Goal: Task Accomplishment & Management: Manage account settings

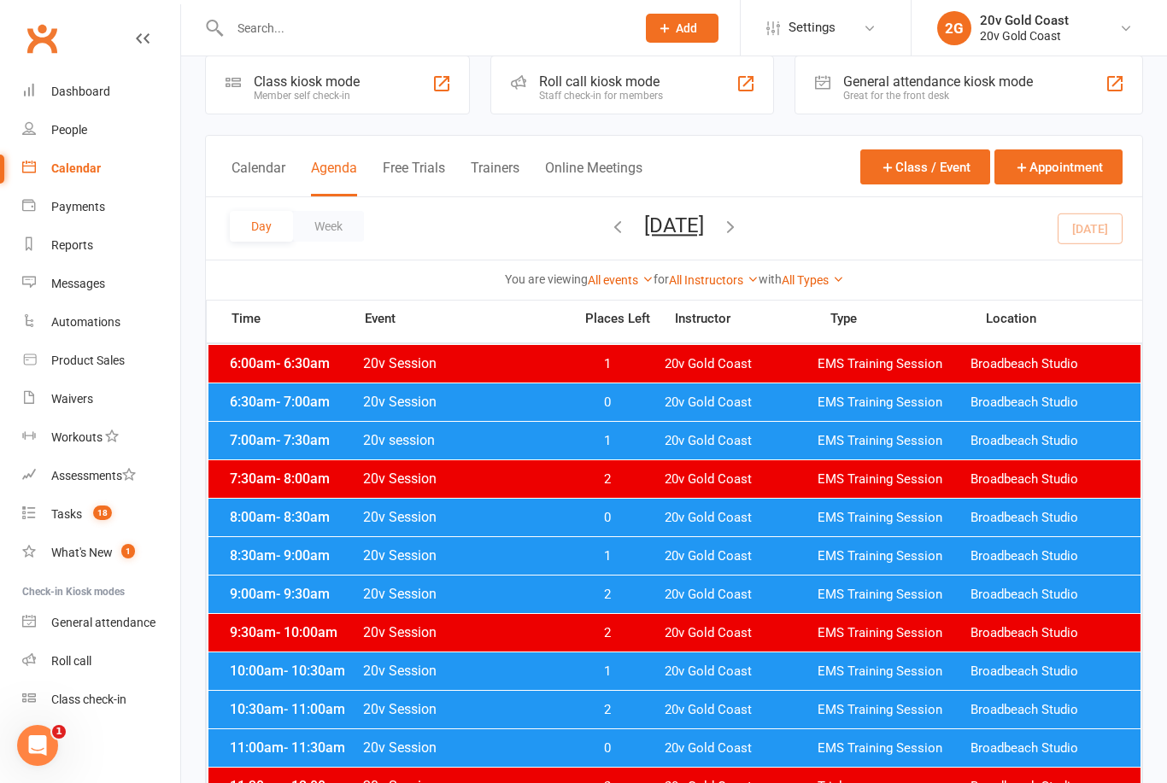
scroll to position [21, 0]
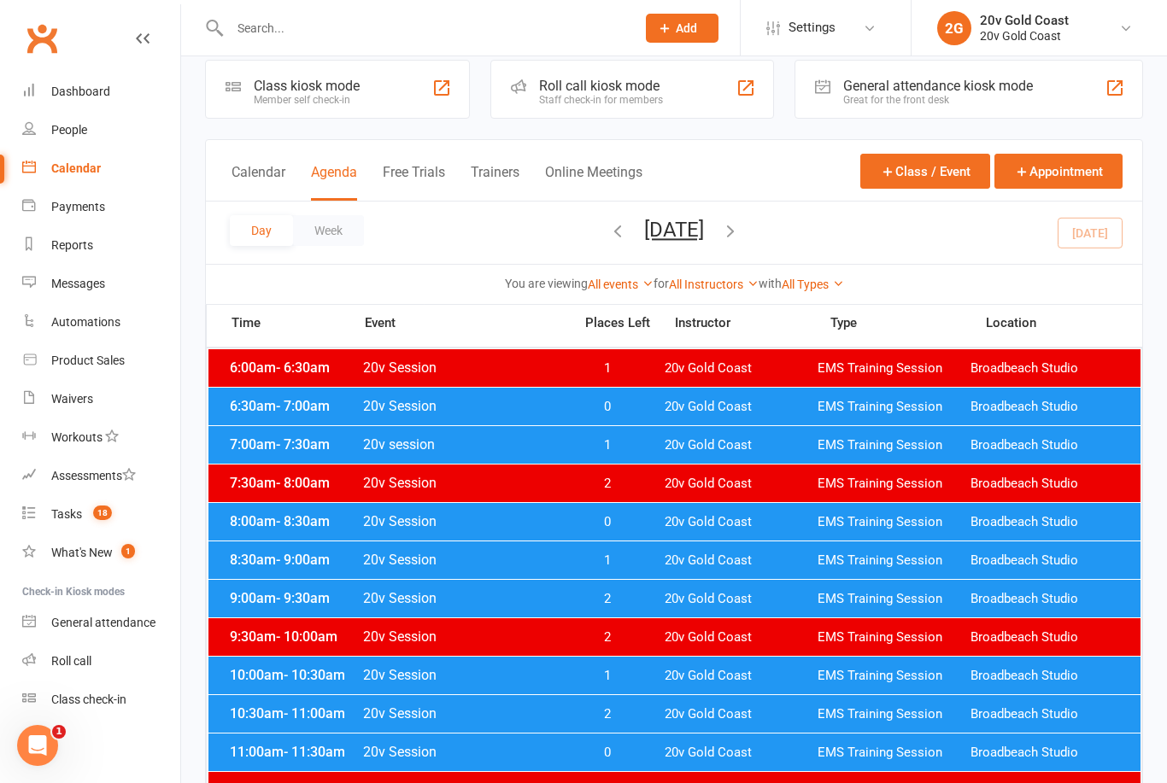
click at [619, 520] on span "0" at bounding box center [607, 522] width 90 height 16
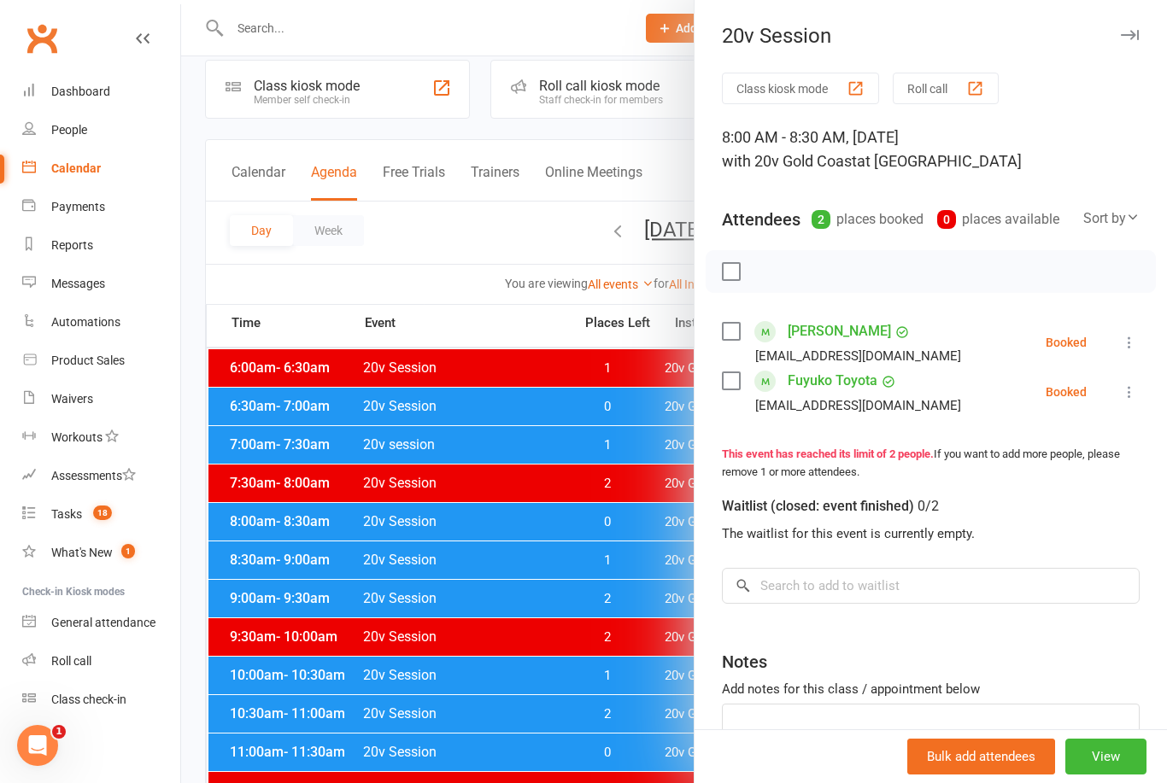
click at [832, 331] on link "[PERSON_NAME]" at bounding box center [839, 331] width 103 height 27
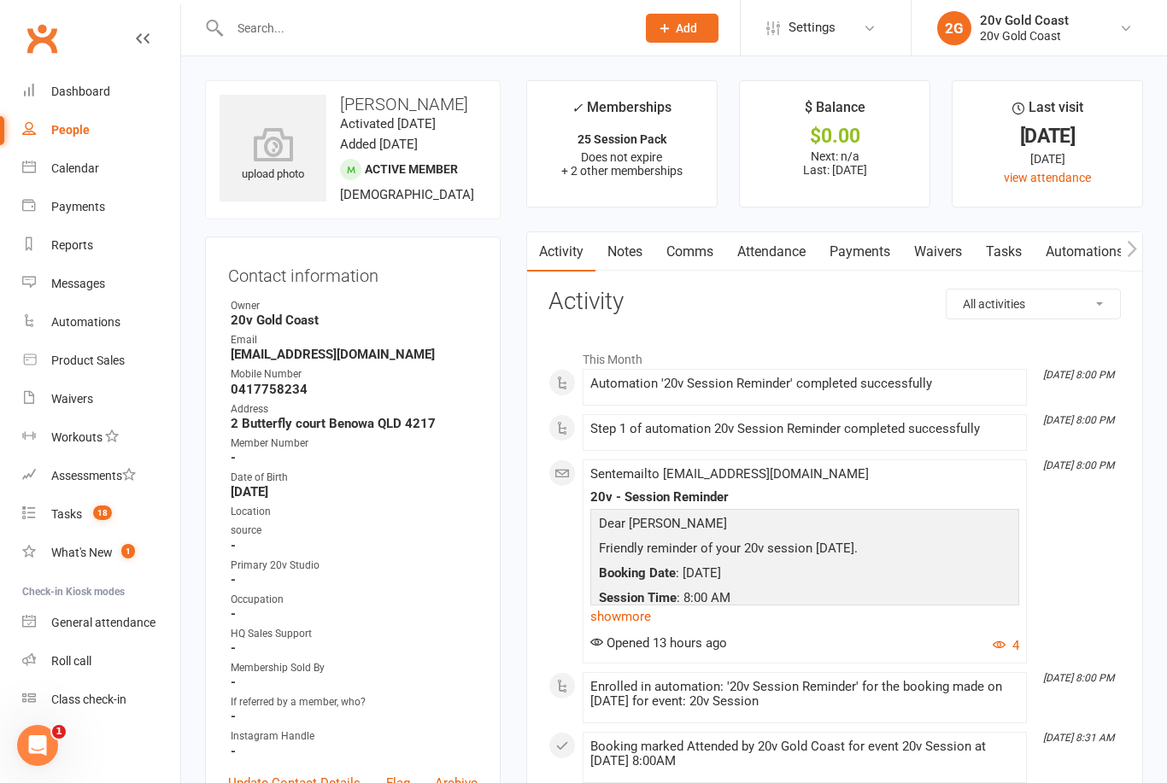
click at [766, 266] on link "Attendance" at bounding box center [771, 251] width 92 height 39
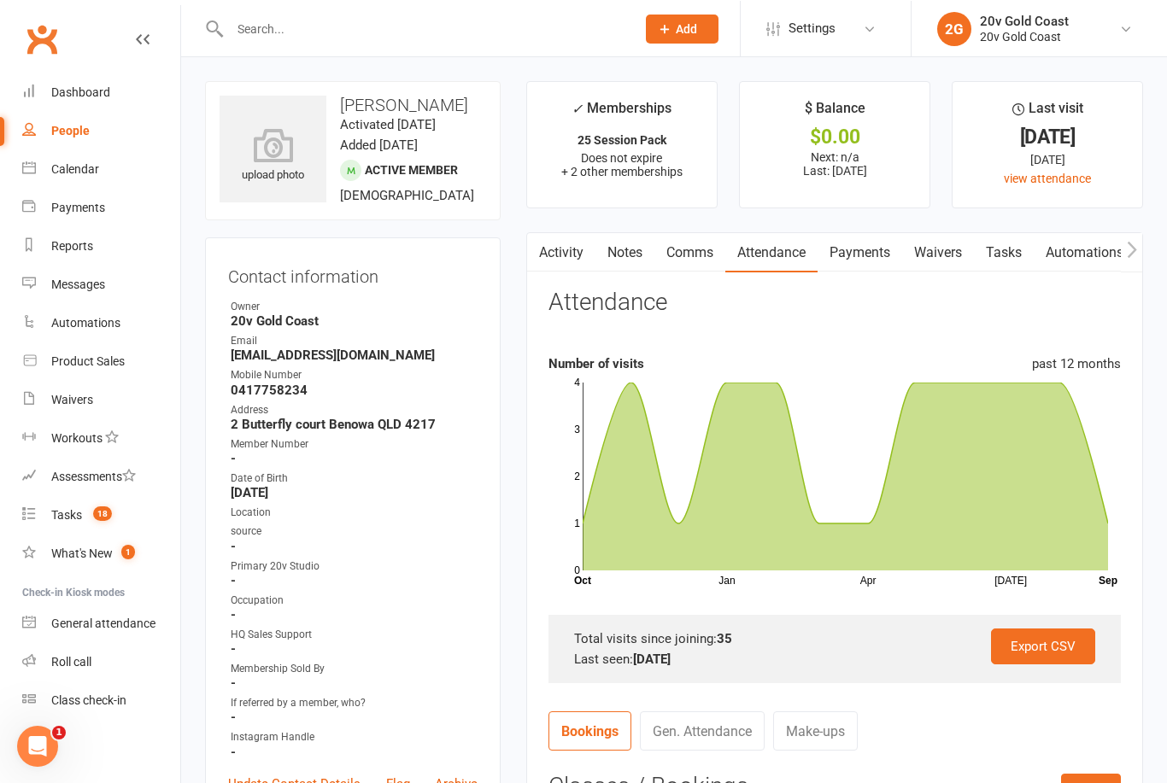
click at [561, 254] on link "Activity" at bounding box center [561, 251] width 68 height 39
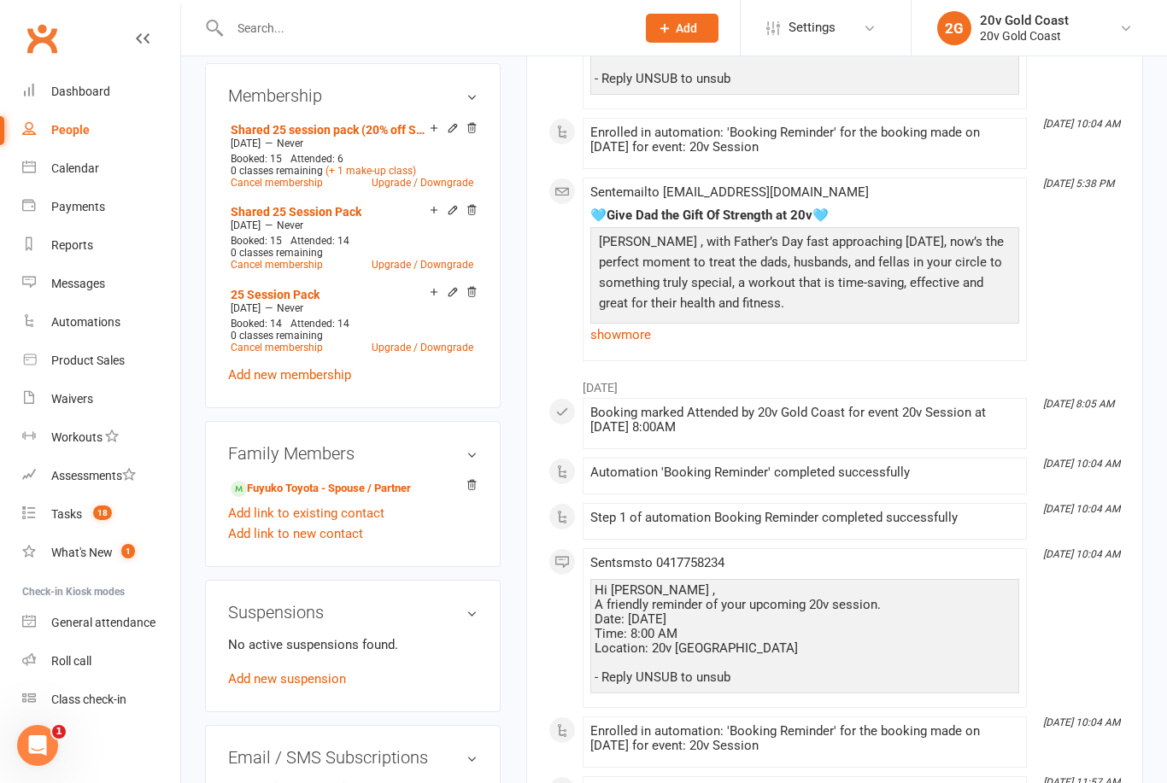
scroll to position [926, 0]
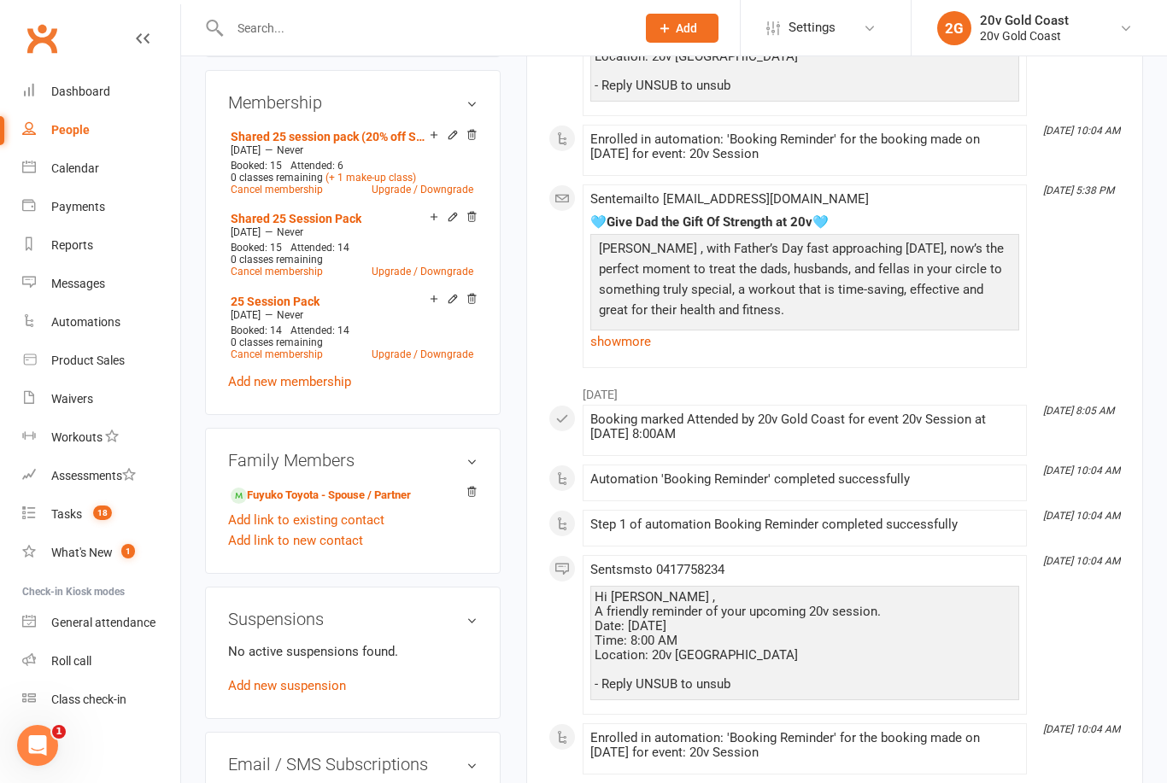
click at [311, 683] on link "Add new suspension" at bounding box center [287, 685] width 118 height 15
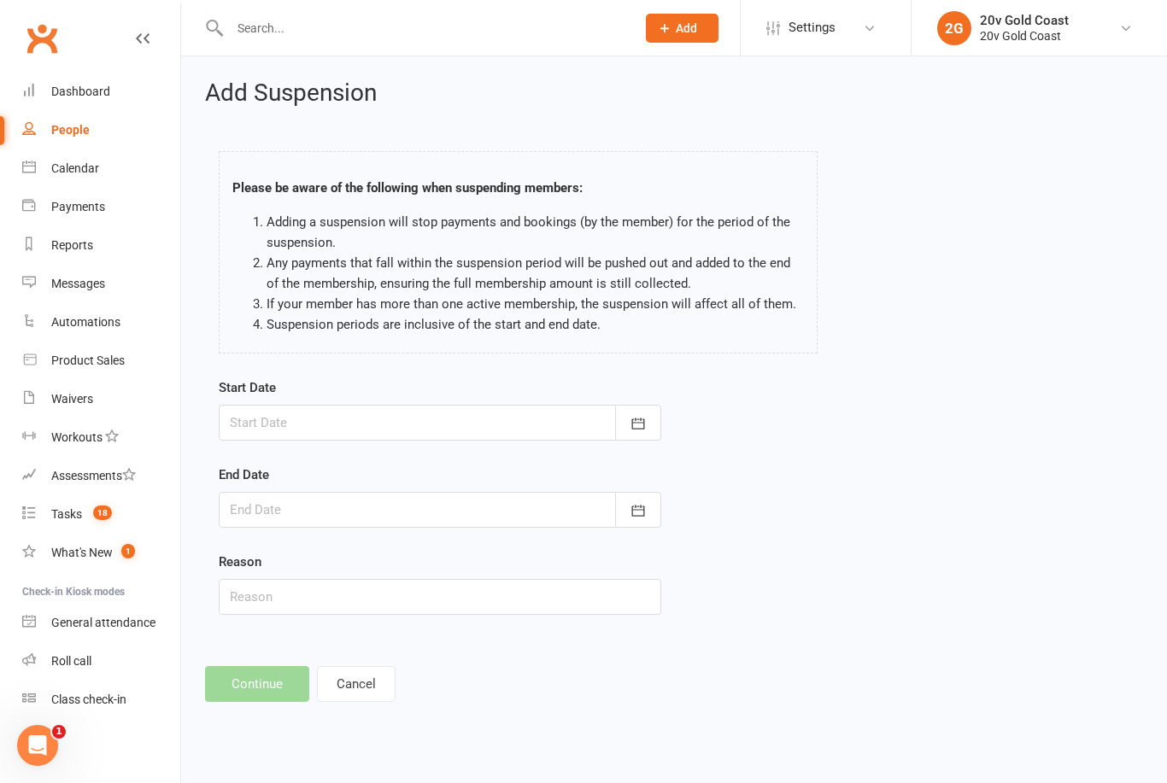
click at [641, 431] on icon "button" at bounding box center [638, 423] width 17 height 17
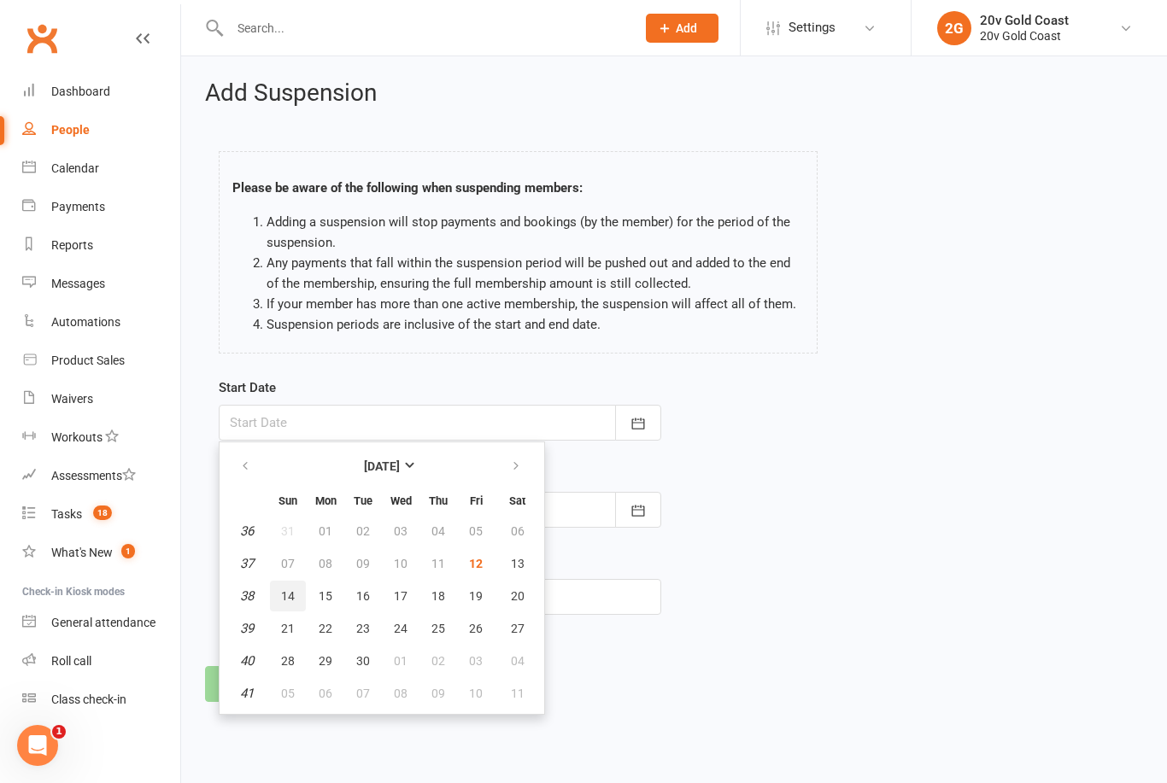
click at [296, 584] on button "14" at bounding box center [288, 596] width 36 height 31
type input "[DATE]"
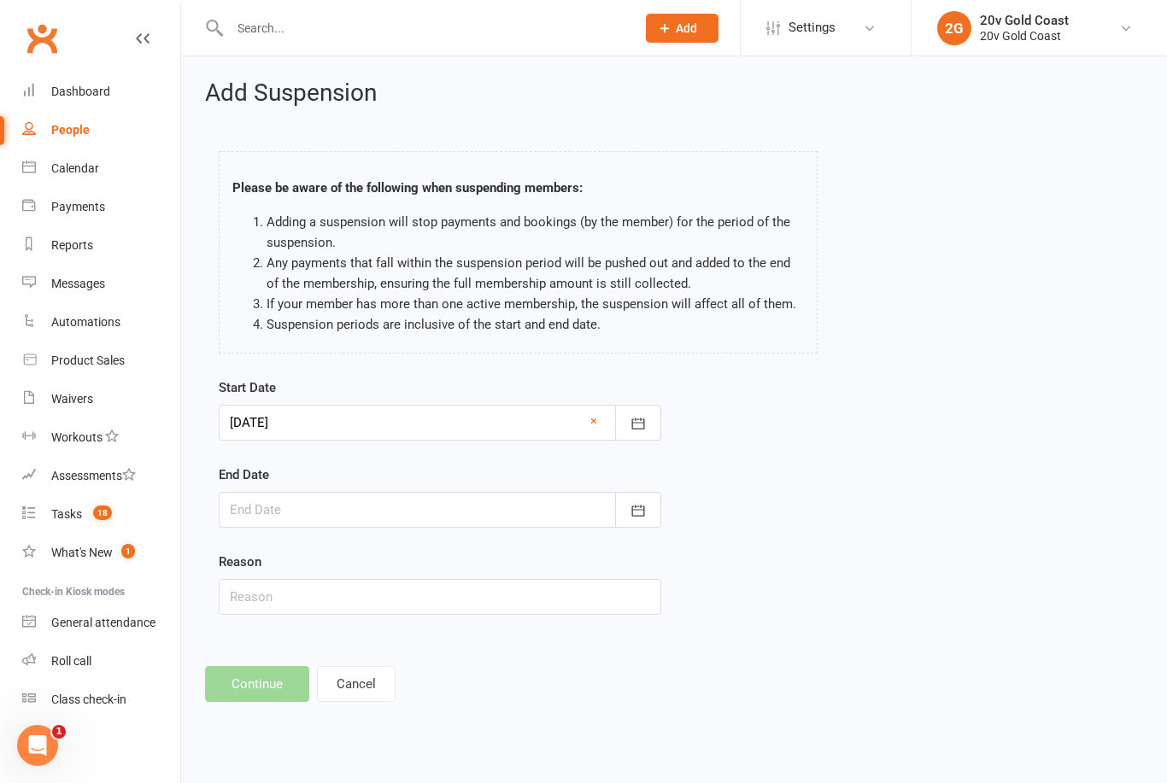
click at [650, 504] on button "button" at bounding box center [638, 510] width 46 height 36
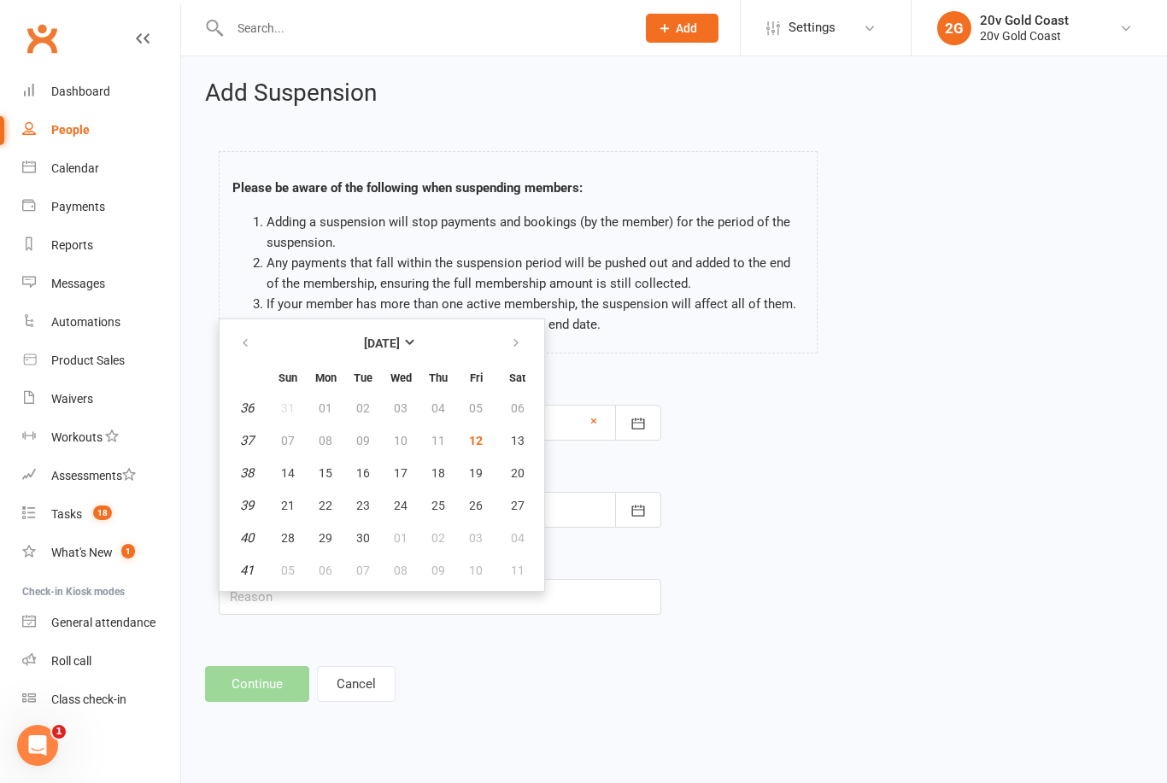
click at [291, 566] on span "05" at bounding box center [288, 571] width 14 height 14
type input "[DATE]"
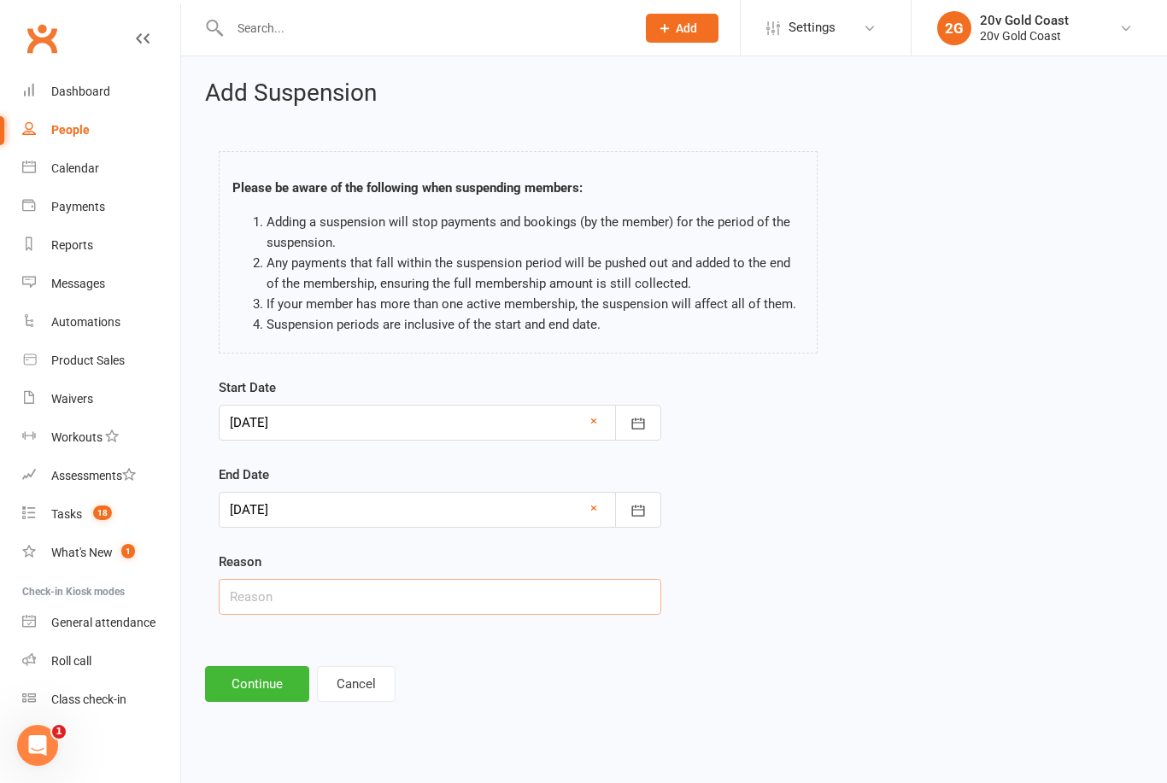
click at [379, 611] on input "text" at bounding box center [440, 597] width 443 height 36
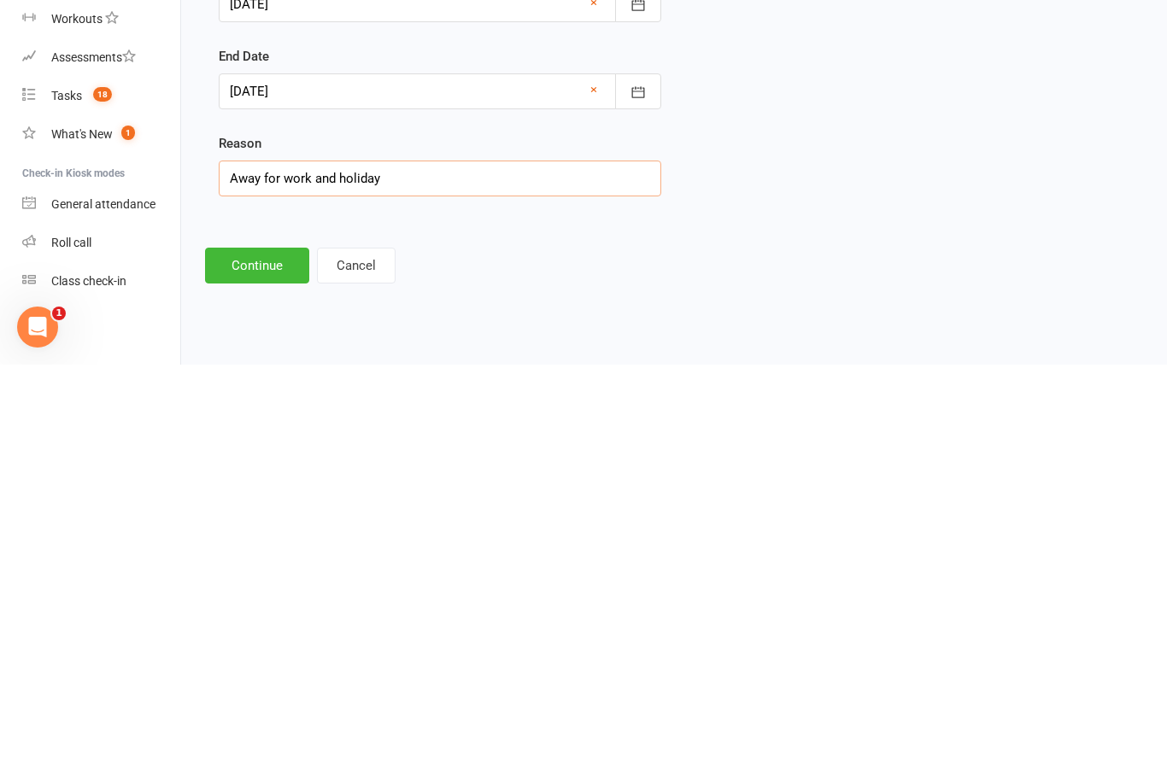
type input "Away for work and holiday"
click at [273, 666] on button "Continue" at bounding box center [257, 684] width 104 height 36
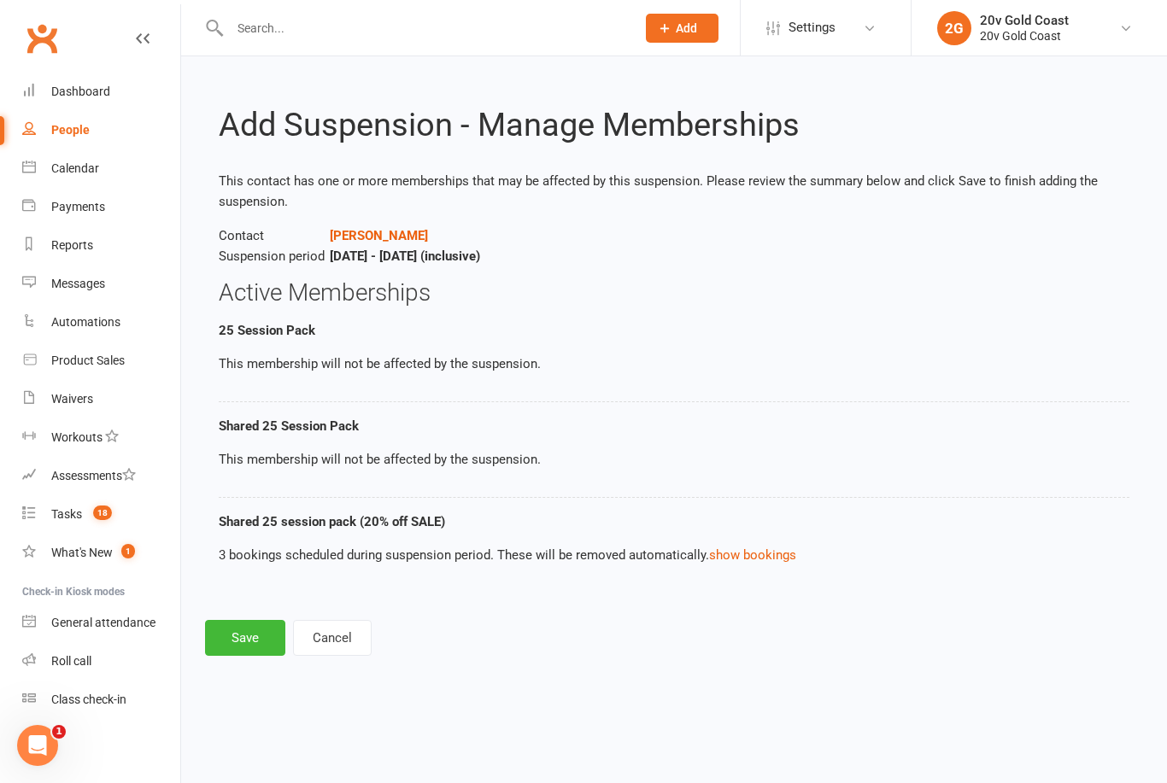
click at [249, 630] on button "Save" at bounding box center [245, 638] width 80 height 36
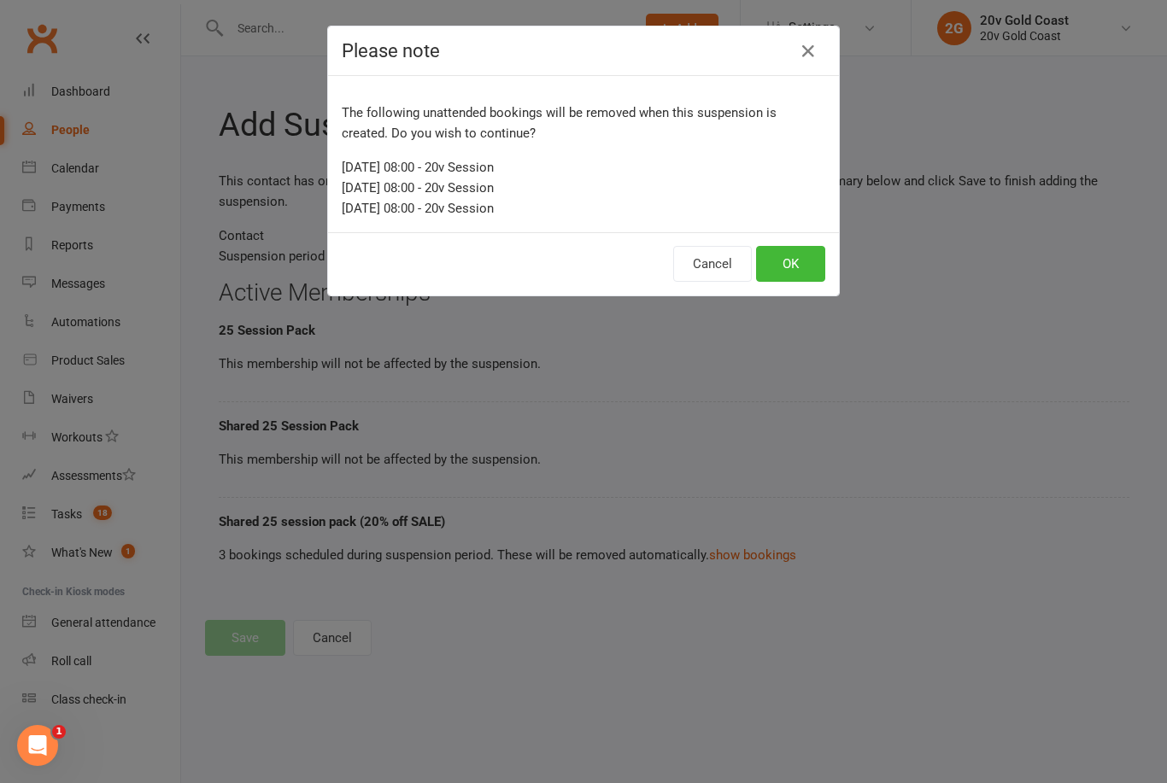
click at [801, 269] on button "OK" at bounding box center [790, 264] width 69 height 36
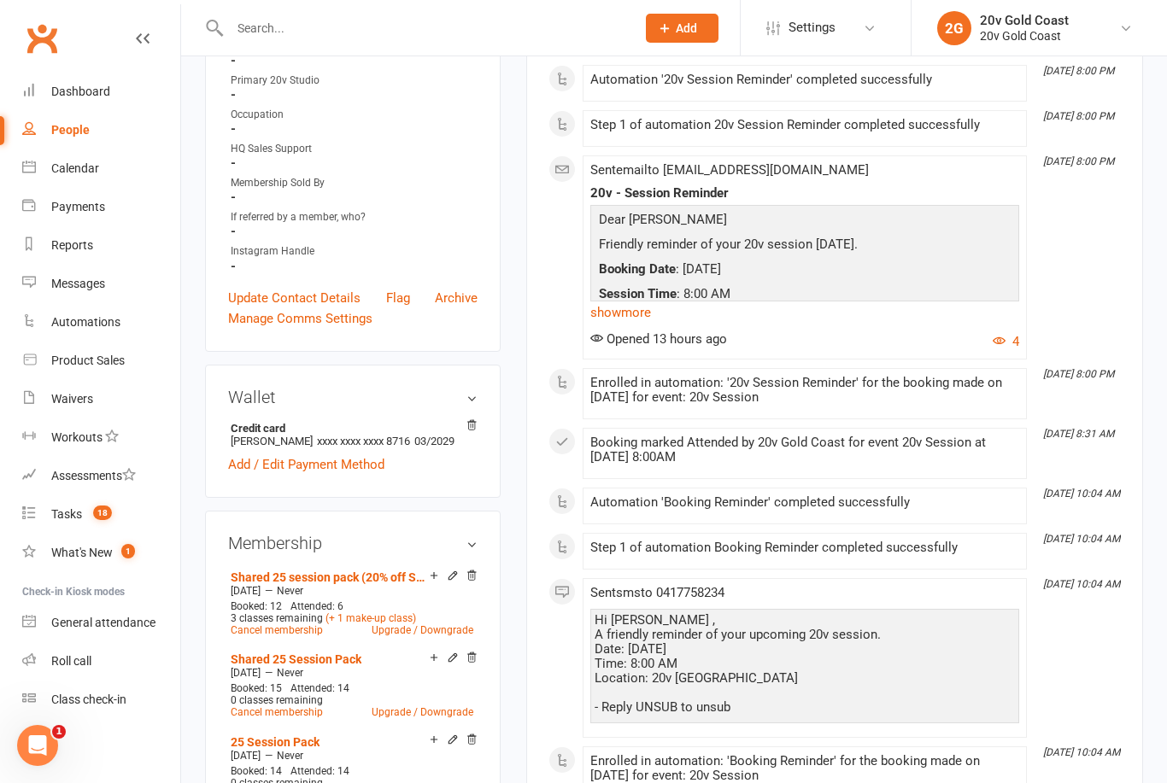
scroll to position [487, 0]
click at [67, 170] on div "Calendar" at bounding box center [75, 168] width 48 height 14
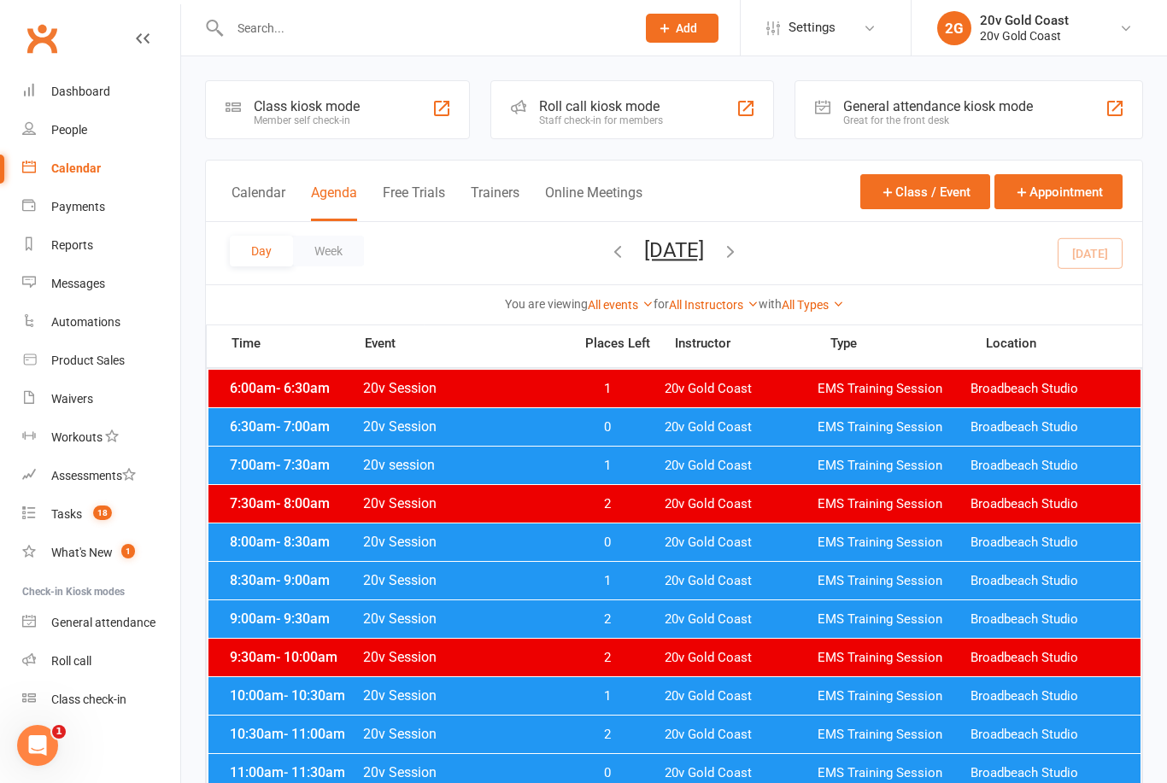
click at [704, 253] on button "[DATE]" at bounding box center [674, 250] width 60 height 24
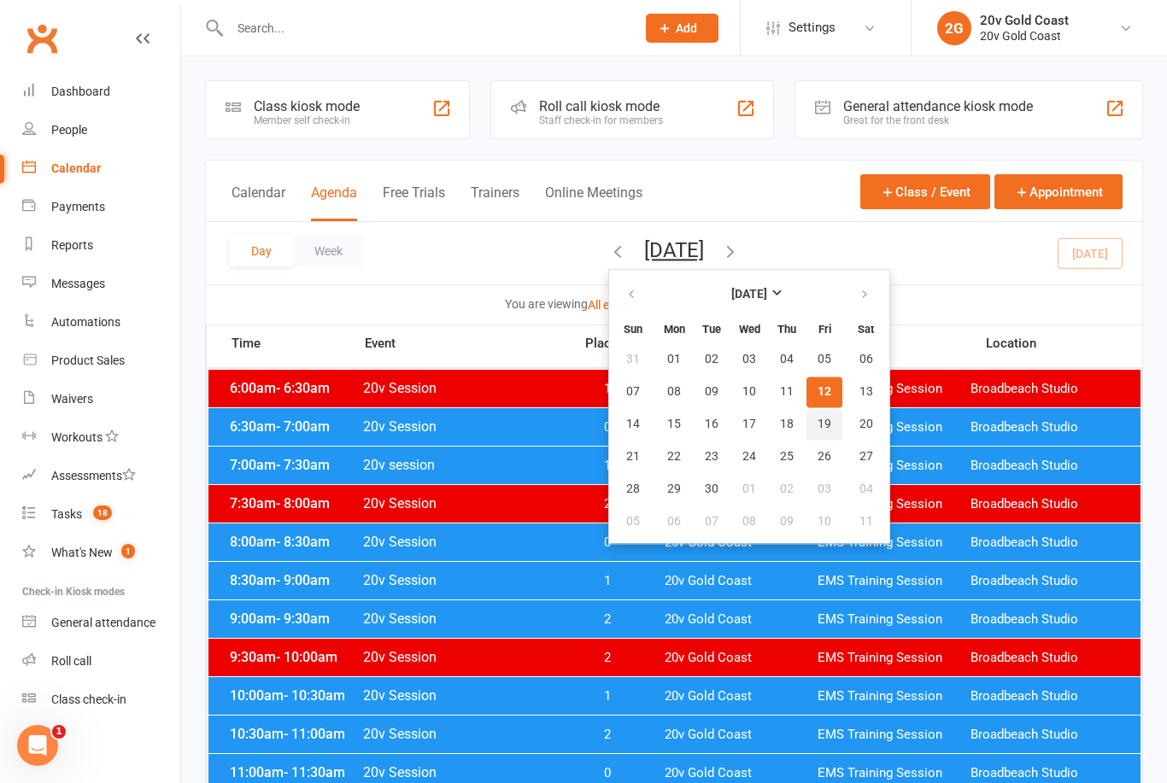
click at [806, 426] on button "19" at bounding box center [824, 424] width 36 height 31
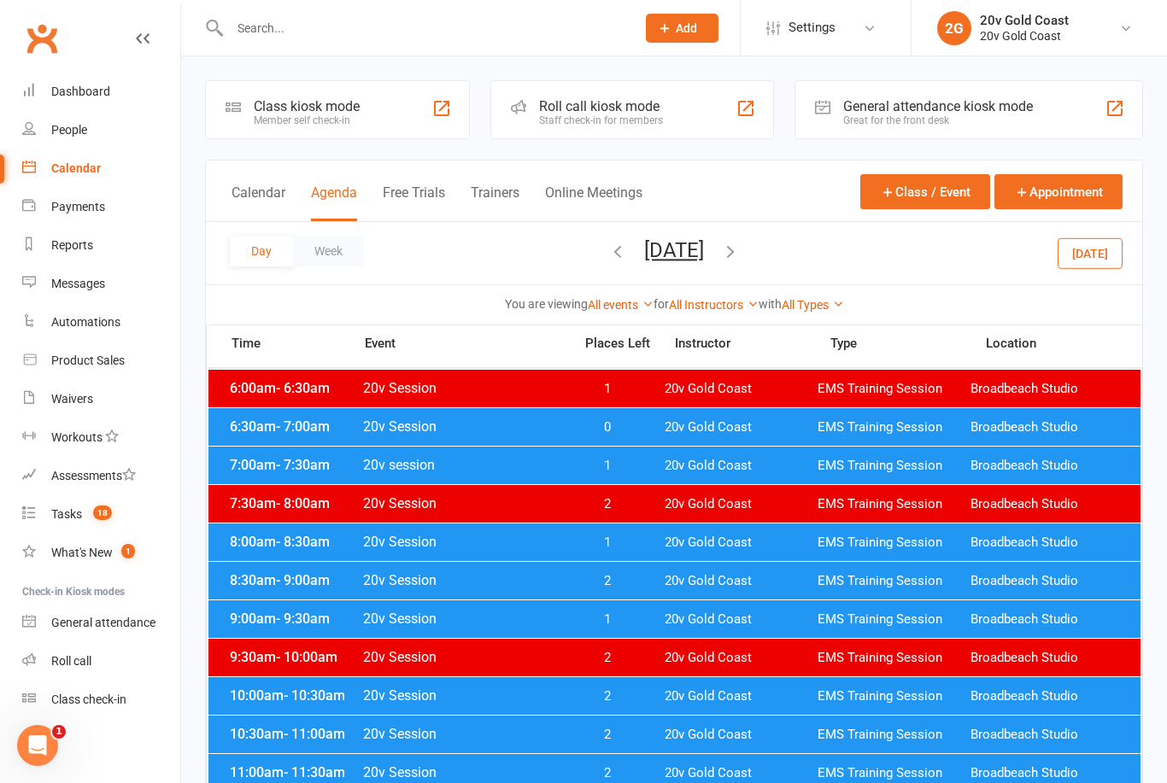
click at [619, 545] on span "1" at bounding box center [607, 543] width 90 height 16
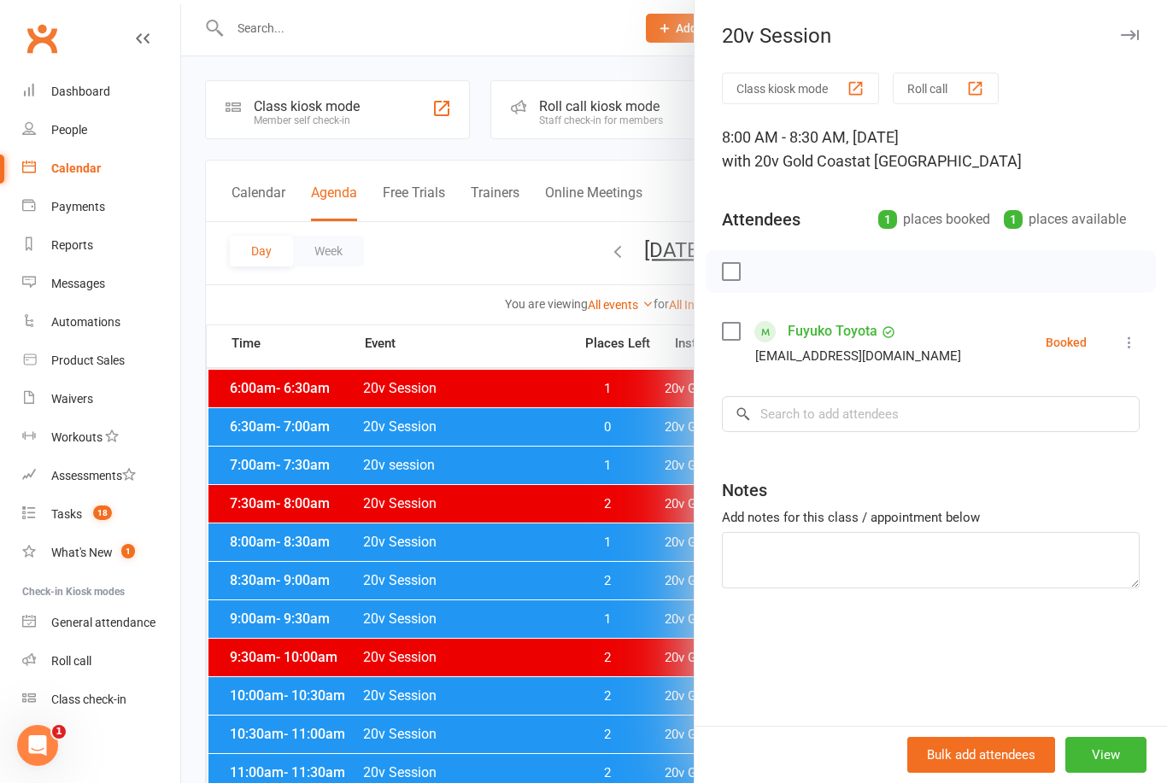
click at [625, 539] on div at bounding box center [674, 391] width 986 height 783
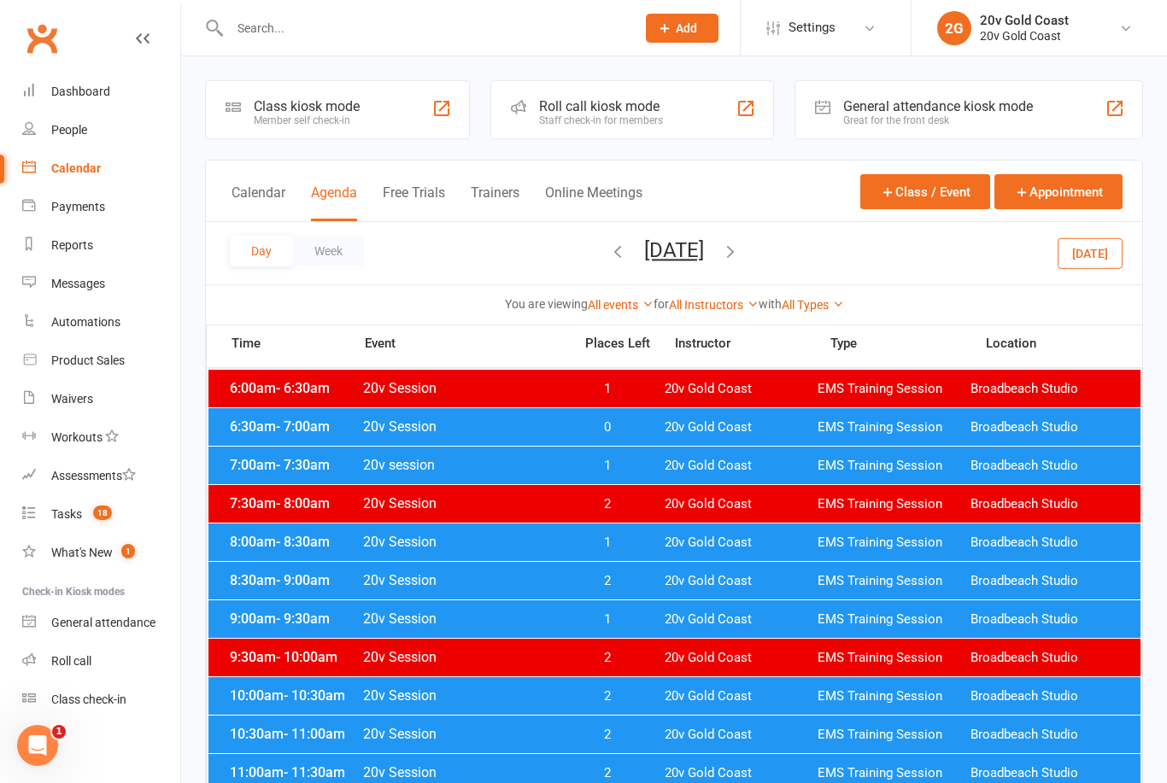
click at [702, 250] on button "[DATE]" at bounding box center [674, 250] width 60 height 24
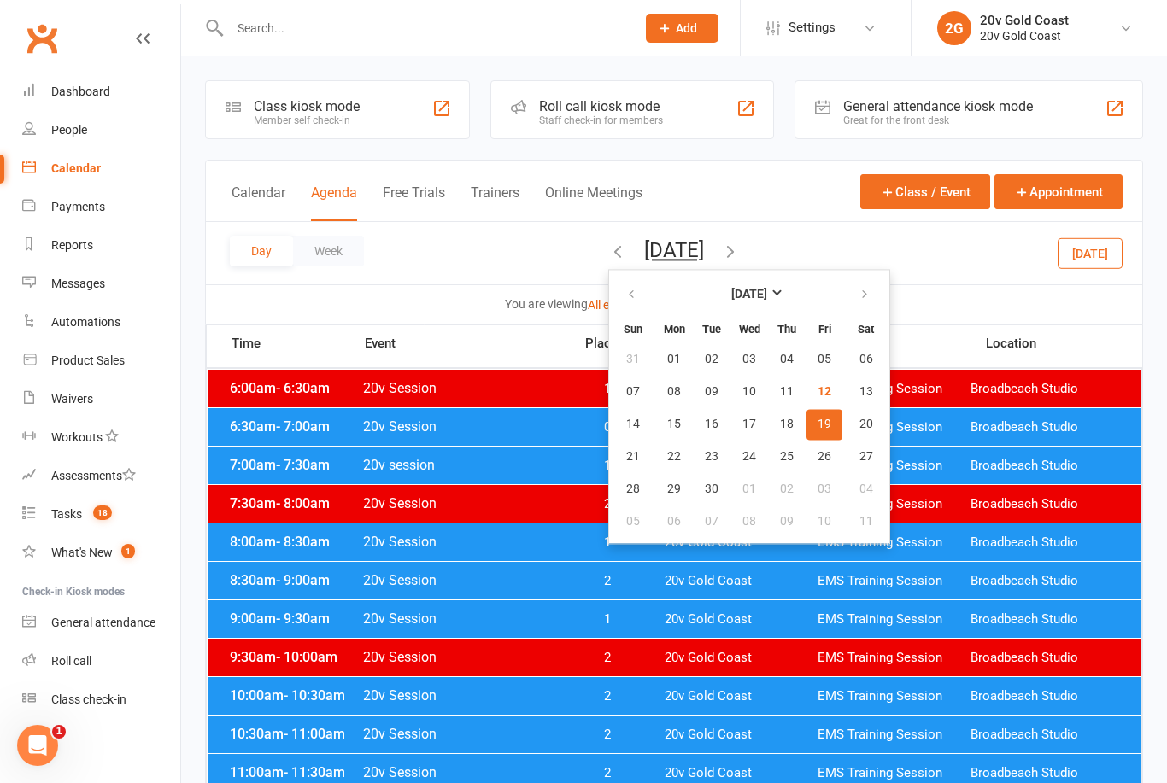
click at [806, 456] on button "26" at bounding box center [824, 457] width 36 height 31
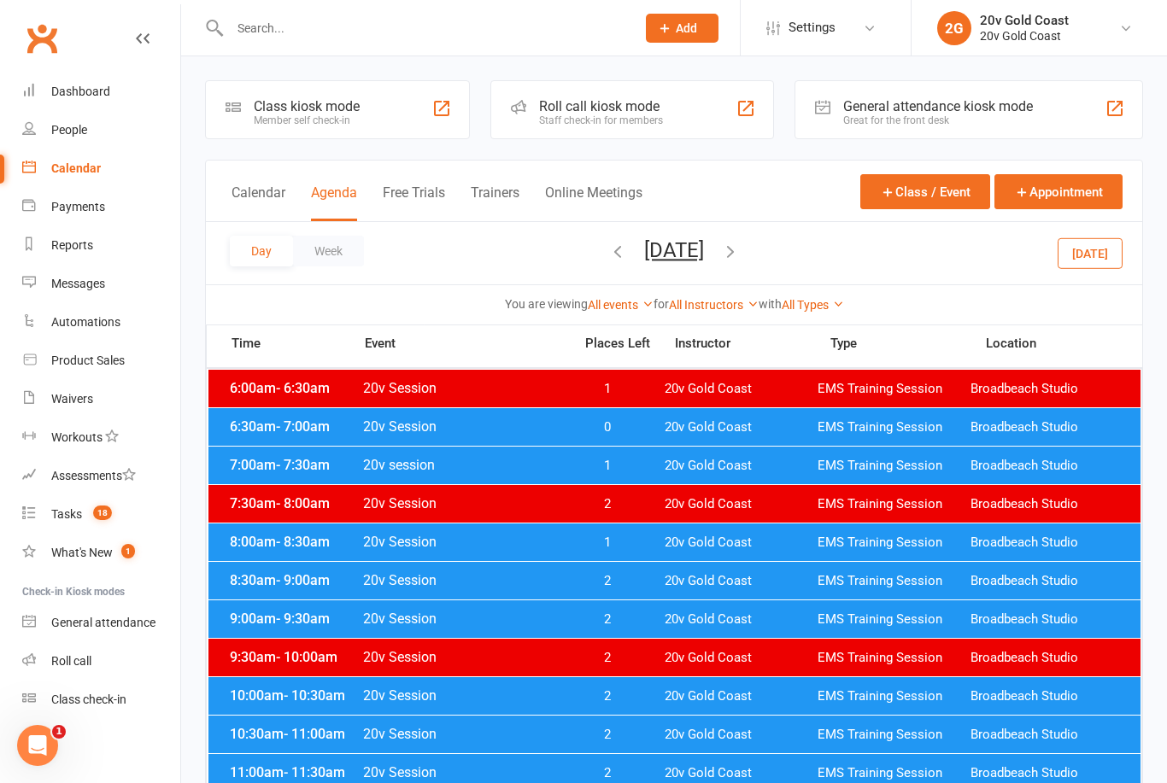
click at [621, 527] on div "8:00am - 8:30am 20v Session 1 20v Gold Coast EMS Training Session Broadbeach St…" at bounding box center [674, 543] width 932 height 38
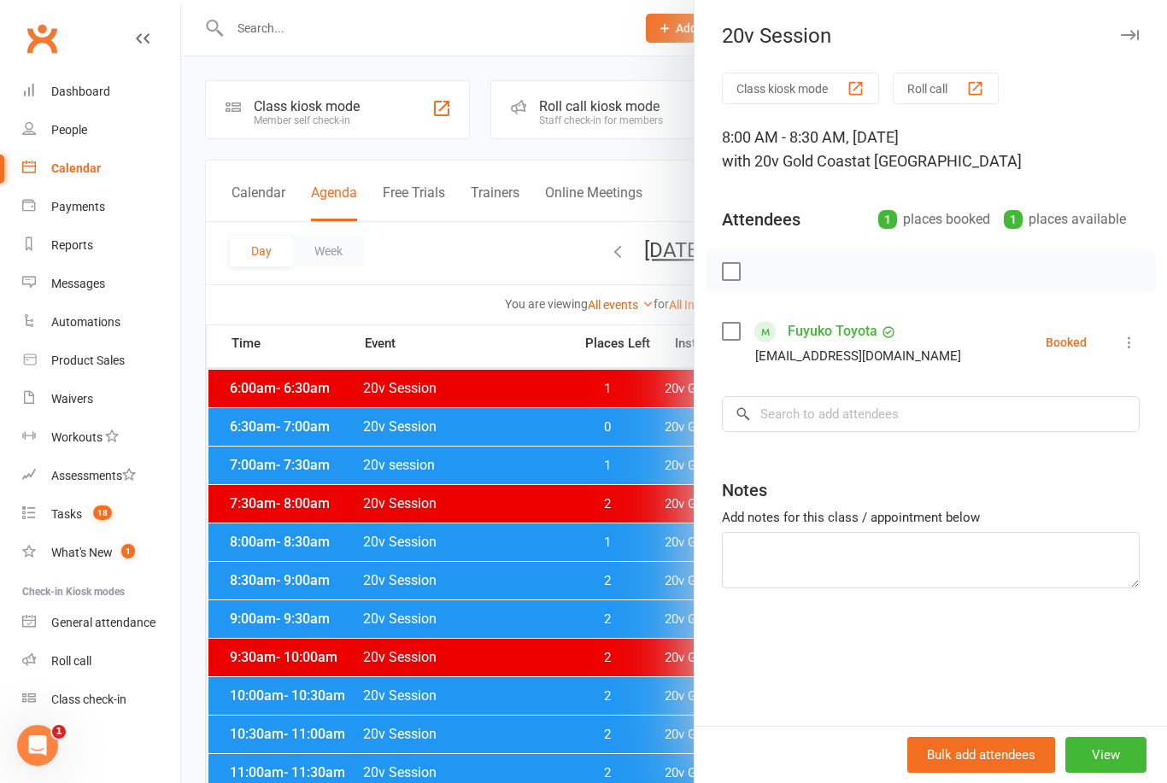
click at [624, 607] on div at bounding box center [674, 391] width 986 height 783
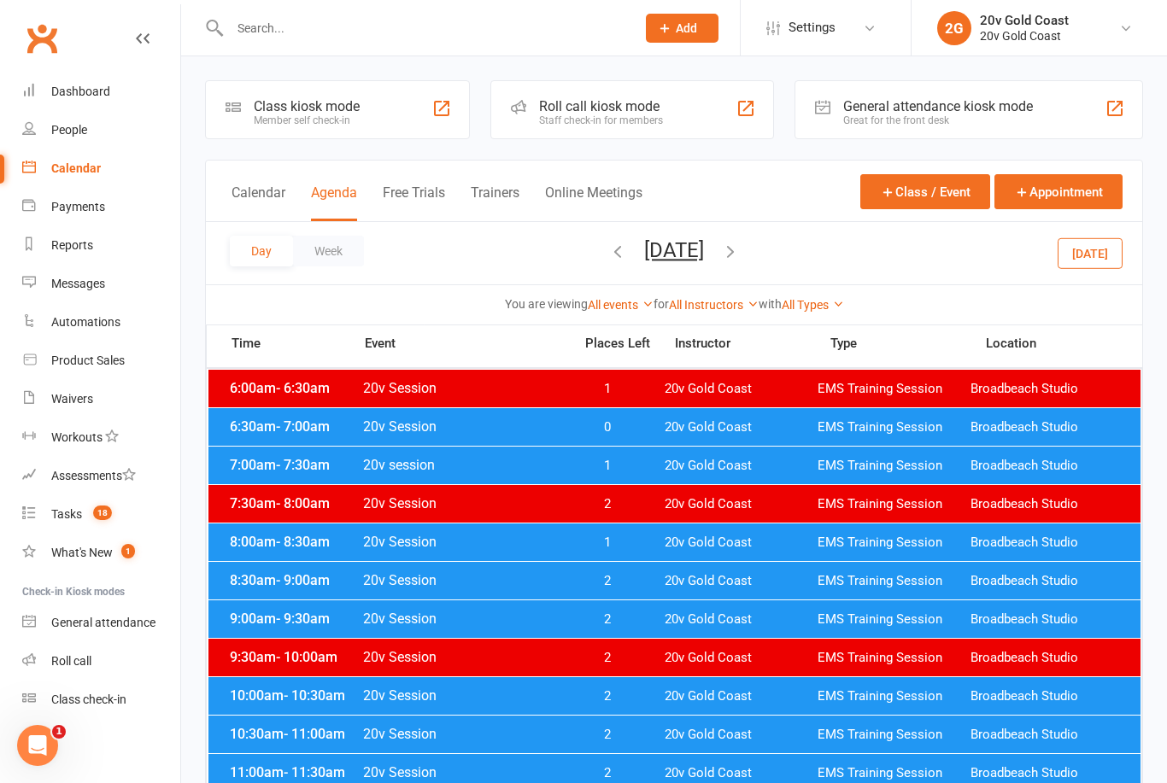
click at [704, 259] on button "[DATE]" at bounding box center [674, 250] width 60 height 24
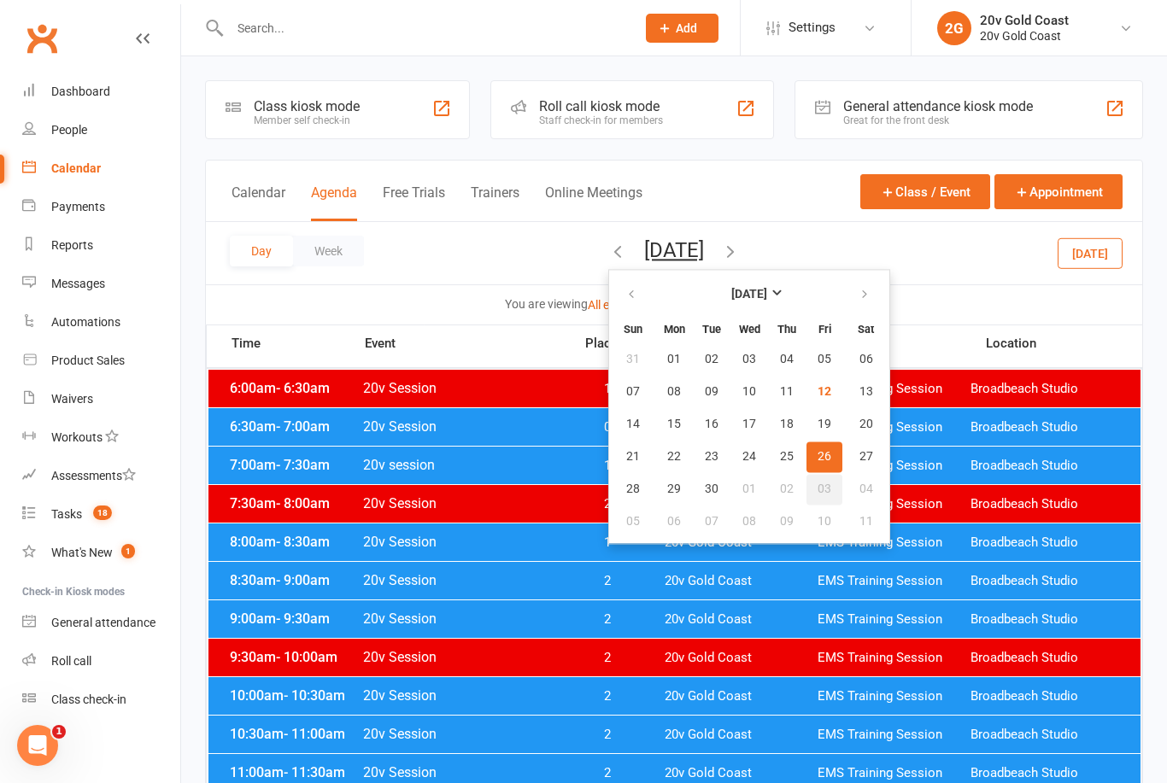
click at [806, 488] on button "03" at bounding box center [824, 489] width 36 height 31
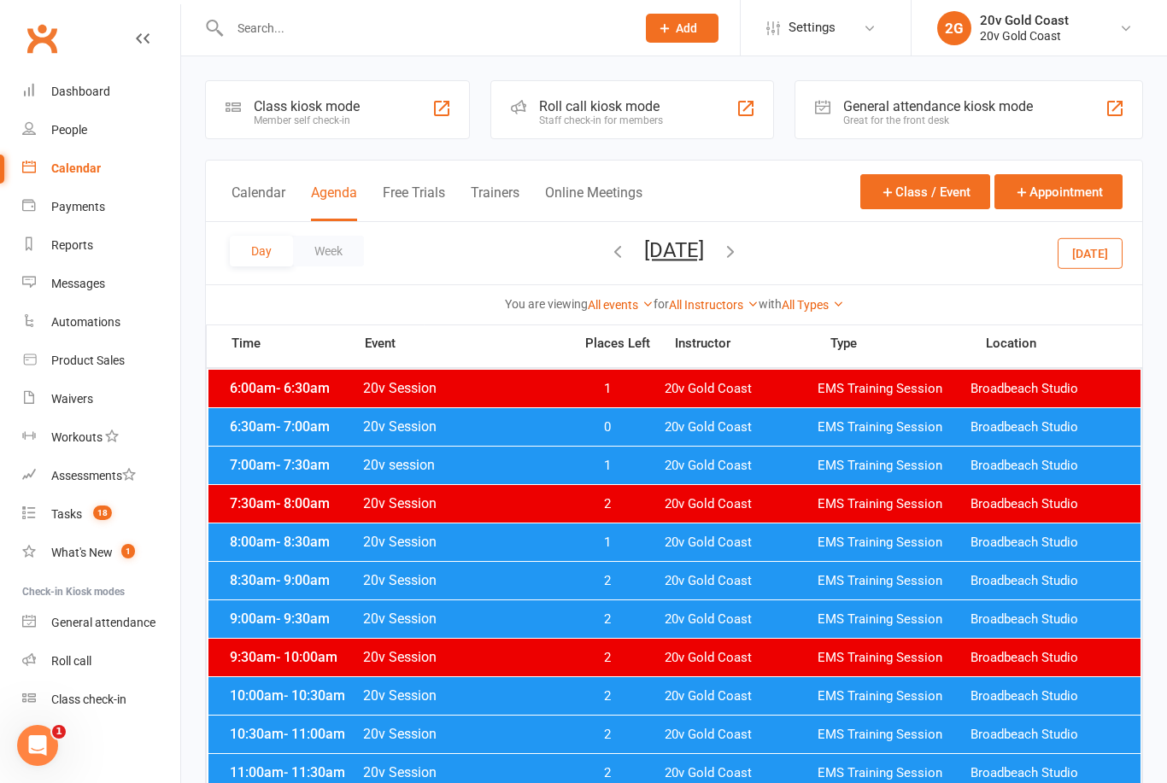
click at [625, 545] on span "1" at bounding box center [607, 543] width 90 height 16
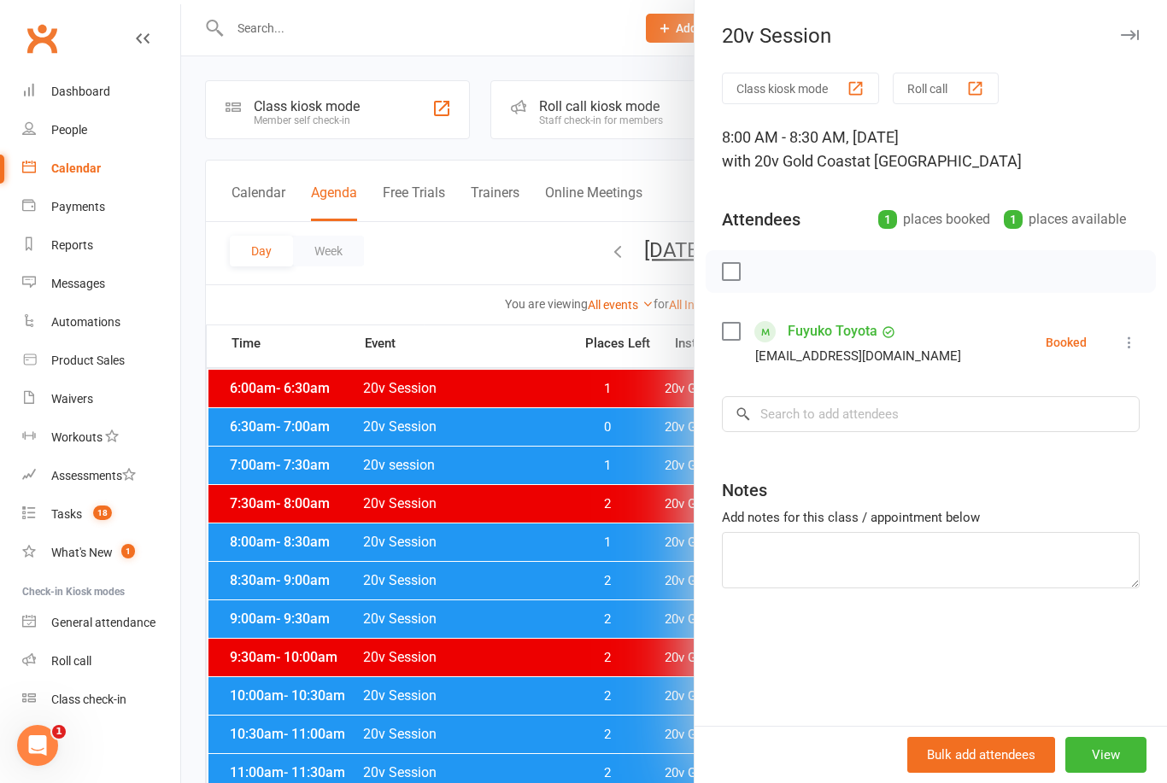
click at [624, 683] on div at bounding box center [674, 391] width 986 height 783
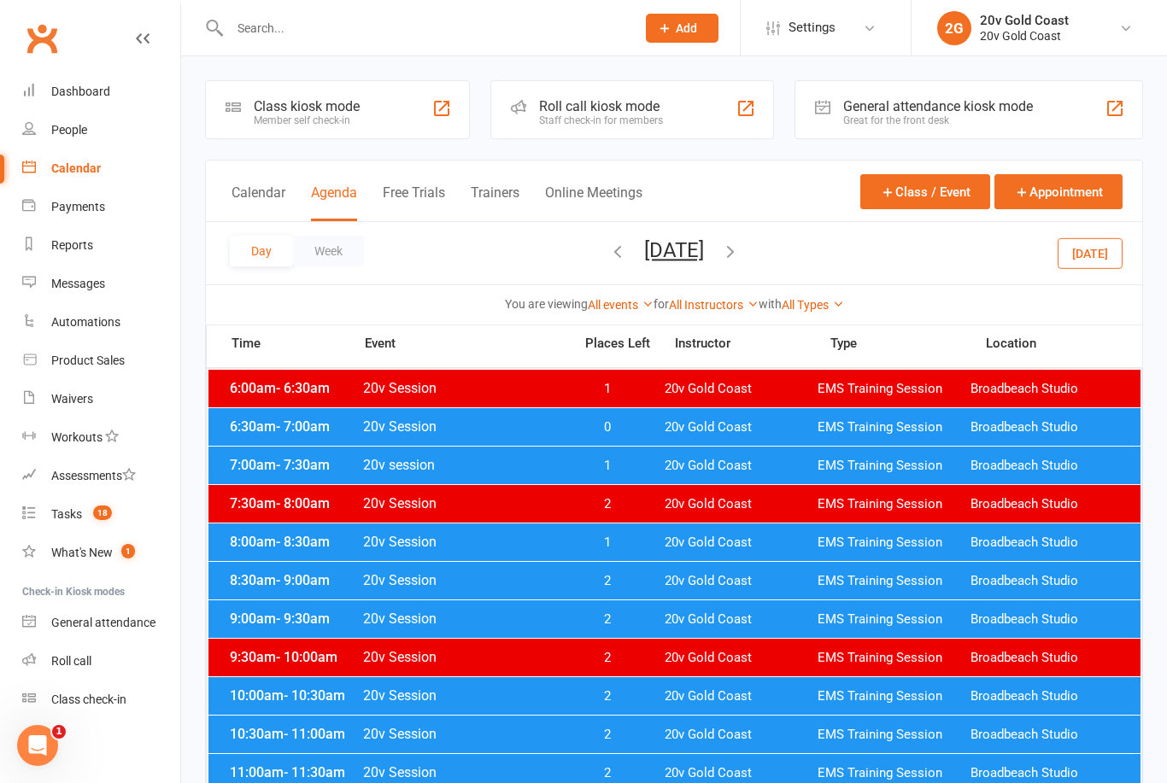
click at [704, 250] on button "[DATE]" at bounding box center [674, 250] width 60 height 24
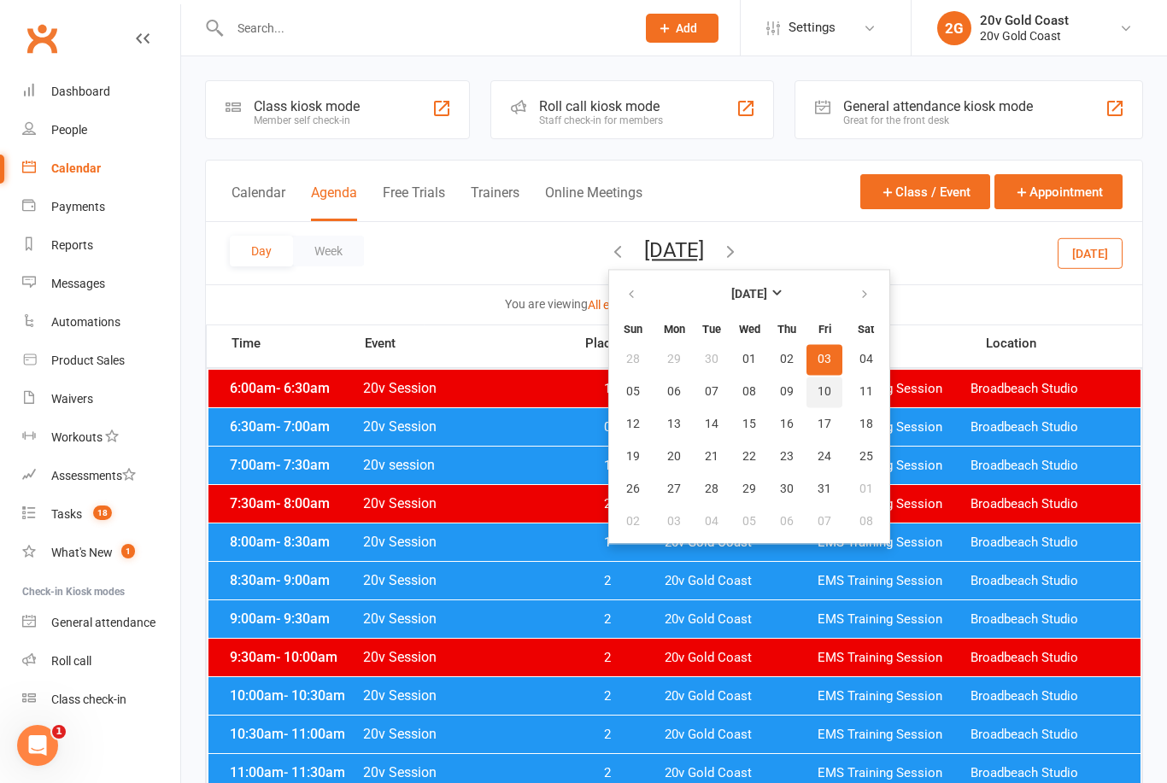
click at [806, 377] on button "10" at bounding box center [824, 392] width 36 height 31
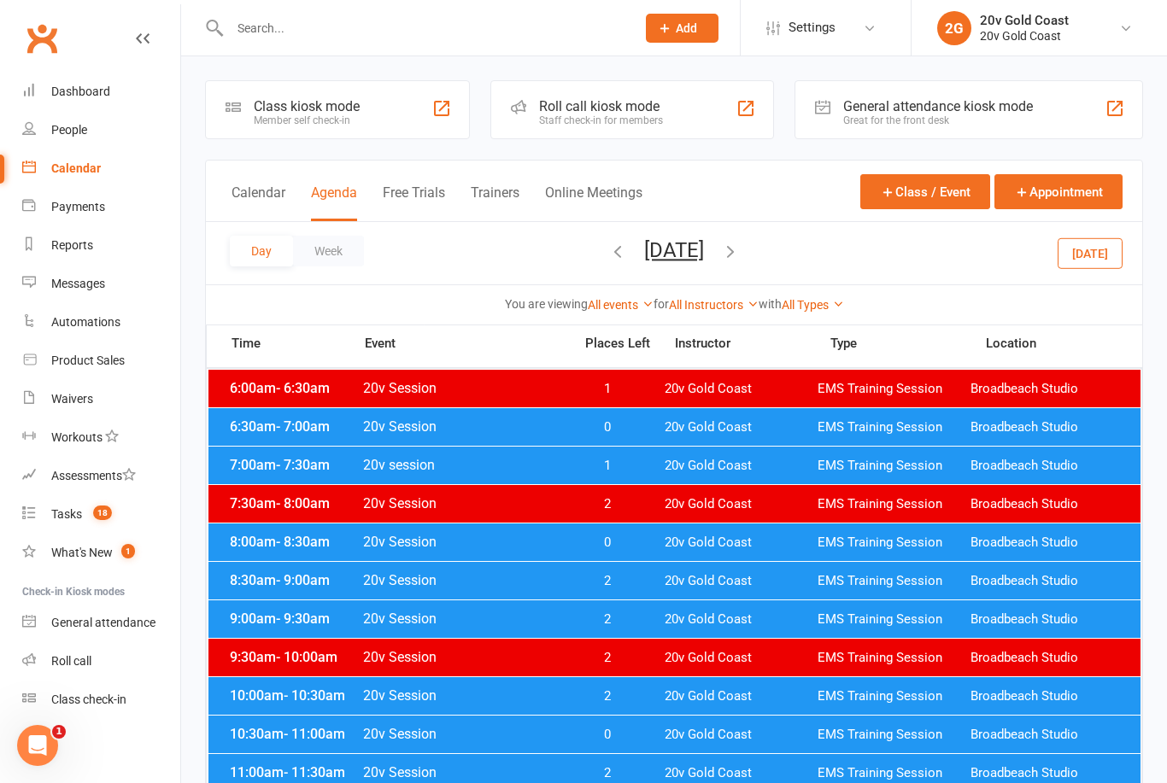
click at [613, 539] on span "0" at bounding box center [607, 543] width 90 height 16
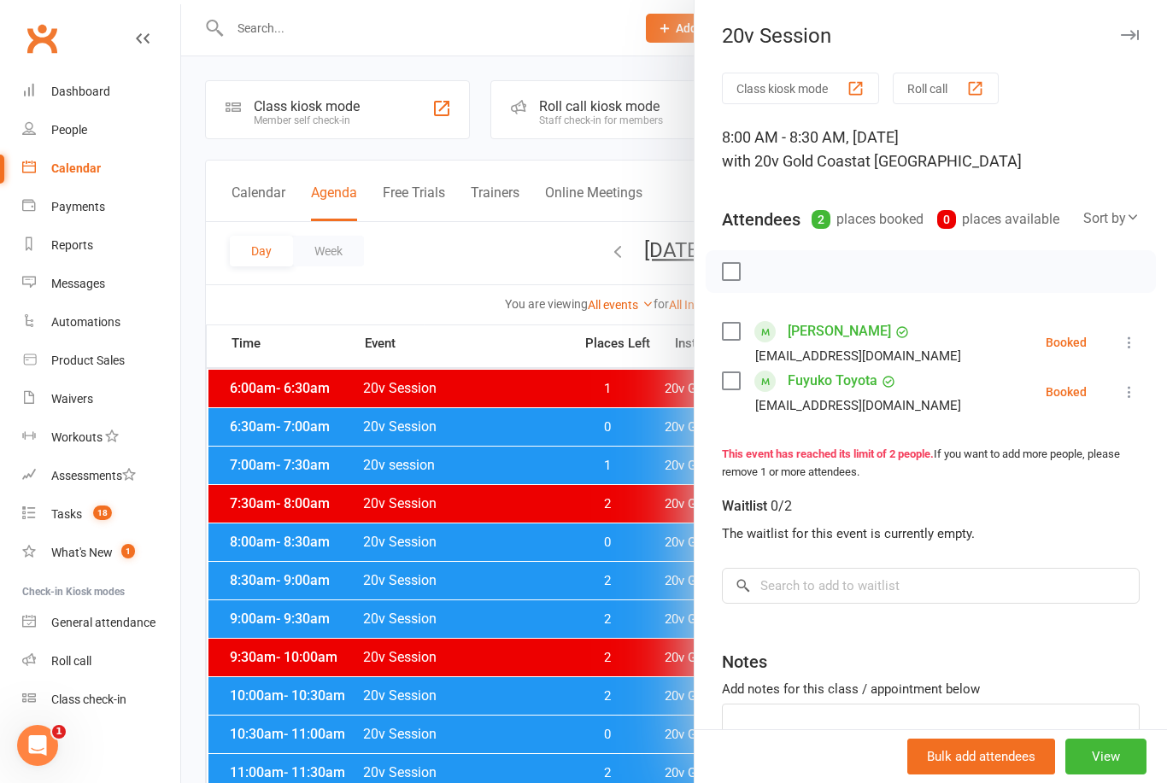
click at [591, 716] on div at bounding box center [674, 391] width 986 height 783
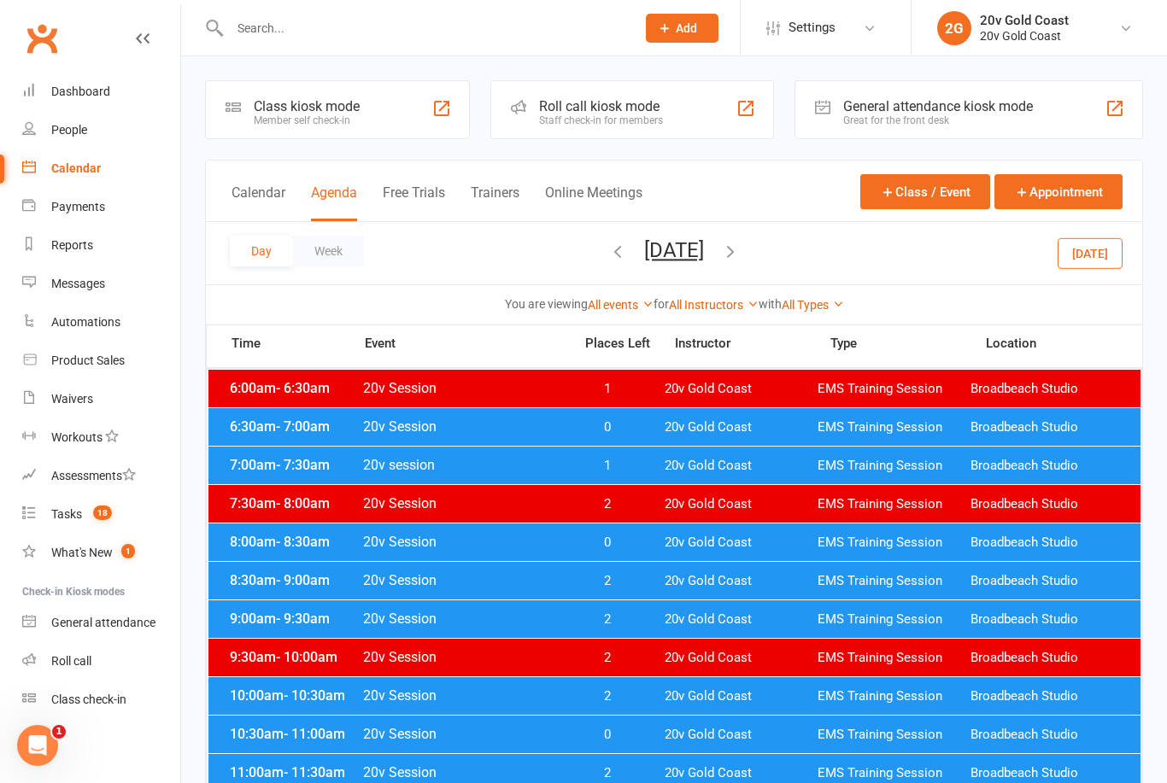
scroll to position [55, 0]
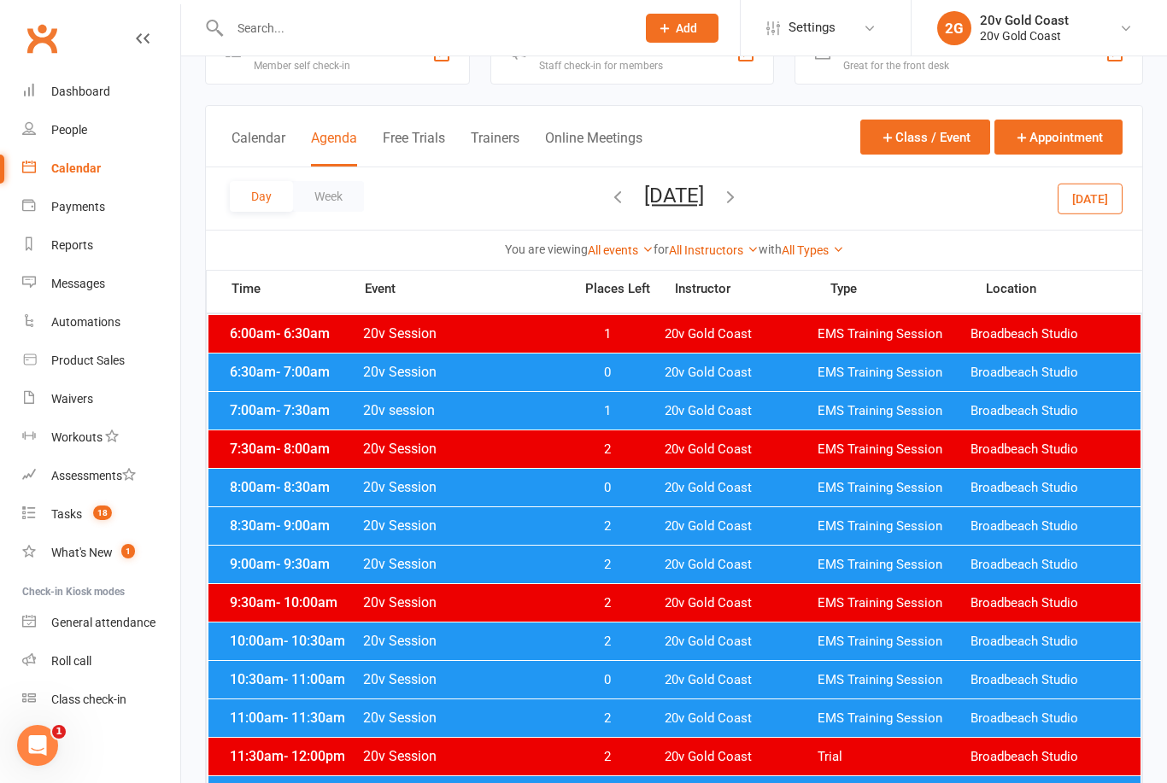
click at [1102, 196] on button "[DATE]" at bounding box center [1090, 198] width 65 height 31
click at [621, 375] on span "0" at bounding box center [607, 373] width 90 height 16
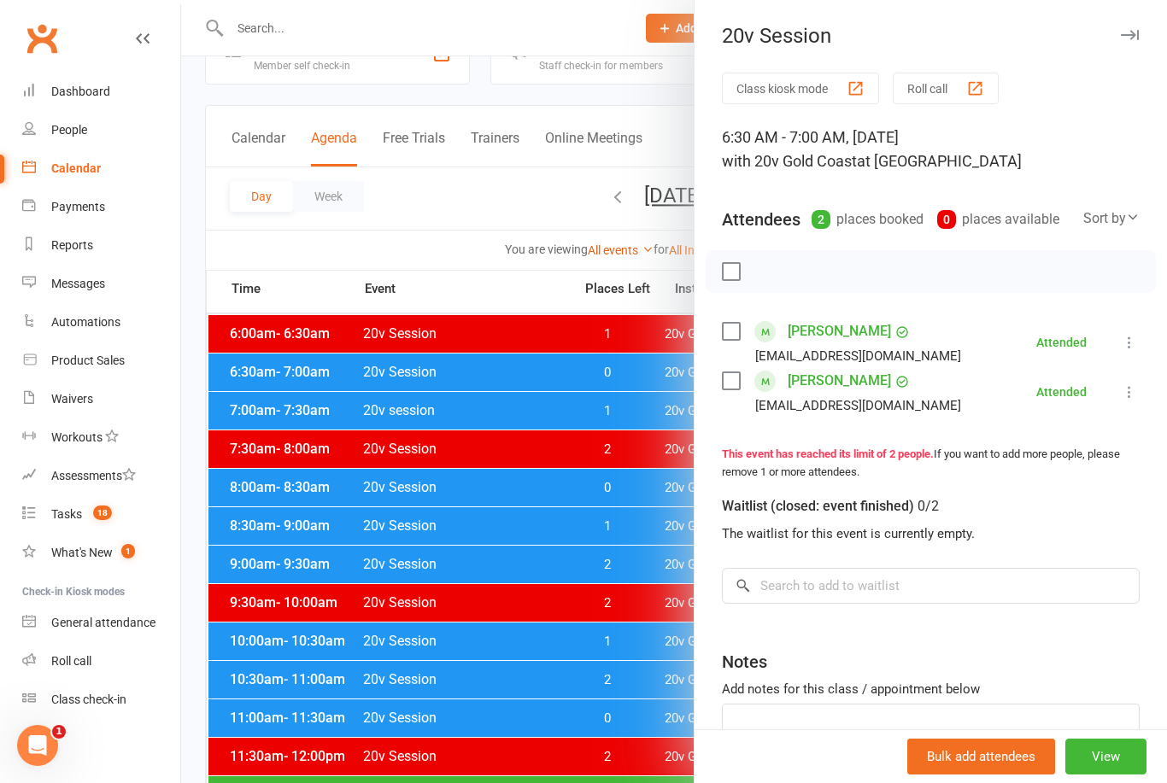
click at [622, 368] on div at bounding box center [674, 391] width 986 height 783
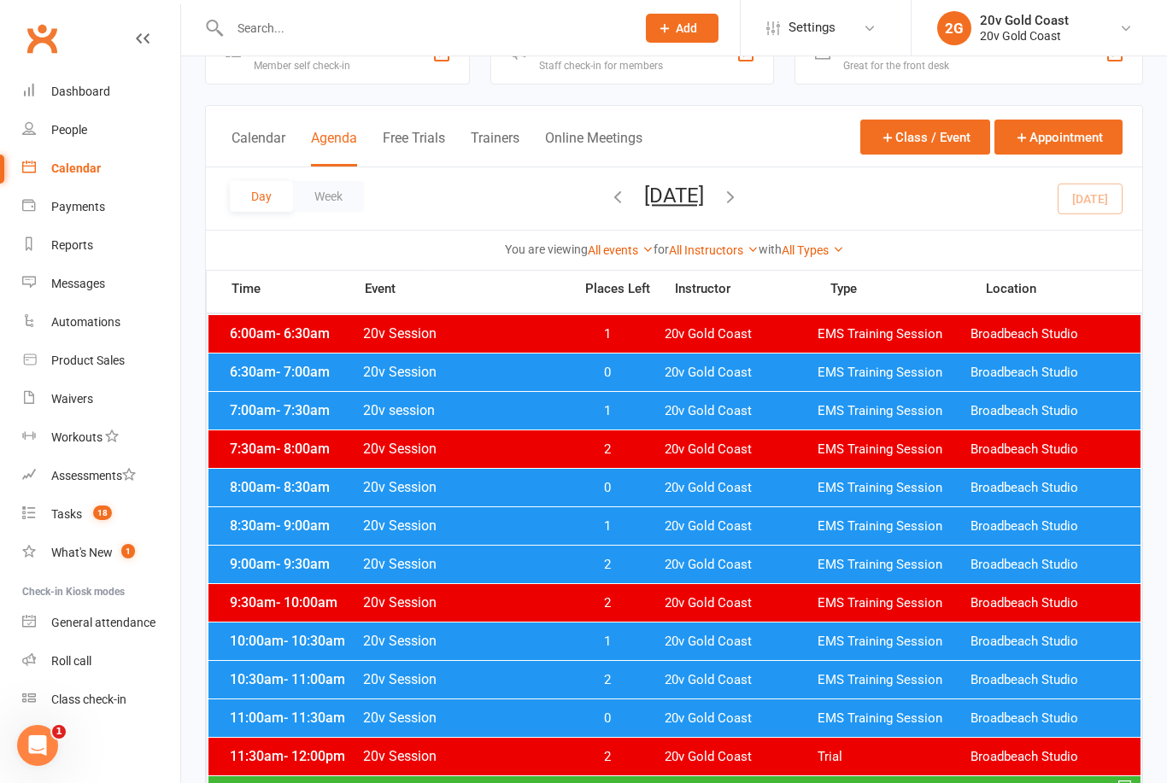
click at [625, 365] on span "0" at bounding box center [607, 373] width 90 height 16
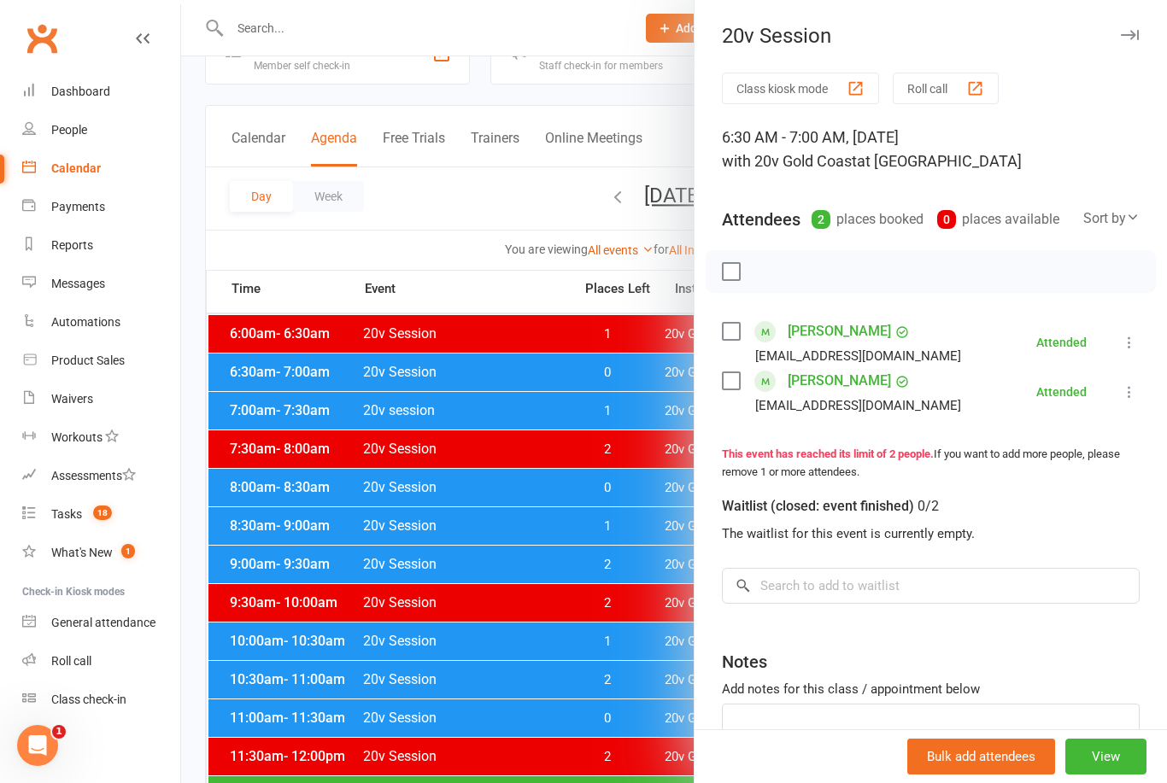
click at [609, 607] on div at bounding box center [674, 391] width 986 height 783
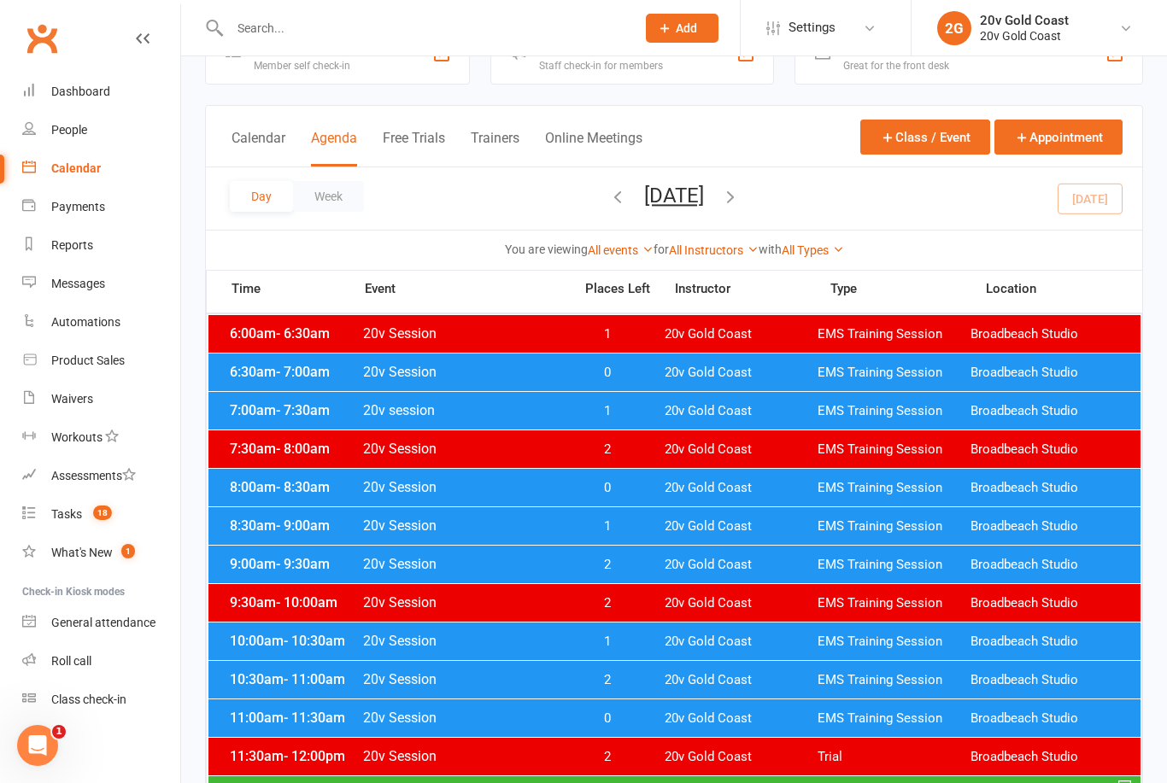
click at [704, 184] on button "[DATE]" at bounding box center [674, 196] width 60 height 24
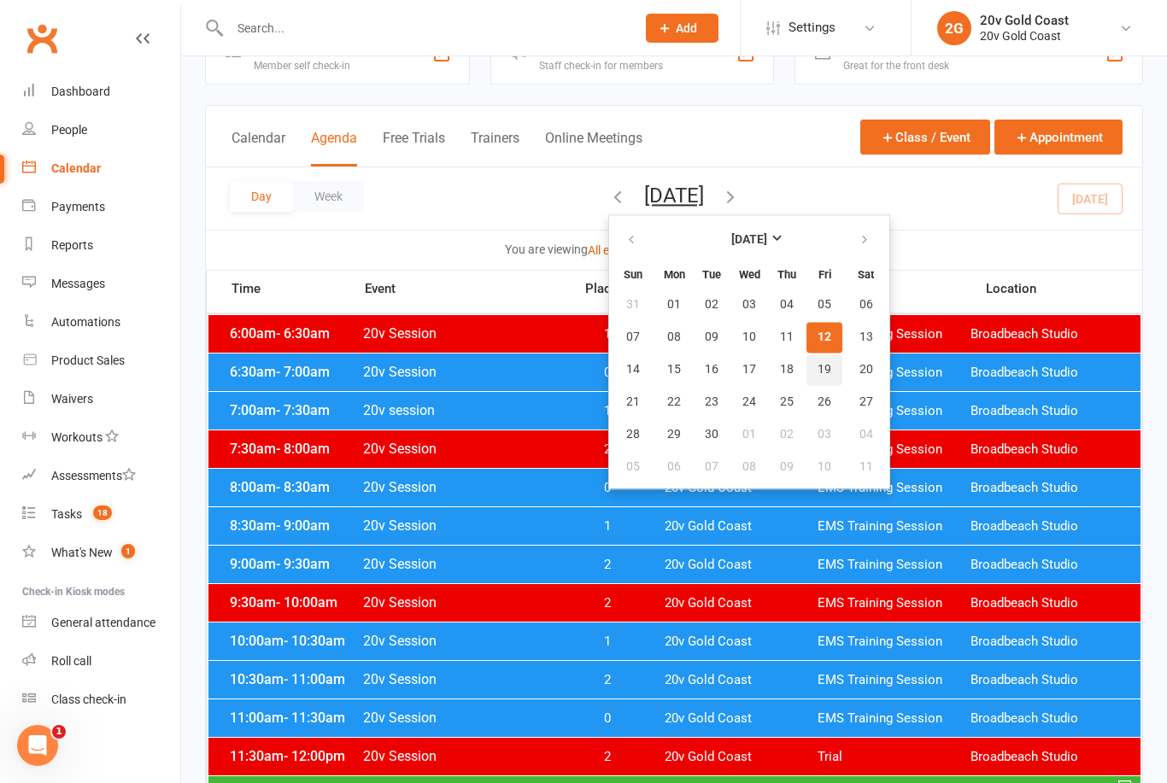
click at [806, 370] on button "19" at bounding box center [824, 370] width 36 height 31
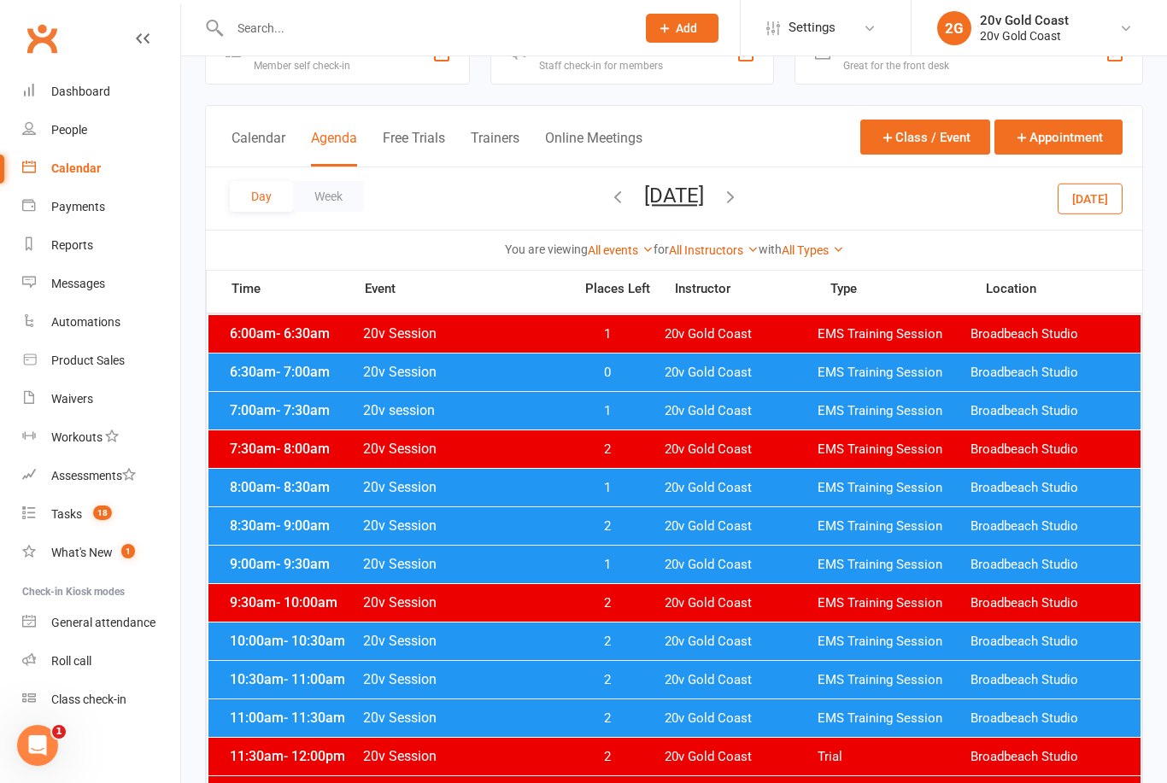
click at [614, 370] on span "0" at bounding box center [607, 373] width 90 height 16
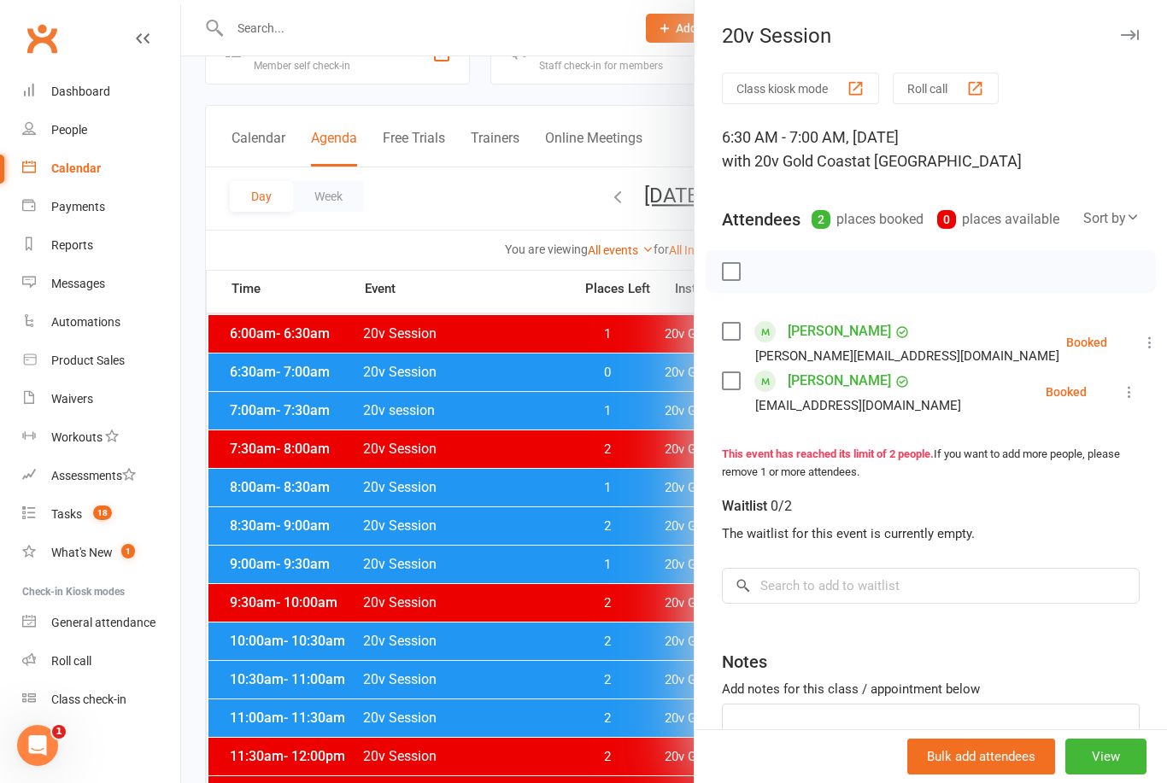
click at [602, 477] on div at bounding box center [674, 391] width 986 height 783
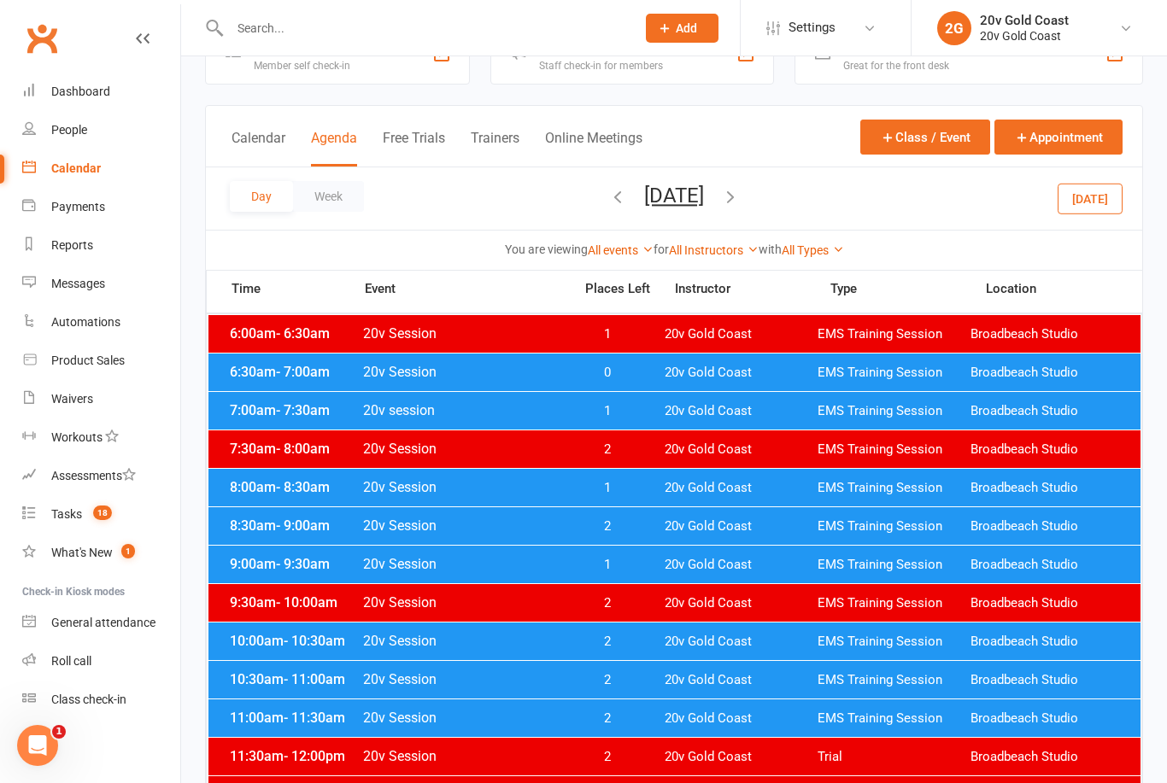
click at [1105, 197] on button "[DATE]" at bounding box center [1090, 198] width 65 height 31
click at [614, 382] on div "6:30am - 7:00am 20v Session 0 20v Gold Coast EMS Training Session Broadbeach St…" at bounding box center [674, 373] width 932 height 38
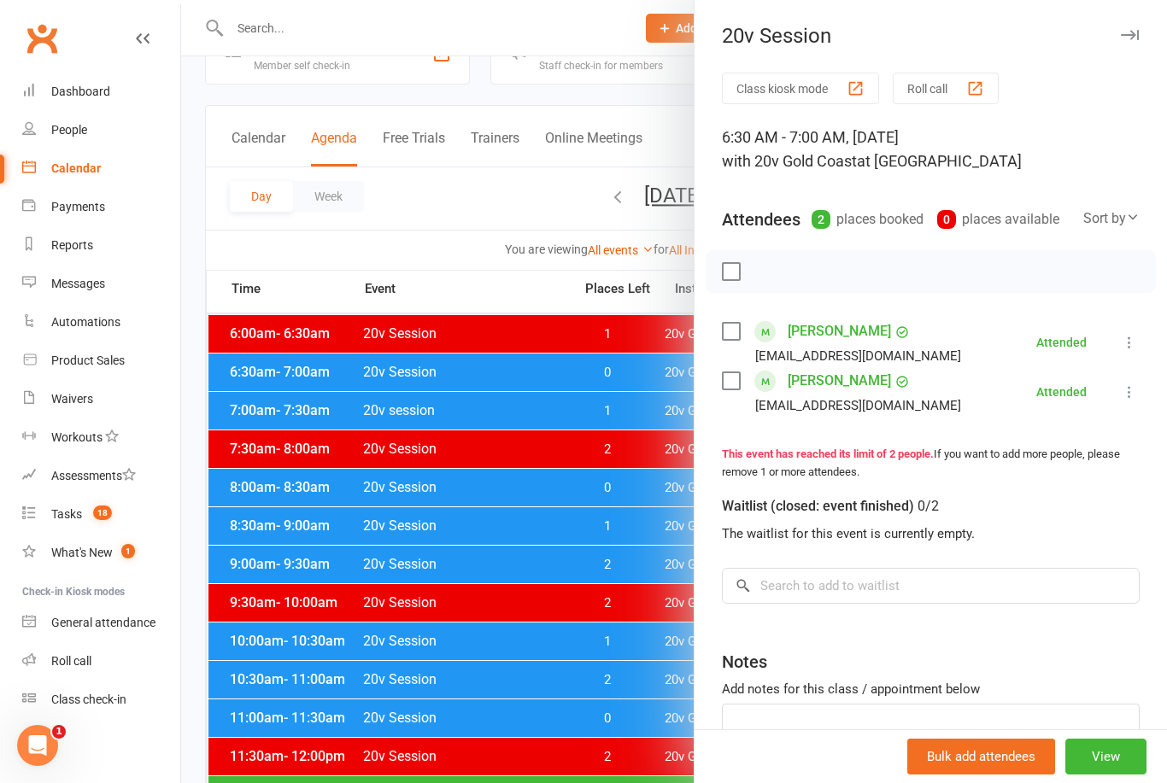
click at [589, 631] on div at bounding box center [674, 391] width 986 height 783
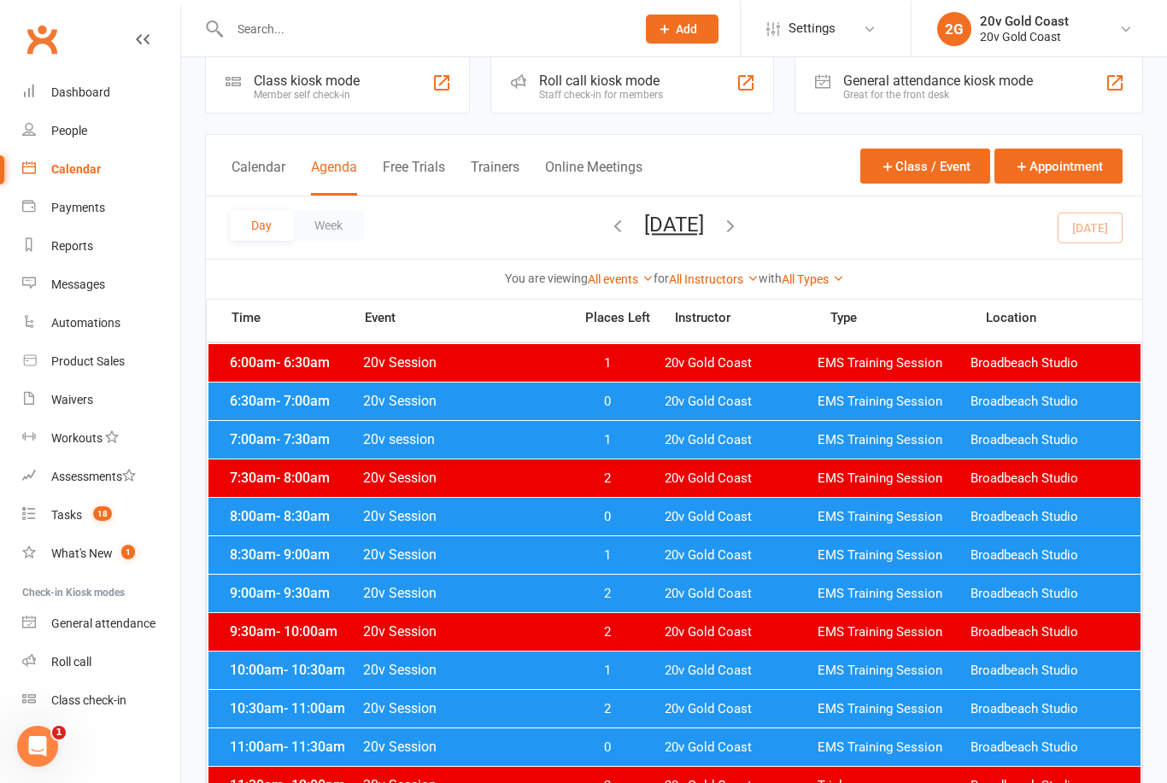
click at [1098, 226] on div "Day Week [DATE] [DATE] Sun Mon Tue Wed Thu Fri Sat 31 01 02 03 04 05 06 07 08 0…" at bounding box center [674, 227] width 936 height 62
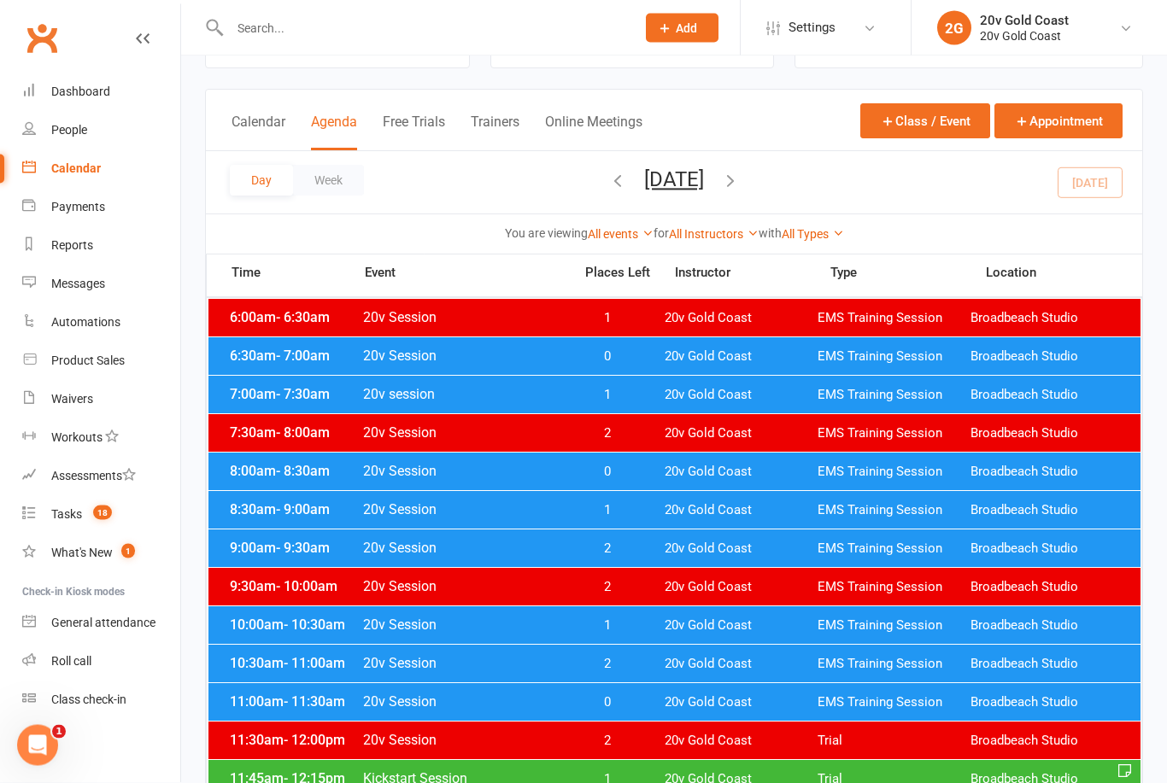
scroll to position [73, 0]
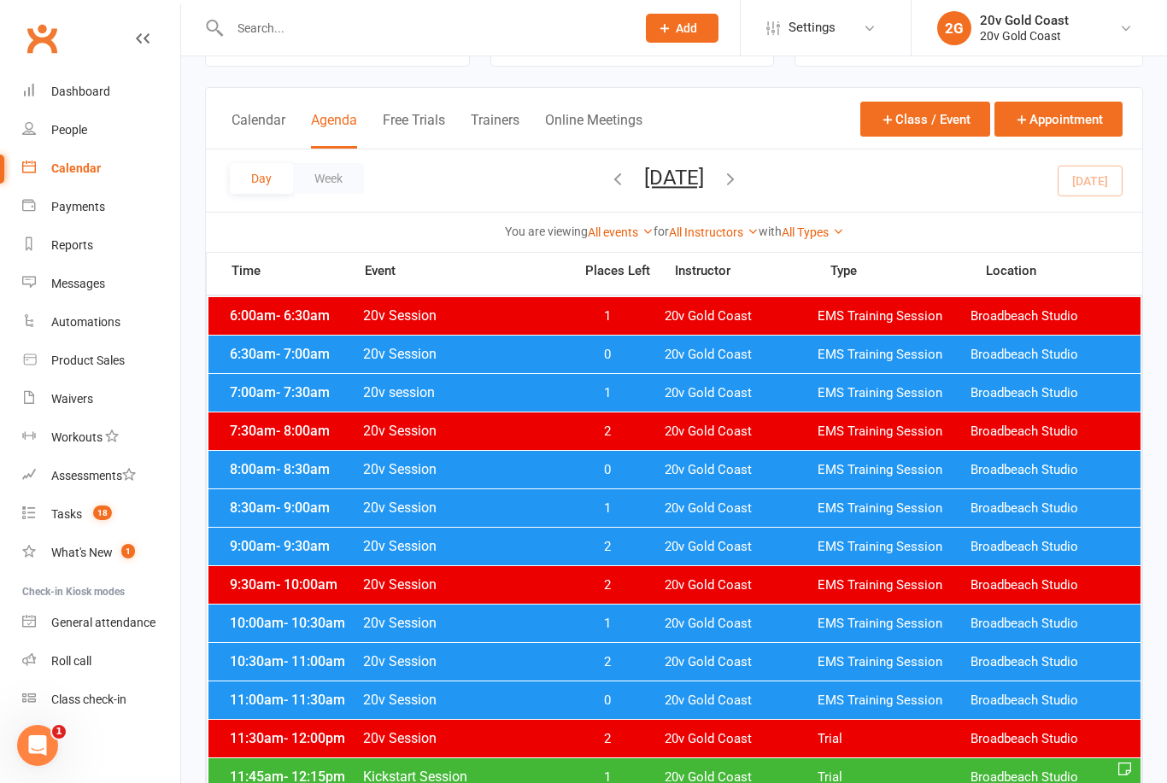
click at [1000, 363] on div "6:30am - 7:00am 20v Session 0 20v Gold Coast EMS Training Session Broadbeach St…" at bounding box center [674, 355] width 932 height 38
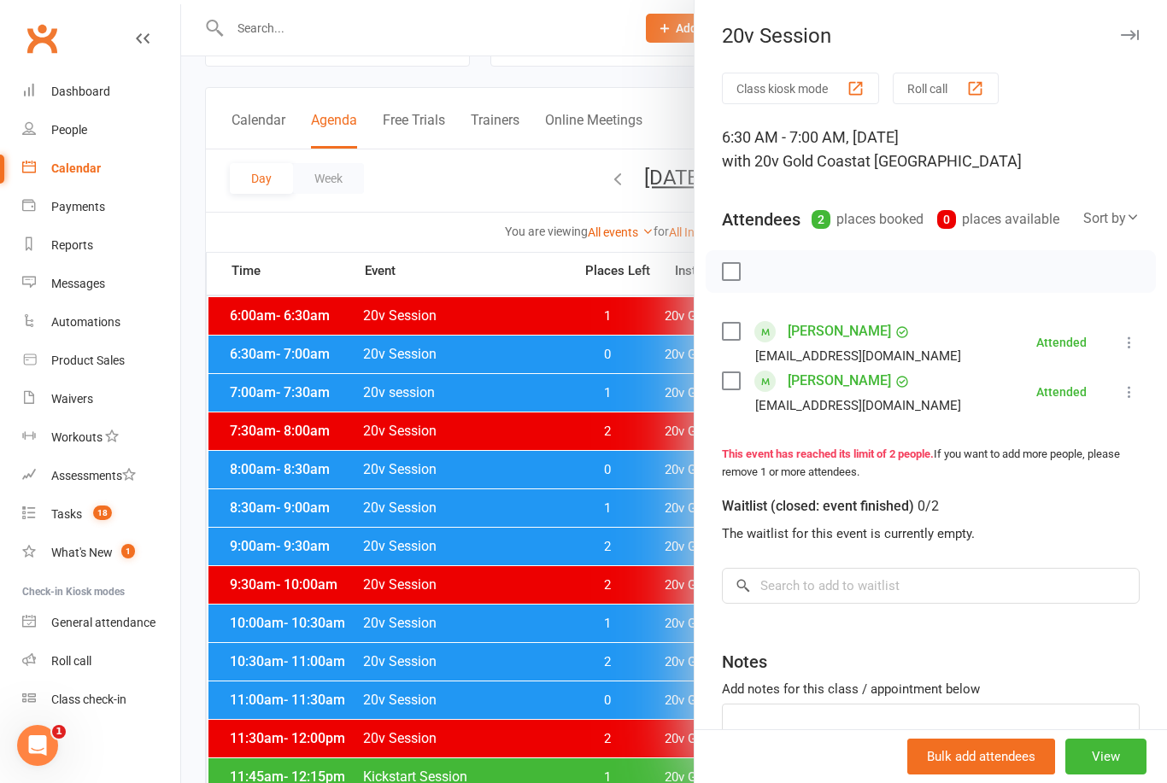
click at [328, 618] on div at bounding box center [674, 391] width 986 height 783
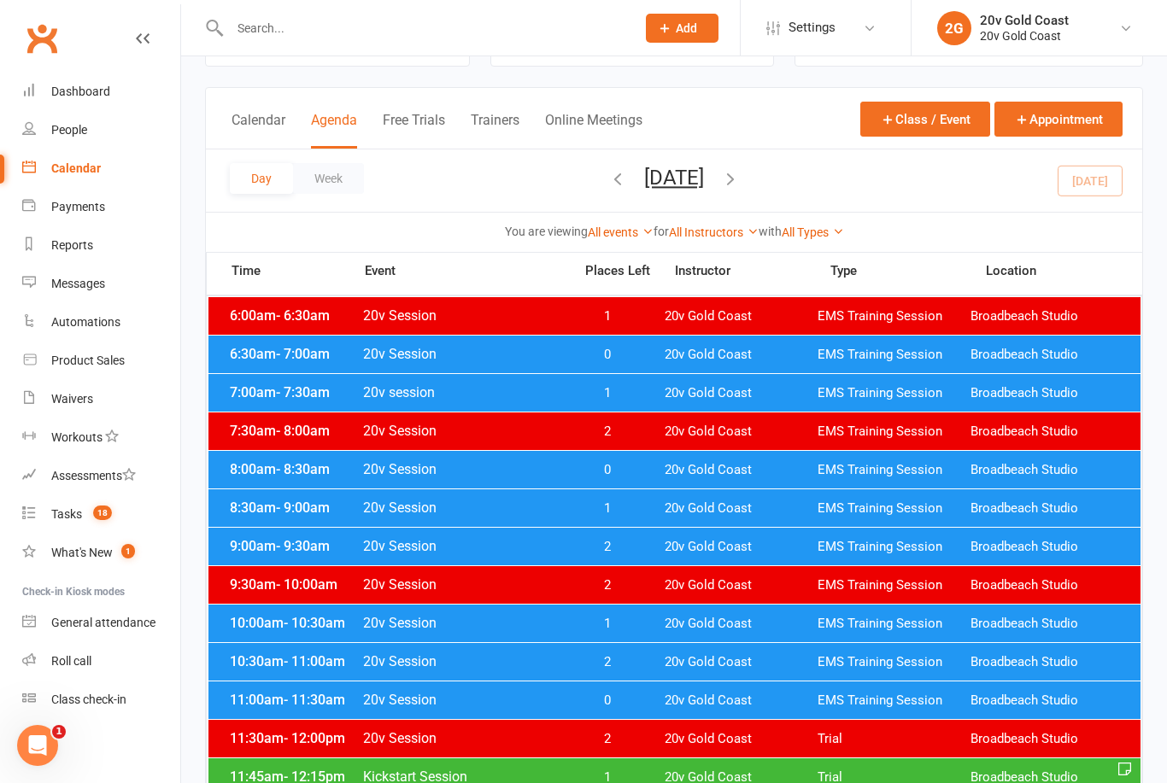
click at [969, 386] on span "EMS Training Session" at bounding box center [894, 393] width 153 height 16
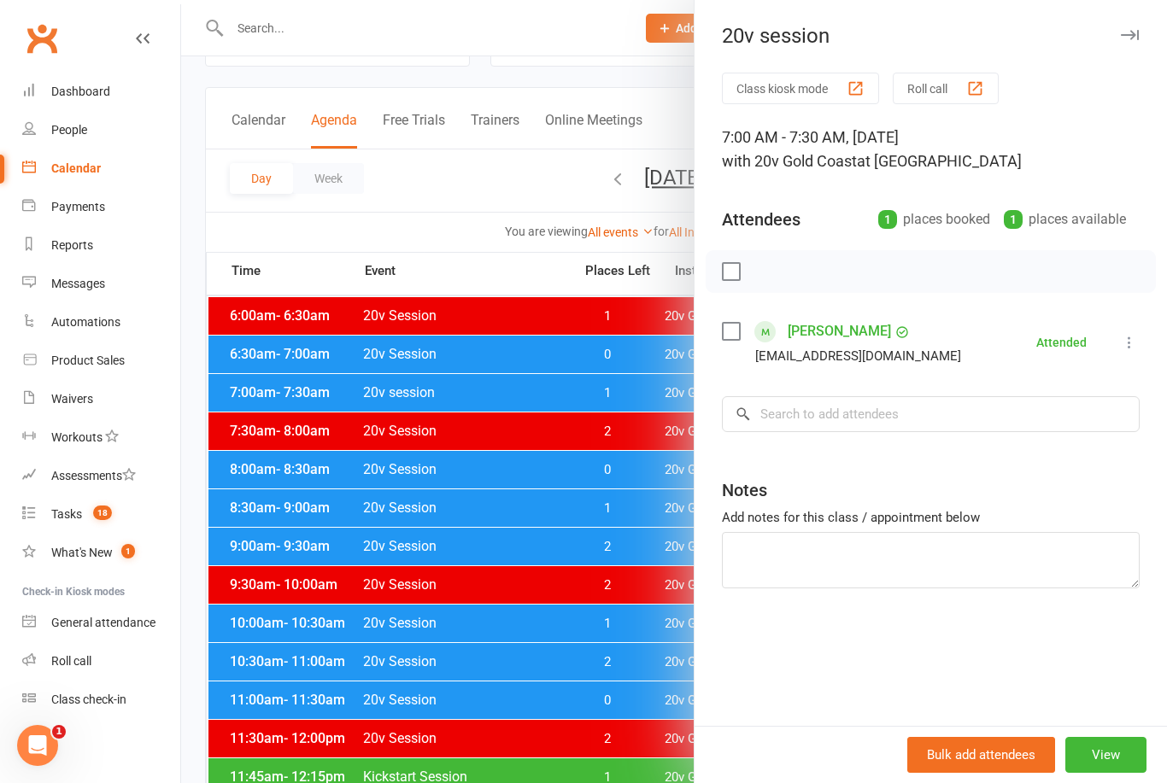
click at [307, 625] on div at bounding box center [674, 391] width 986 height 783
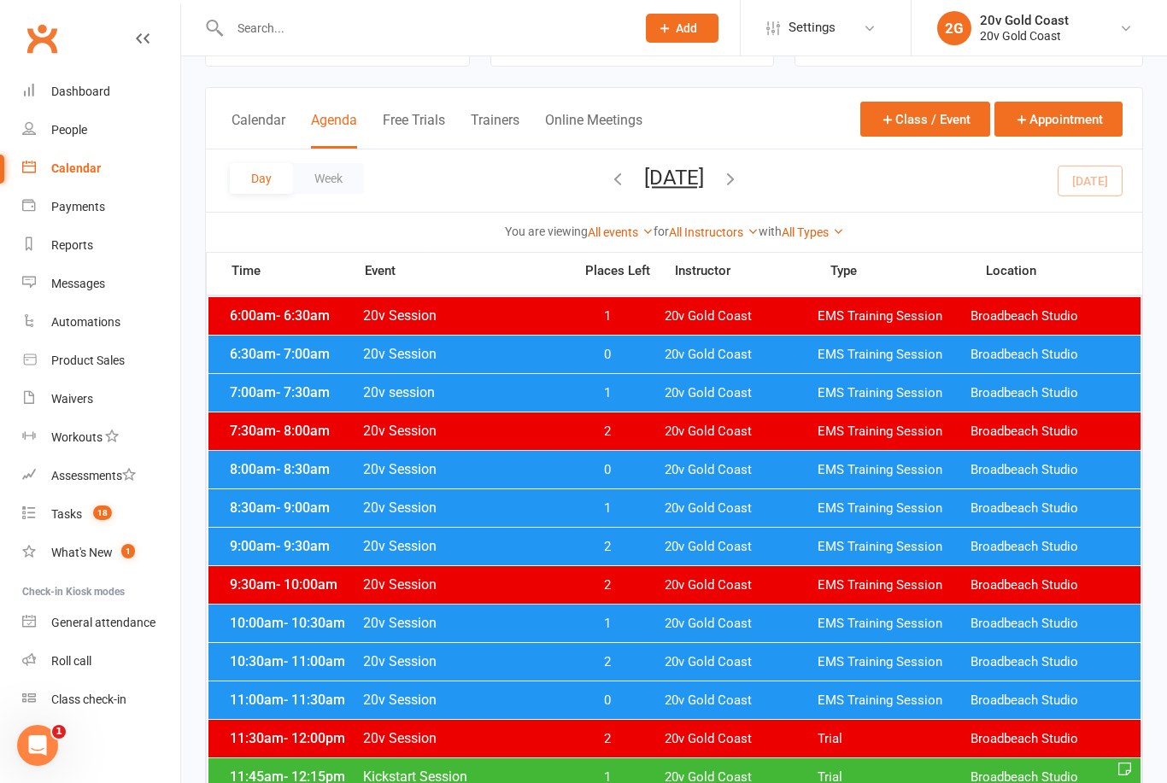
click at [939, 469] on span "EMS Training Session" at bounding box center [894, 470] width 153 height 16
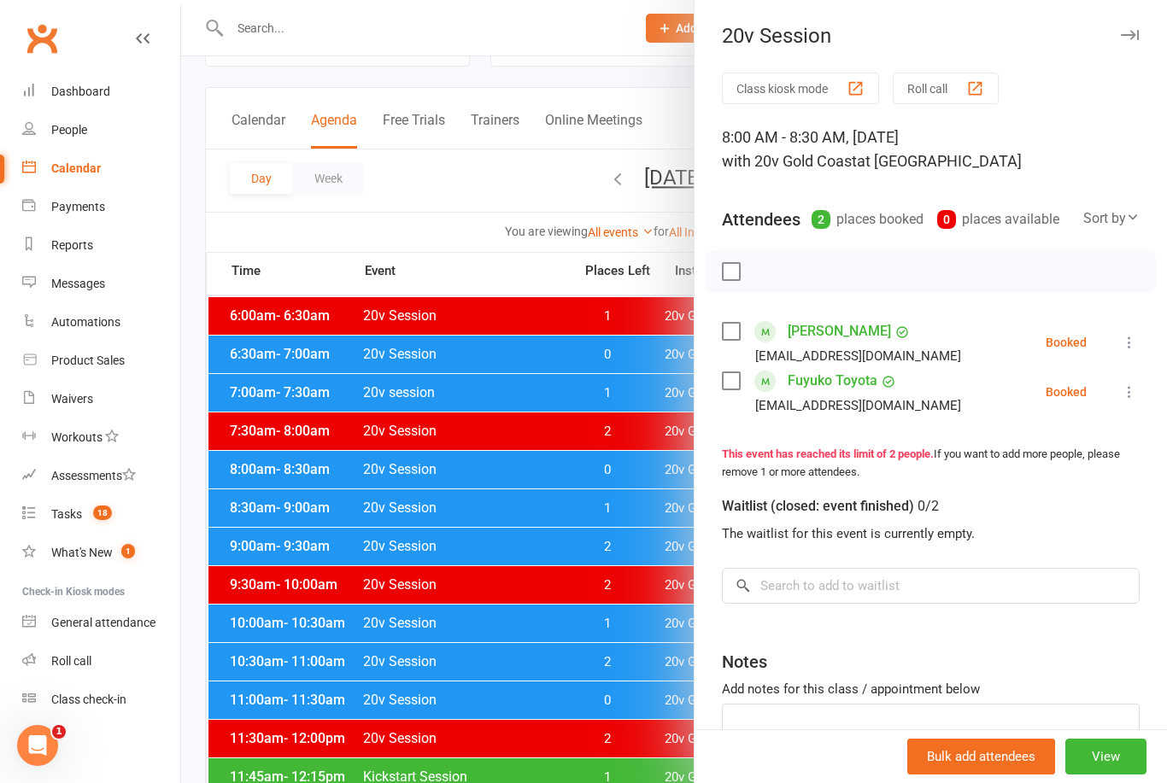
click at [1129, 345] on icon at bounding box center [1129, 342] width 17 height 17
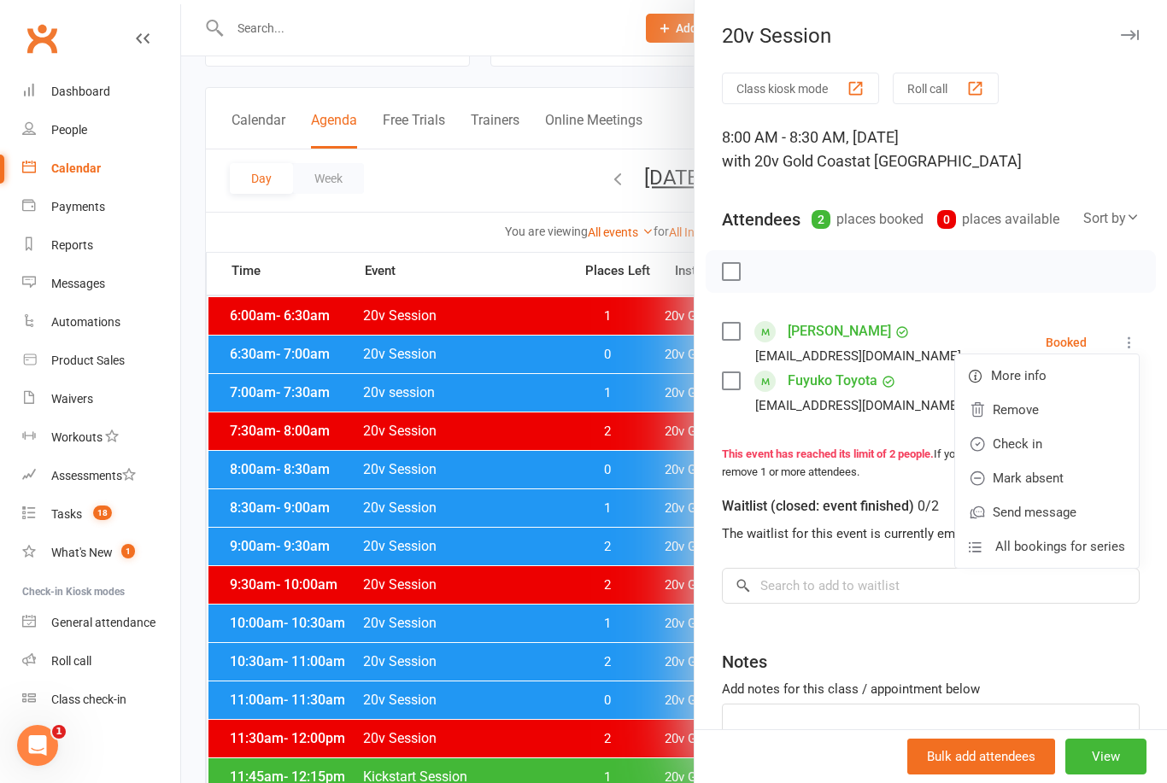
click at [1053, 439] on link "Check in" at bounding box center [1047, 444] width 184 height 34
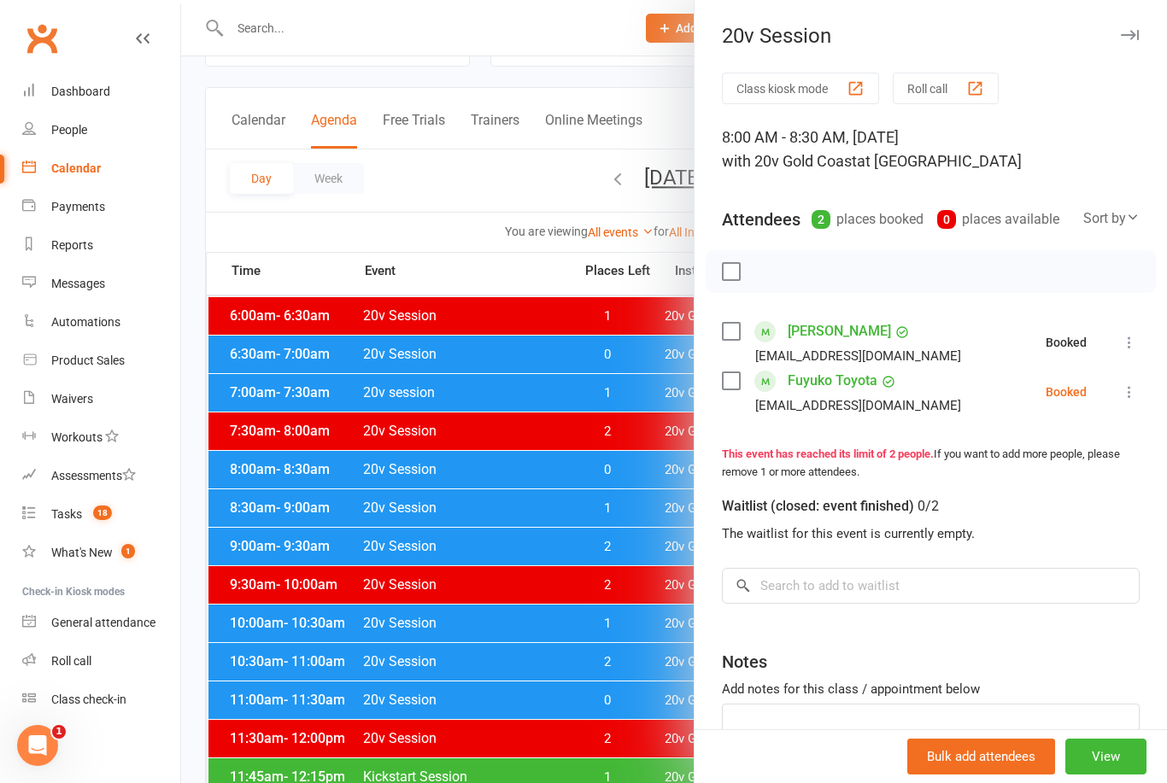
click at [1134, 400] on icon at bounding box center [1129, 392] width 17 height 17
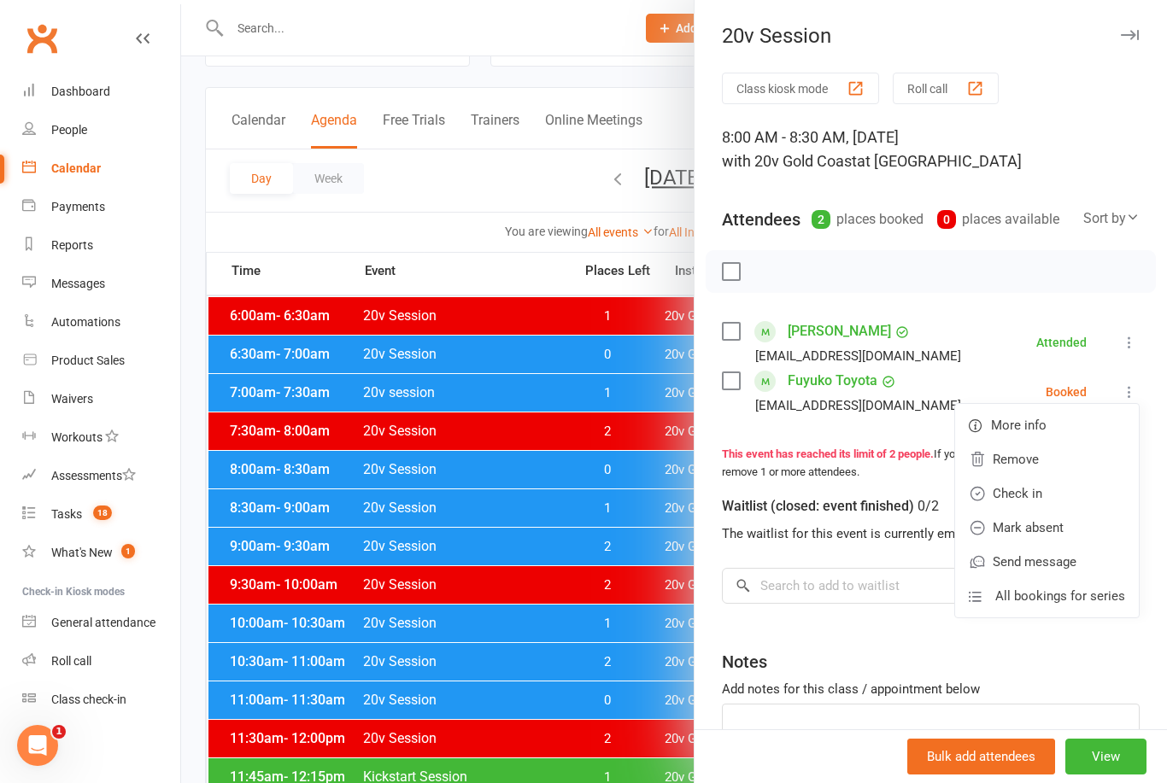
click at [1059, 491] on link "Check in" at bounding box center [1047, 494] width 184 height 34
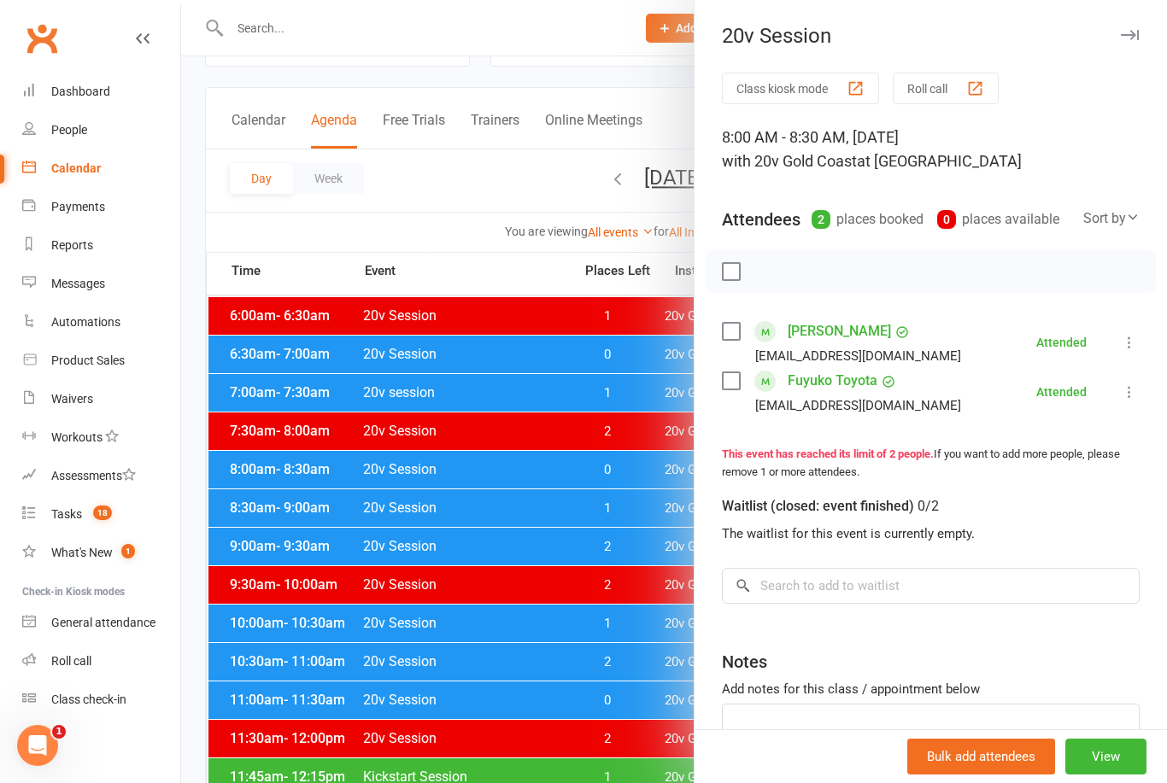
click at [290, 614] on div at bounding box center [674, 391] width 986 height 783
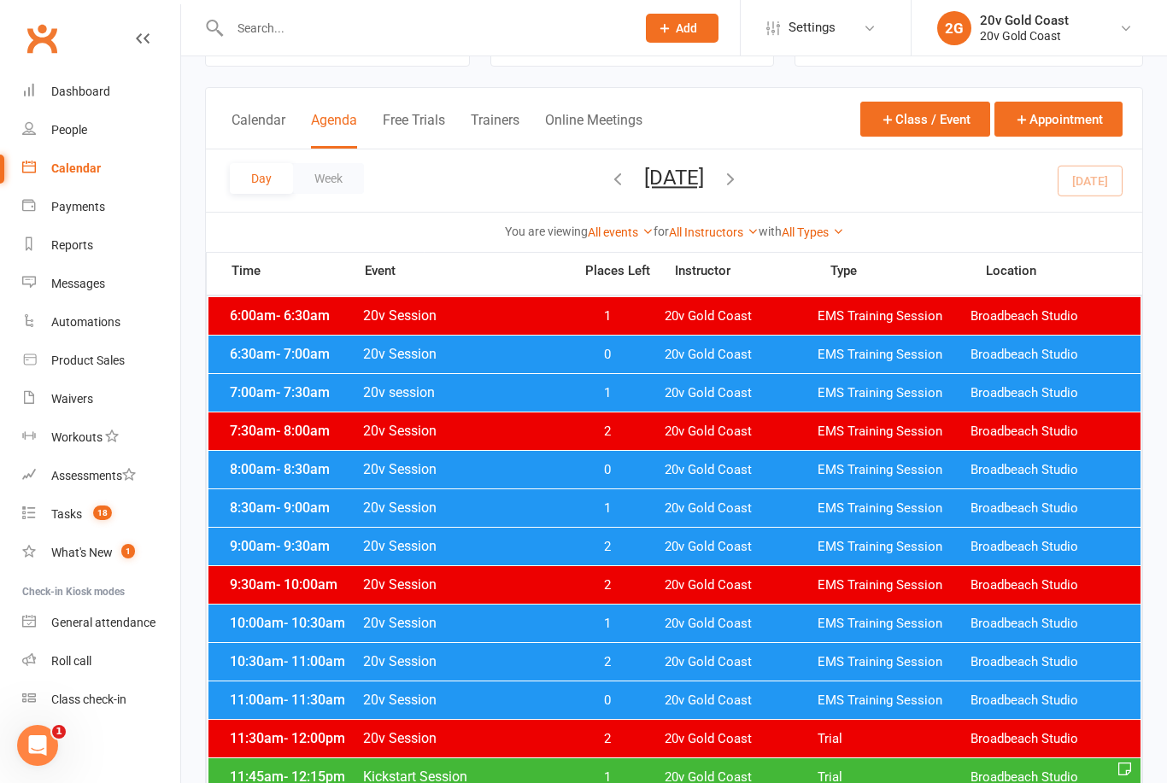
click at [276, 509] on span "- 9:00am" at bounding box center [303, 508] width 54 height 16
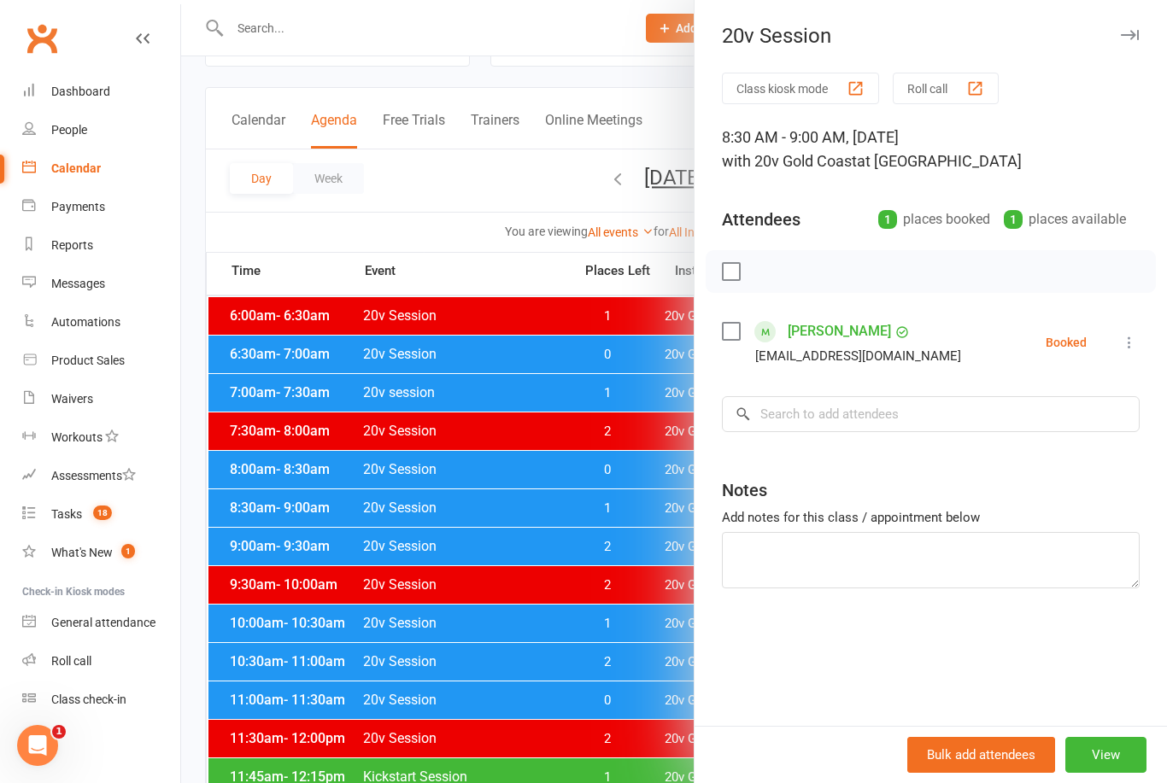
click at [1135, 352] on button at bounding box center [1129, 342] width 21 height 21
click at [1044, 443] on link "Check in" at bounding box center [1047, 444] width 184 height 34
click at [379, 625] on div at bounding box center [674, 391] width 986 height 783
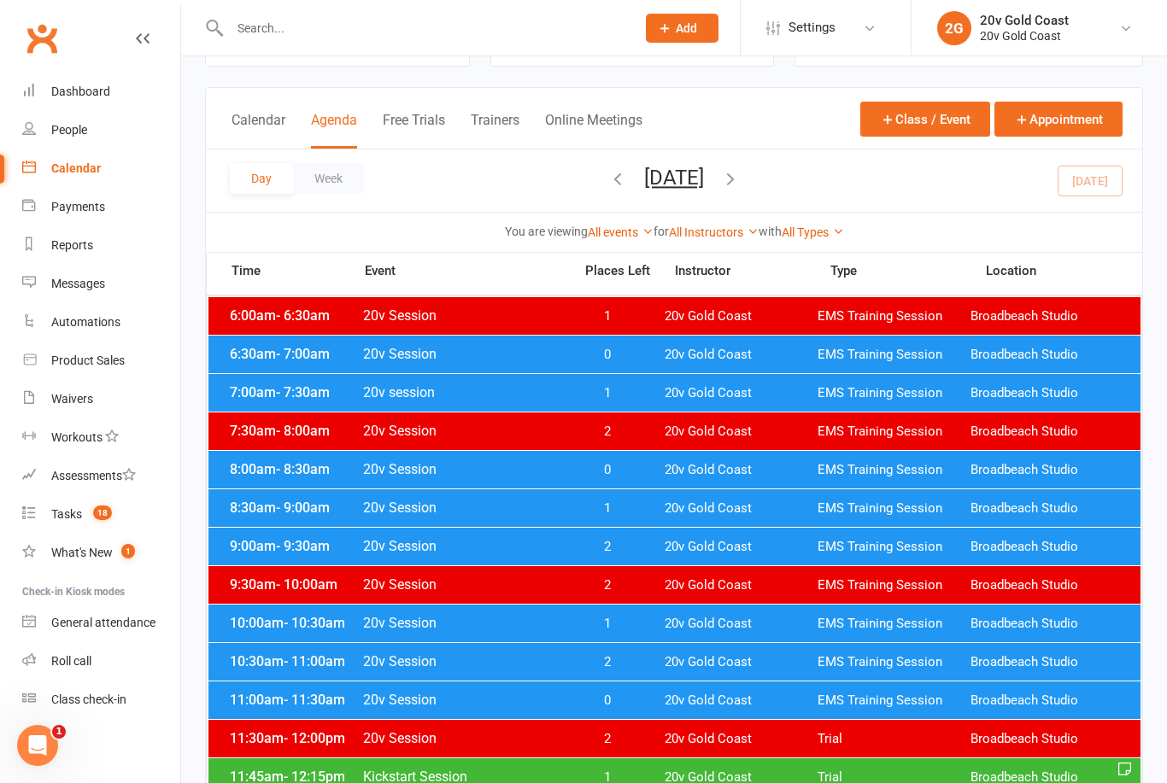
click at [299, 505] on span "- 9:00am" at bounding box center [303, 508] width 54 height 16
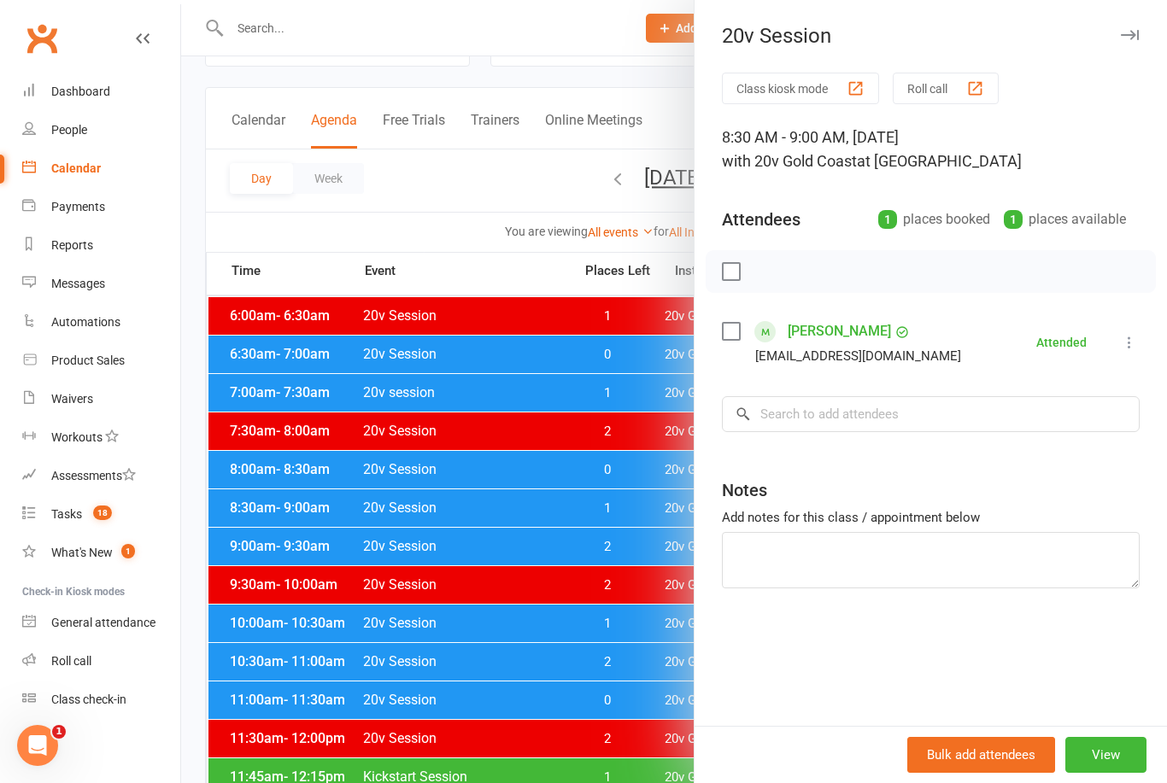
click at [364, 581] on div at bounding box center [674, 391] width 986 height 783
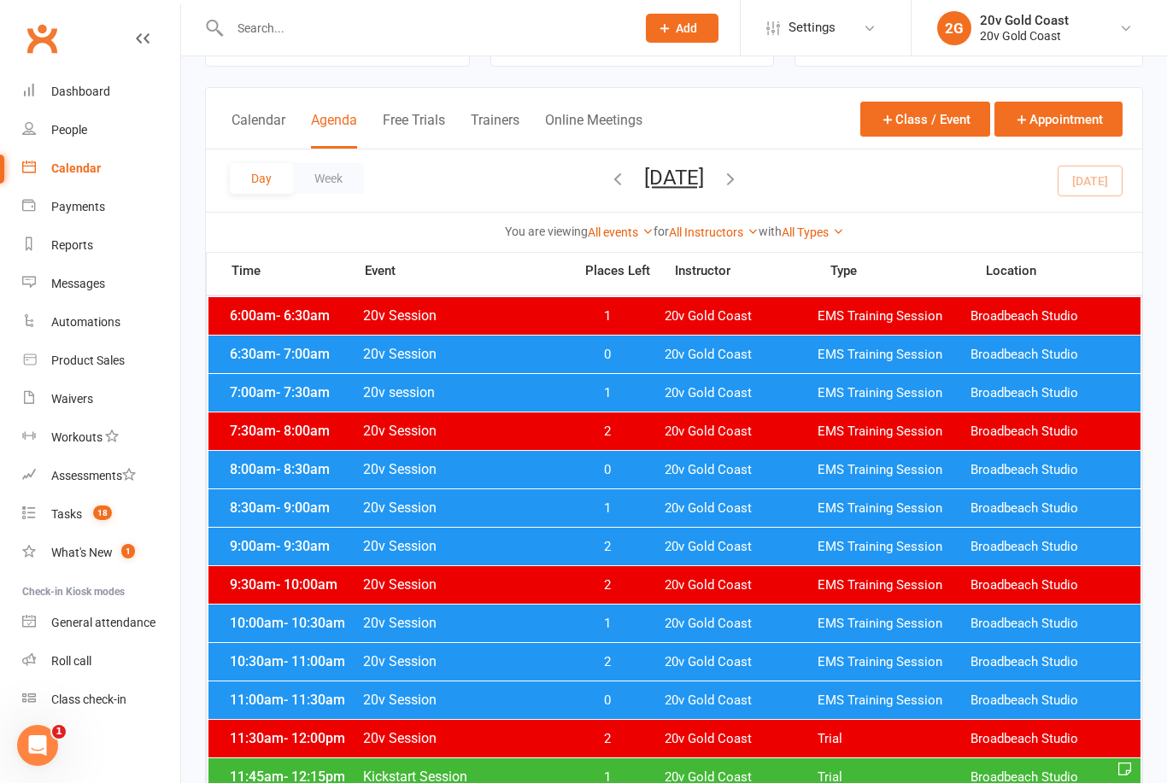
click at [342, 548] on span "9:00am - 9:30am" at bounding box center [294, 546] width 137 height 16
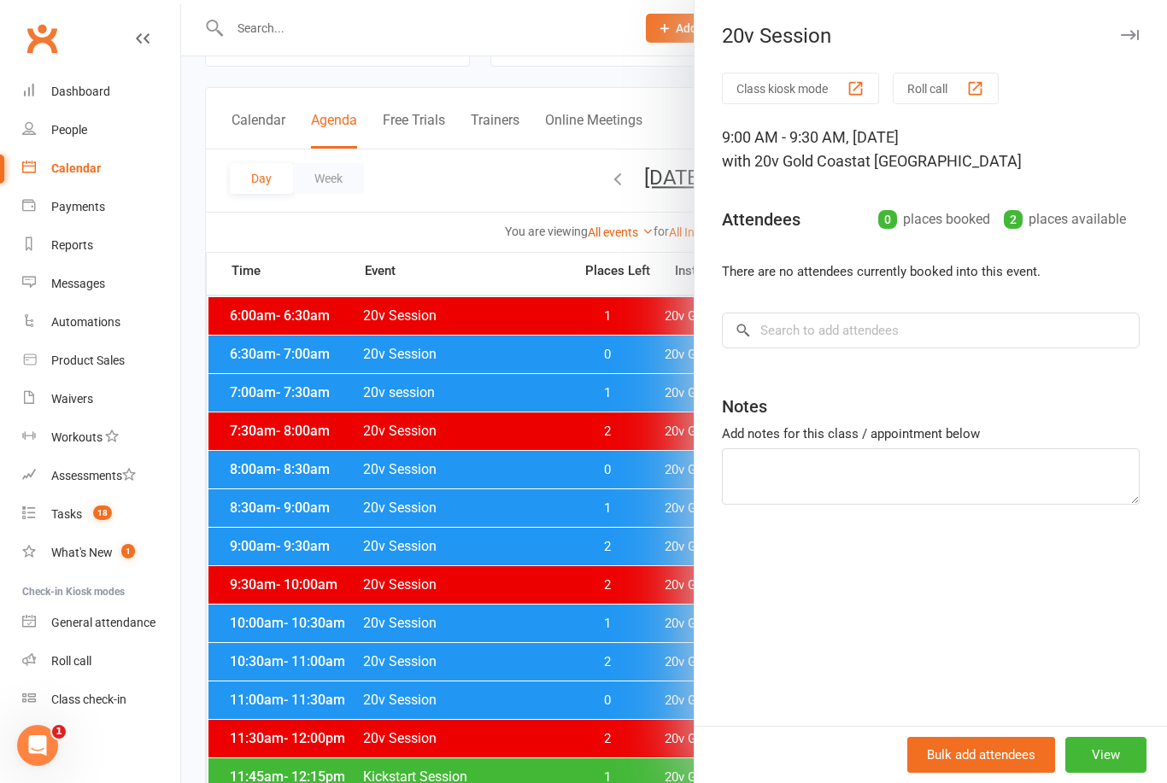
click at [327, 625] on div at bounding box center [674, 391] width 986 height 783
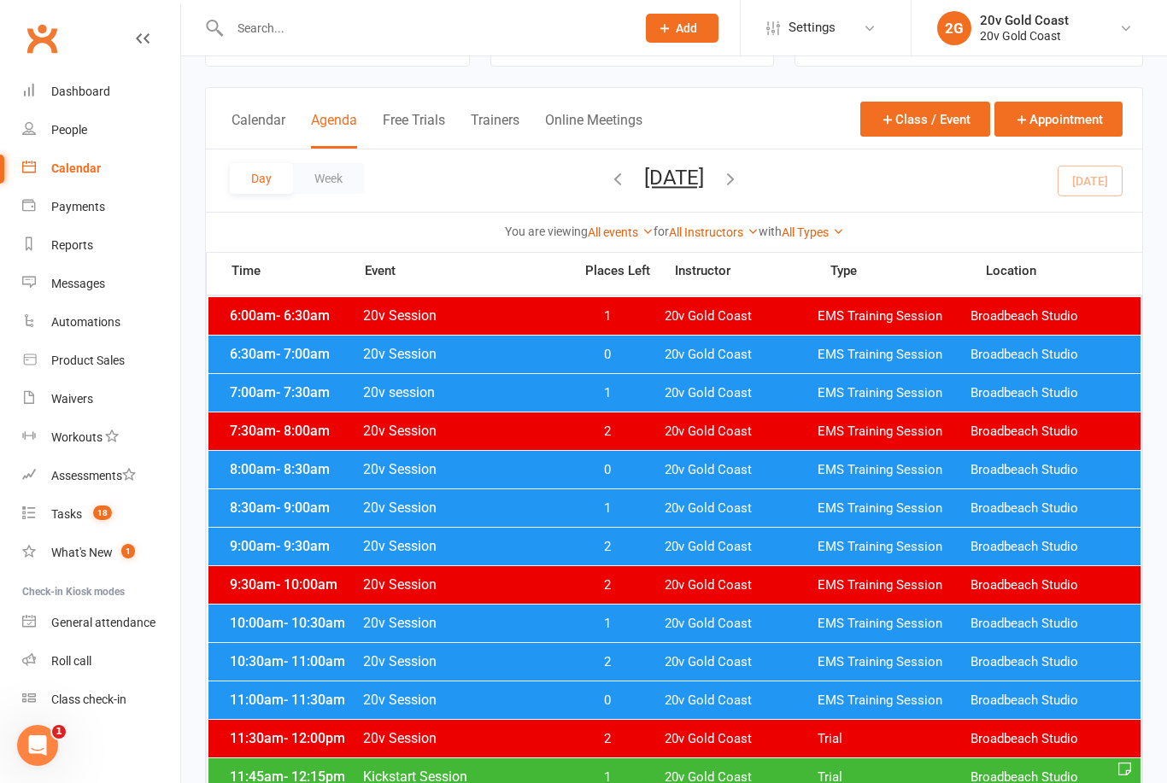
click at [329, 617] on span "- 10:30am" at bounding box center [315, 623] width 62 height 16
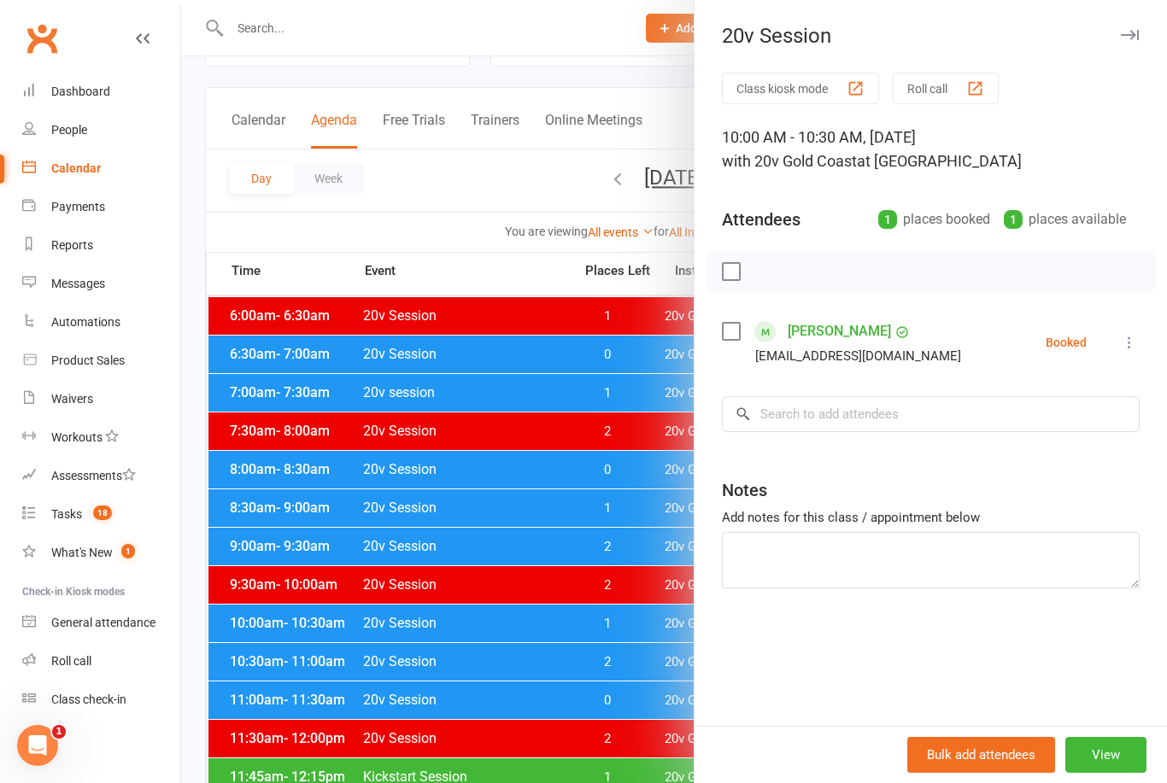
click at [343, 607] on div at bounding box center [674, 391] width 986 height 783
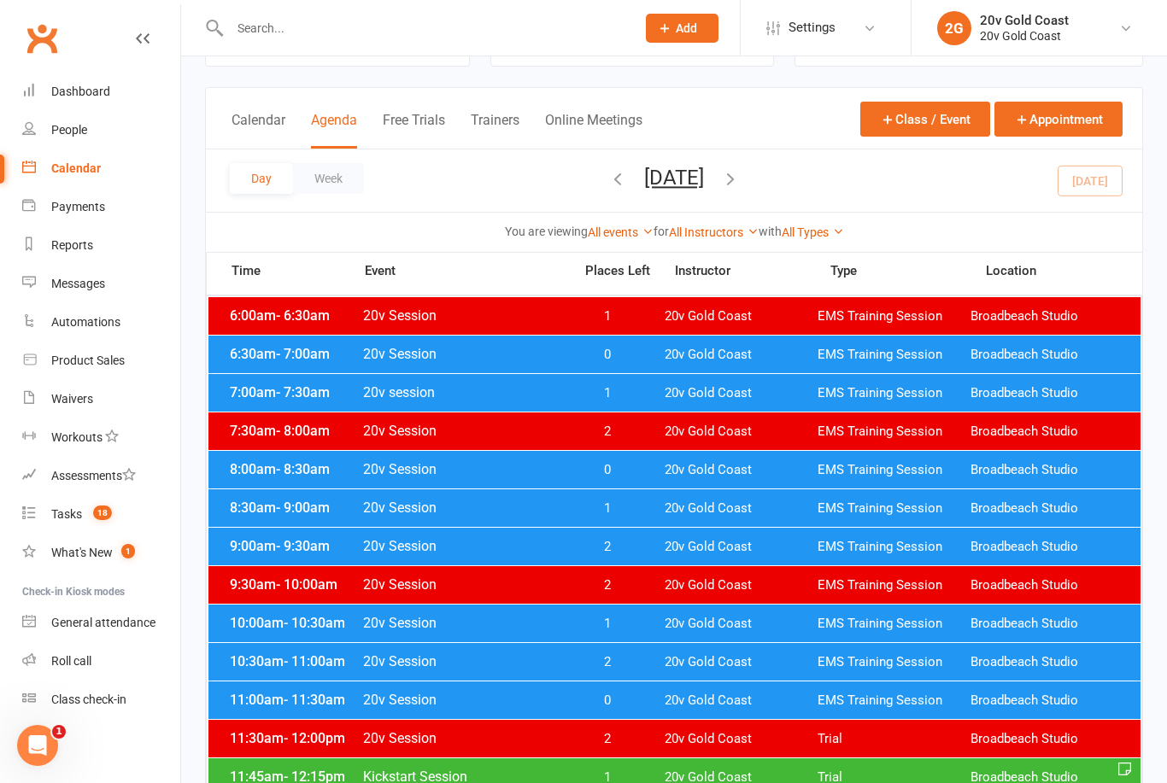
click at [831, 474] on span "EMS Training Session" at bounding box center [894, 470] width 153 height 16
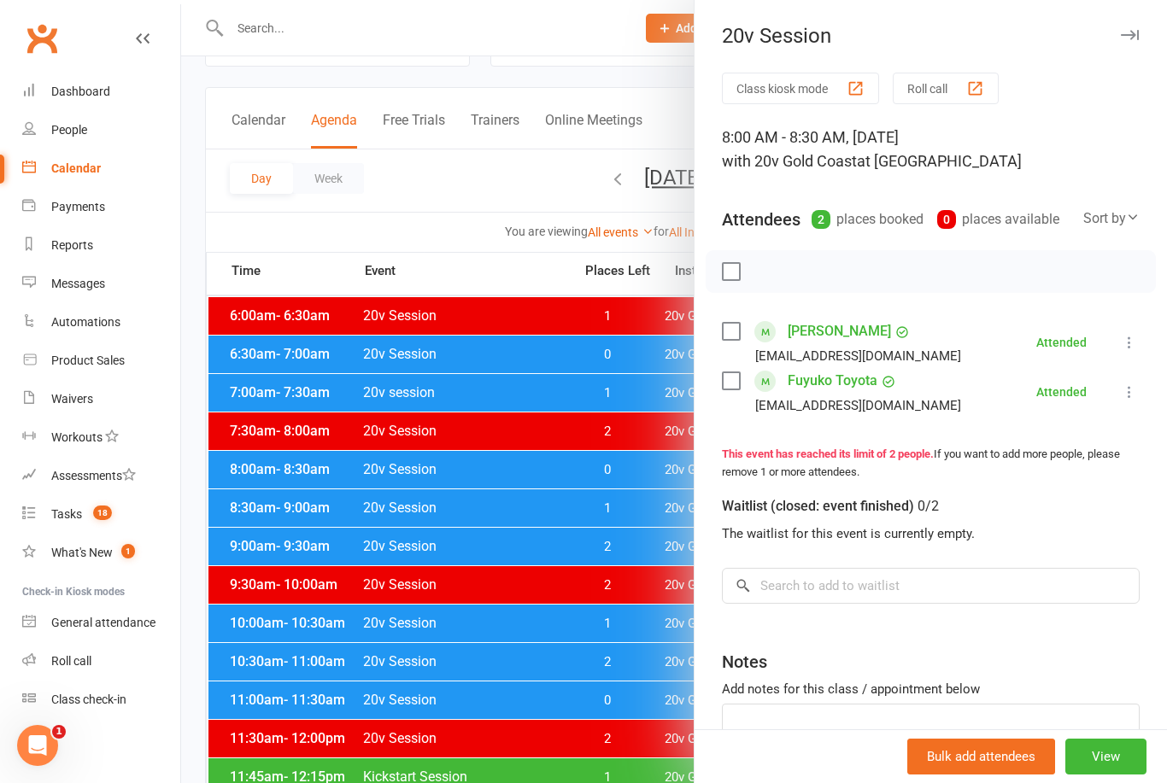
click at [626, 747] on div at bounding box center [674, 391] width 986 height 783
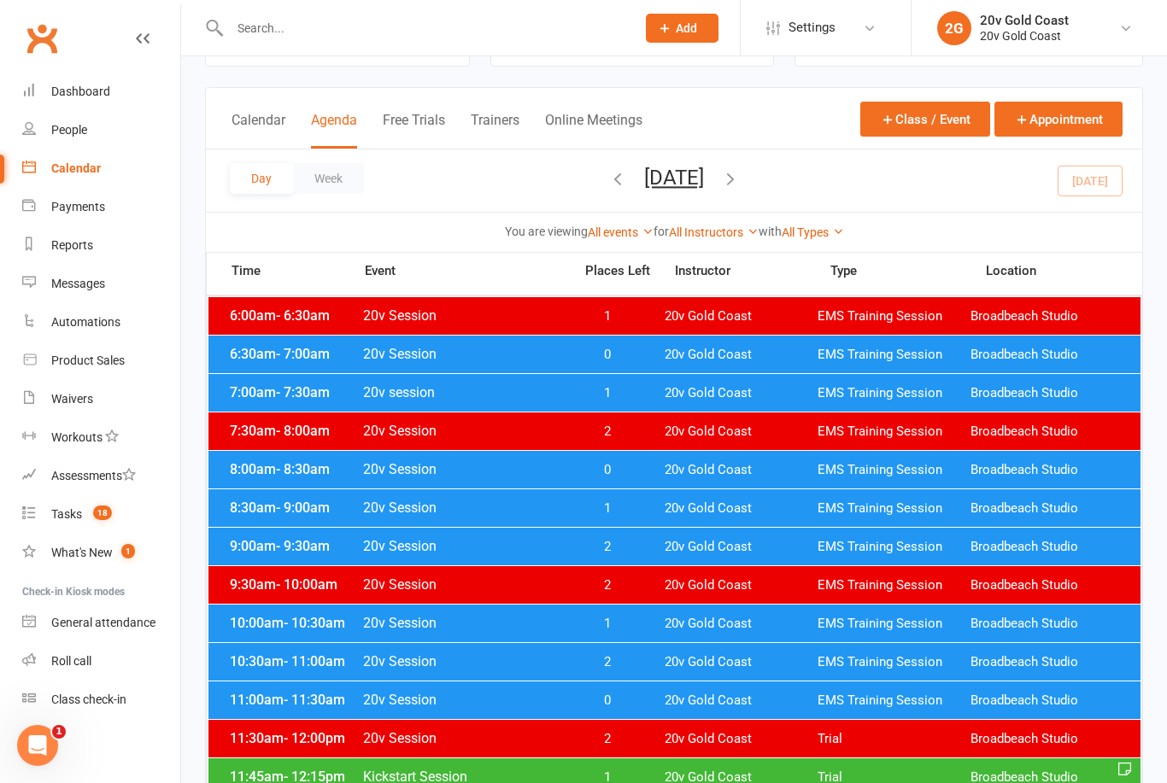
click at [718, 504] on span "20v Gold Coast" at bounding box center [741, 509] width 153 height 16
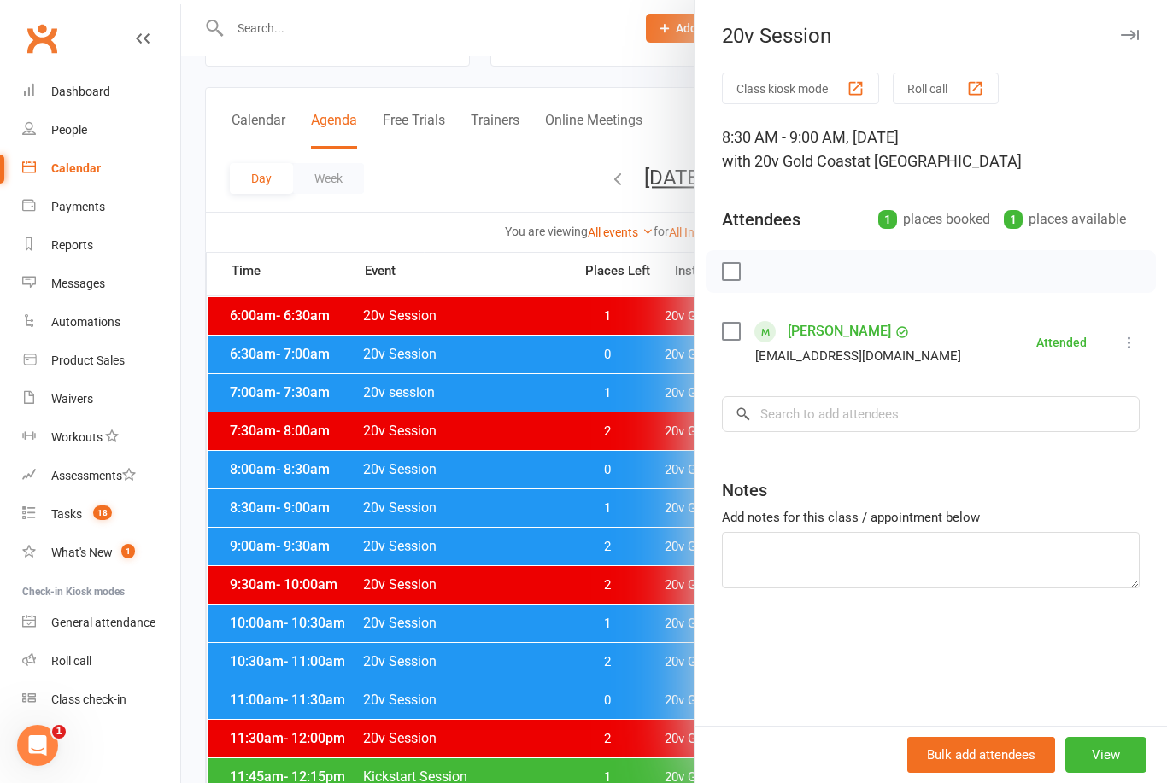
click at [635, 746] on div at bounding box center [674, 391] width 986 height 783
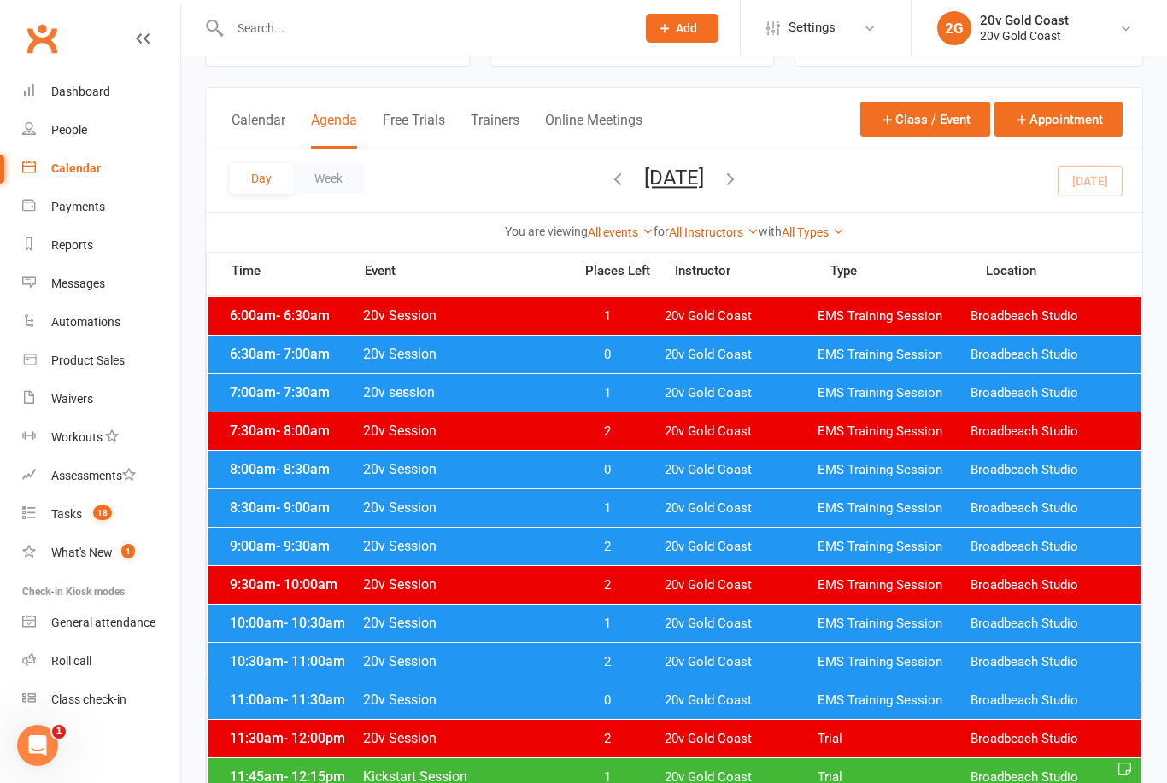
click at [736, 619] on span "20v Gold Coast" at bounding box center [741, 624] width 153 height 16
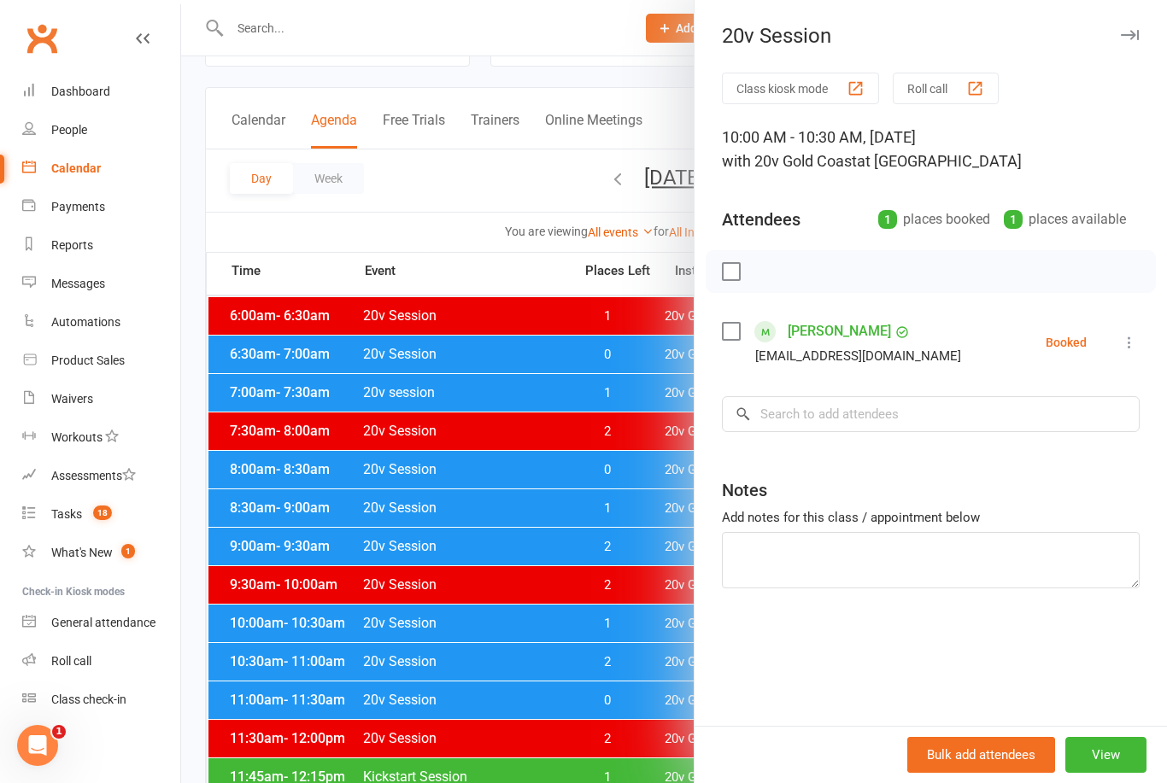
click at [608, 765] on div at bounding box center [674, 391] width 986 height 783
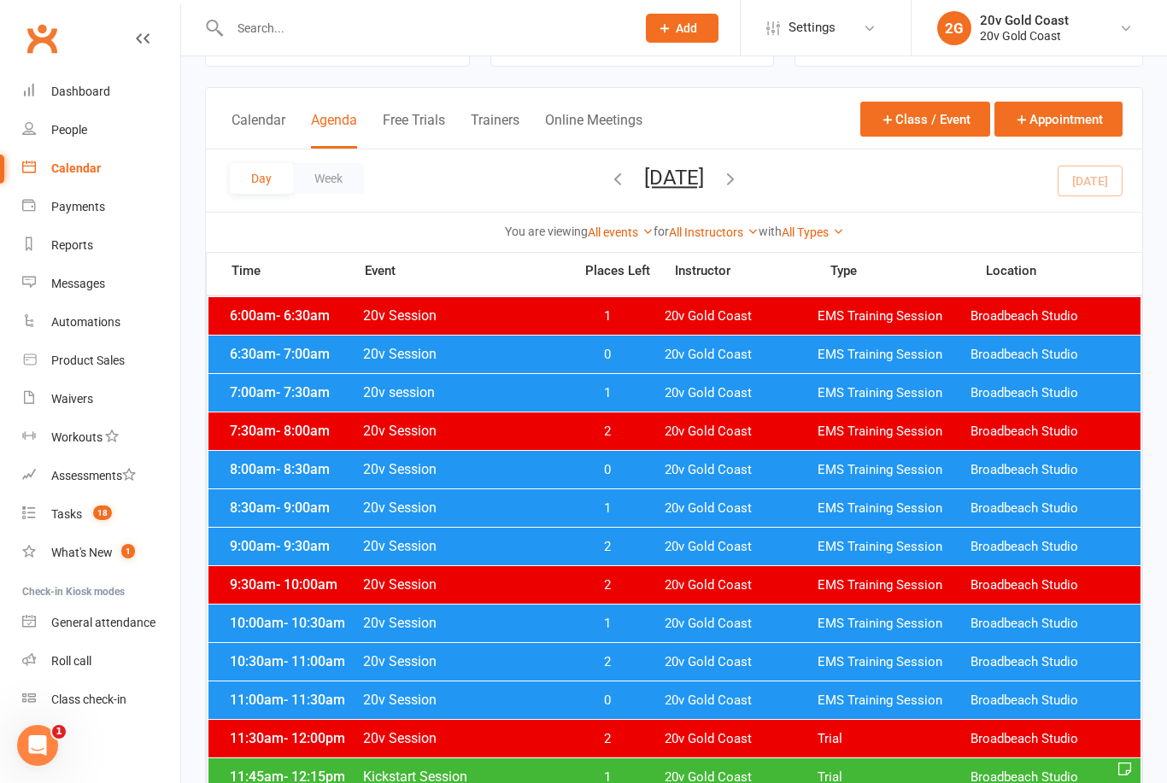
scroll to position [127, 0]
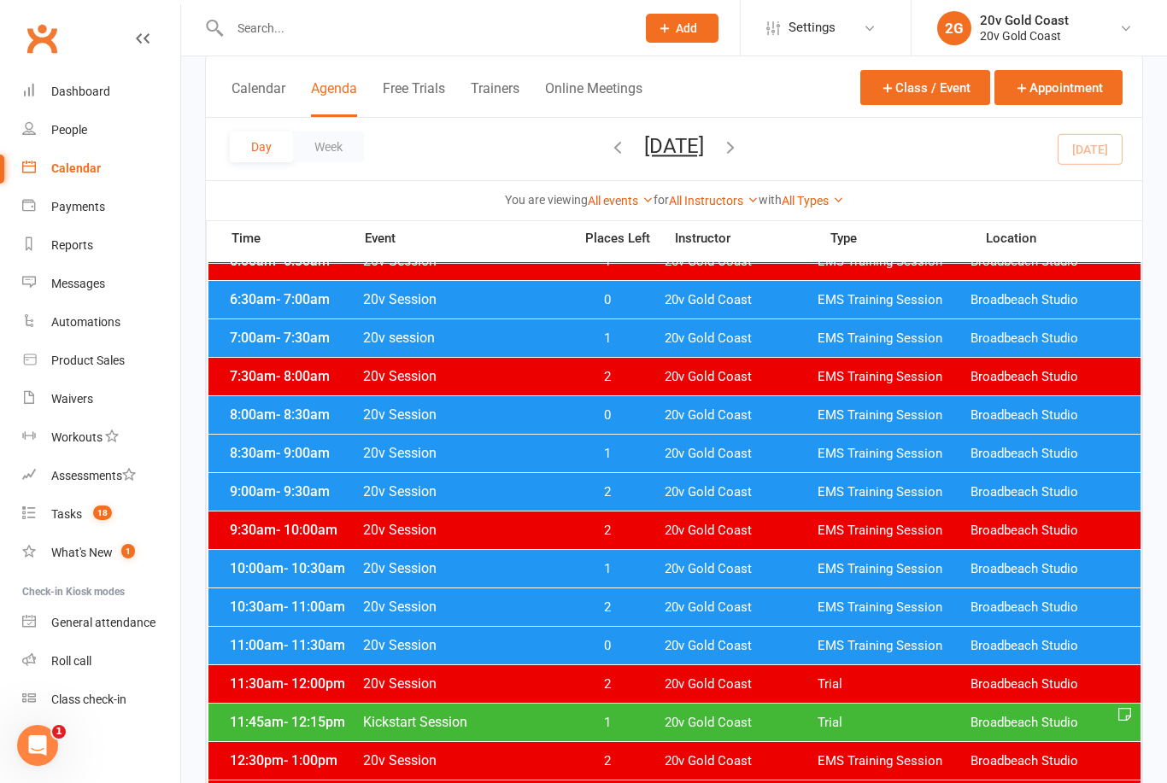
click at [1089, 161] on div "Day Week [DATE] [DATE] Sun Mon Tue Wed Thu Fri Sat 31 01 02 03 04 05 06 07 08 0…" at bounding box center [674, 149] width 936 height 62
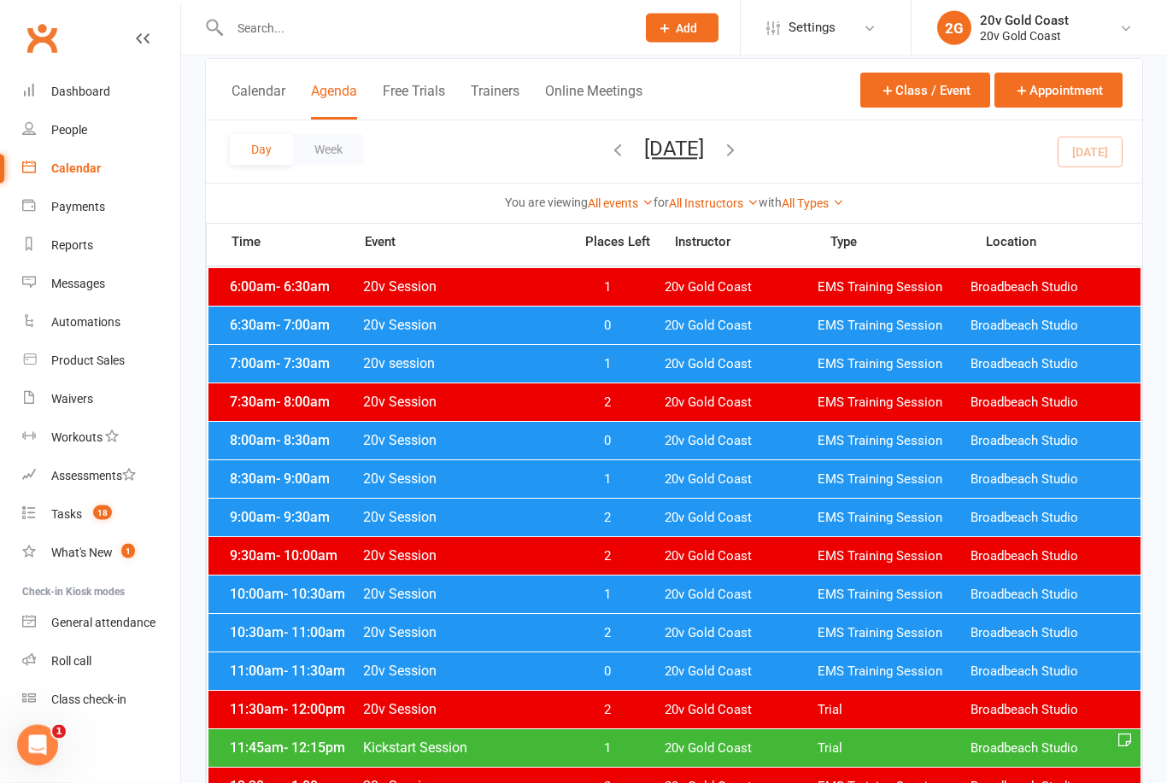
click at [942, 486] on span "EMS Training Session" at bounding box center [894, 480] width 153 height 16
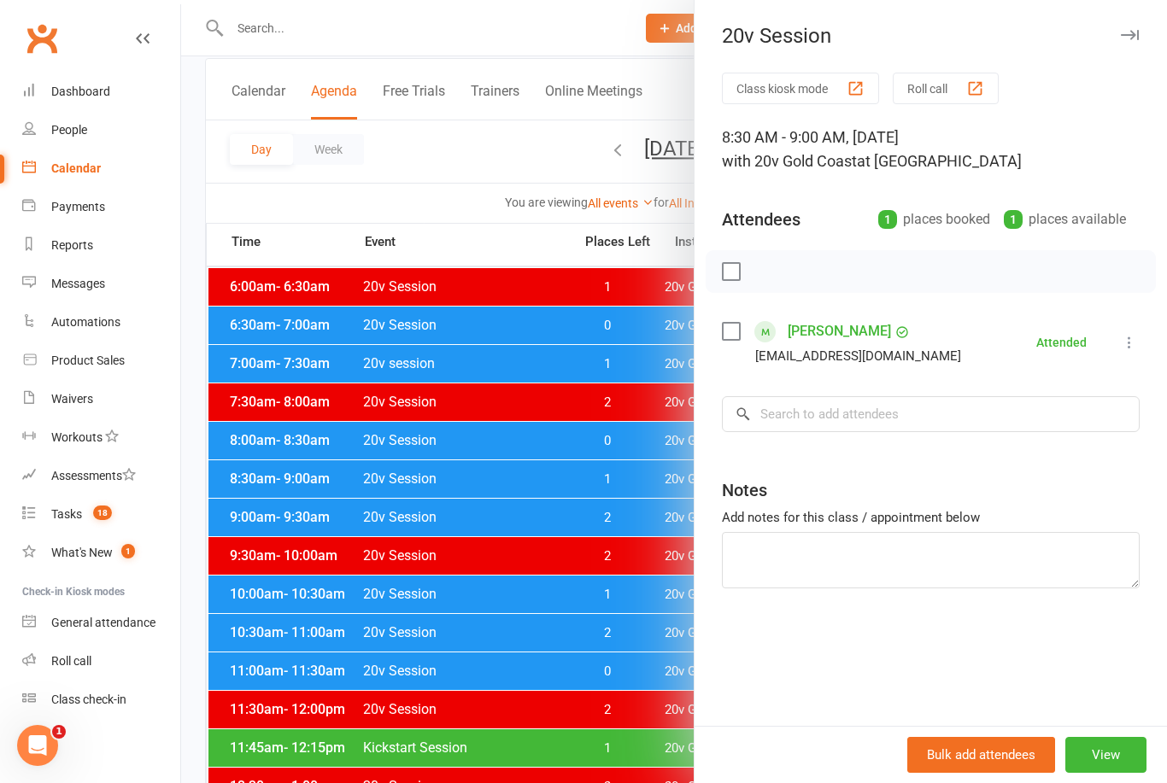
click at [610, 721] on div at bounding box center [674, 391] width 986 height 783
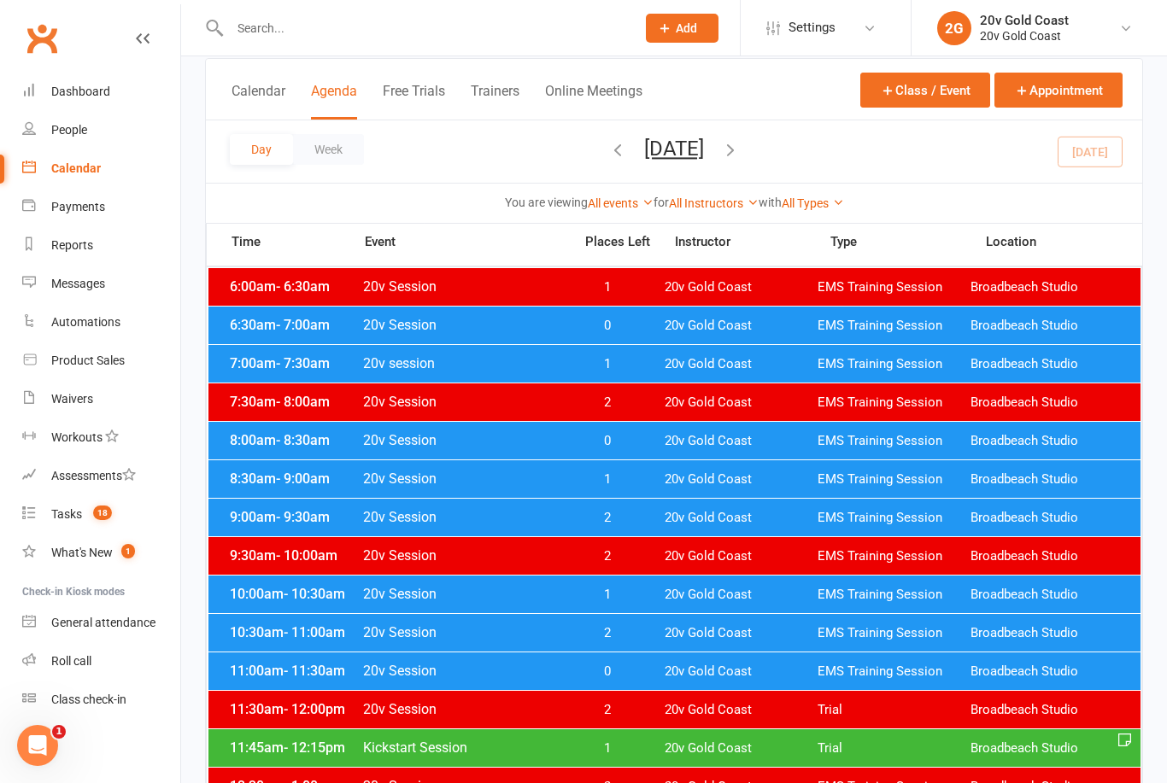
click at [746, 596] on span "20v Gold Coast" at bounding box center [741, 595] width 153 height 16
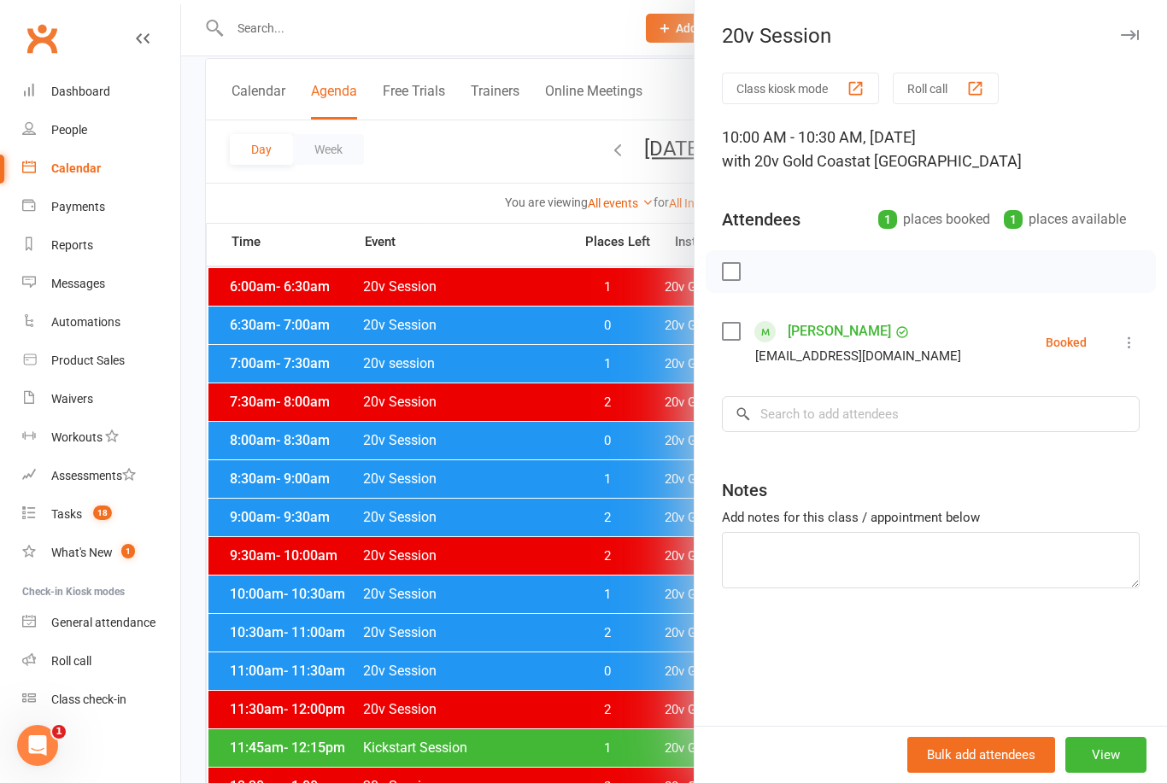
click at [602, 694] on div at bounding box center [674, 391] width 986 height 783
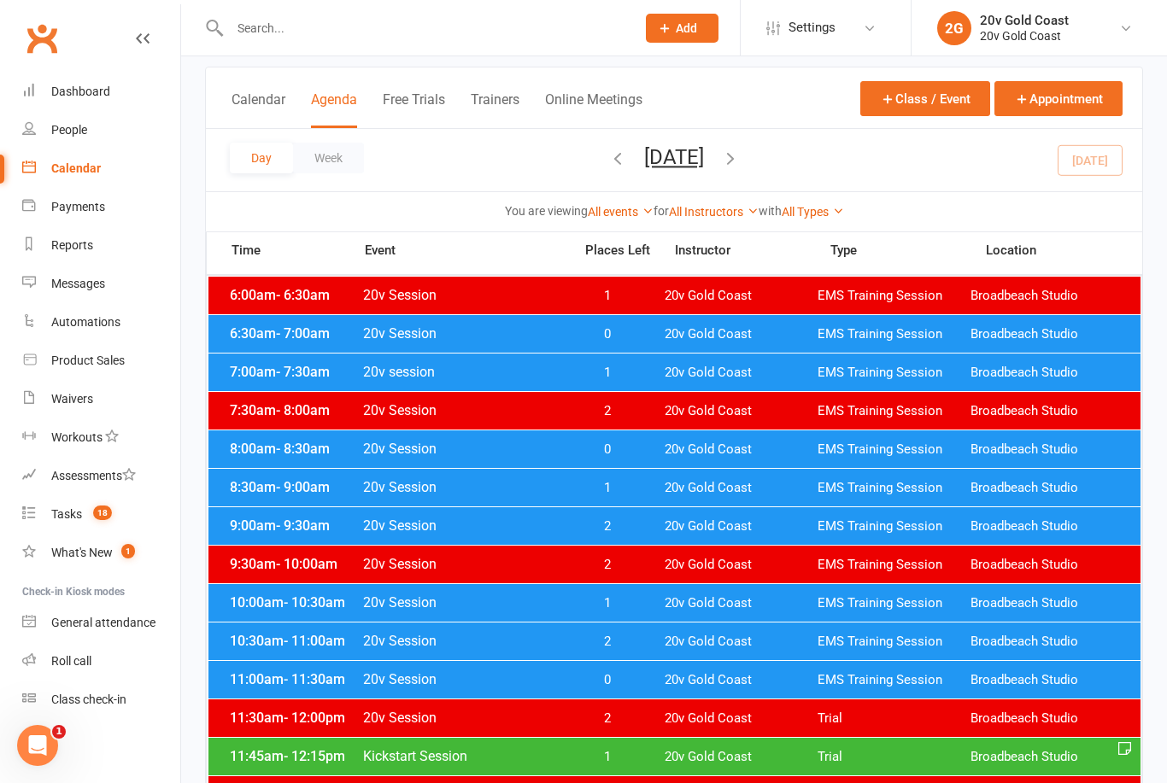
scroll to position [93, 0]
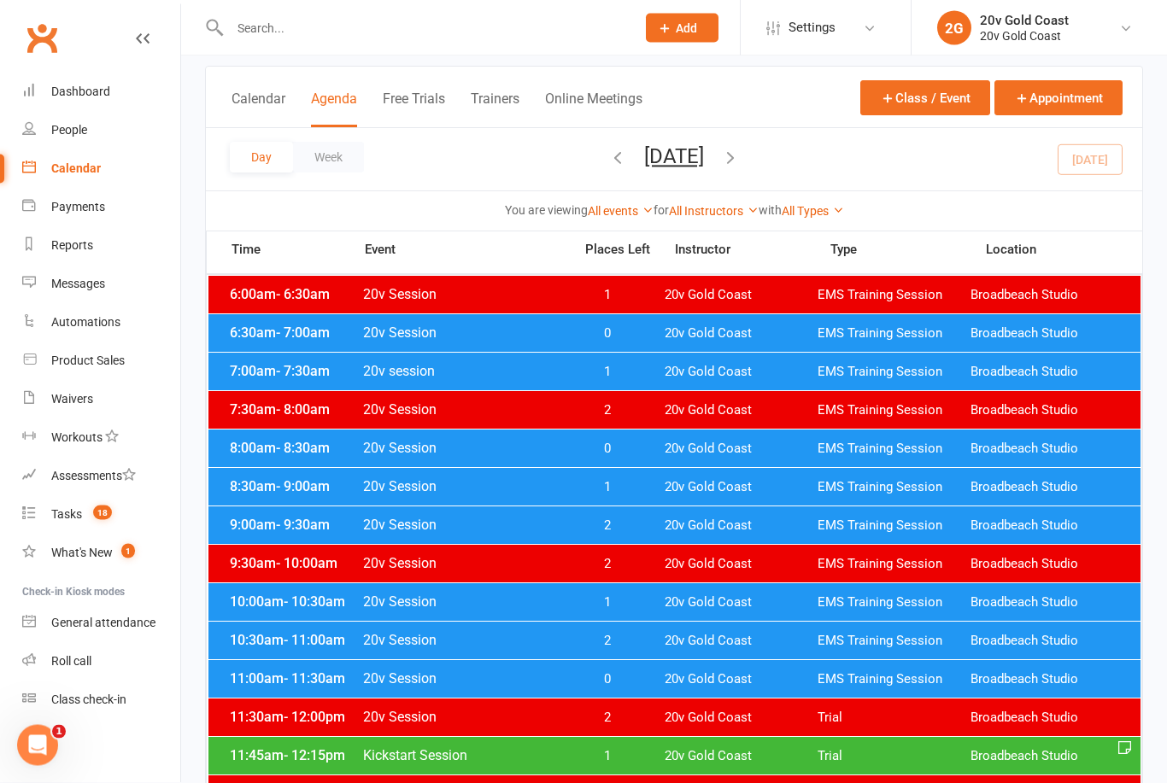
click at [682, 679] on span "20v Gold Coast" at bounding box center [741, 680] width 153 height 16
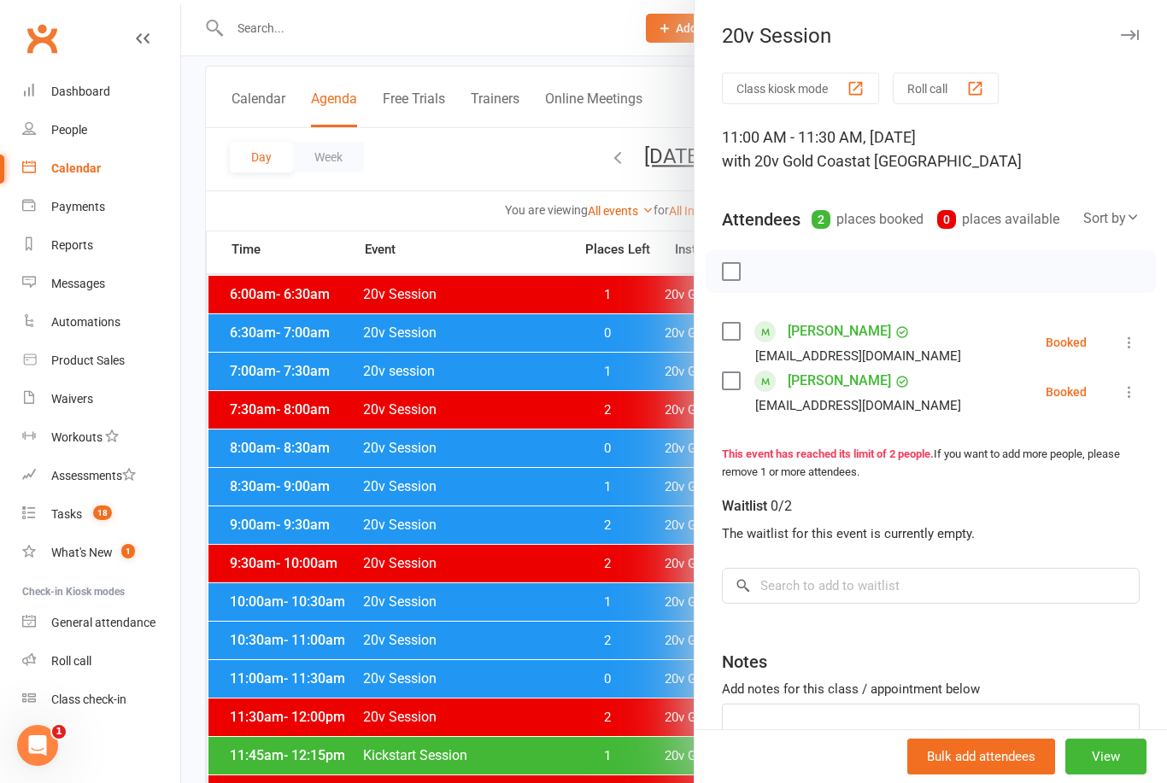
click at [611, 711] on div at bounding box center [674, 391] width 986 height 783
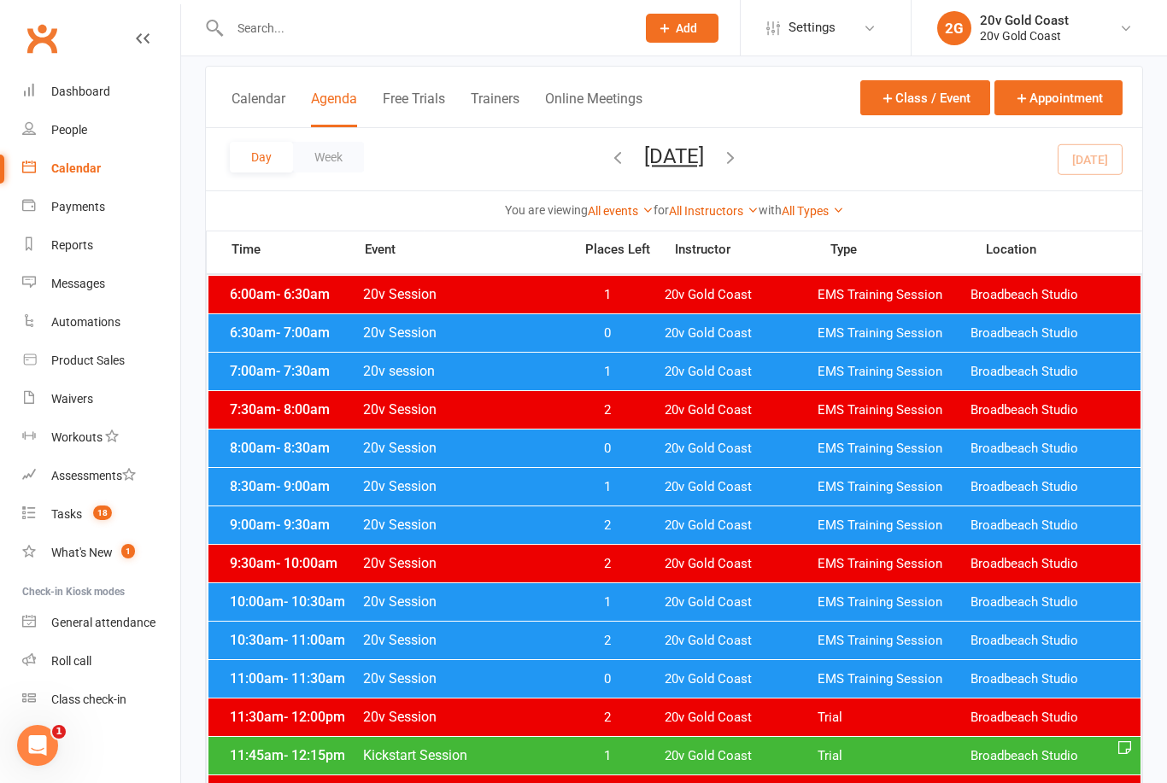
click at [637, 751] on span "1" at bounding box center [607, 756] width 90 height 16
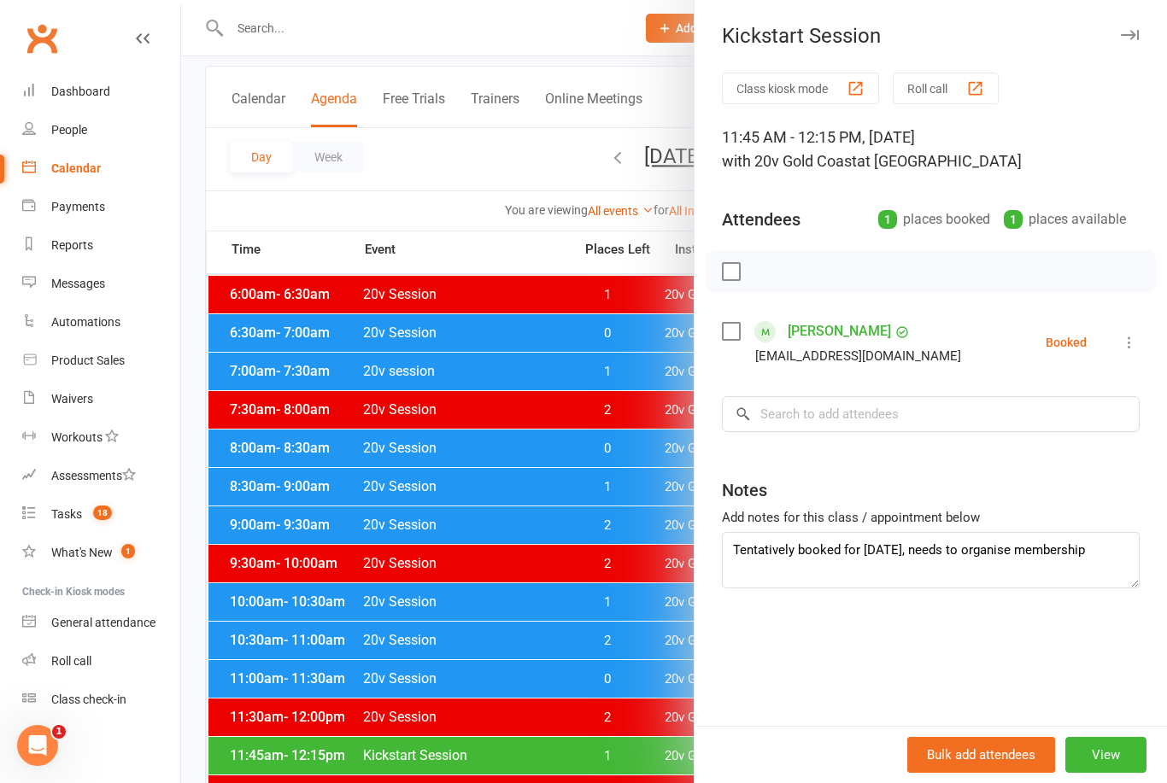
click at [659, 716] on div at bounding box center [674, 391] width 986 height 783
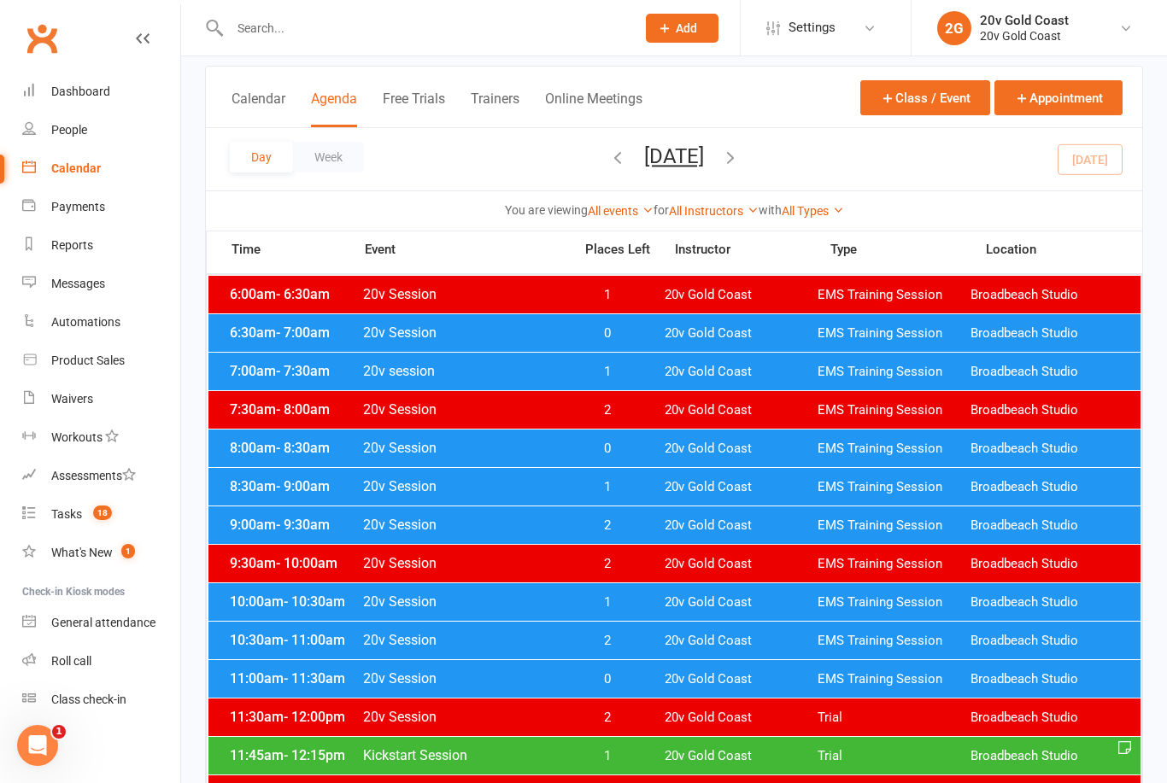
click at [364, 607] on span "20v Session" at bounding box center [462, 602] width 201 height 16
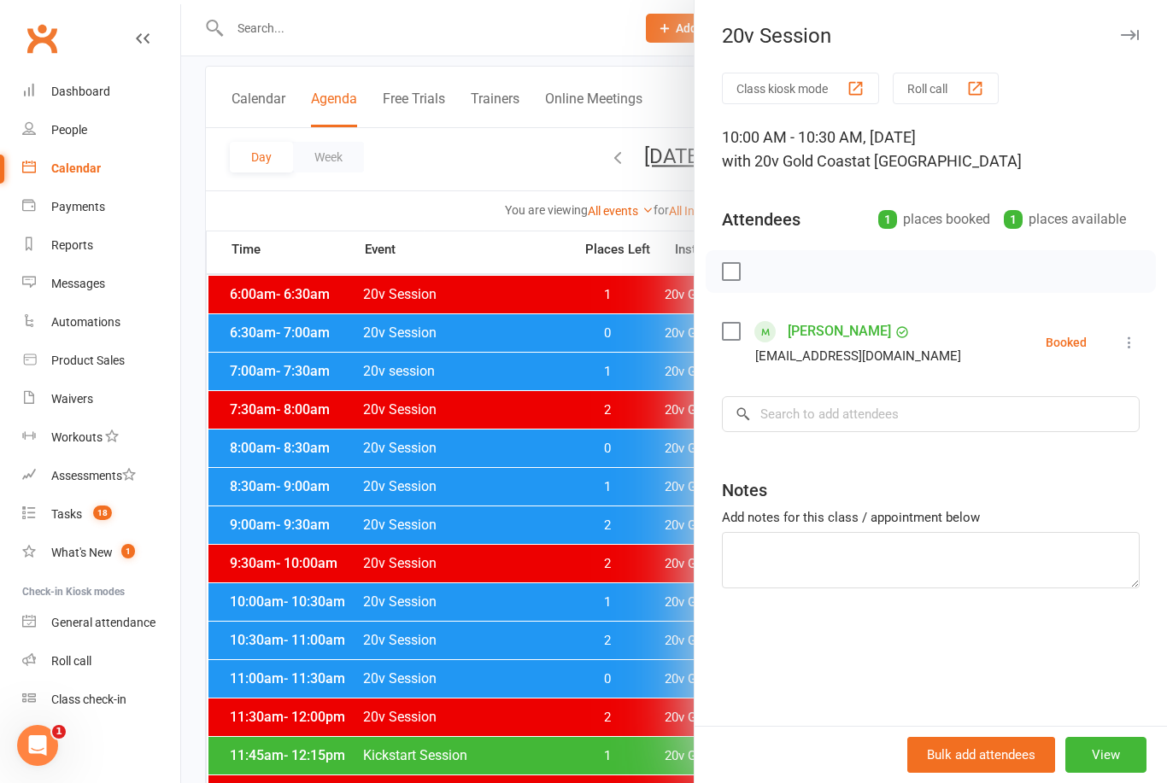
click at [392, 749] on div at bounding box center [674, 391] width 986 height 783
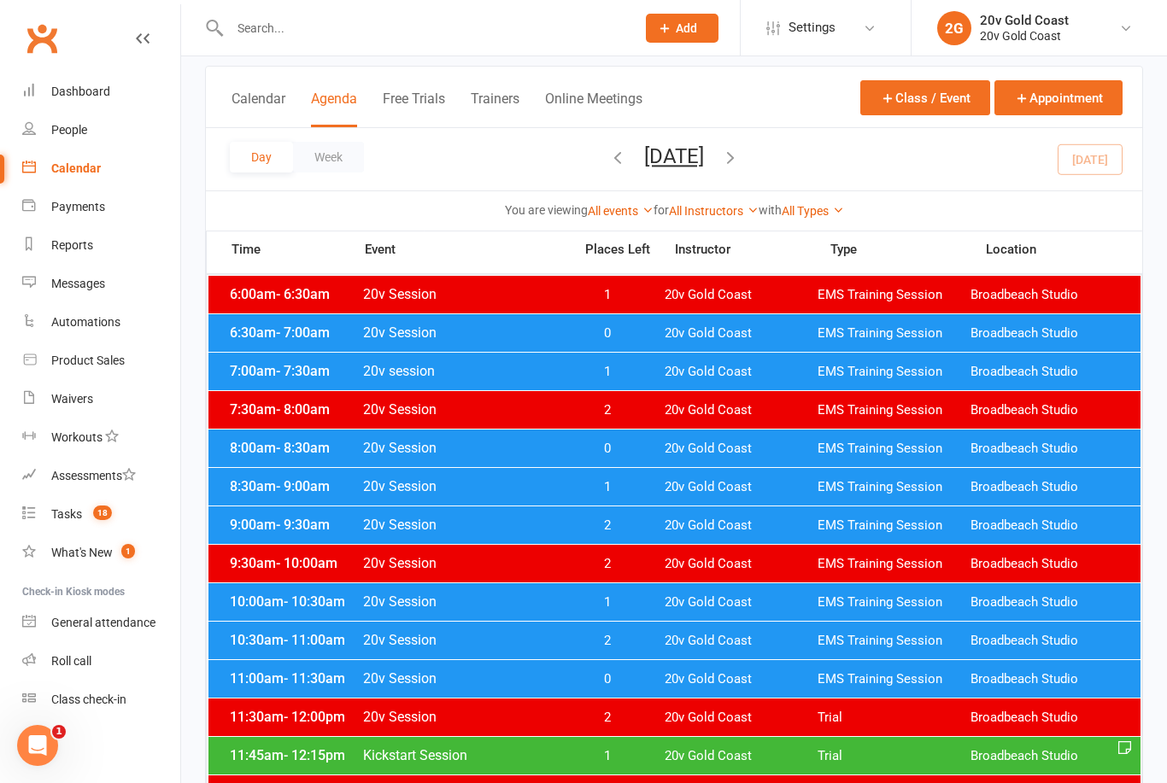
click at [515, 601] on span "20v Session" at bounding box center [462, 602] width 201 height 16
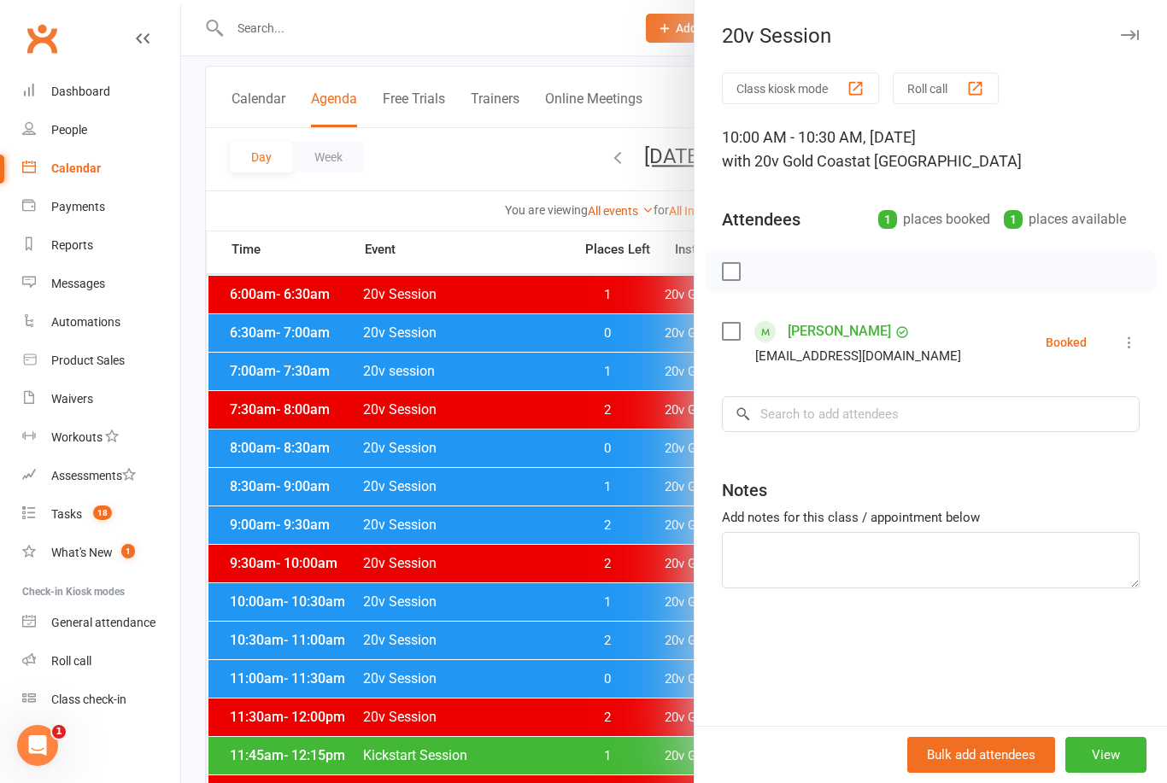
click at [448, 732] on div at bounding box center [674, 391] width 986 height 783
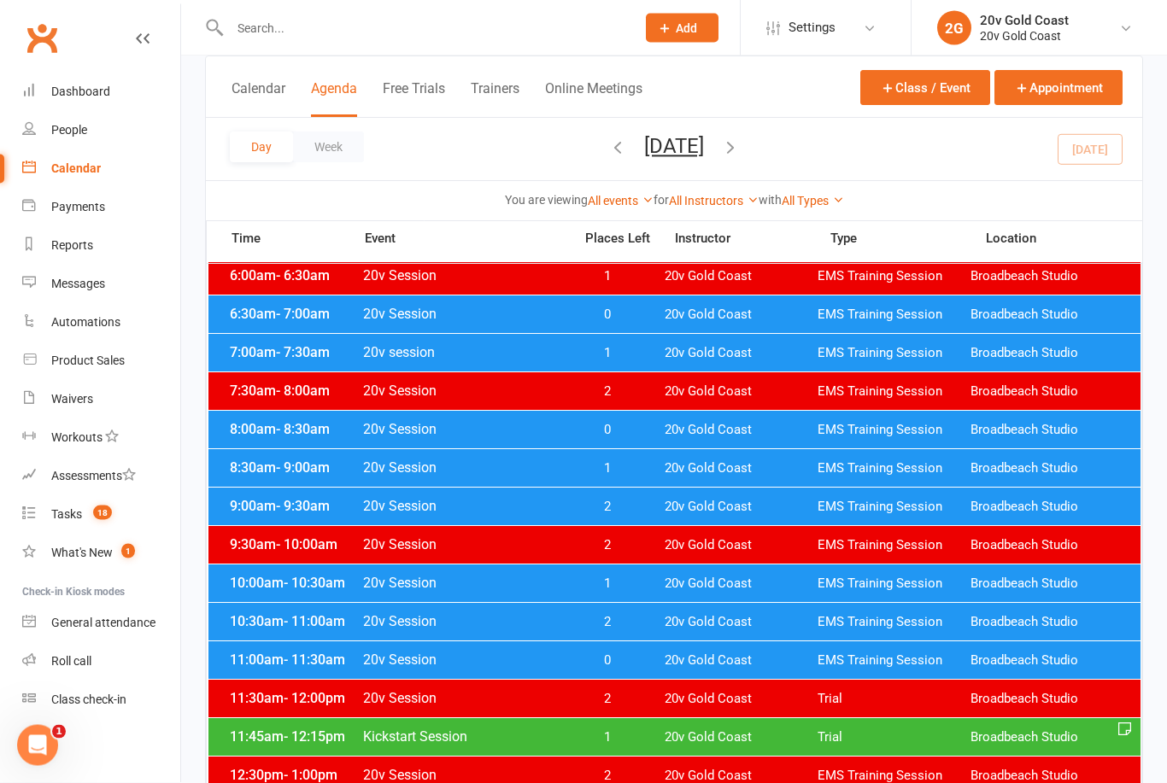
scroll to position [126, 0]
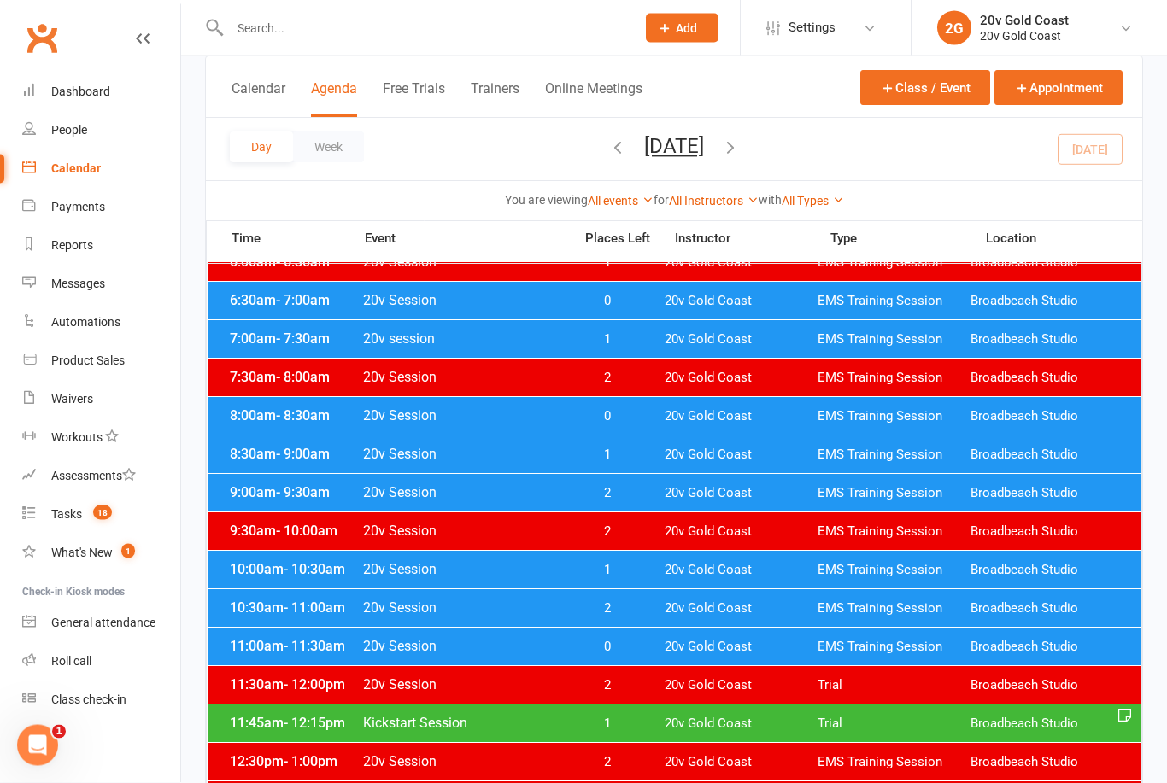
click at [704, 155] on button "[DATE]" at bounding box center [674, 146] width 60 height 24
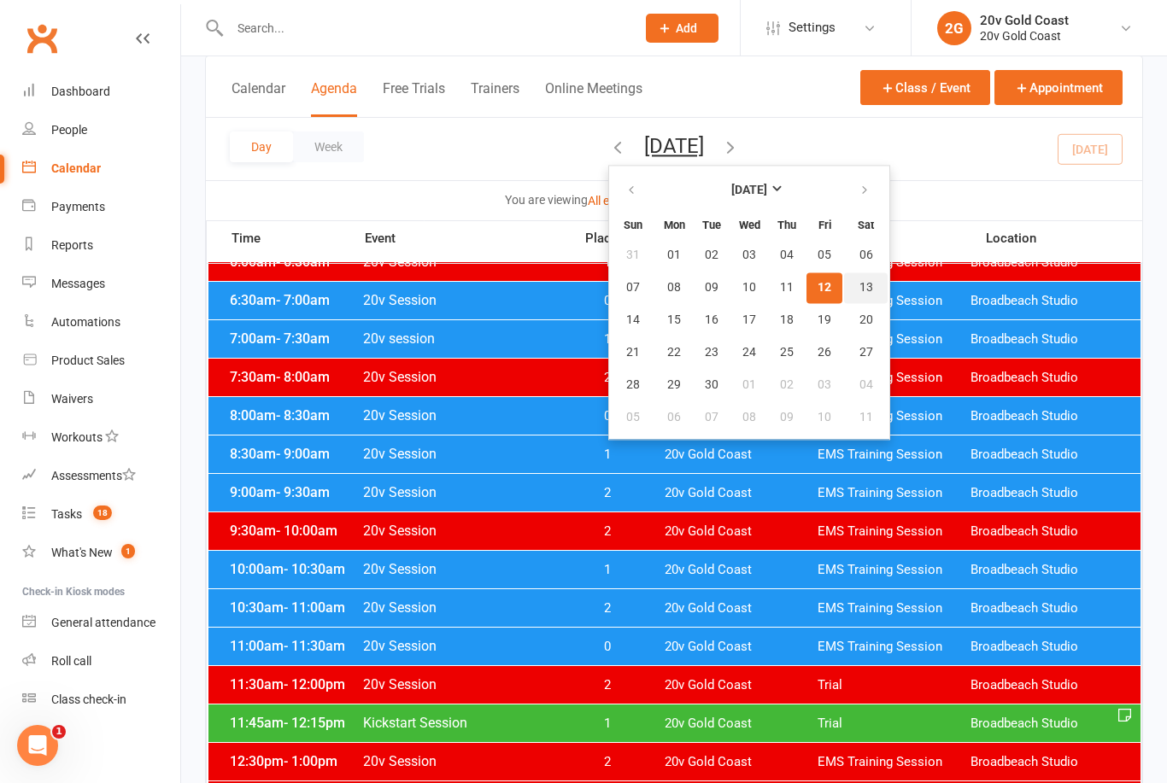
click at [859, 289] on span "13" at bounding box center [866, 288] width 14 height 14
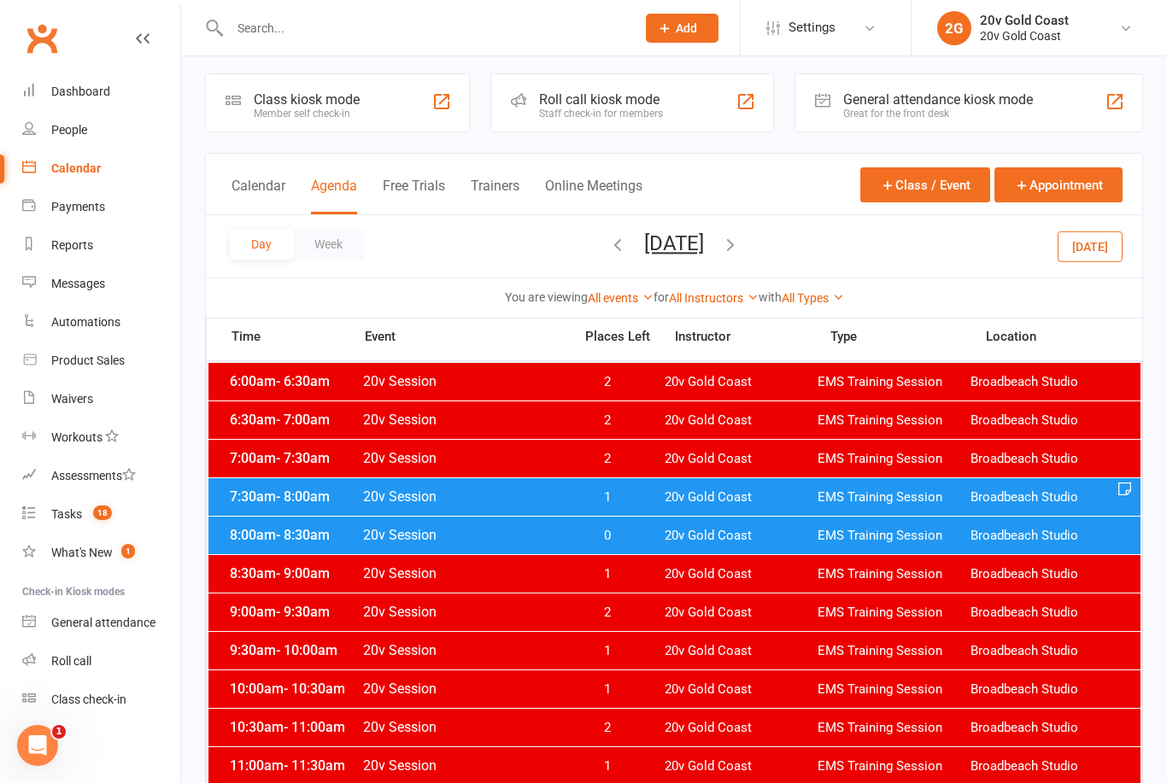
scroll to position [0, 0]
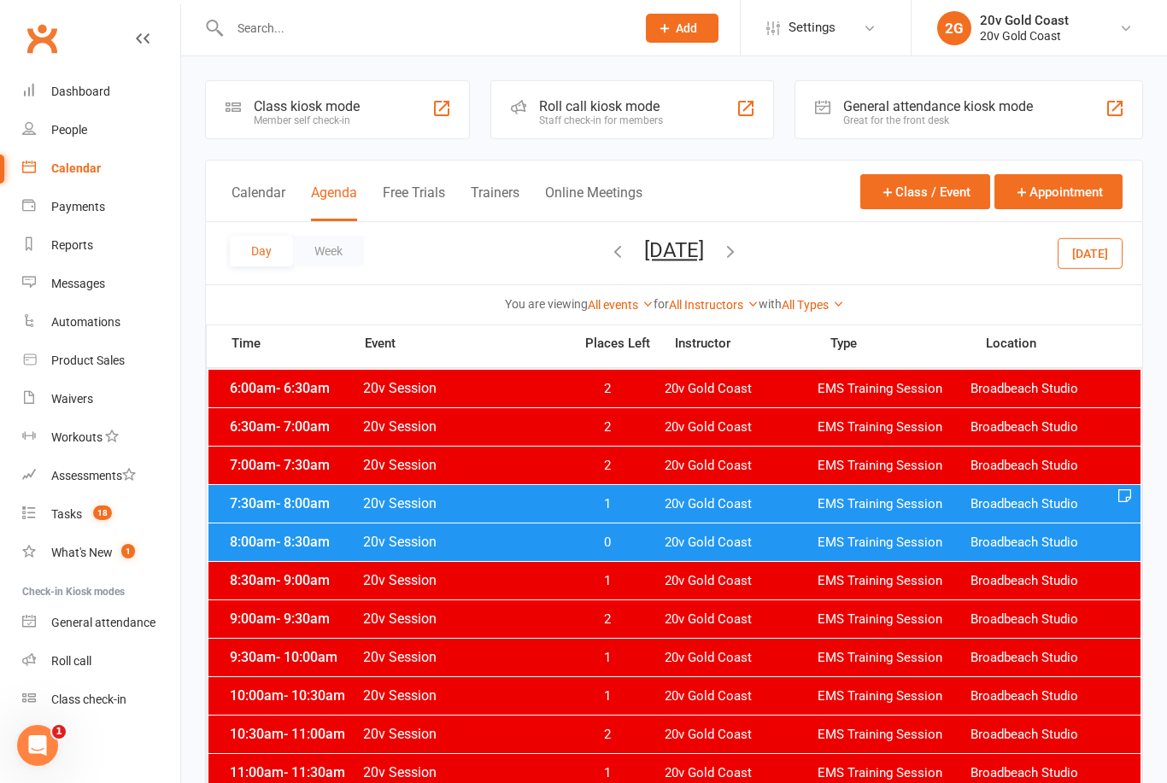
click at [730, 501] on span "20v Gold Coast" at bounding box center [741, 504] width 153 height 16
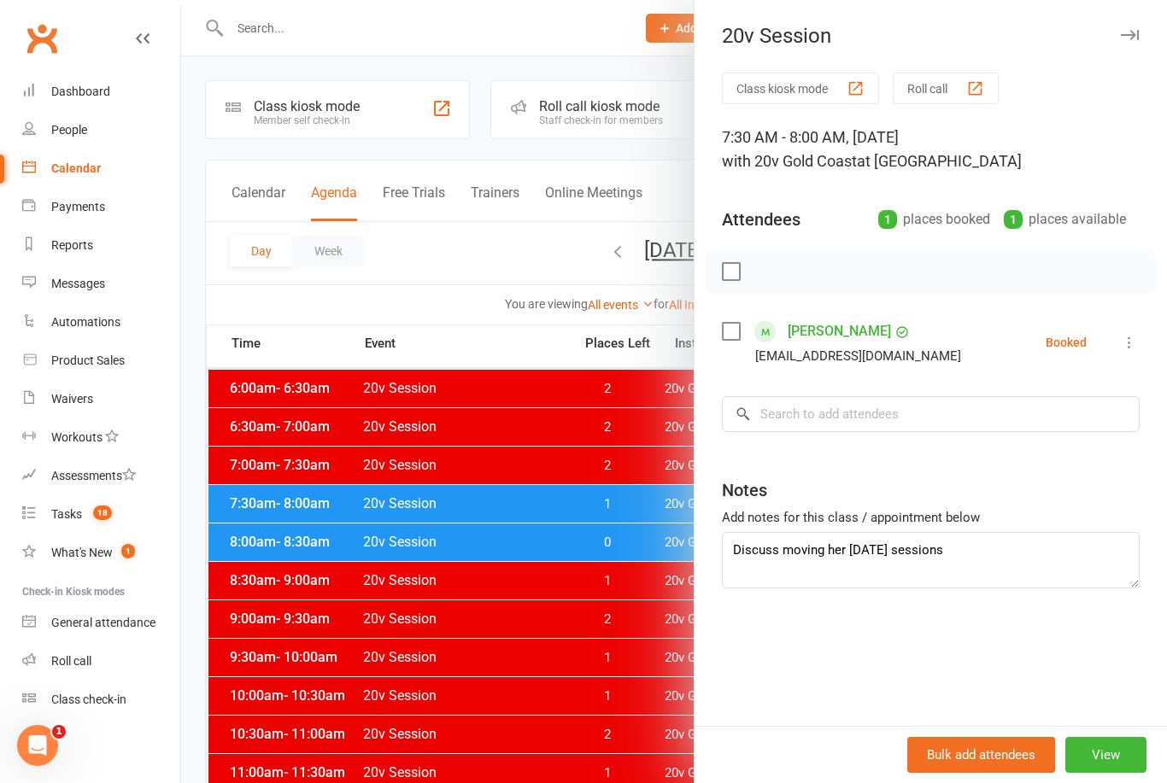
click at [537, 705] on div at bounding box center [674, 391] width 986 height 783
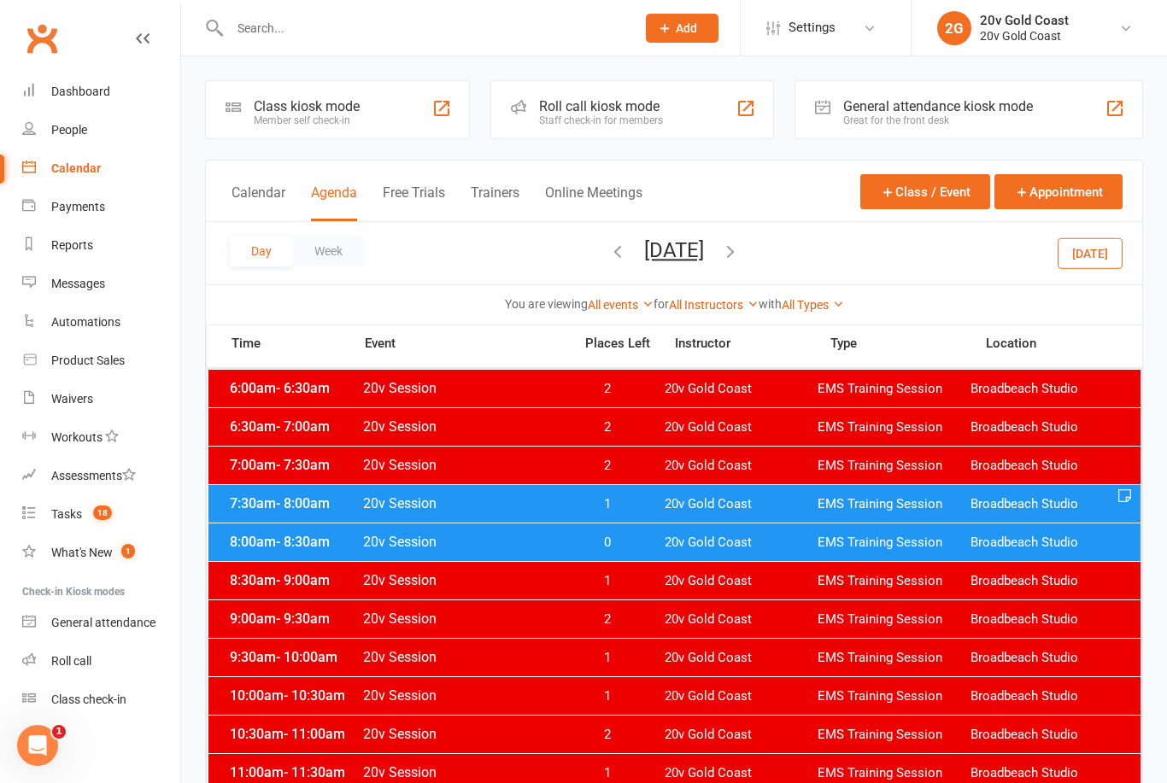
click at [704, 239] on button "[DATE]" at bounding box center [674, 250] width 60 height 24
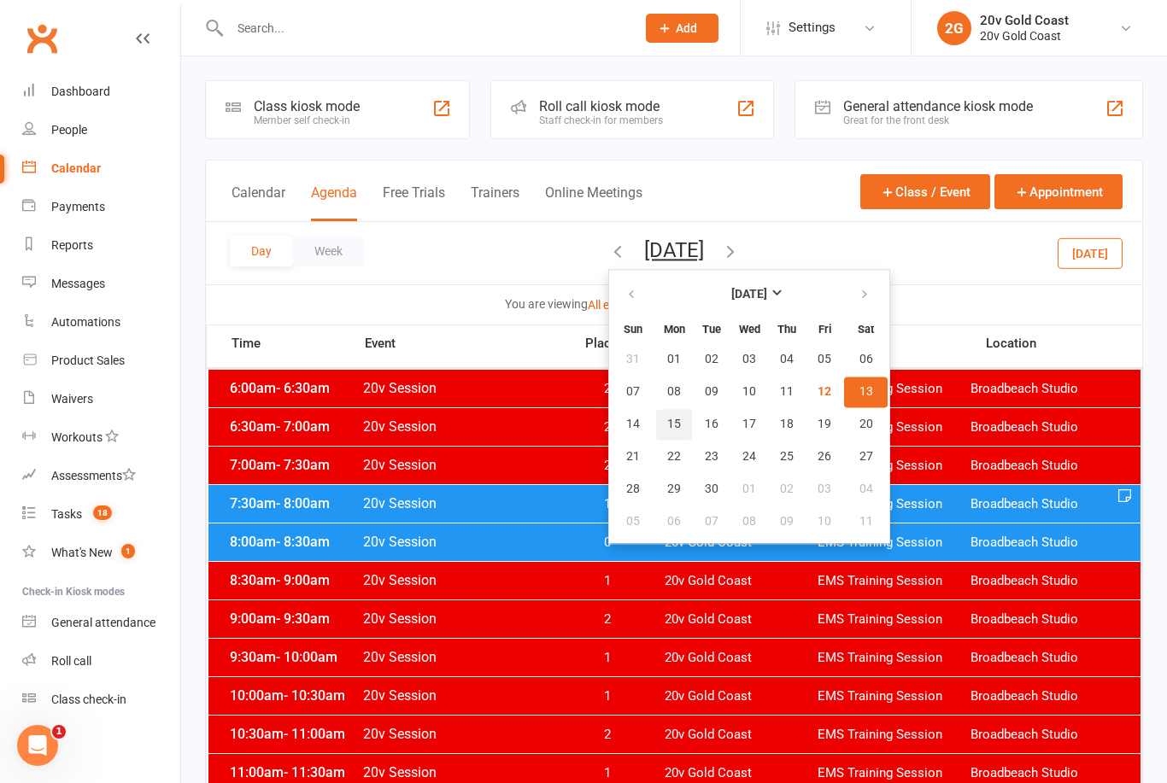
click at [667, 425] on span "15" at bounding box center [674, 425] width 14 height 14
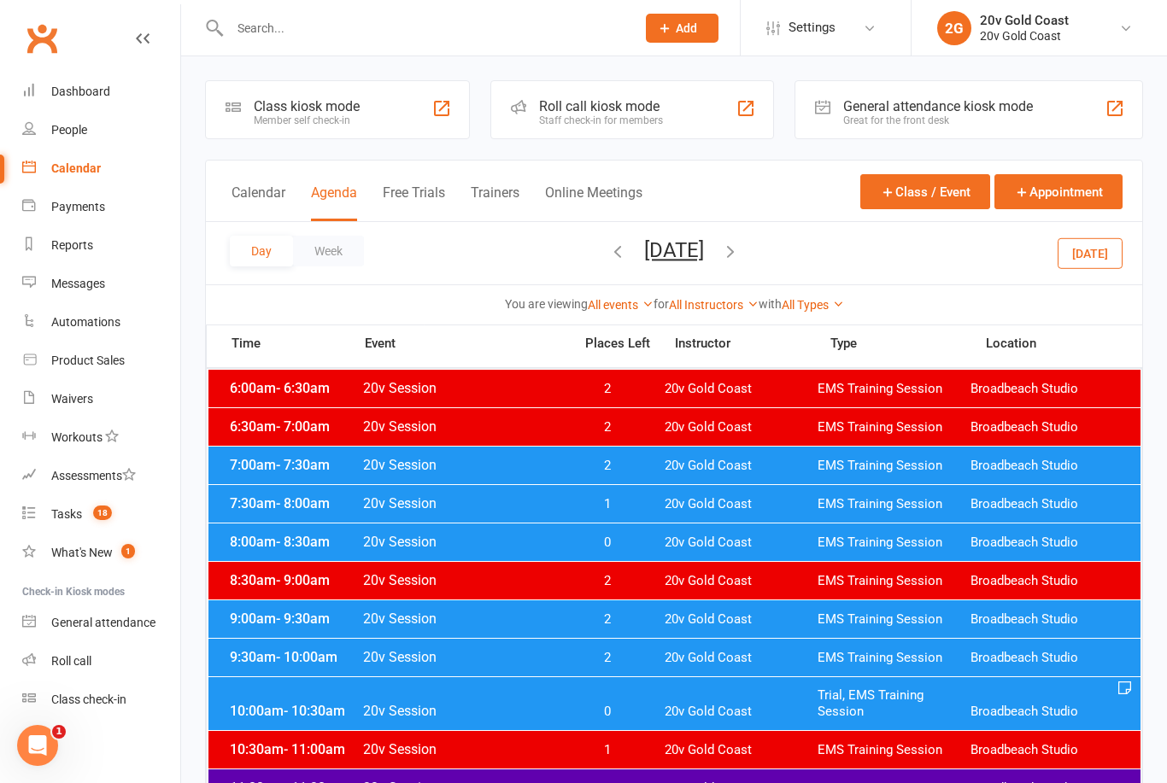
click at [742, 507] on span "20v Gold Coast" at bounding box center [741, 504] width 153 height 16
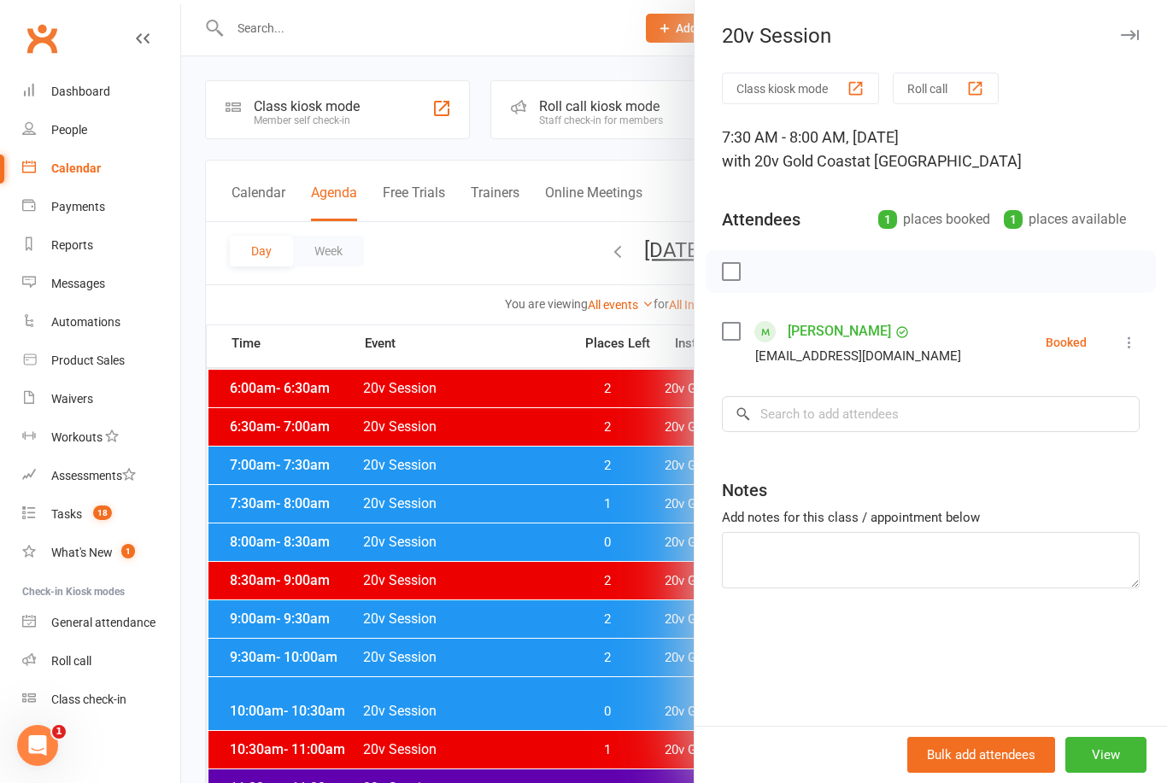
click at [538, 646] on div at bounding box center [674, 391] width 986 height 783
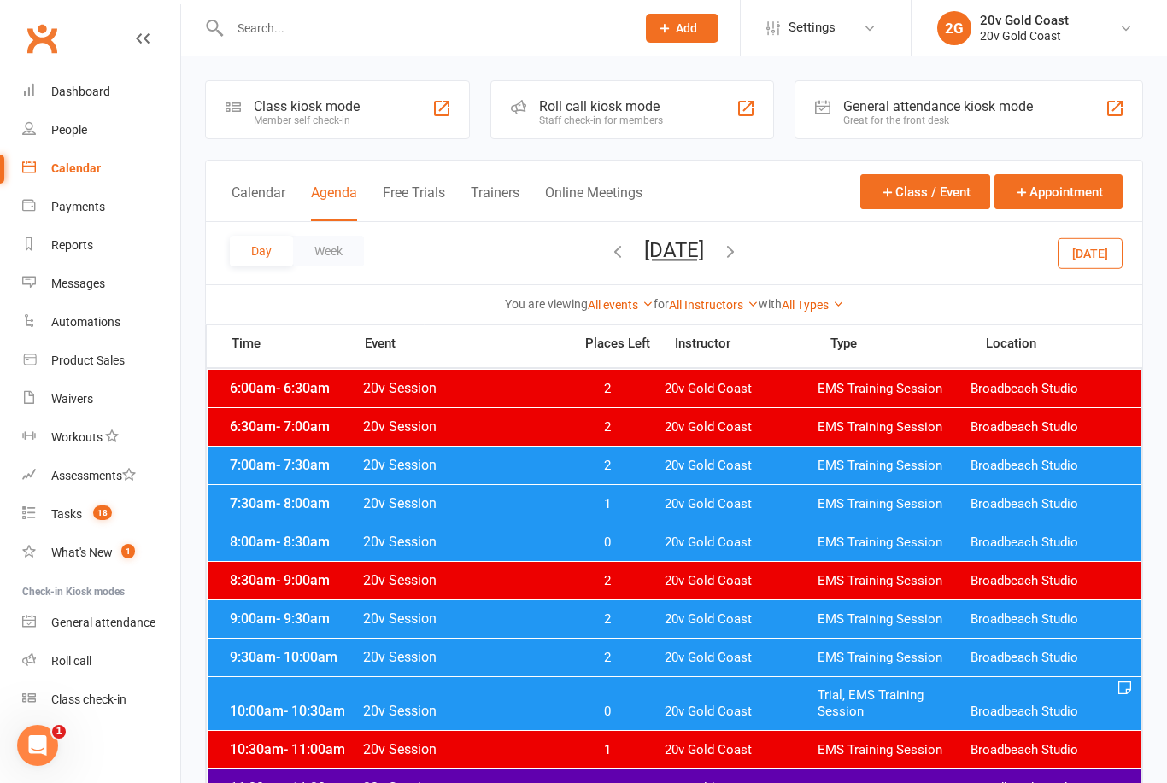
click at [627, 540] on span "0" at bounding box center [607, 543] width 90 height 16
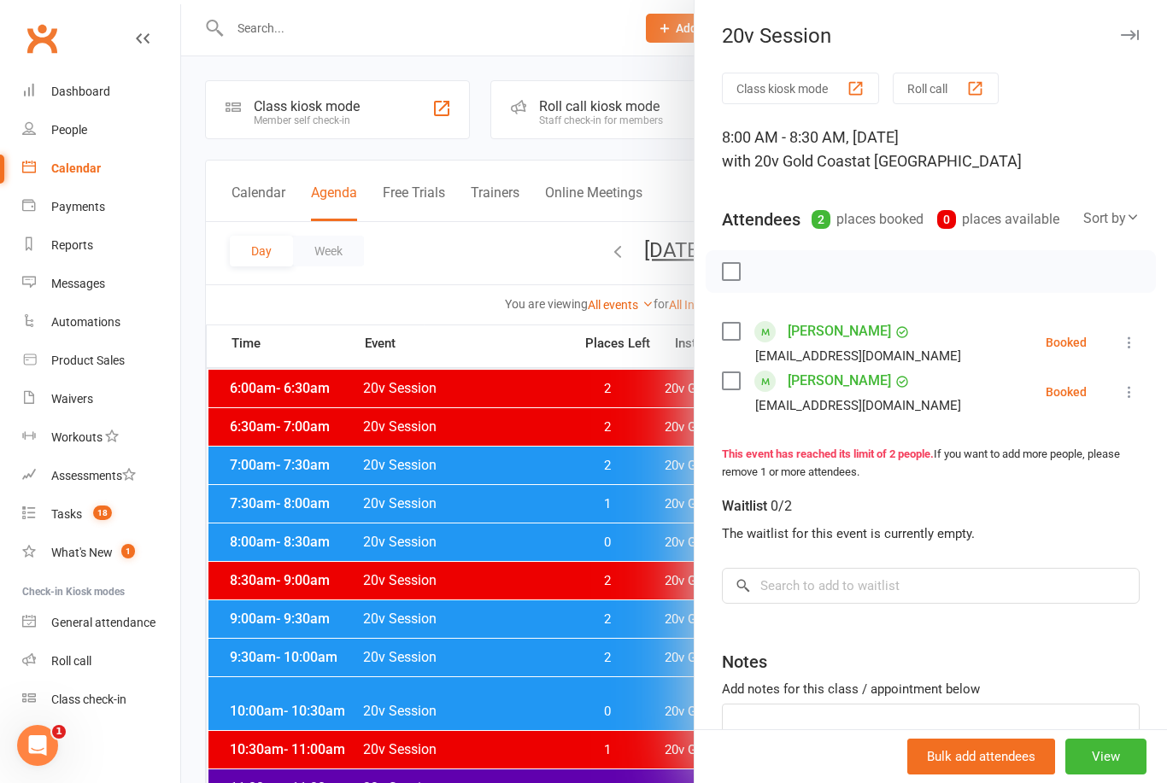
click at [601, 652] on div at bounding box center [674, 391] width 986 height 783
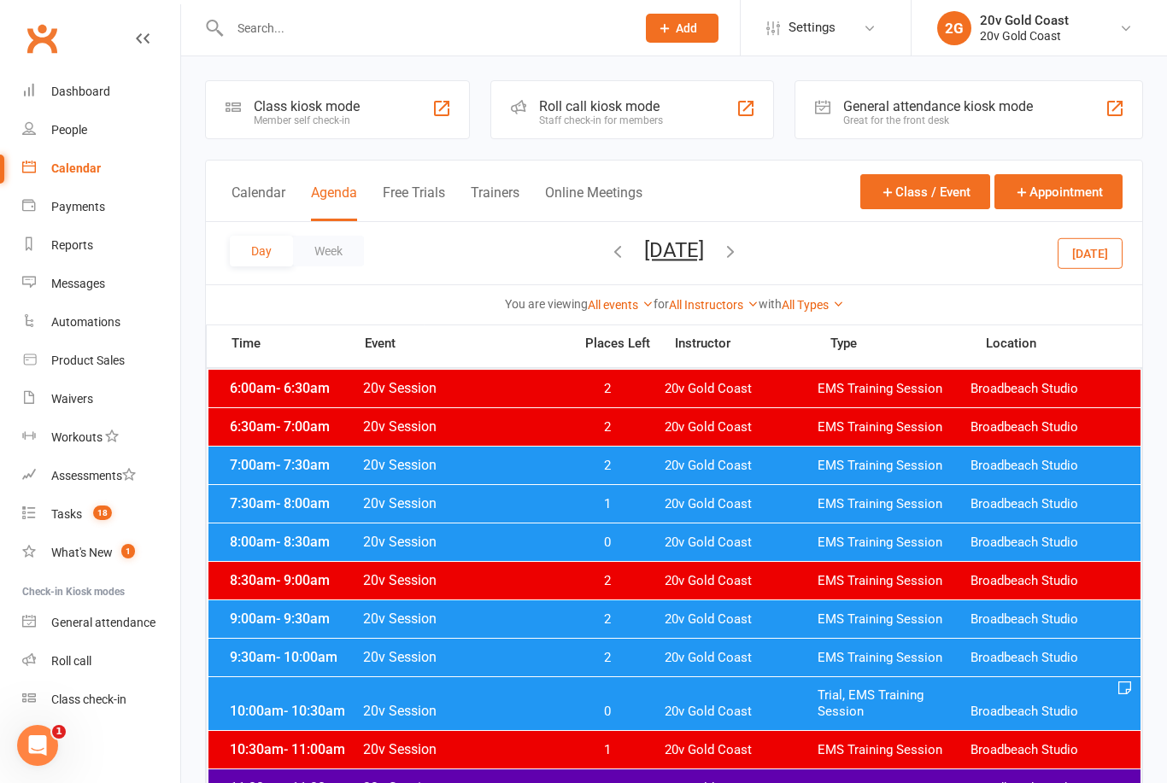
click at [634, 696] on div "10:00am - 10:30am 20v Session 0 20v Gold Coast Trial, EMS Training Session Broa…" at bounding box center [674, 703] width 932 height 53
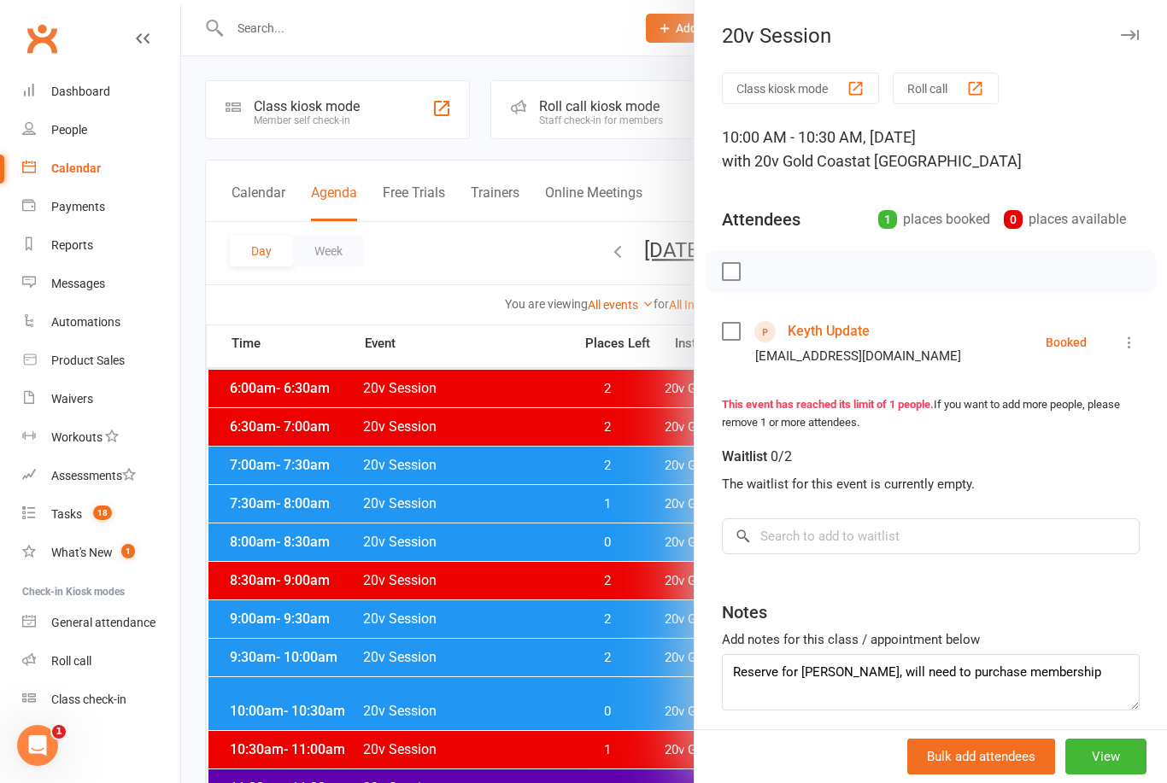
click at [861, 343] on link "Keyth Update" at bounding box center [829, 331] width 82 height 27
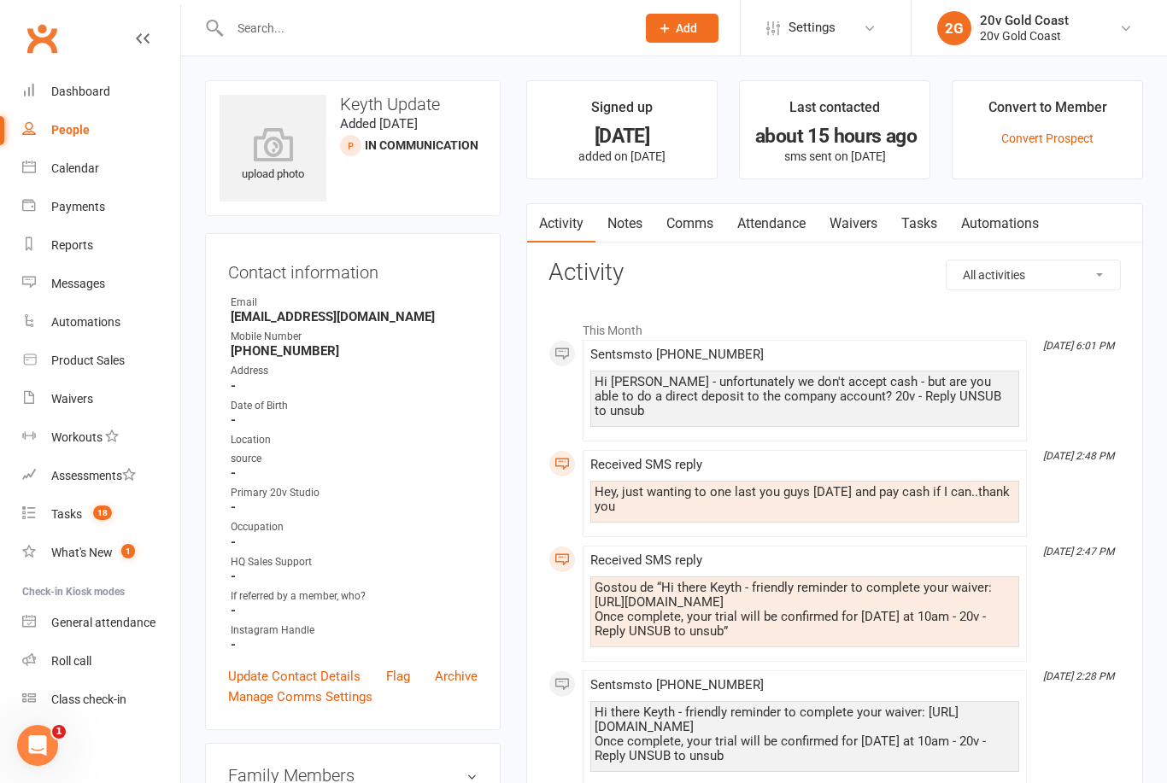
click at [787, 221] on link "Attendance" at bounding box center [771, 223] width 92 height 39
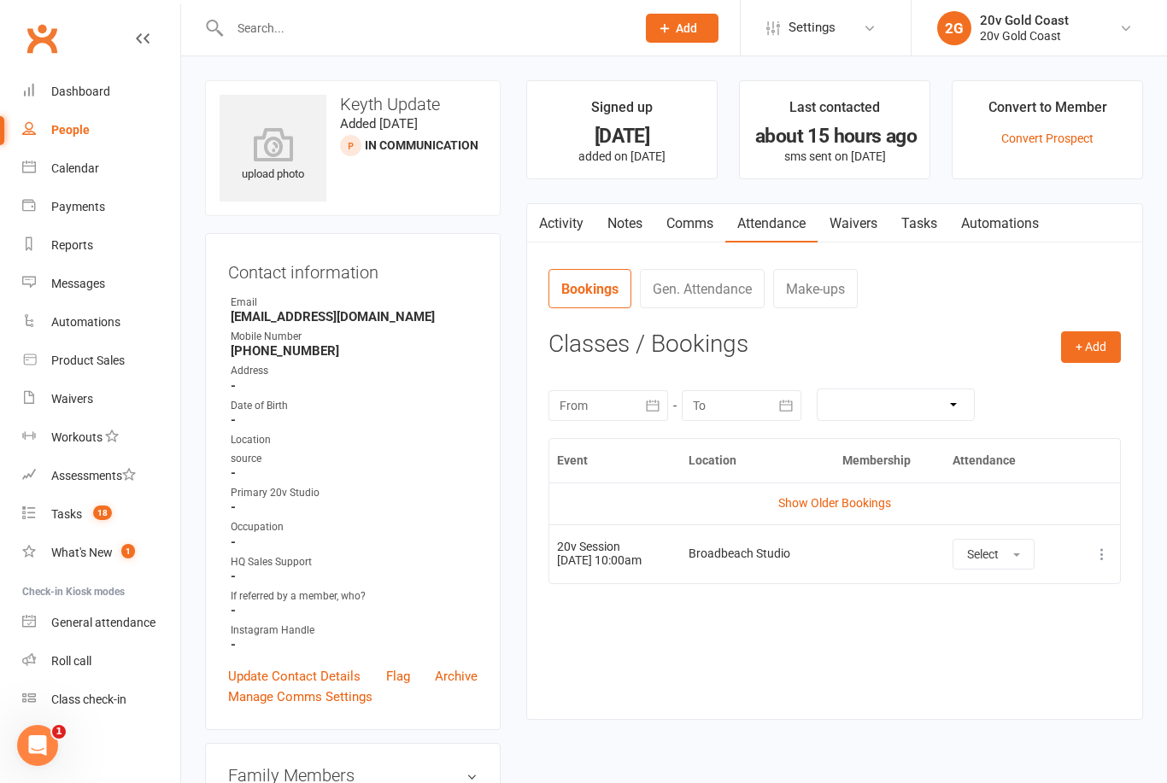
click at [82, 162] on div "Calendar" at bounding box center [75, 168] width 48 height 14
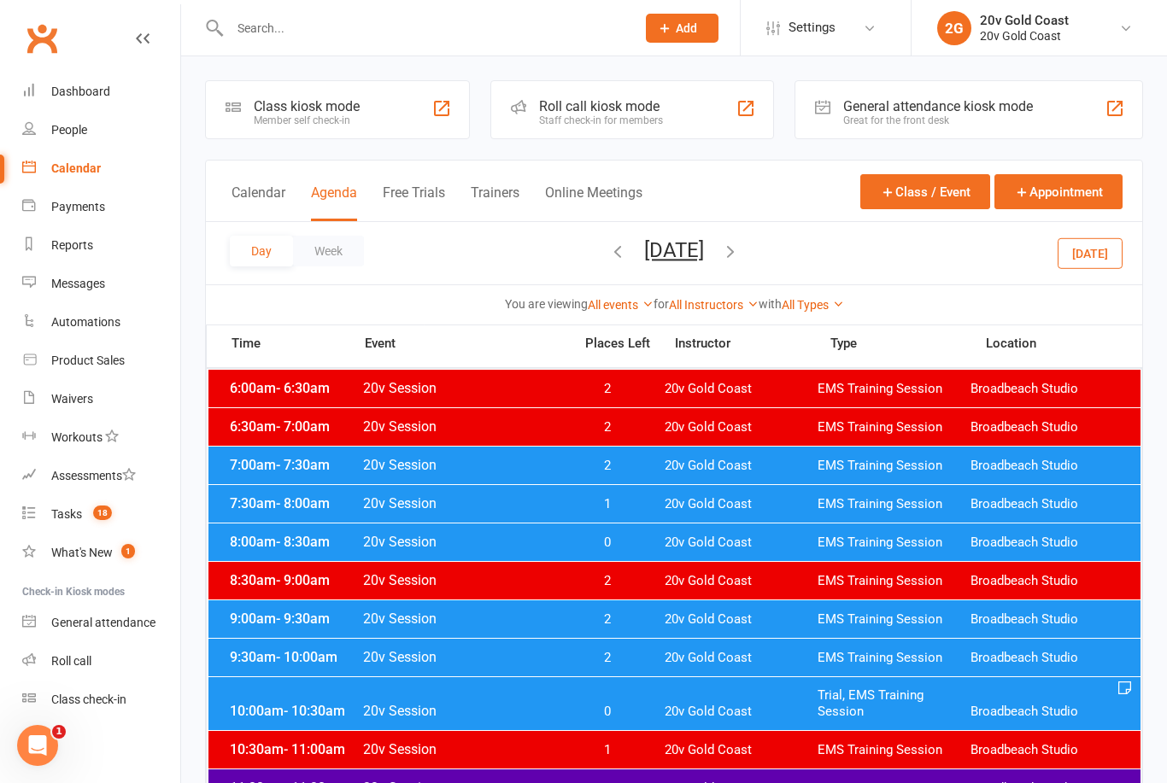
click at [732, 725] on div "10:00am - 10:30am 20v Session 0 20v Gold Coast Trial, EMS Training Session Broa…" at bounding box center [674, 703] width 932 height 53
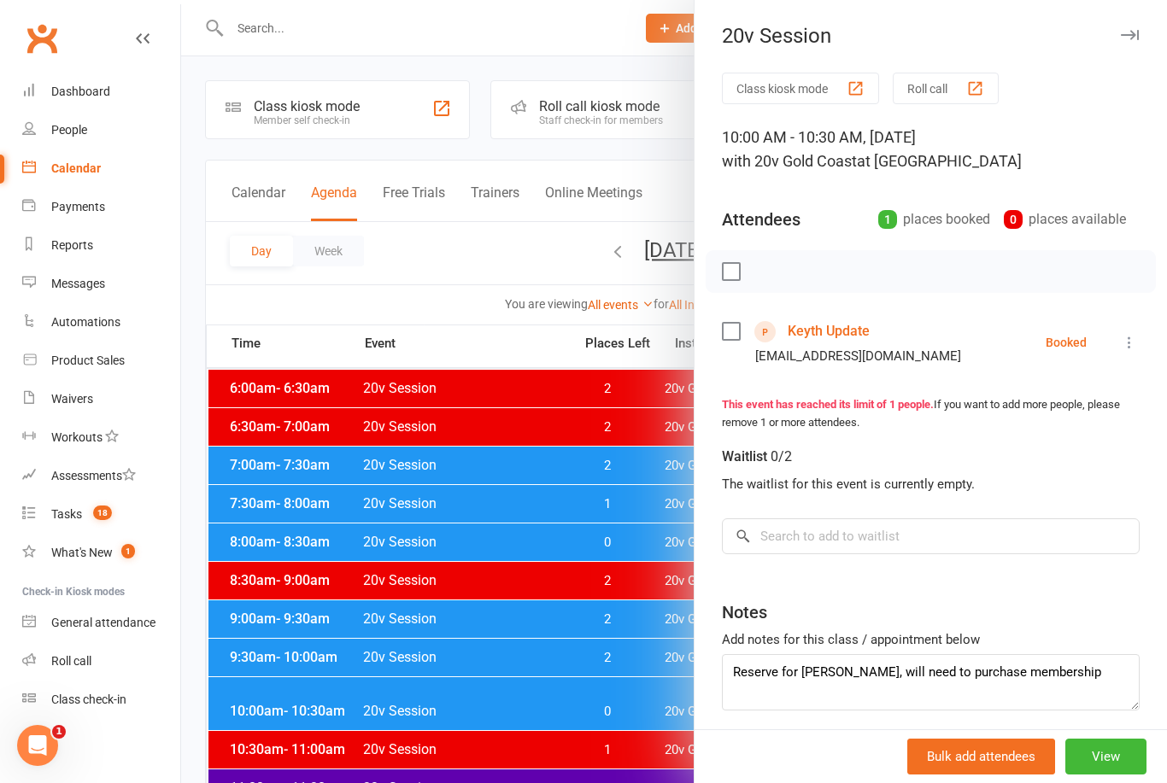
click at [605, 702] on div at bounding box center [674, 391] width 986 height 783
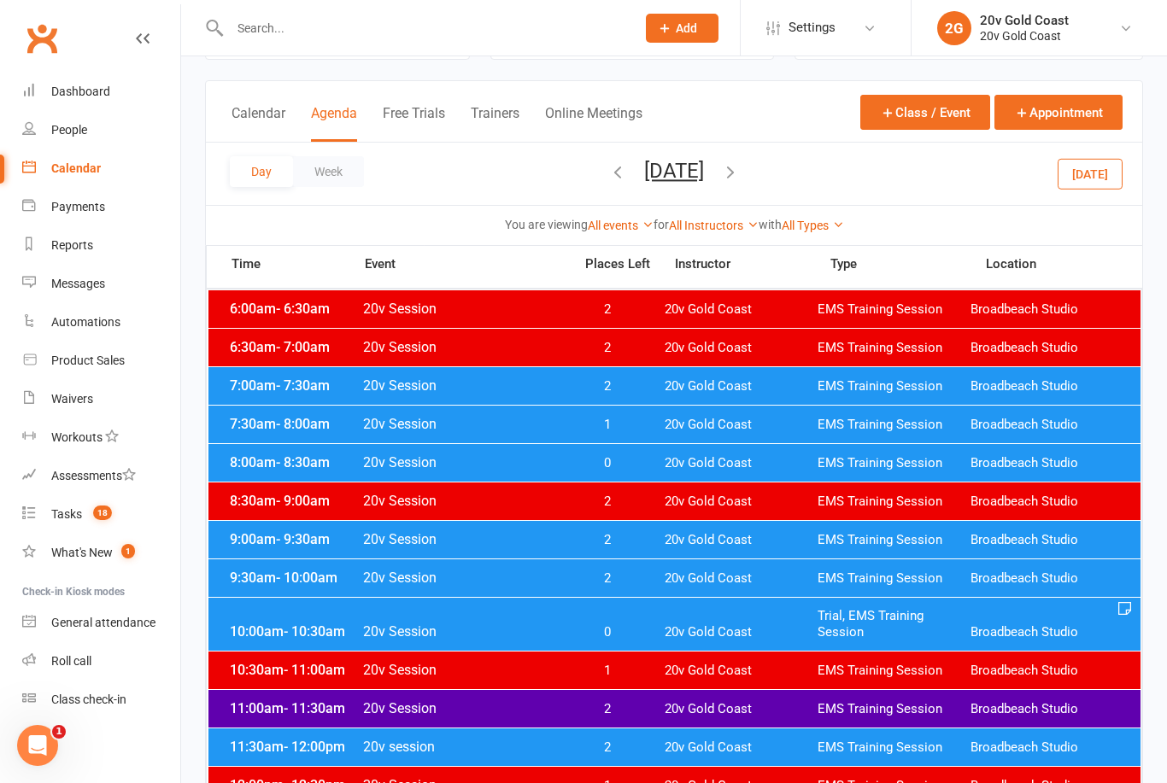
scroll to position [87, 0]
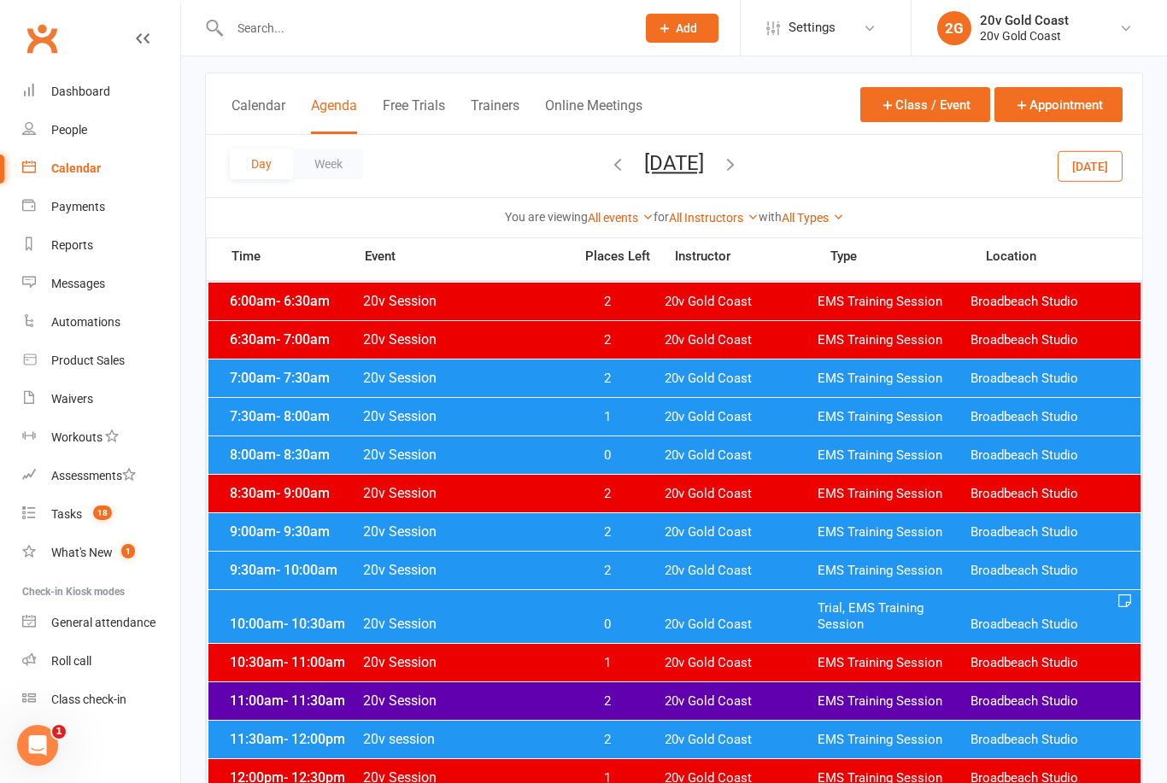
click at [756, 666] on span "20v Gold Coast" at bounding box center [741, 663] width 153 height 16
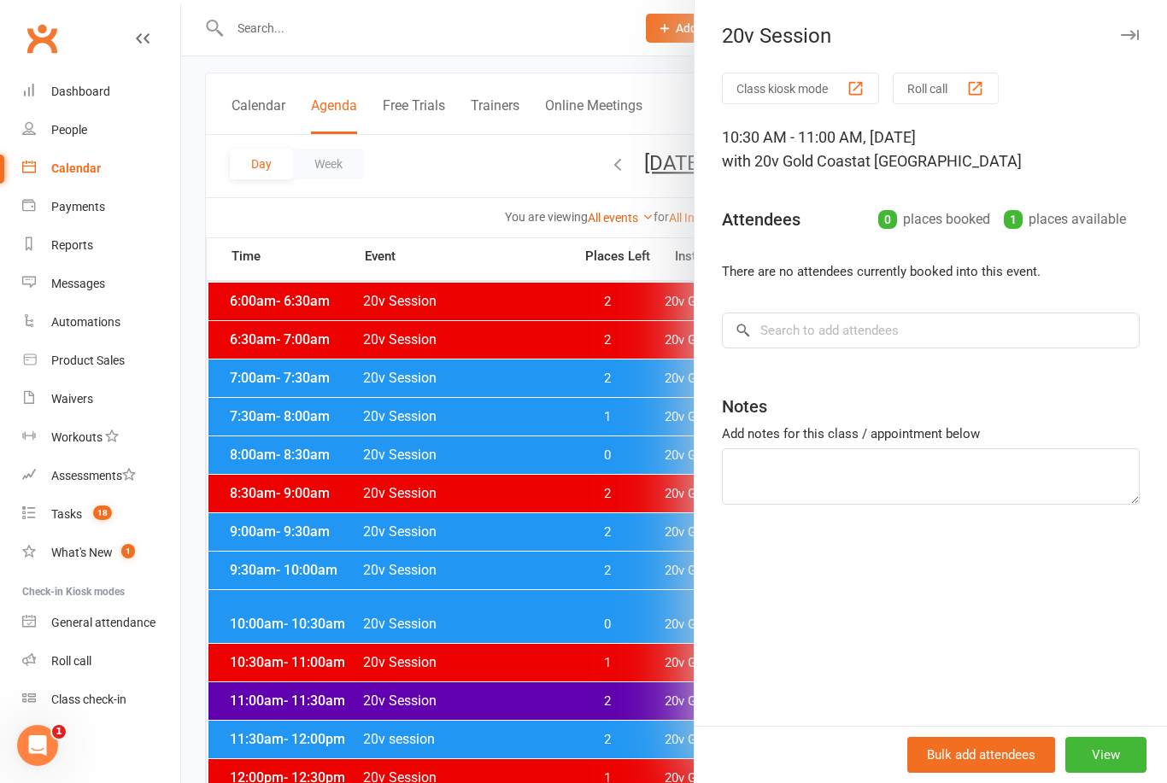
click at [601, 761] on div at bounding box center [674, 391] width 986 height 783
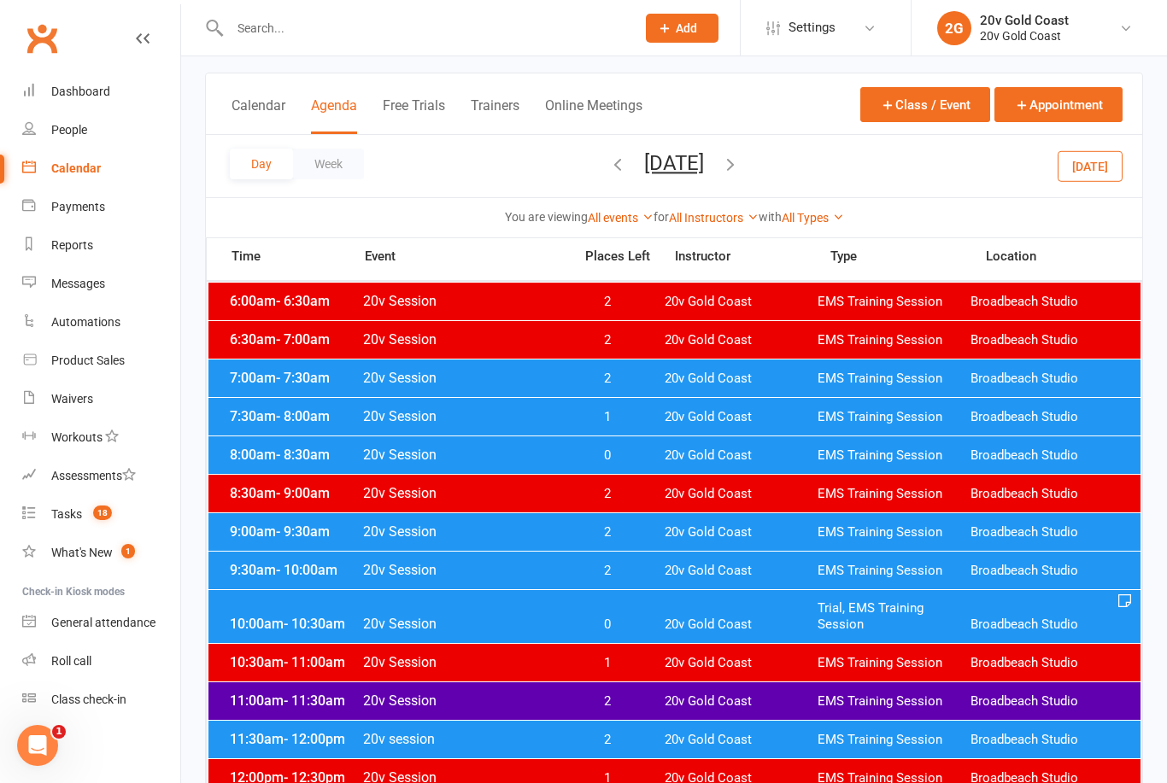
click at [680, 701] on span "20v Gold Coast" at bounding box center [741, 702] width 153 height 16
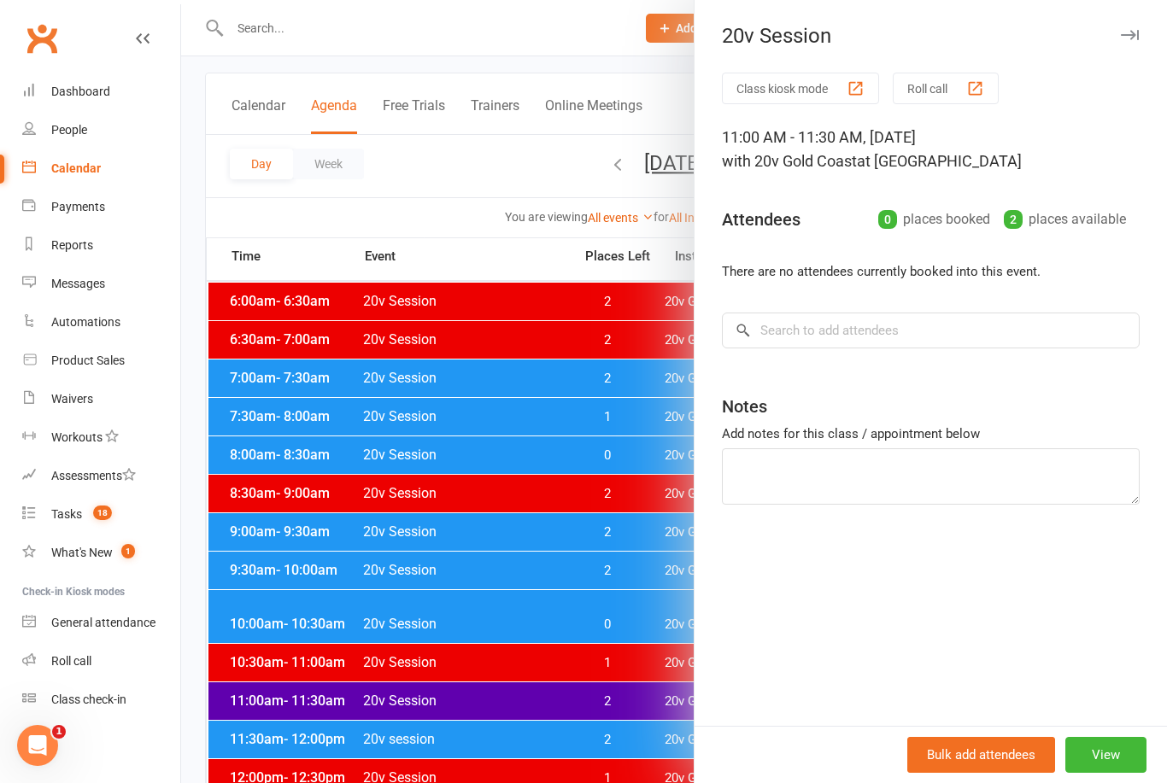
click at [630, 739] on div at bounding box center [674, 391] width 986 height 783
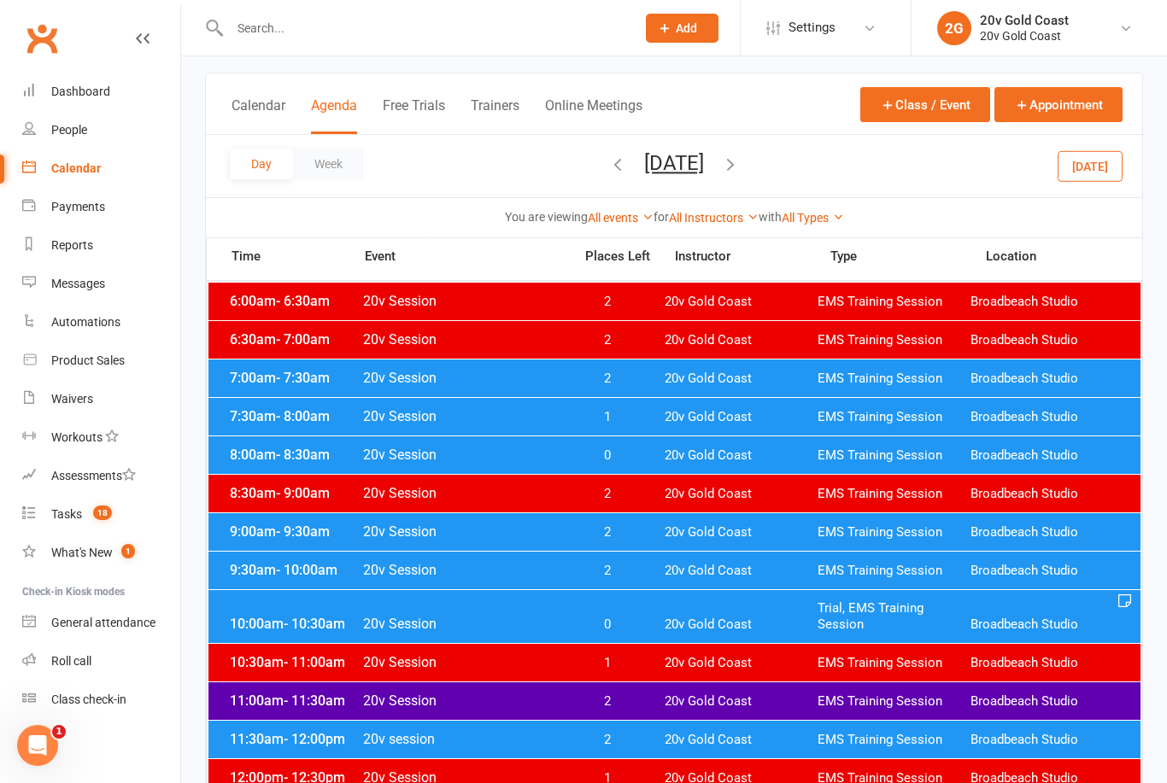
click at [683, 744] on span "20v Gold Coast" at bounding box center [741, 740] width 153 height 16
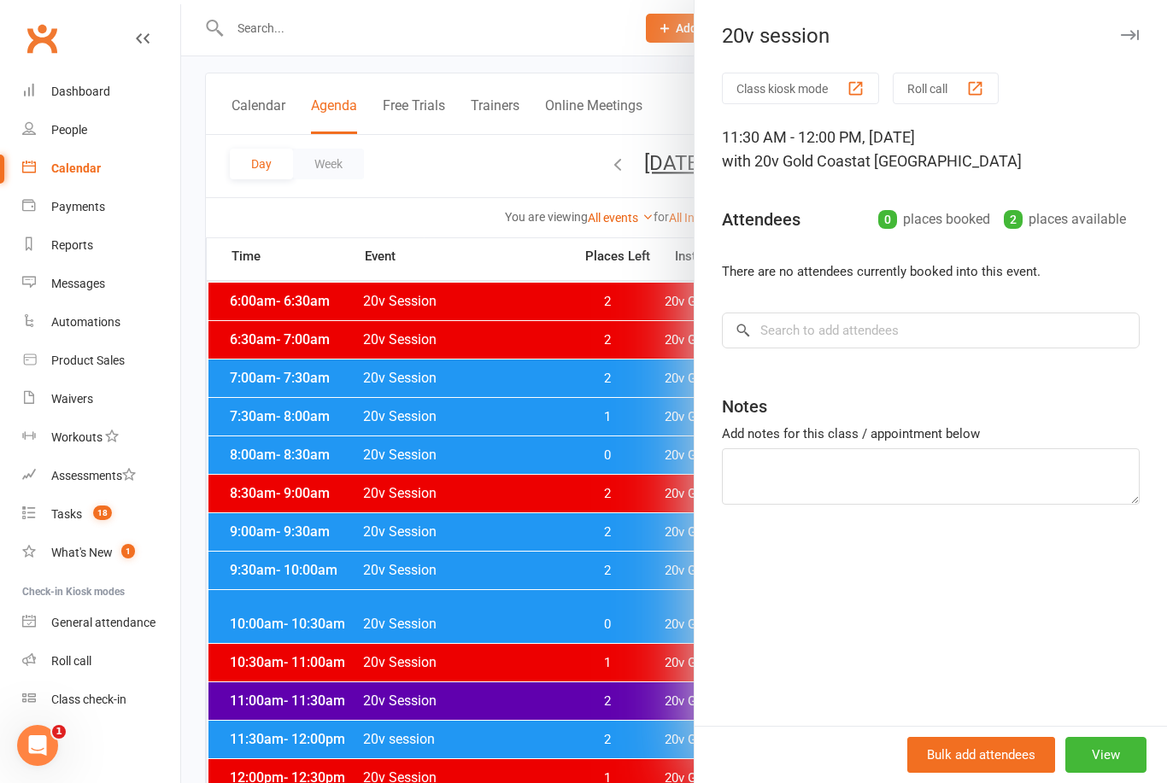
click at [607, 745] on div at bounding box center [674, 391] width 986 height 783
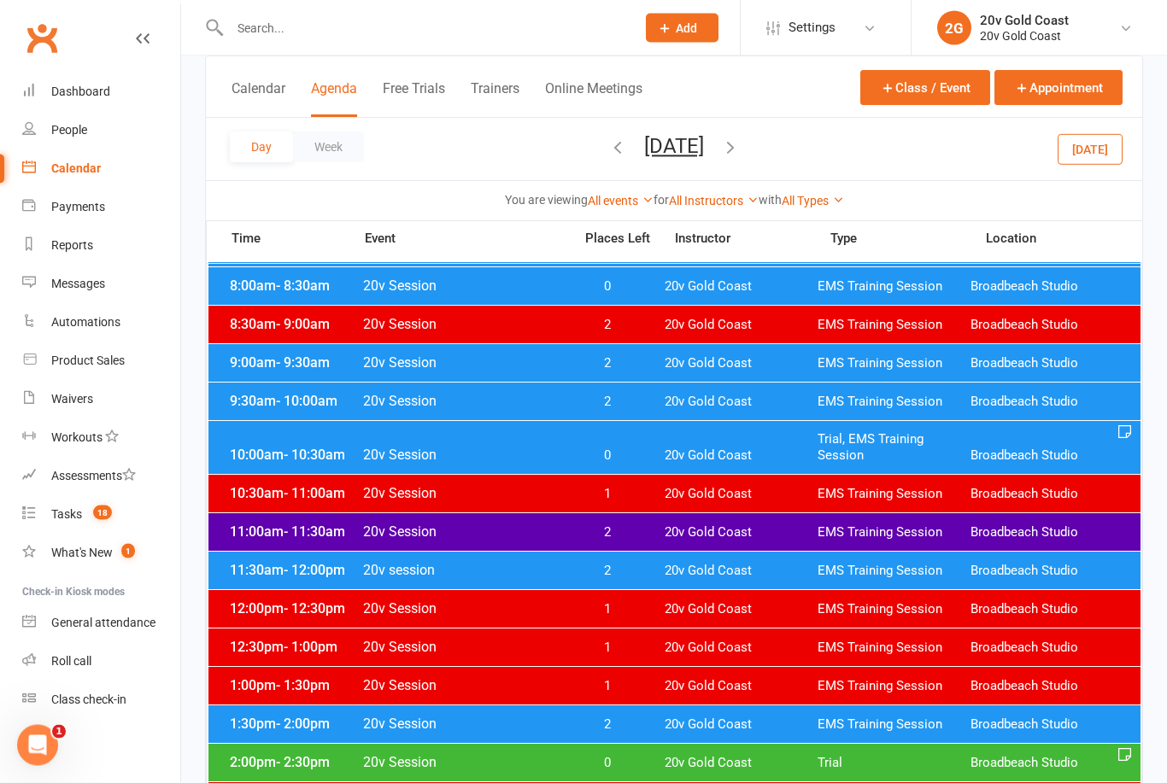
scroll to position [256, 0]
click at [689, 763] on span "20v Gold Coast" at bounding box center [741, 763] width 153 height 16
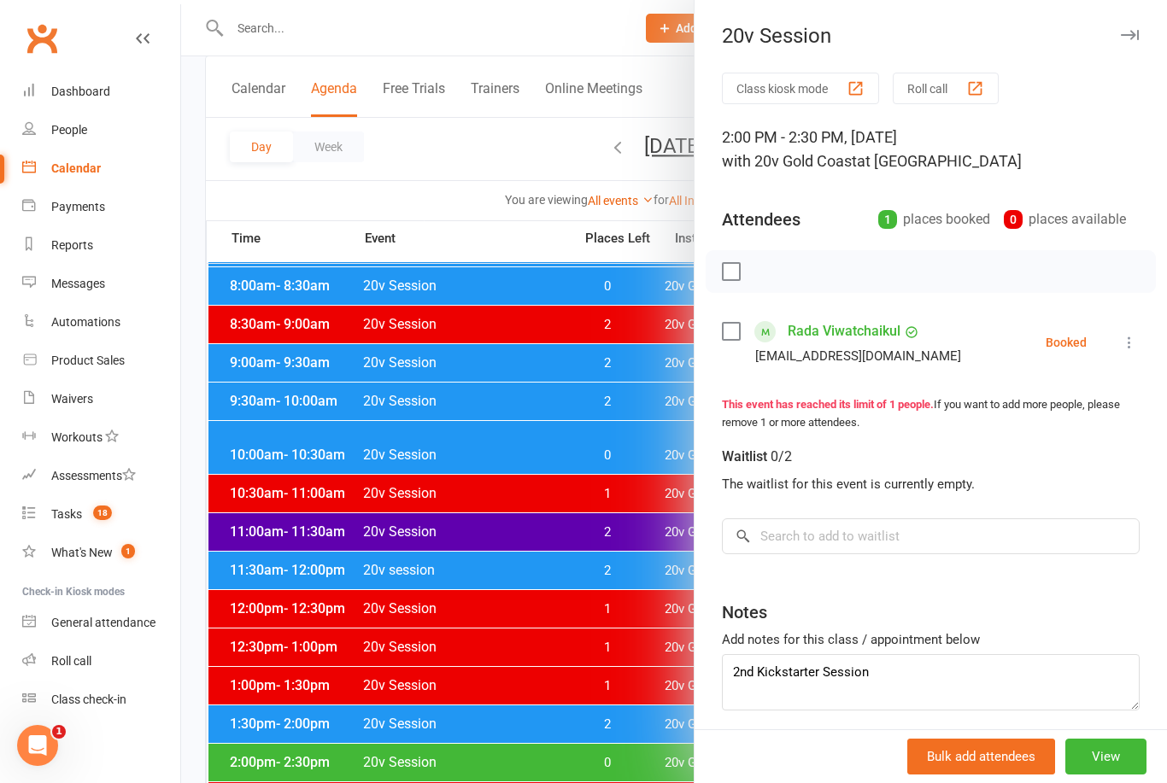
click at [581, 728] on div at bounding box center [674, 391] width 986 height 783
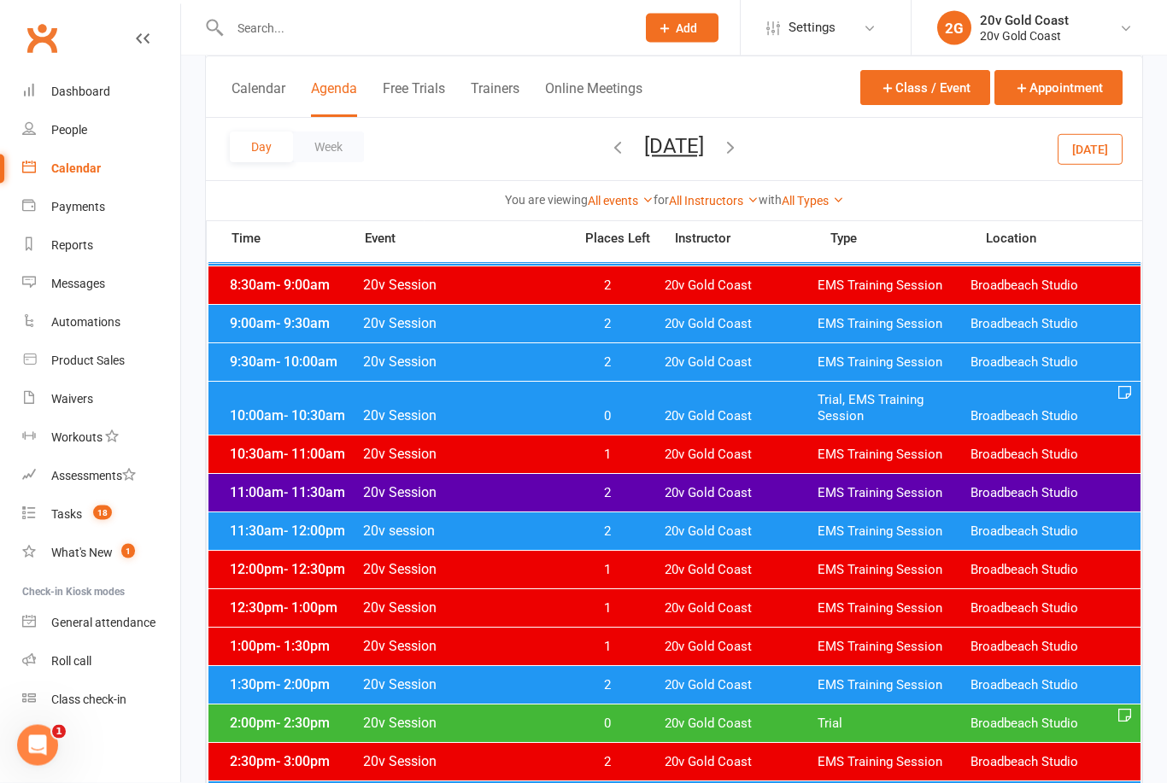
scroll to position [296, 0]
click at [643, 725] on span "0" at bounding box center [607, 724] width 90 height 16
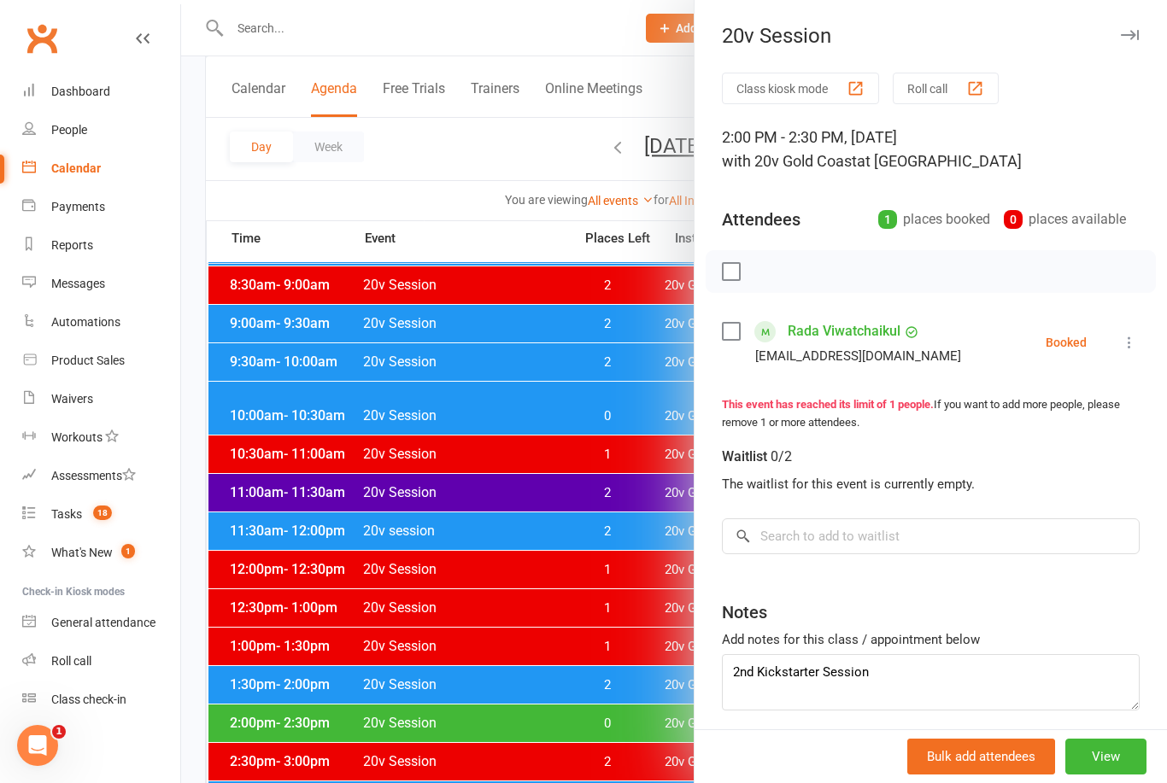
click at [599, 779] on div at bounding box center [674, 391] width 986 height 783
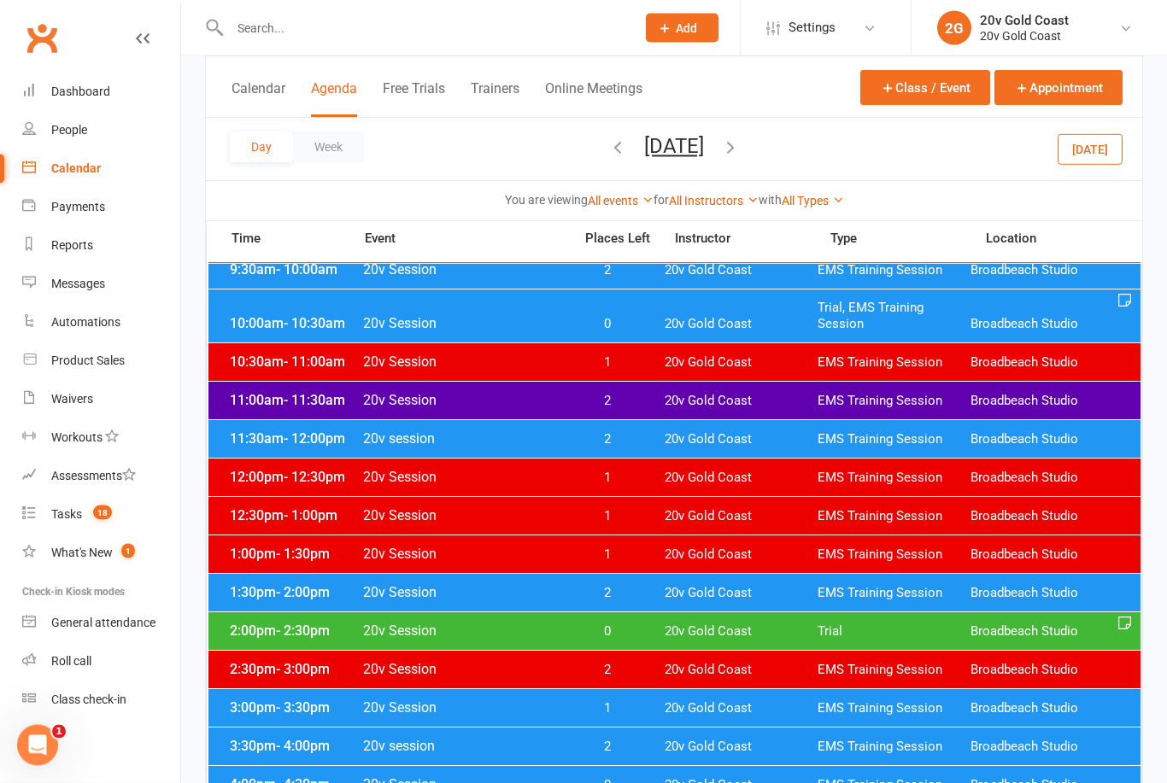
scroll to position [388, 0]
click at [666, 705] on span "20v Gold Coast" at bounding box center [741, 709] width 153 height 16
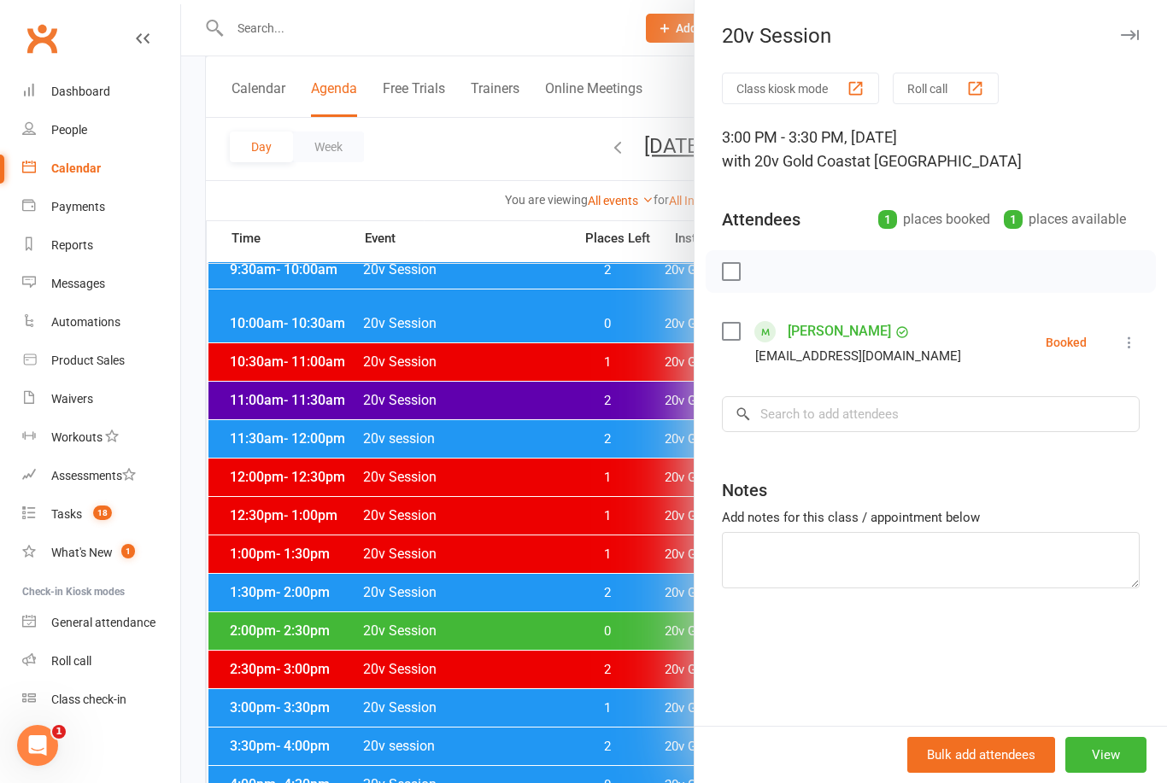
click at [605, 757] on div at bounding box center [674, 391] width 986 height 783
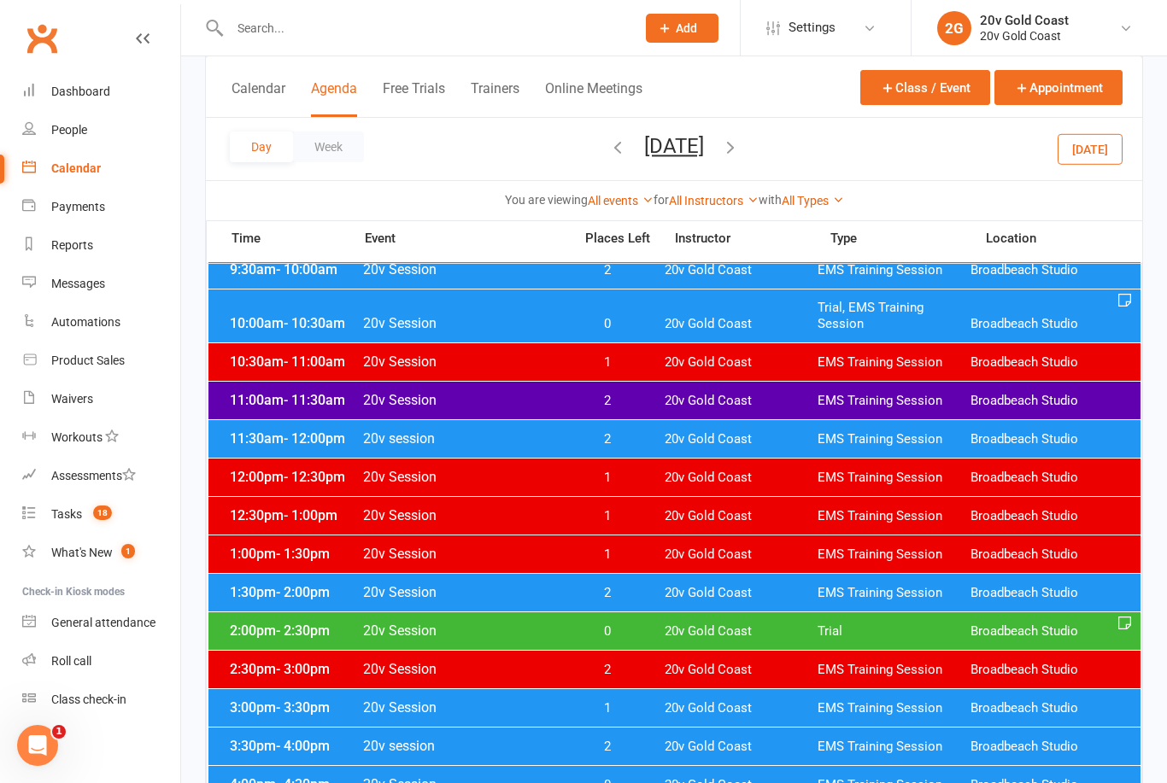
click at [642, 783] on span "0" at bounding box center [607, 785] width 90 height 16
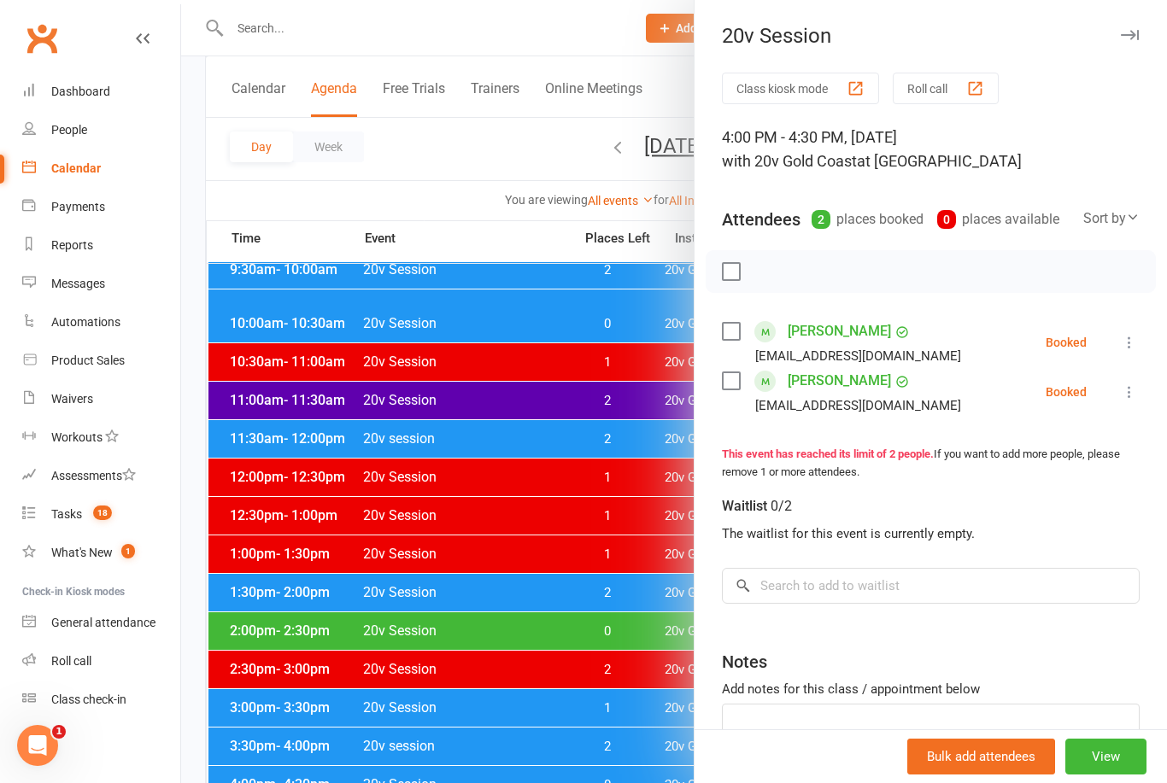
click at [601, 734] on div at bounding box center [674, 391] width 986 height 783
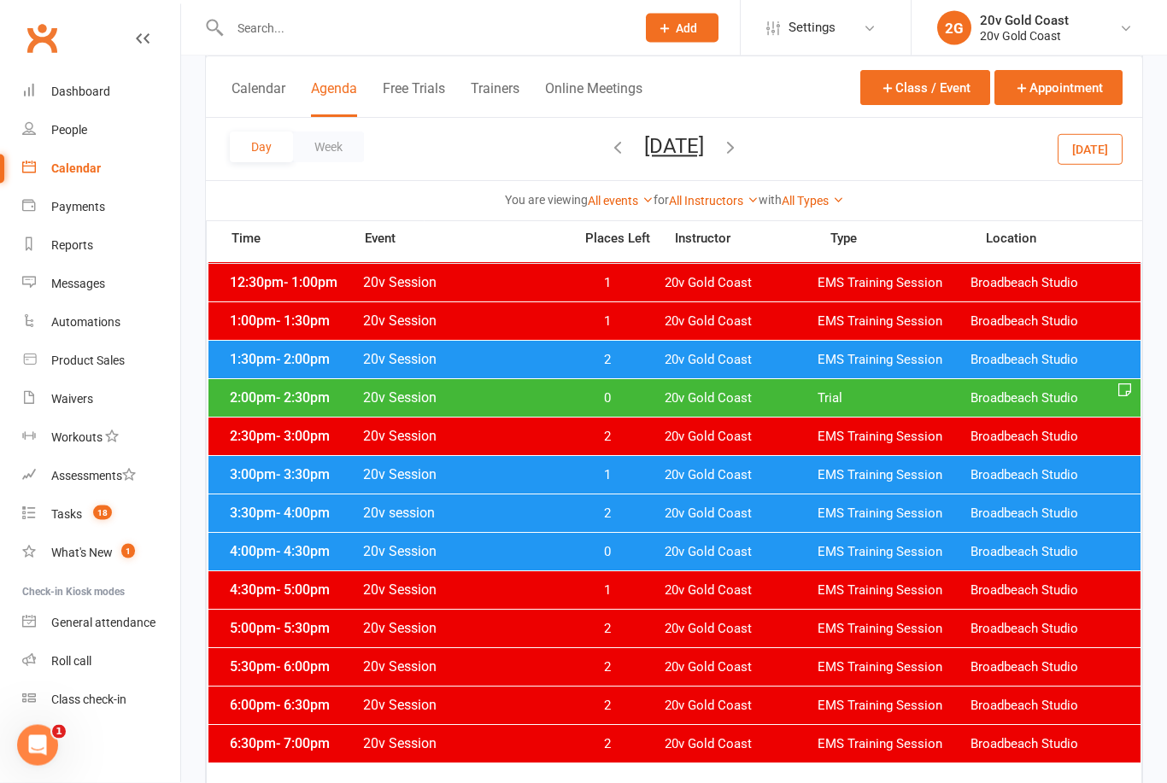
scroll to position [578, 0]
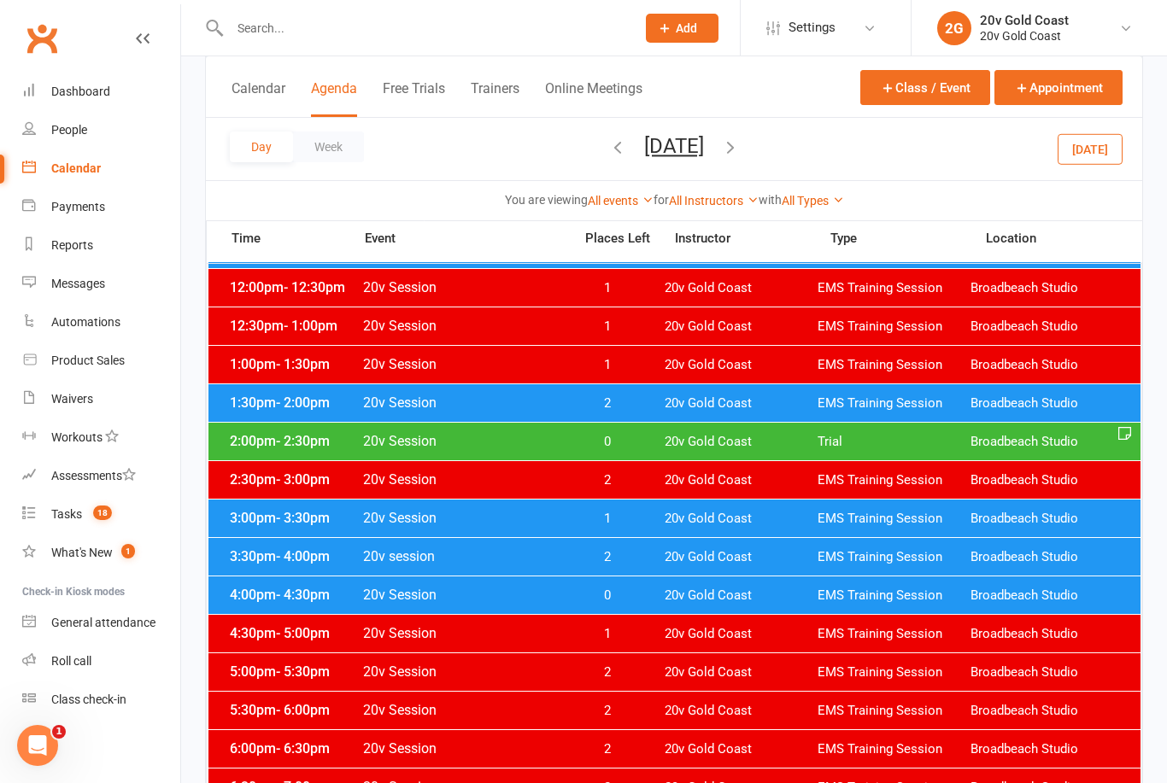
click at [681, 594] on span "20v Gold Coast" at bounding box center [741, 596] width 153 height 16
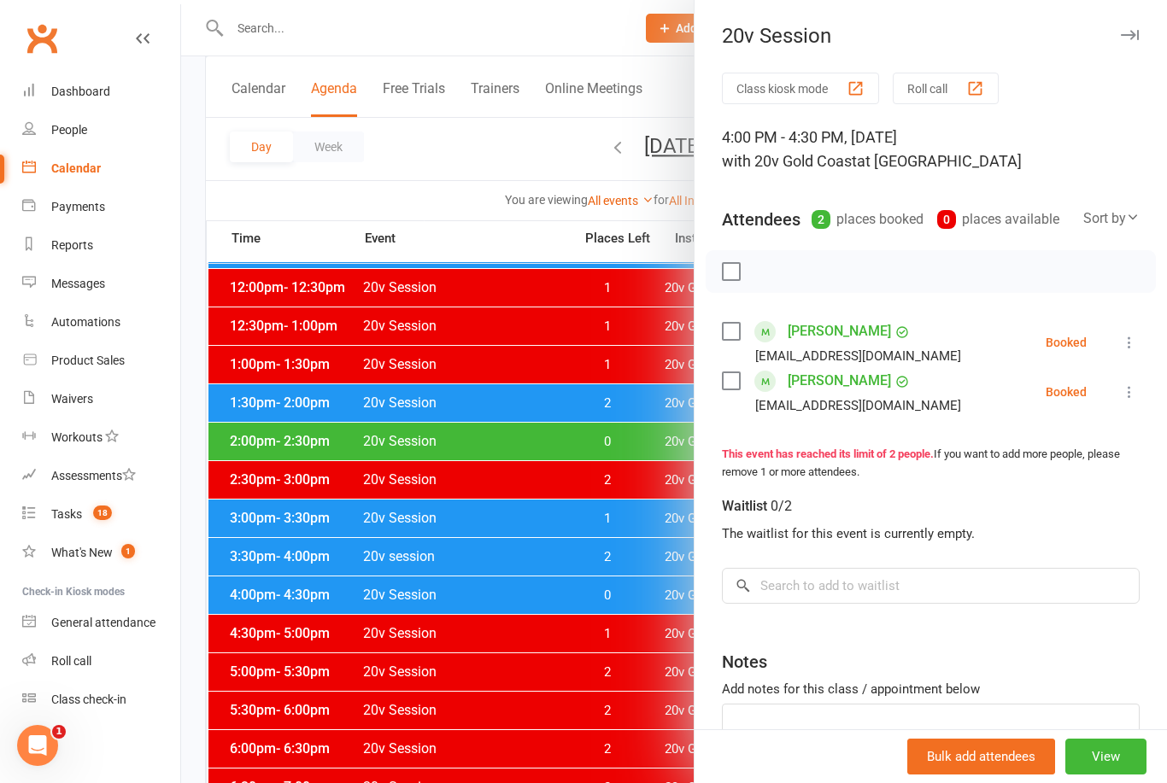
click at [600, 687] on div at bounding box center [674, 391] width 986 height 783
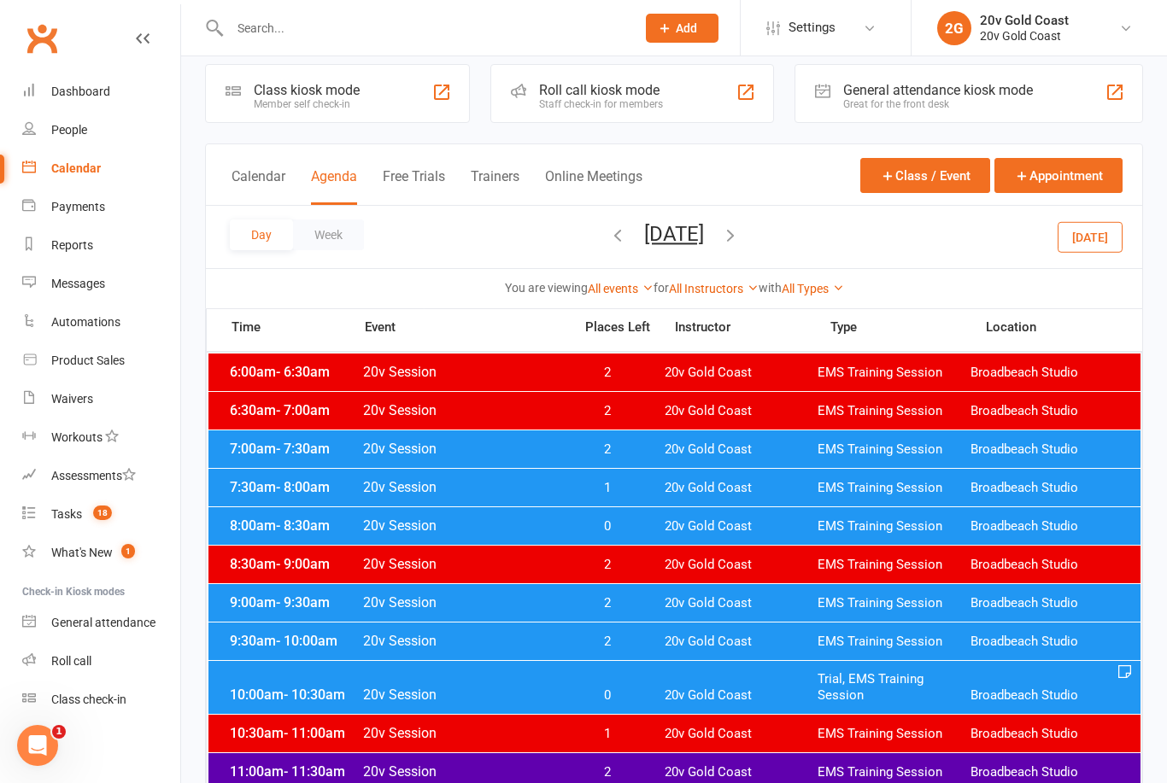
scroll to position [17, 0]
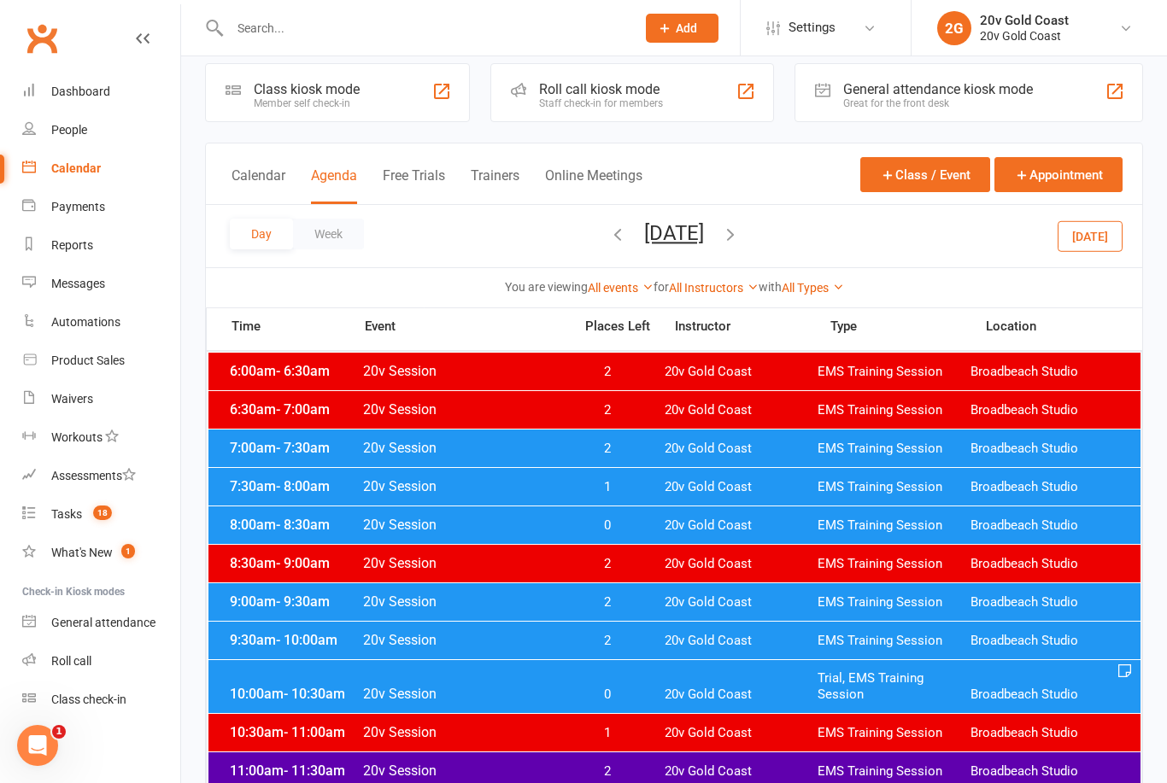
click at [103, 519] on span "18" at bounding box center [102, 513] width 19 height 15
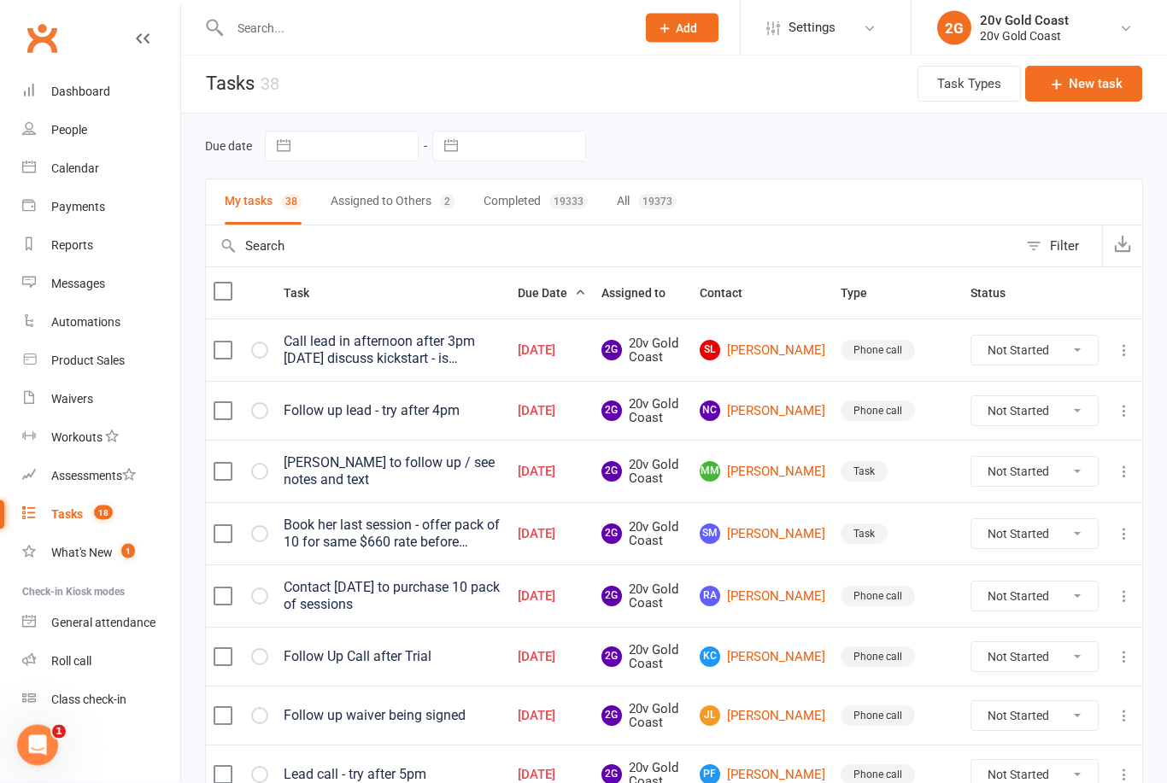
scroll to position [3, 0]
click at [793, 591] on link "[PERSON_NAME]" at bounding box center [763, 596] width 126 height 21
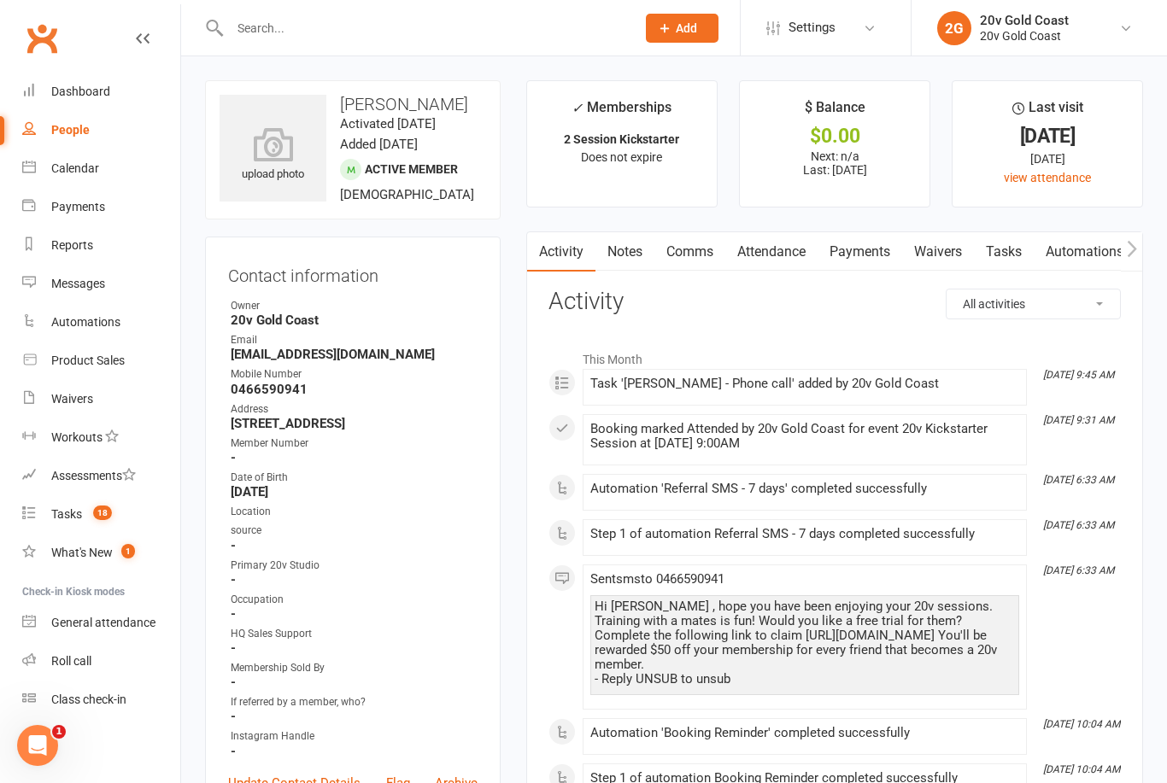
click at [626, 255] on link "Notes" at bounding box center [624, 251] width 59 height 39
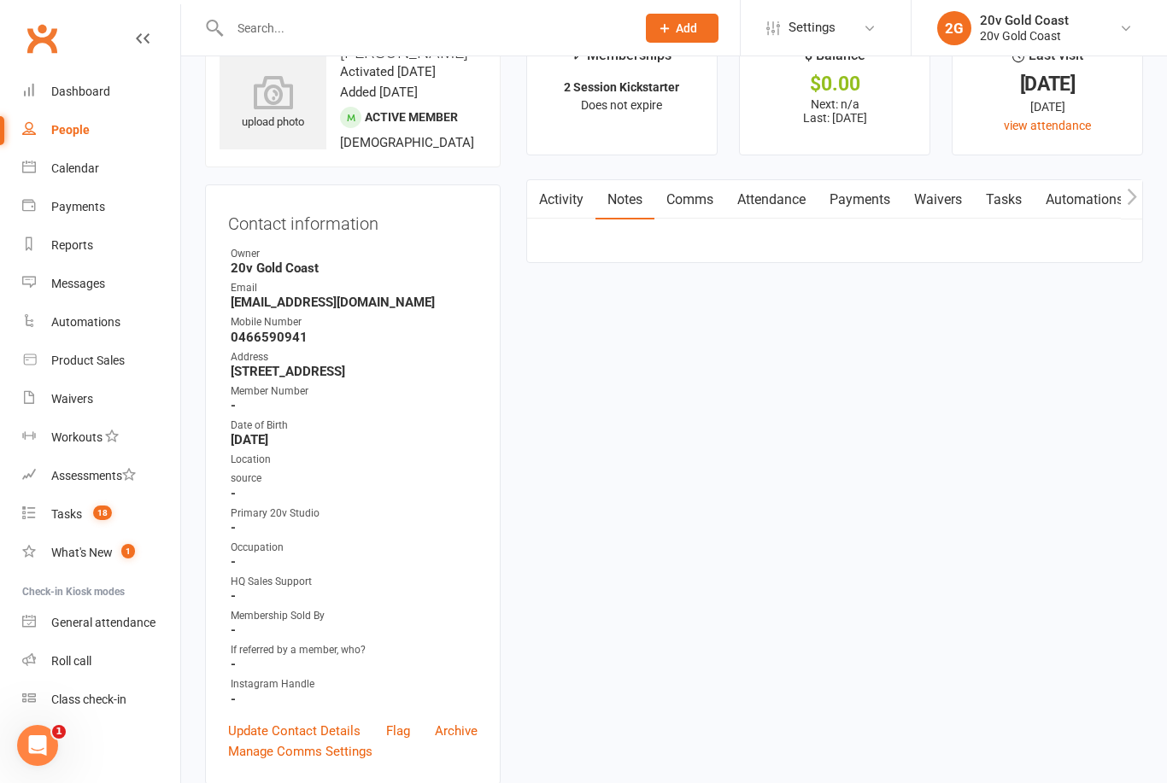
scroll to position [58, 0]
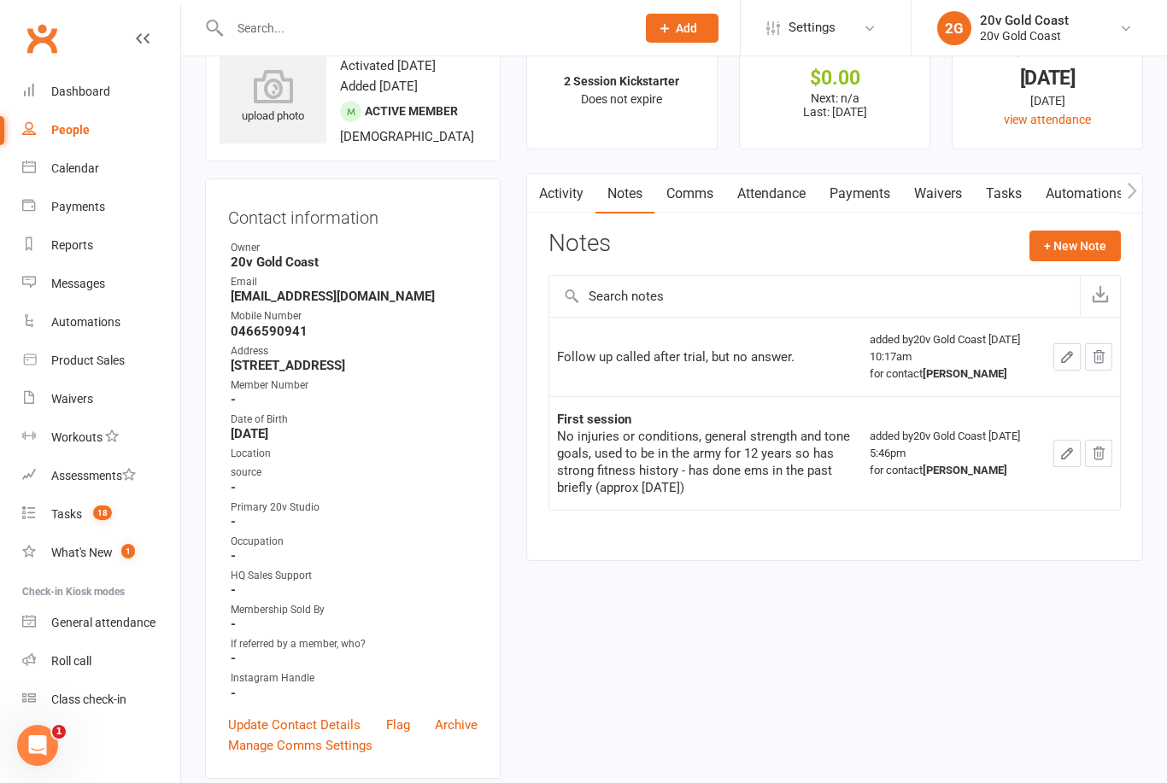
click at [572, 211] on link "Activity" at bounding box center [561, 193] width 68 height 39
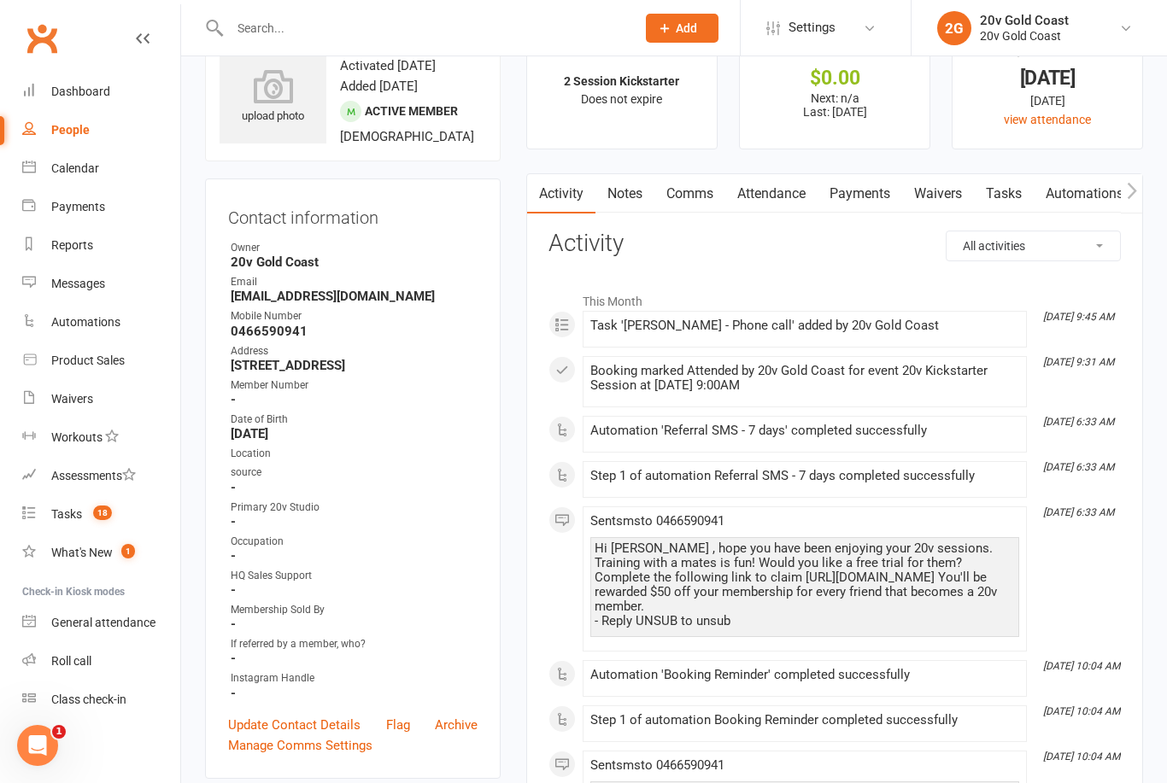
click at [693, 193] on link "Comms" at bounding box center [689, 193] width 71 height 39
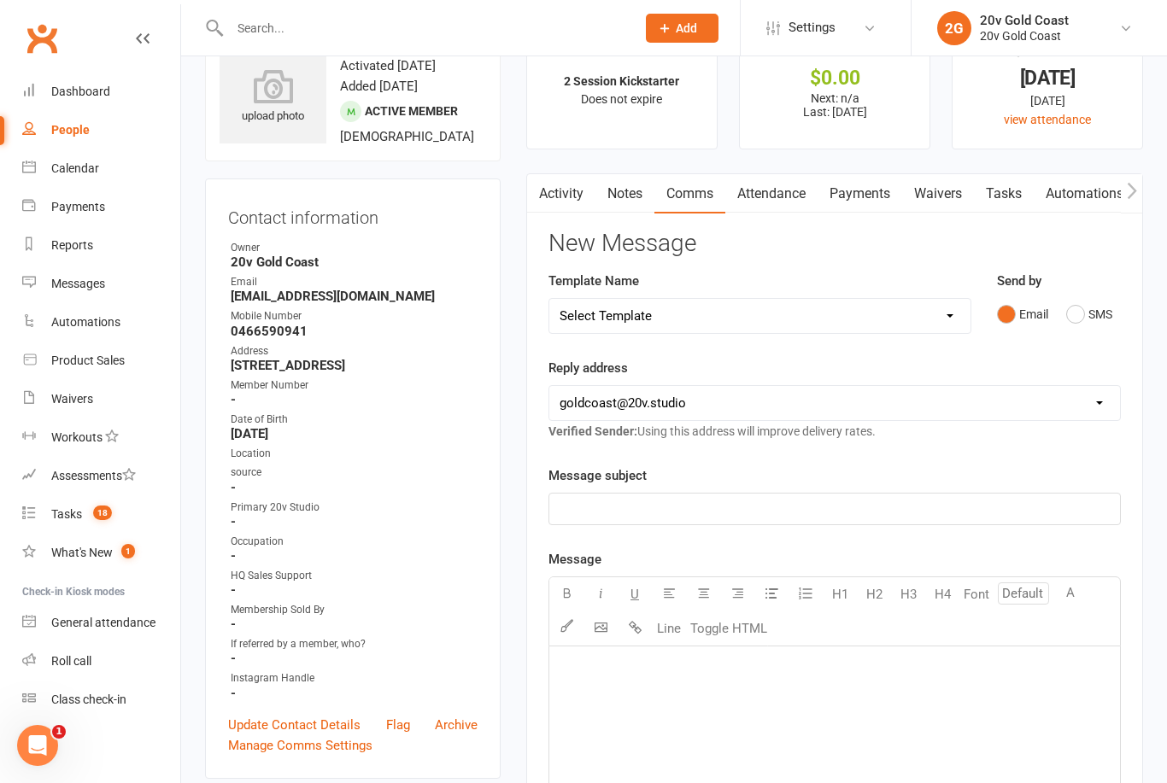
click at [1080, 321] on button "SMS" at bounding box center [1089, 314] width 46 height 32
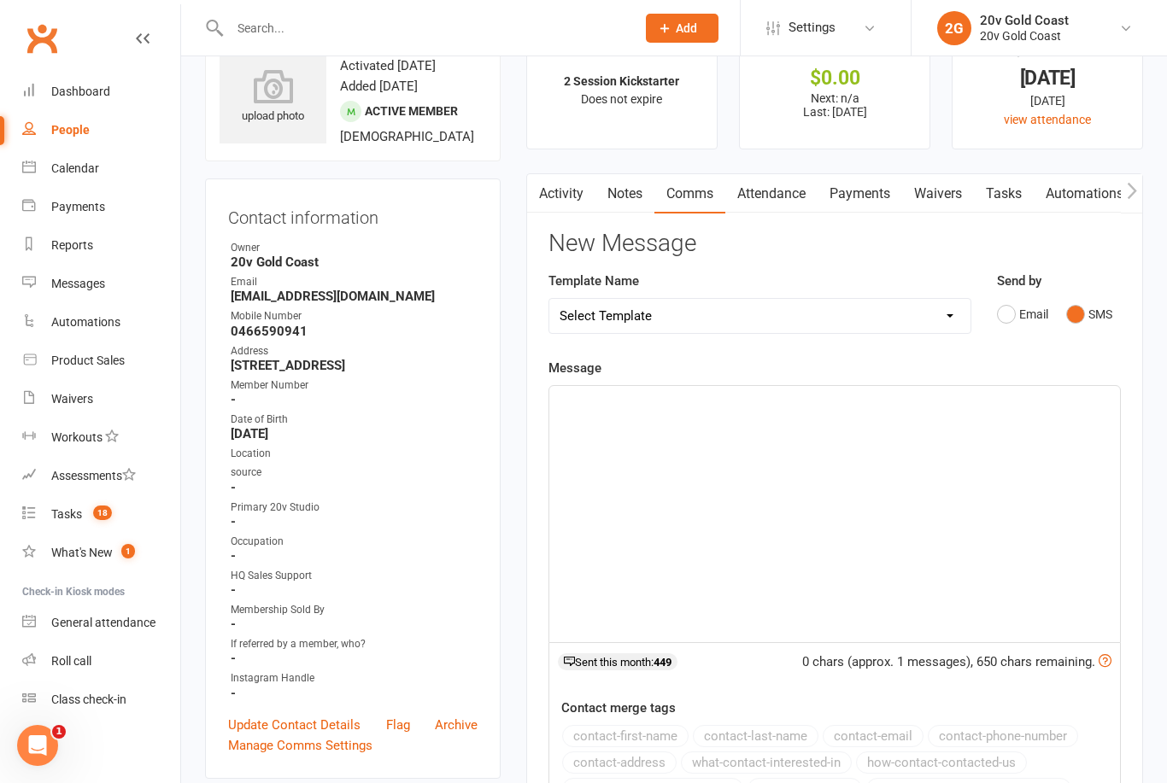
click at [859, 559] on div "﻿" at bounding box center [834, 514] width 571 height 256
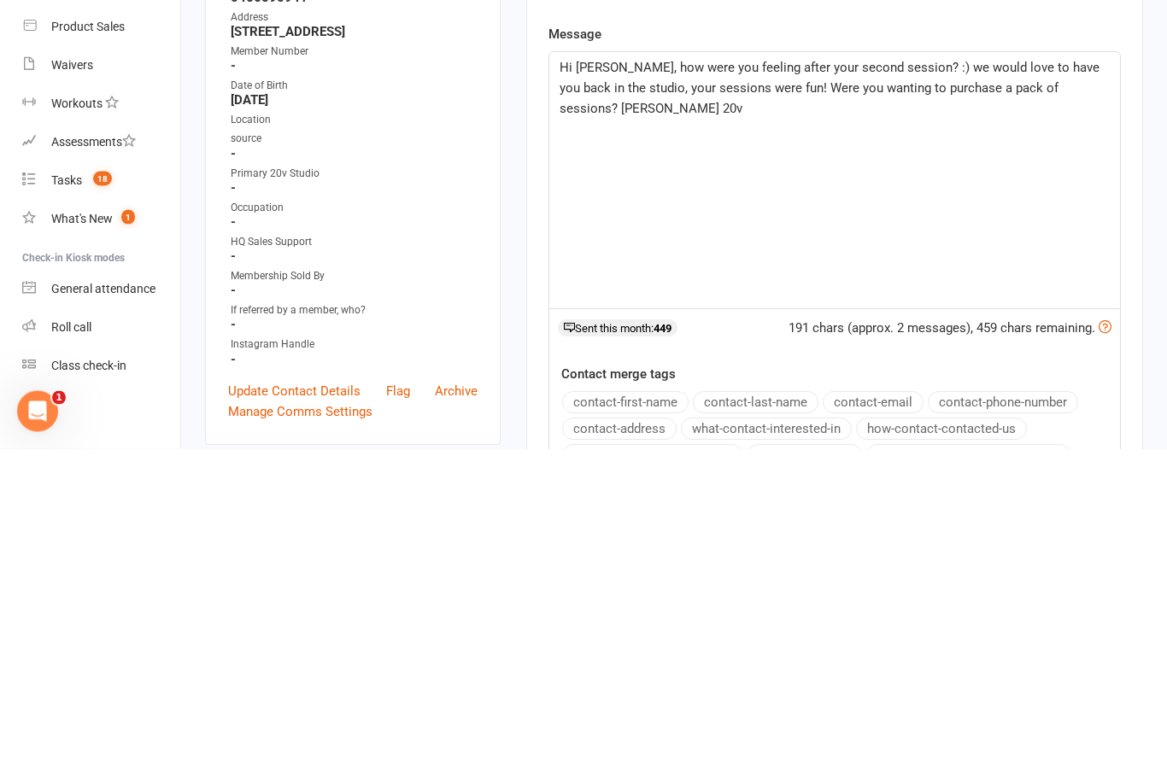
click at [1070, 387] on div "Hi [PERSON_NAME], how were you feeling after your second session? :) we would l…" at bounding box center [834, 515] width 571 height 256
click at [814, 387] on div "Hi [PERSON_NAME], how were you feeling after your second session? :) we would l…" at bounding box center [834, 515] width 571 height 256
click at [734, 644] on div "191 chars (approx. 2 messages), 459 chars remaining. Sent this month: 449" at bounding box center [834, 667] width 572 height 46
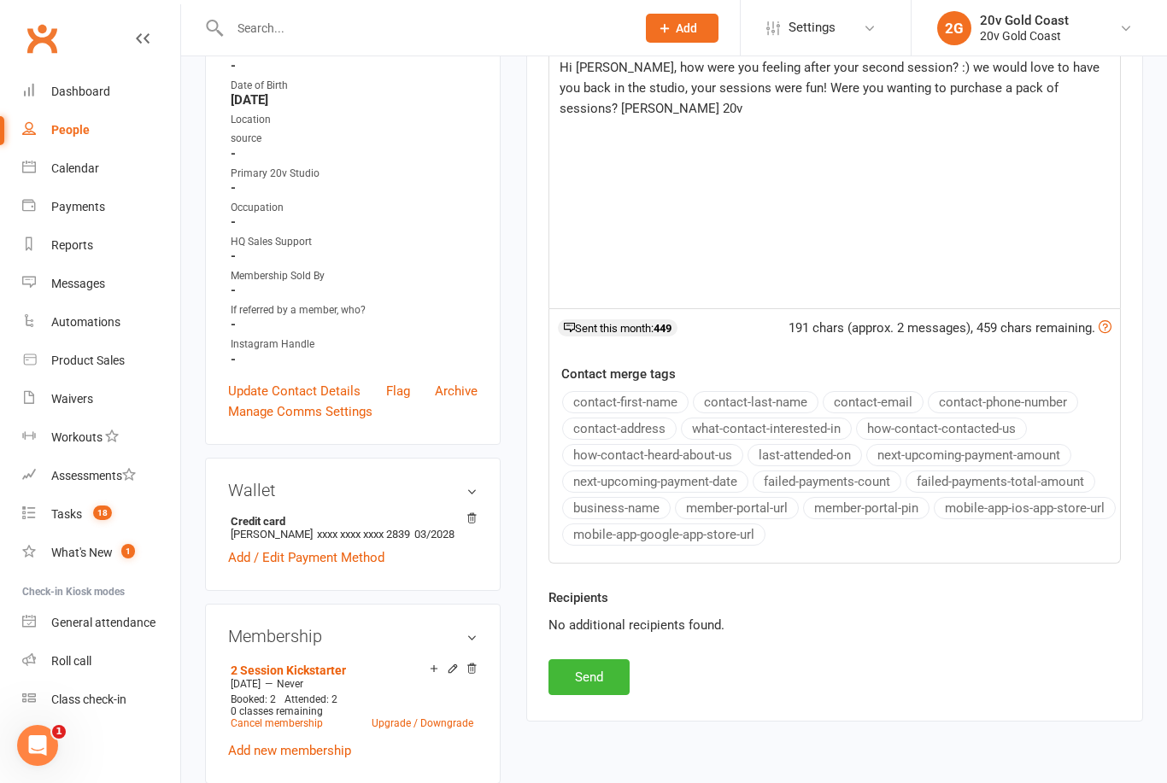
click at [584, 690] on button "Send" at bounding box center [588, 678] width 81 height 36
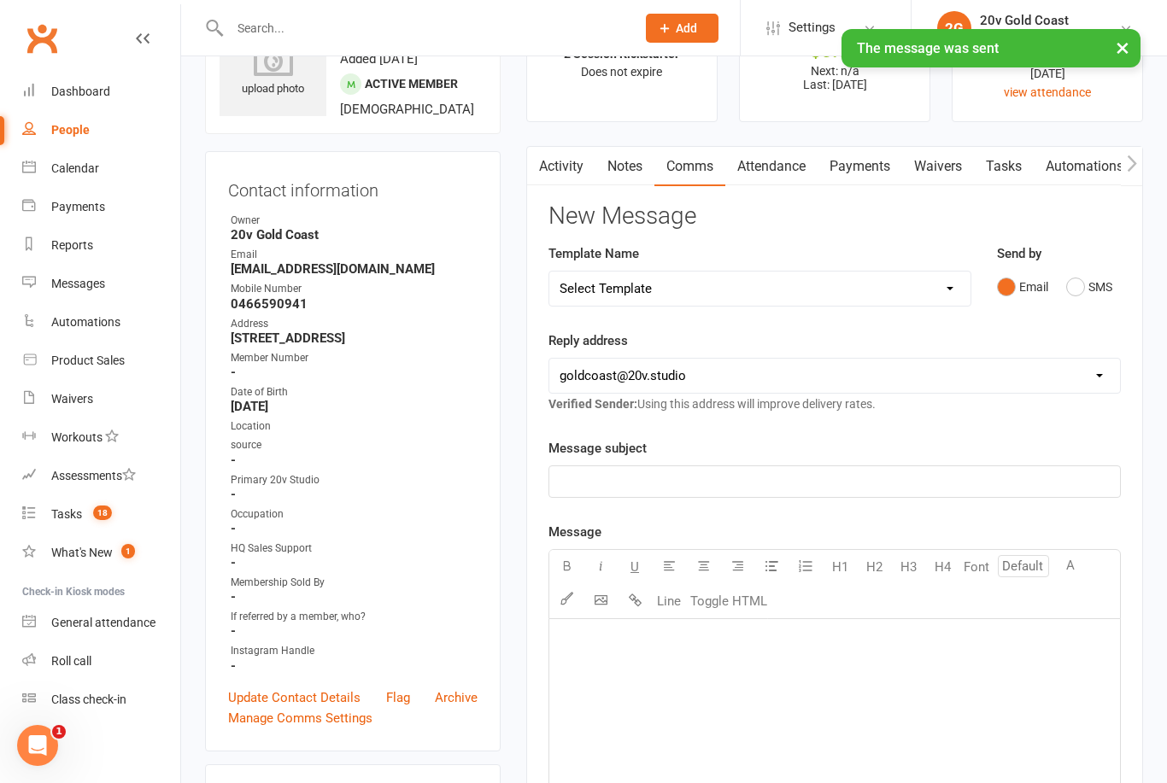
scroll to position [0, 0]
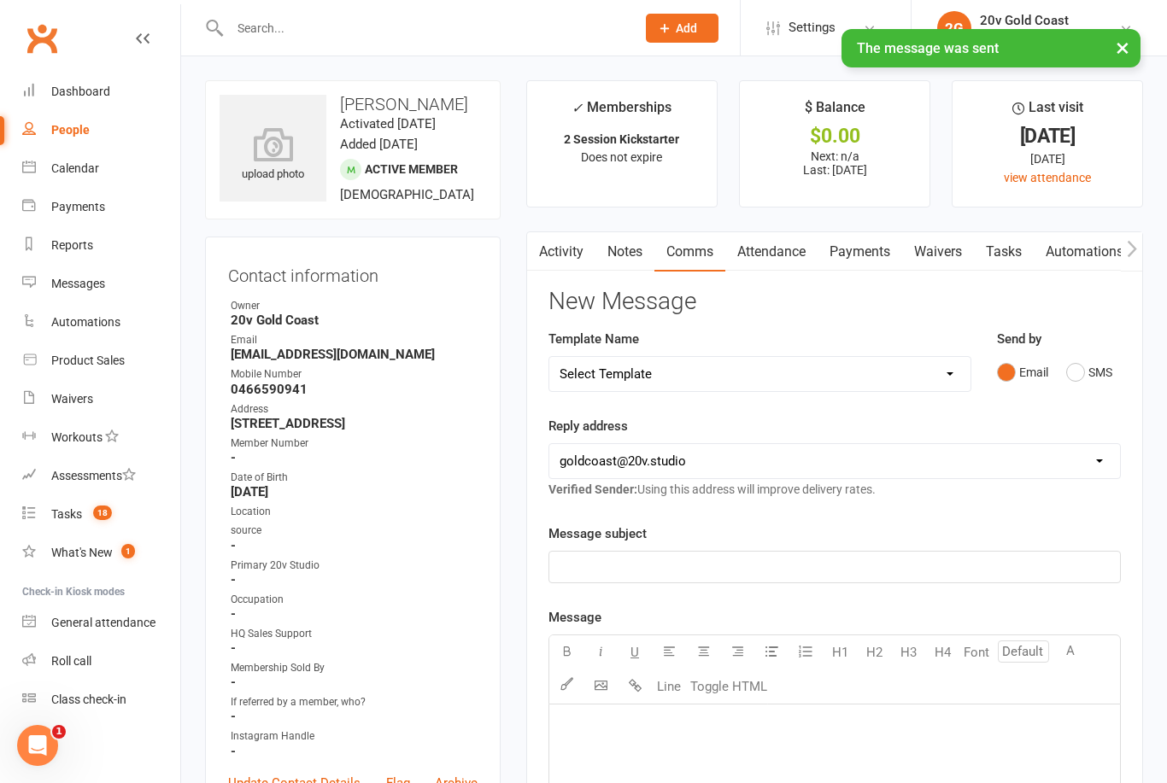
click at [1012, 261] on link "Tasks" at bounding box center [1004, 251] width 60 height 39
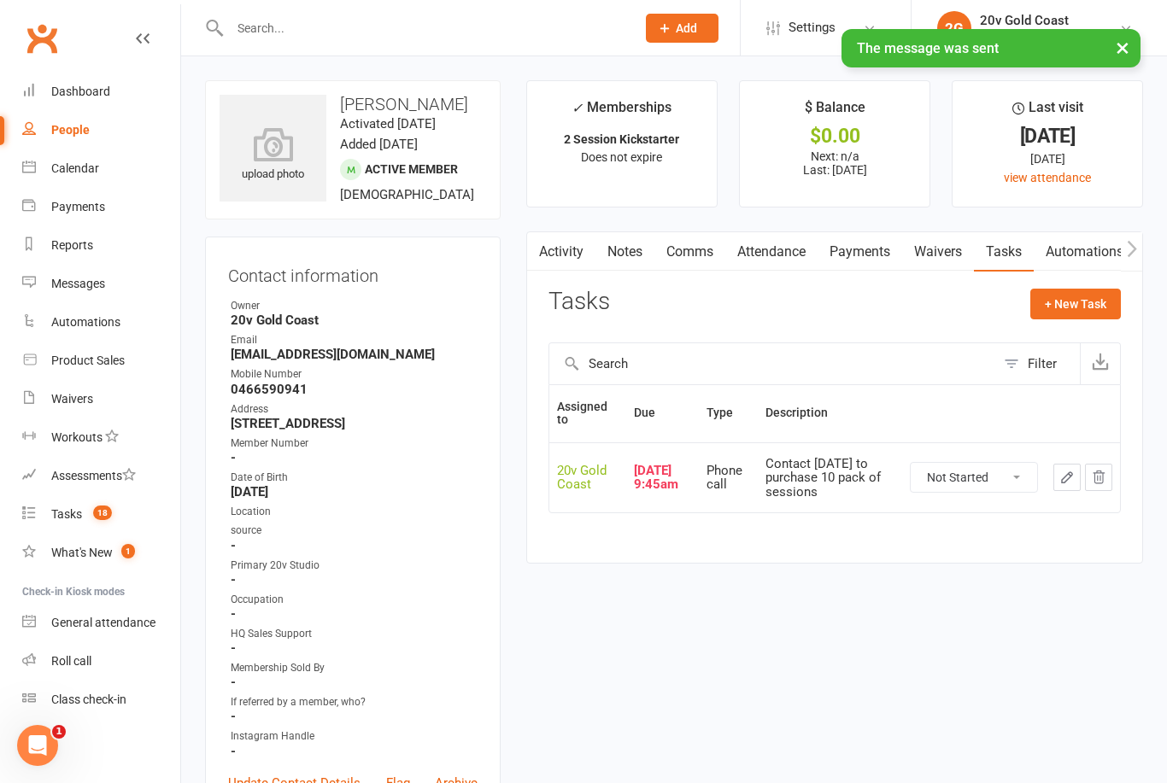
click at [1002, 472] on select "Not Started In Progress Waiting Complete" at bounding box center [974, 477] width 126 height 29
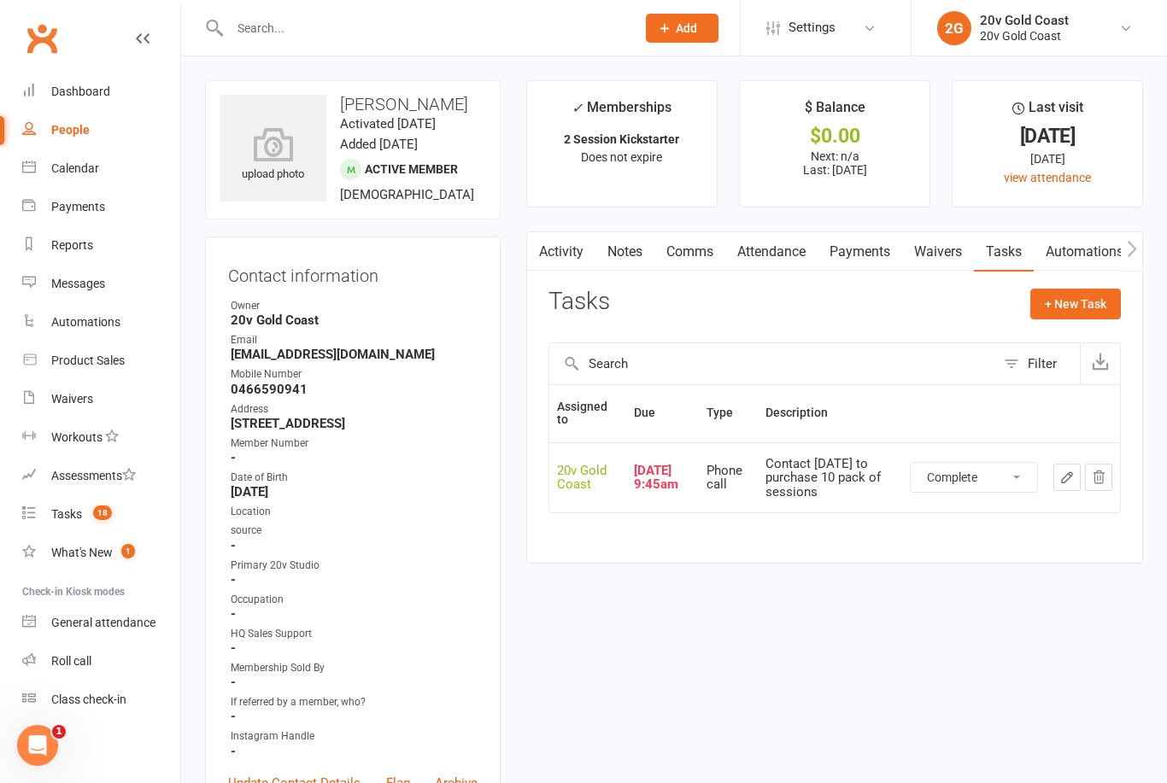
select select "unstarted"
click at [1079, 300] on button "+ New Task" at bounding box center [1075, 304] width 91 height 31
select select "45734"
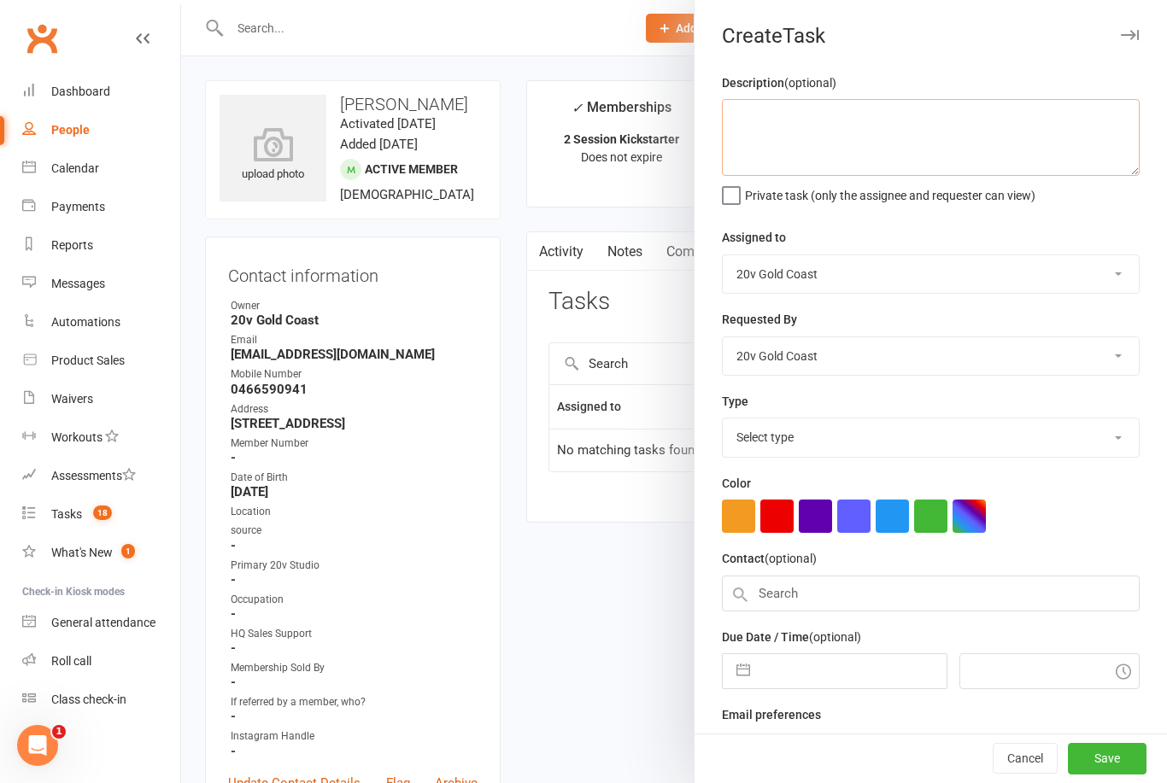
click at [927, 147] on textarea at bounding box center [931, 137] width 418 height 77
type textarea "Follow up purchase of pack"
click at [1042, 232] on div "Assigned to [PERSON_NAME] [PERSON_NAME] 20v Gold Coast 20v HQ [PERSON_NAME] [PE…" at bounding box center [931, 260] width 418 height 67
click at [859, 444] on select "Select type Call to confirm trial Cancel down Cancel down [PERSON_NAME] and [PE…" at bounding box center [931, 438] width 416 height 38
select select "22375"
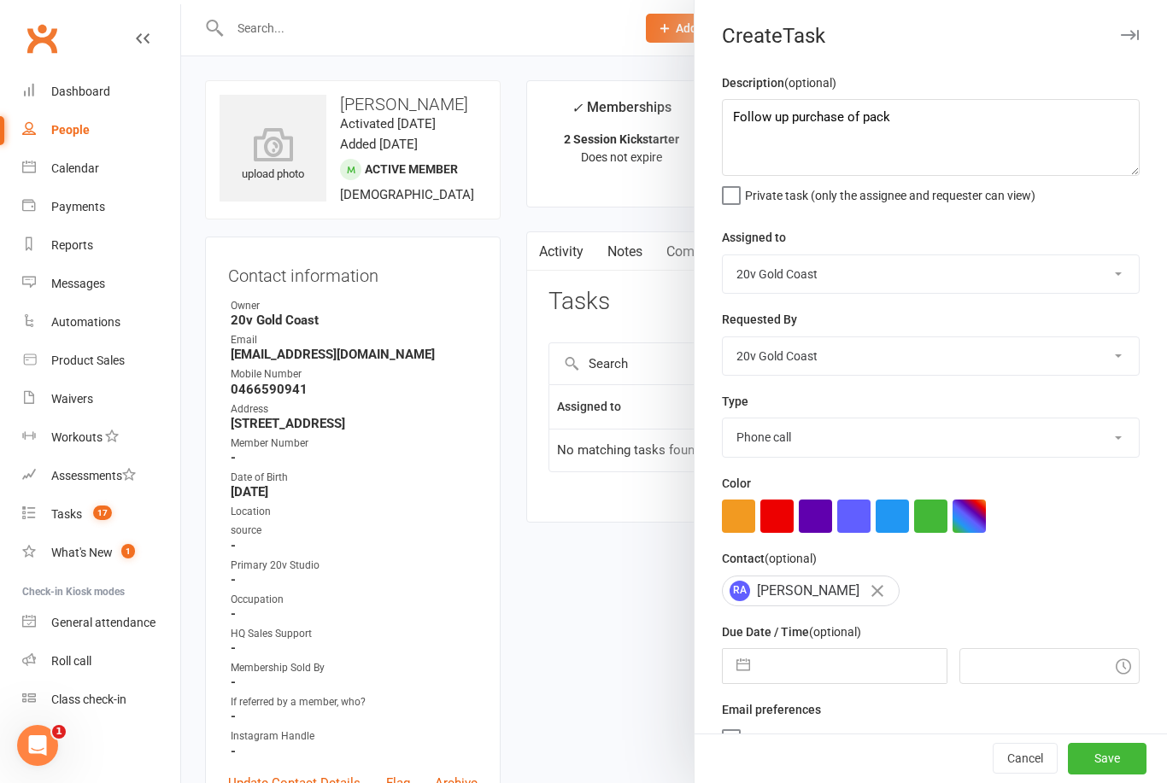
click at [811, 674] on input "text" at bounding box center [852, 666] width 187 height 34
select select "7"
select select "2025"
select select "8"
select select "2025"
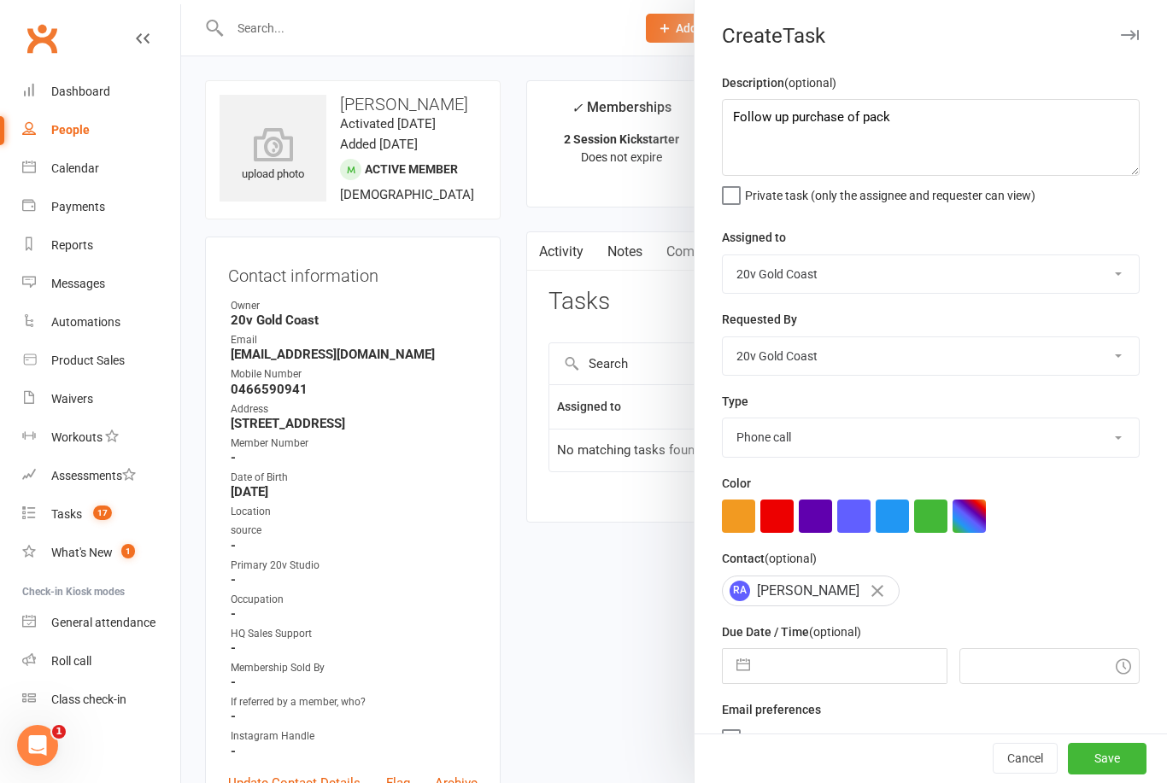
select select "9"
select select "2025"
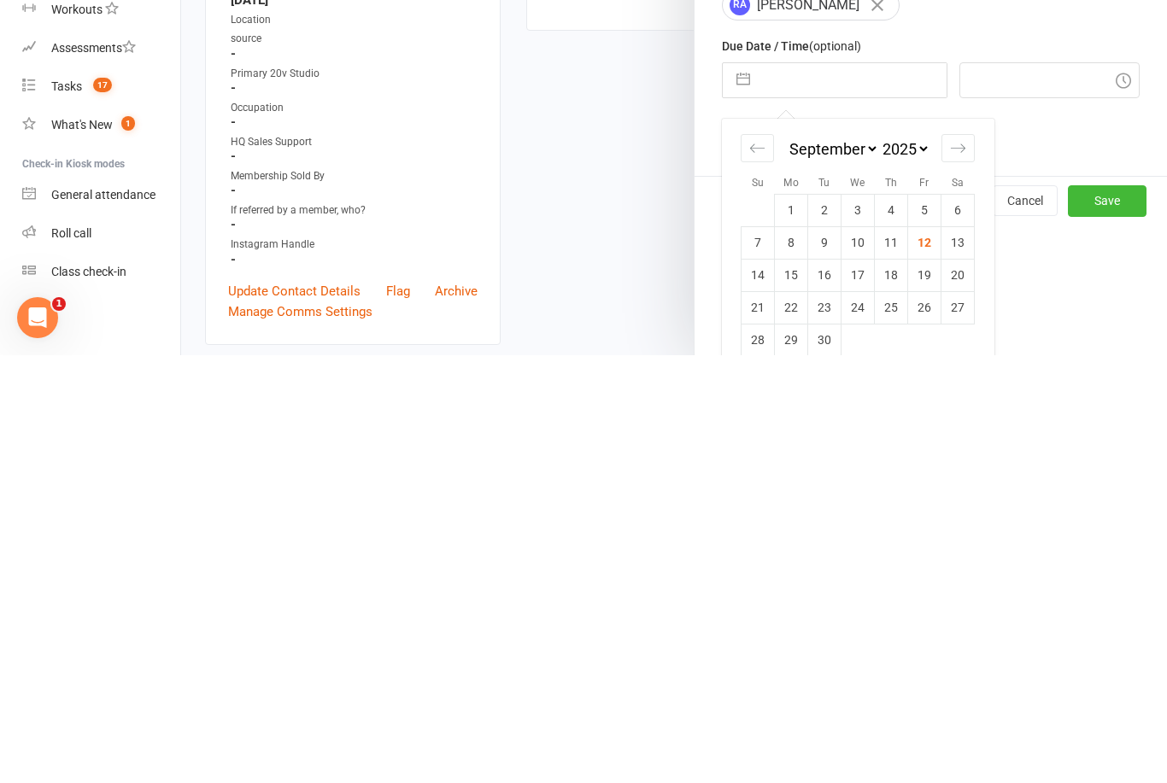
scroll to position [172, 0]
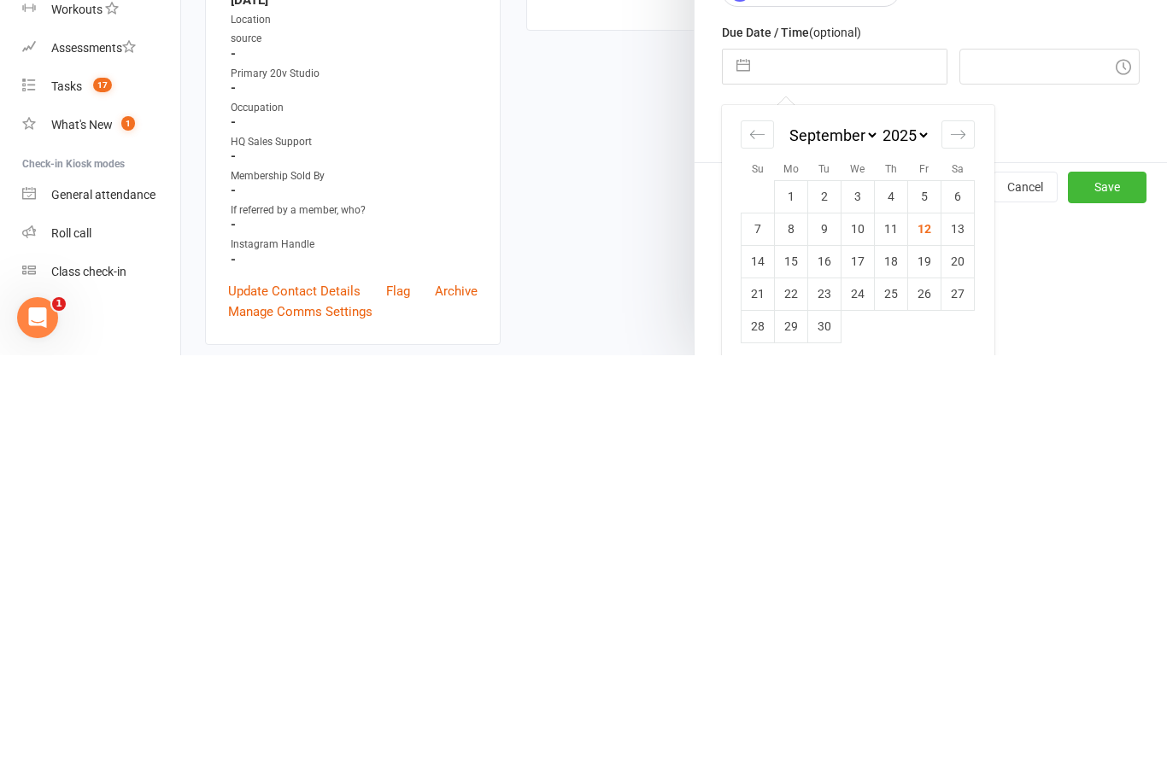
click at [797, 673] on td "15" at bounding box center [791, 689] width 33 height 32
type input "[DATE]"
type input "9:30am"
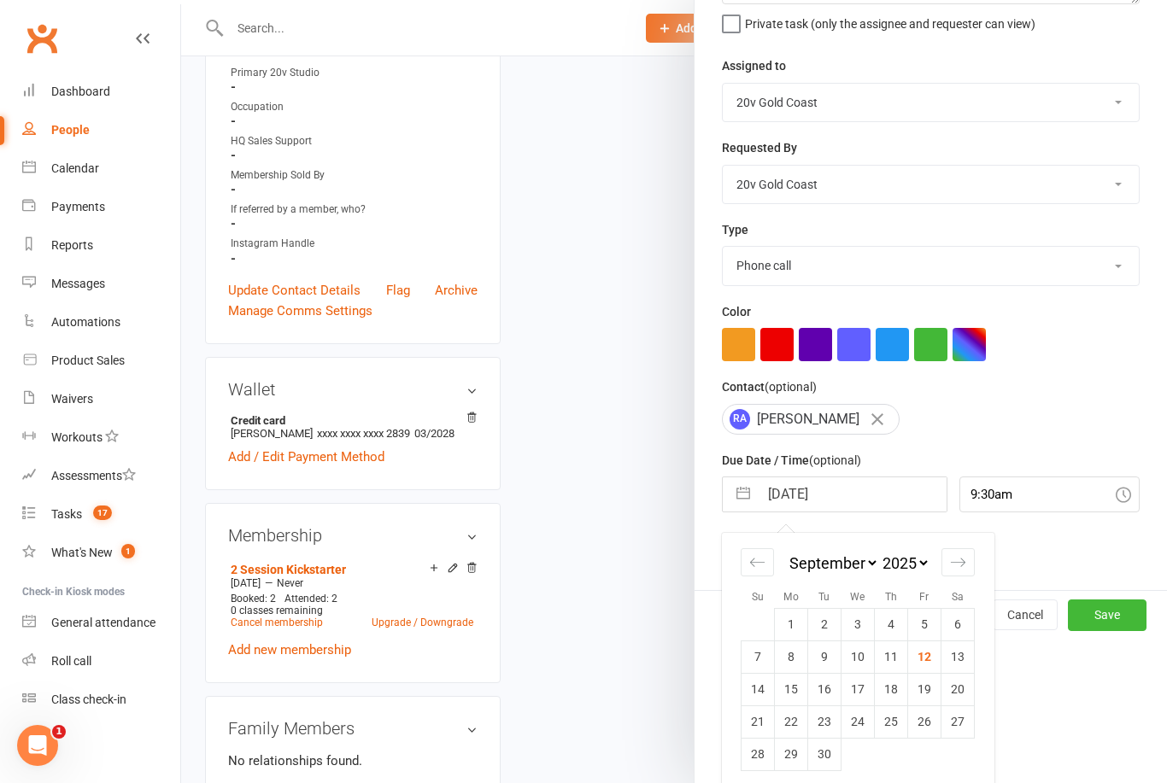
scroll to position [32, 0]
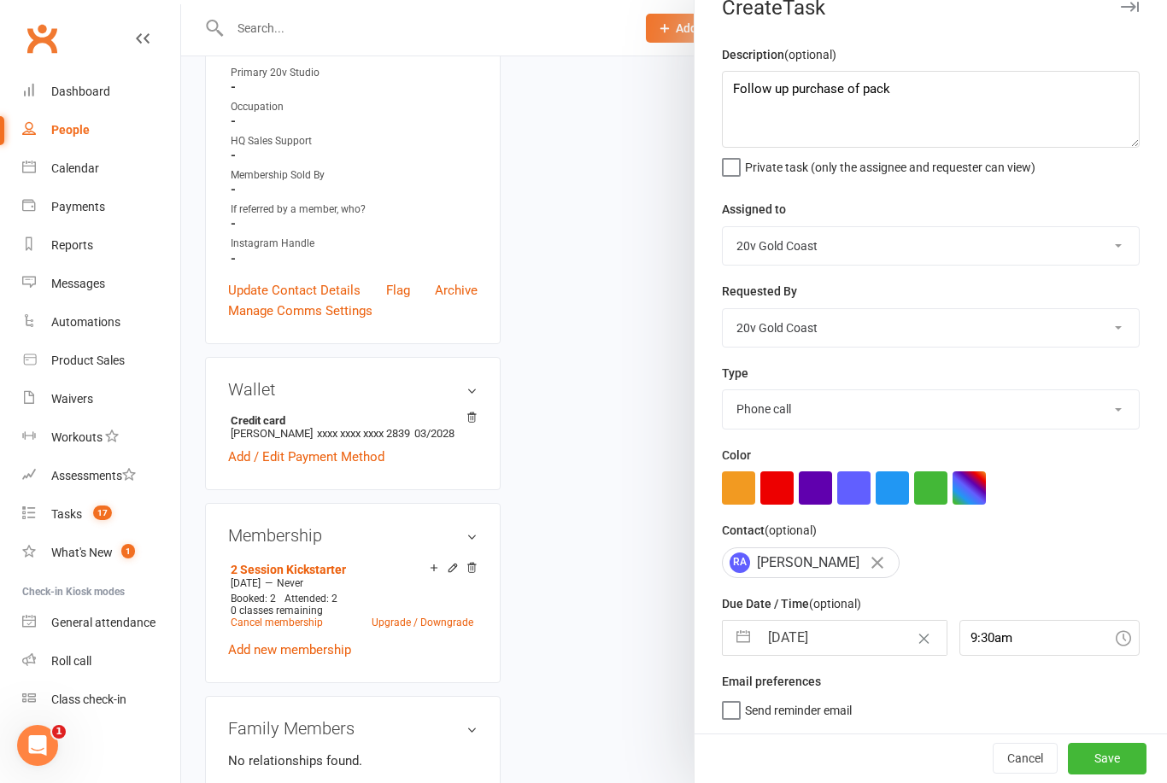
click at [1119, 768] on button "Save" at bounding box center [1107, 758] width 79 height 31
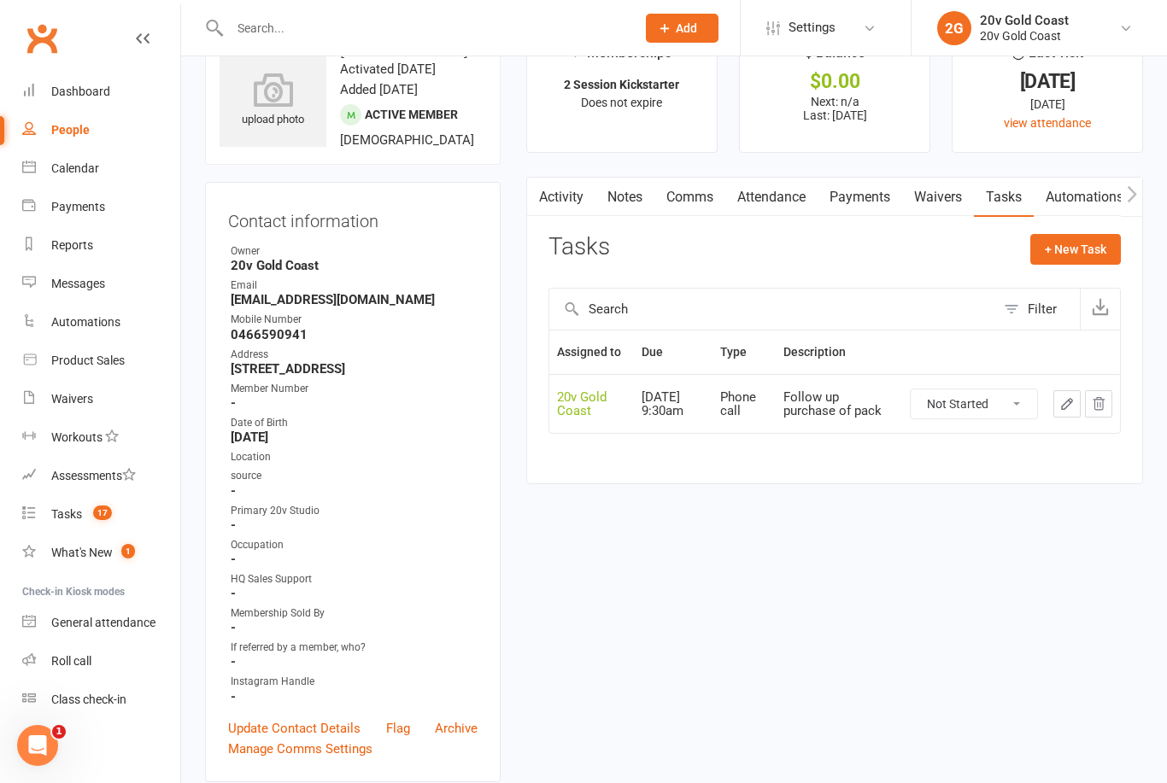
scroll to position [0, 0]
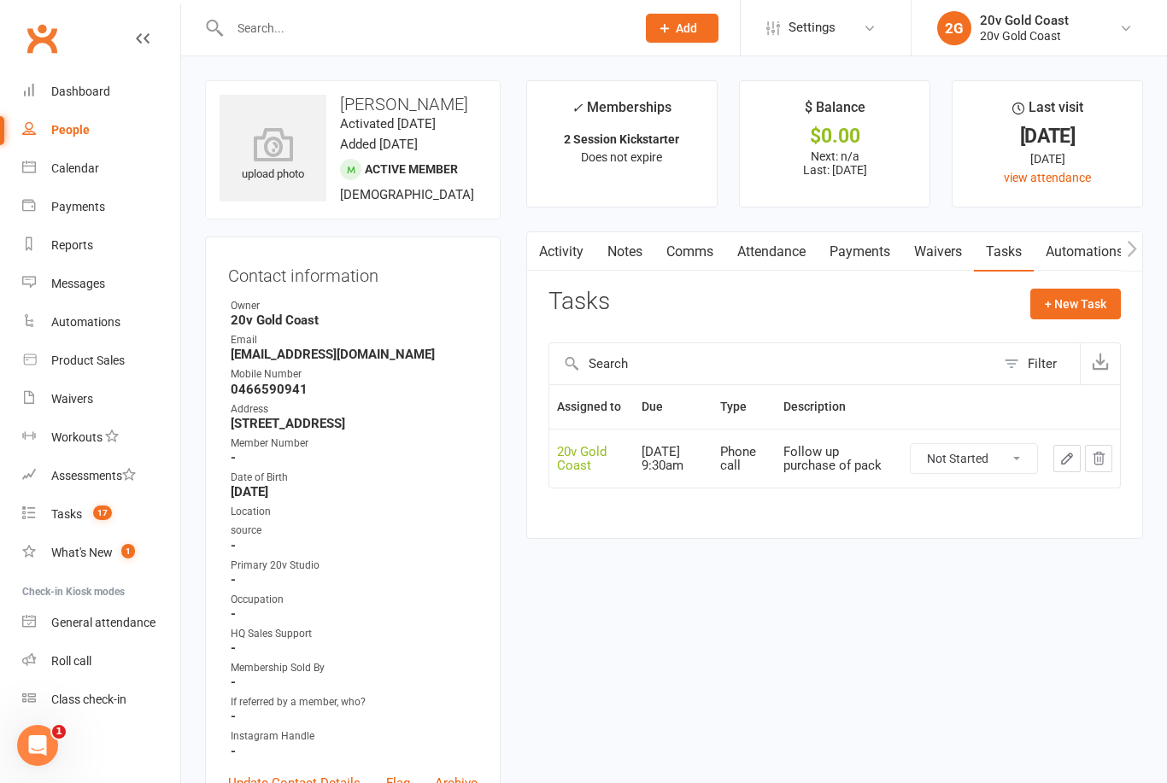
click at [92, 532] on link "Tasks 17" at bounding box center [101, 515] width 158 height 38
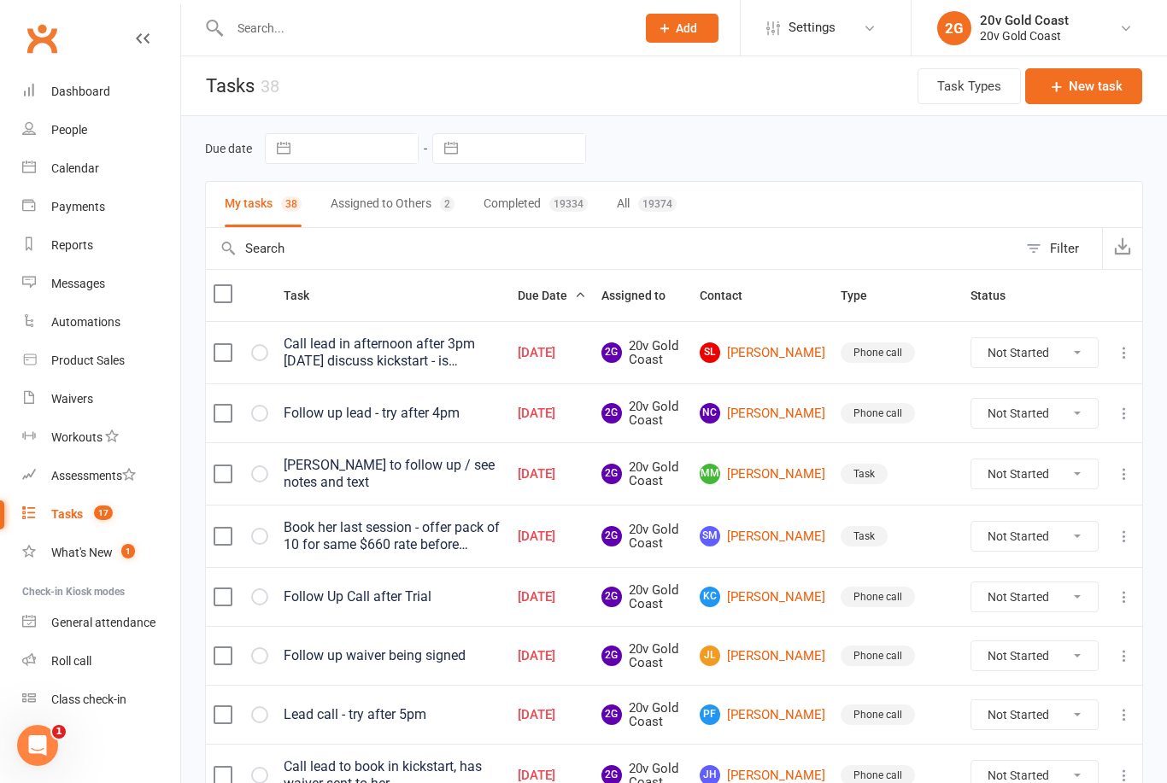
click at [773, 589] on link "[PERSON_NAME] [PERSON_NAME]" at bounding box center [763, 597] width 126 height 21
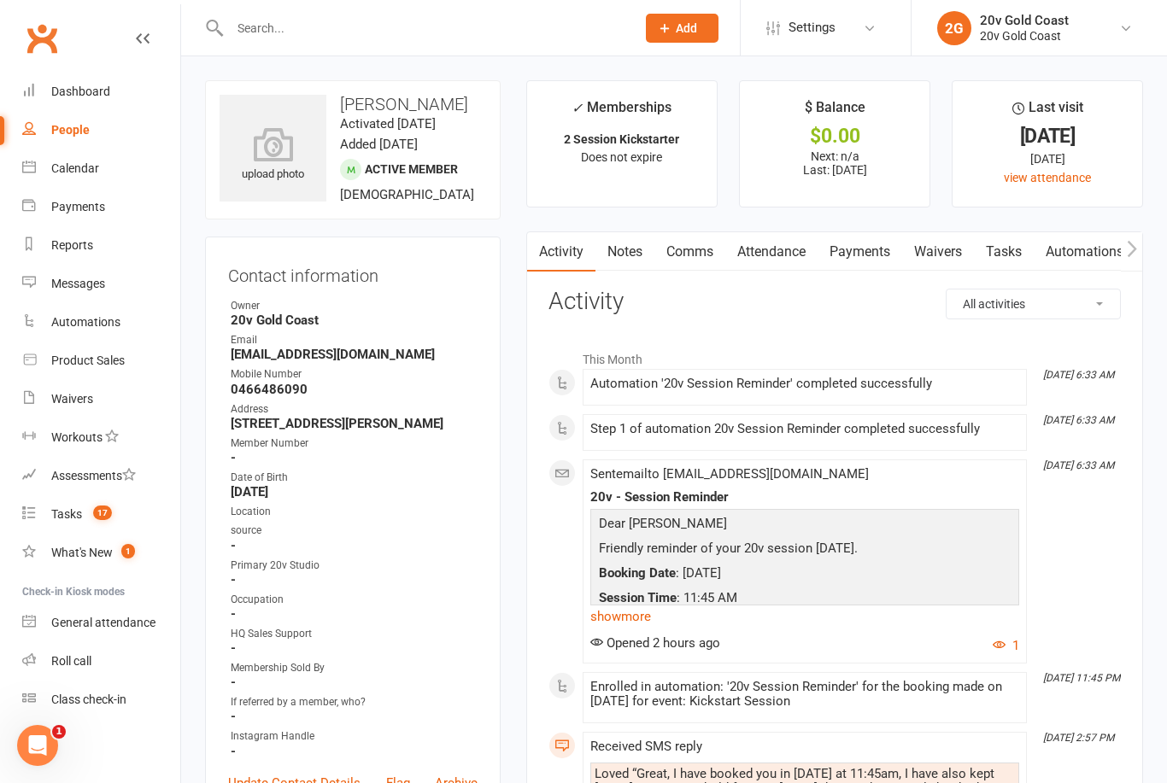
click at [943, 252] on link "Waivers" at bounding box center [938, 251] width 72 height 39
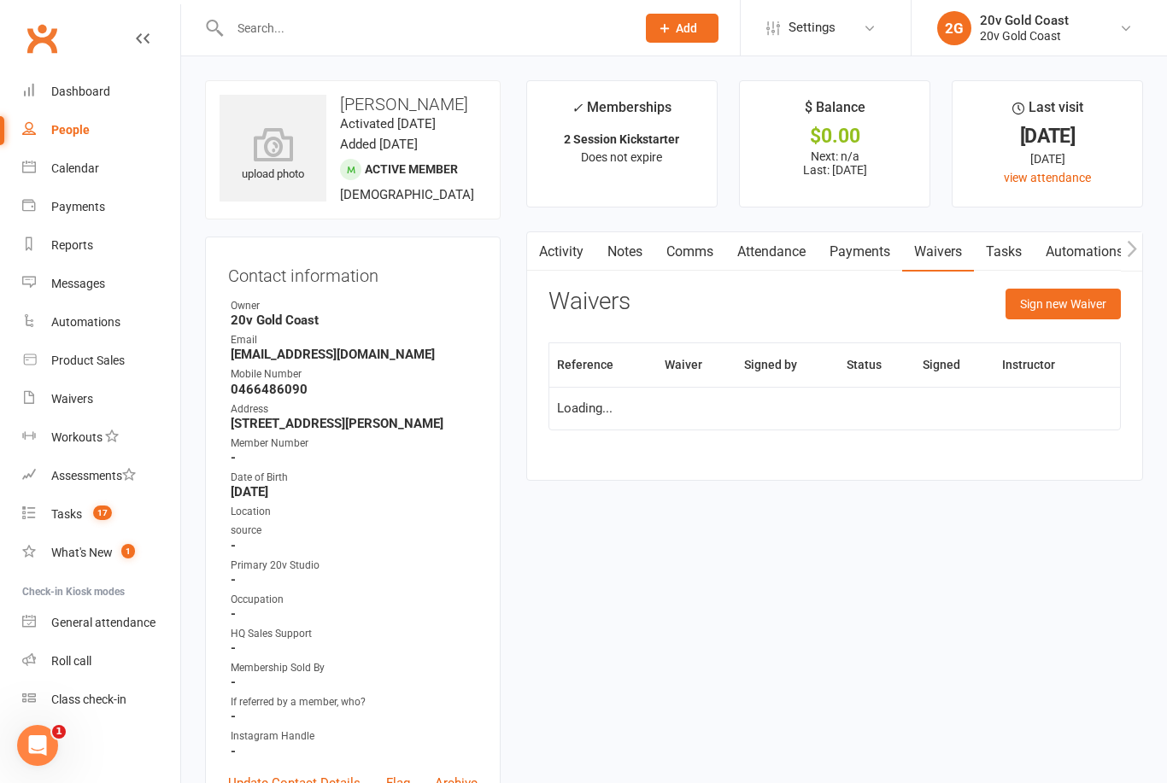
click at [1018, 255] on link "Tasks" at bounding box center [1004, 251] width 60 height 39
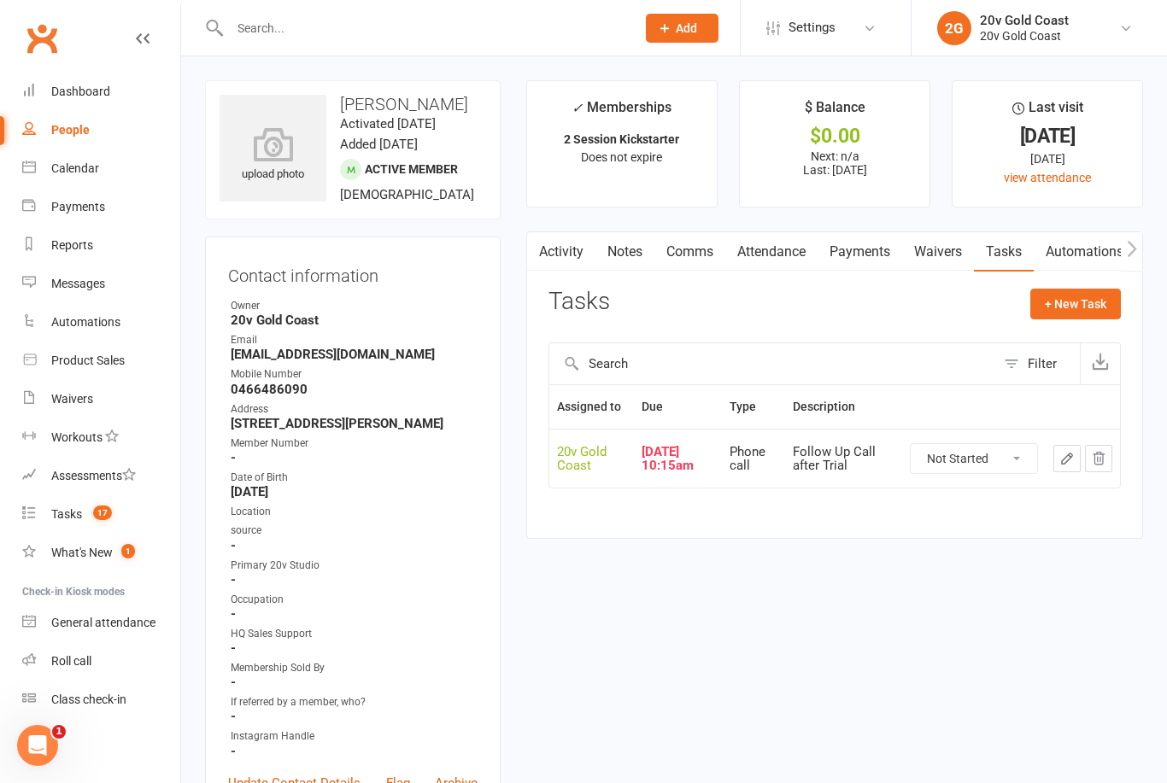
click at [780, 257] on link "Attendance" at bounding box center [771, 251] width 92 height 39
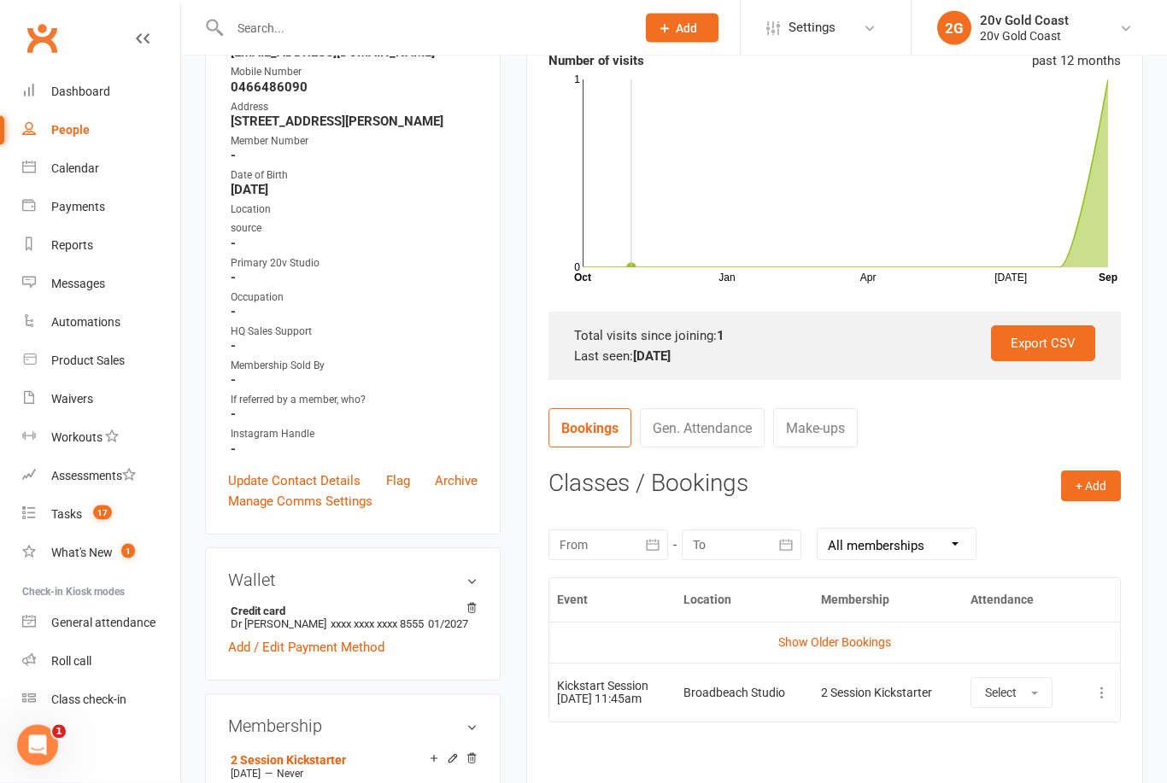
scroll to position [311, 0]
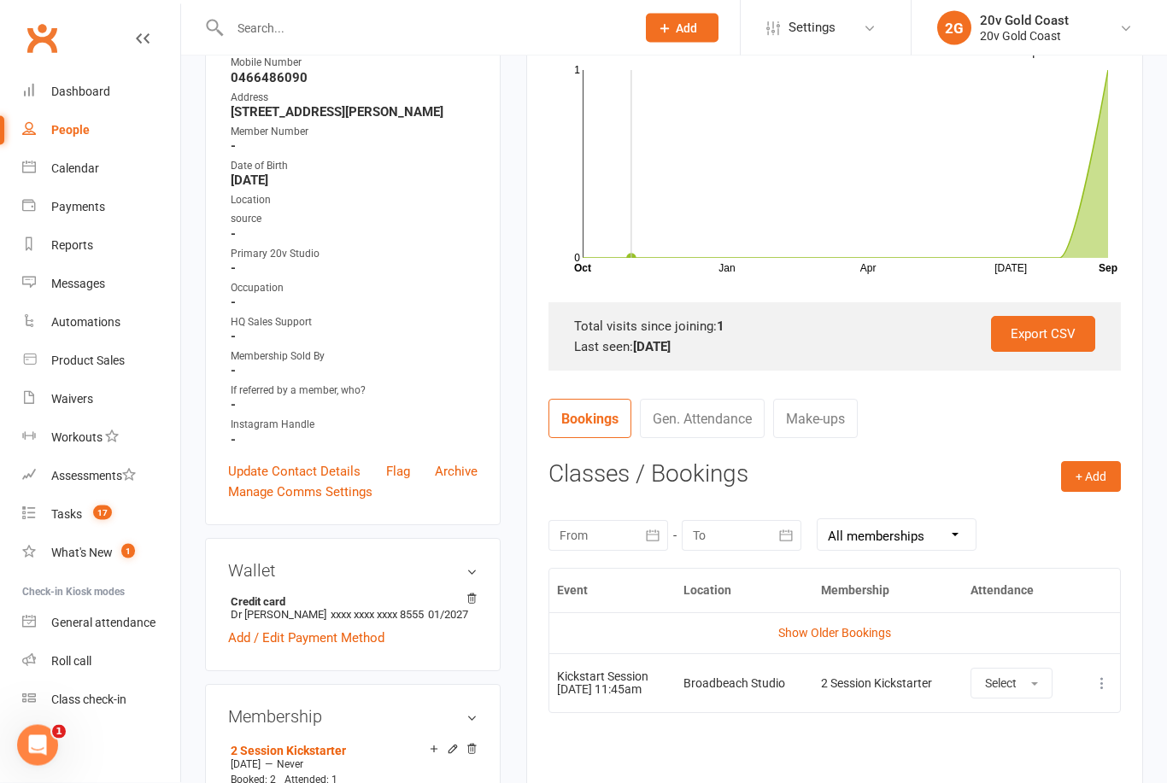
click at [851, 633] on link "Show Older Bookings" at bounding box center [834, 634] width 113 height 14
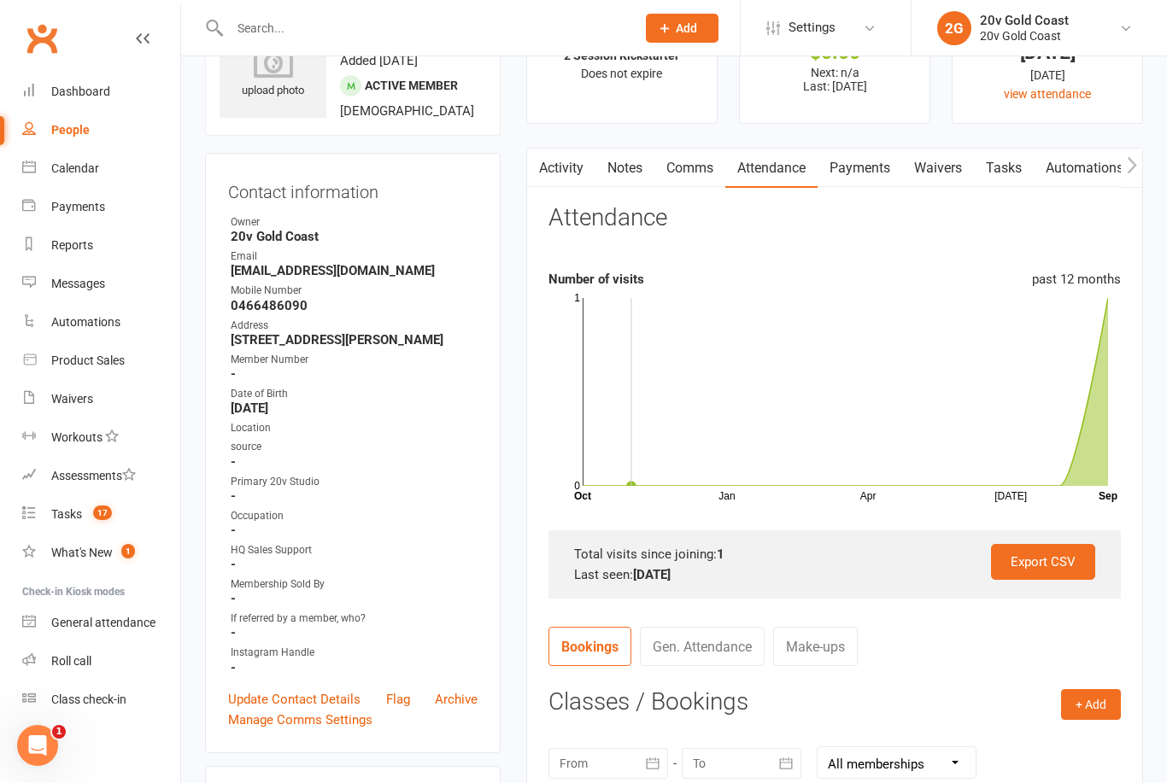
scroll to position [0, 0]
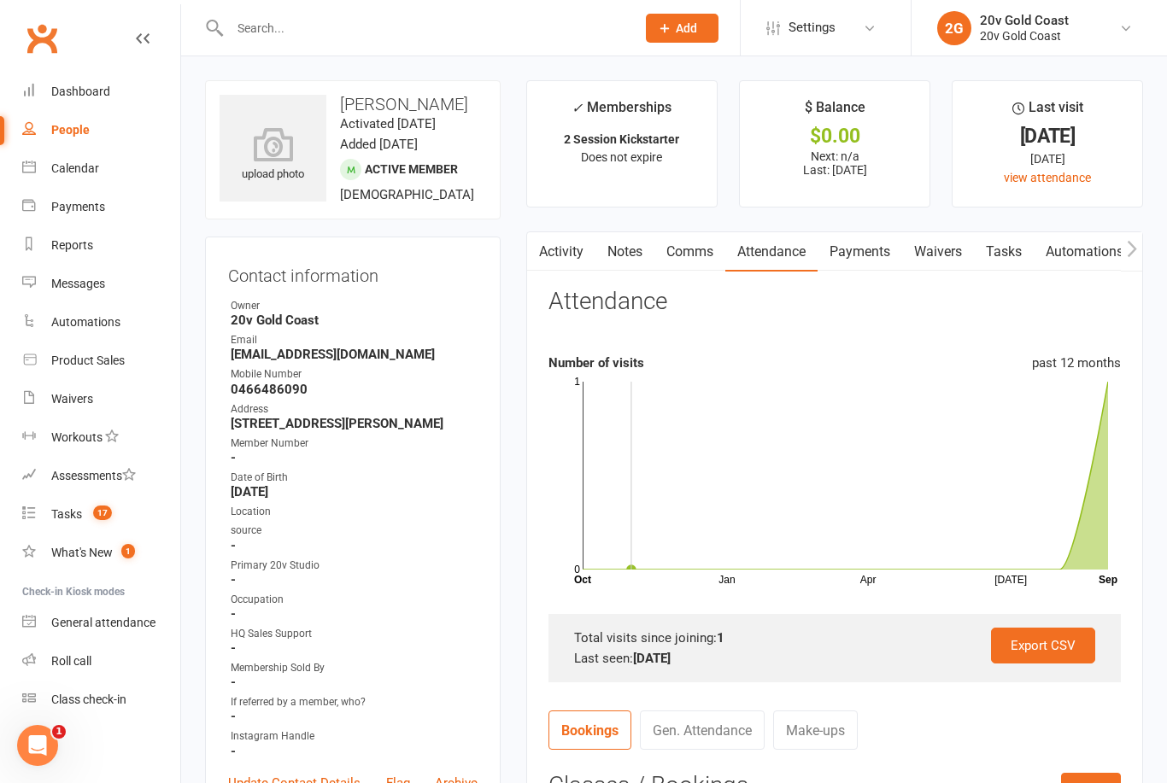
click at [999, 268] on link "Tasks" at bounding box center [1004, 251] width 60 height 39
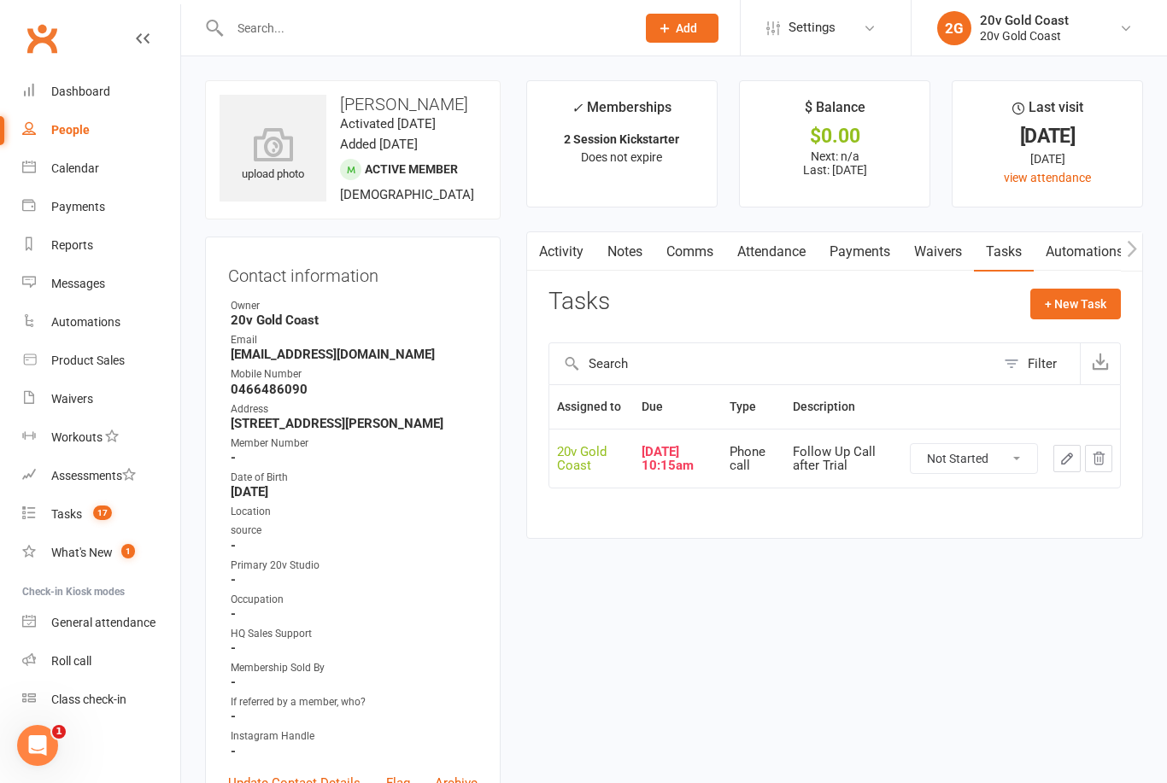
click at [998, 470] on select "Not Started In Progress Waiting Complete" at bounding box center [974, 458] width 126 height 29
select select "unstarted"
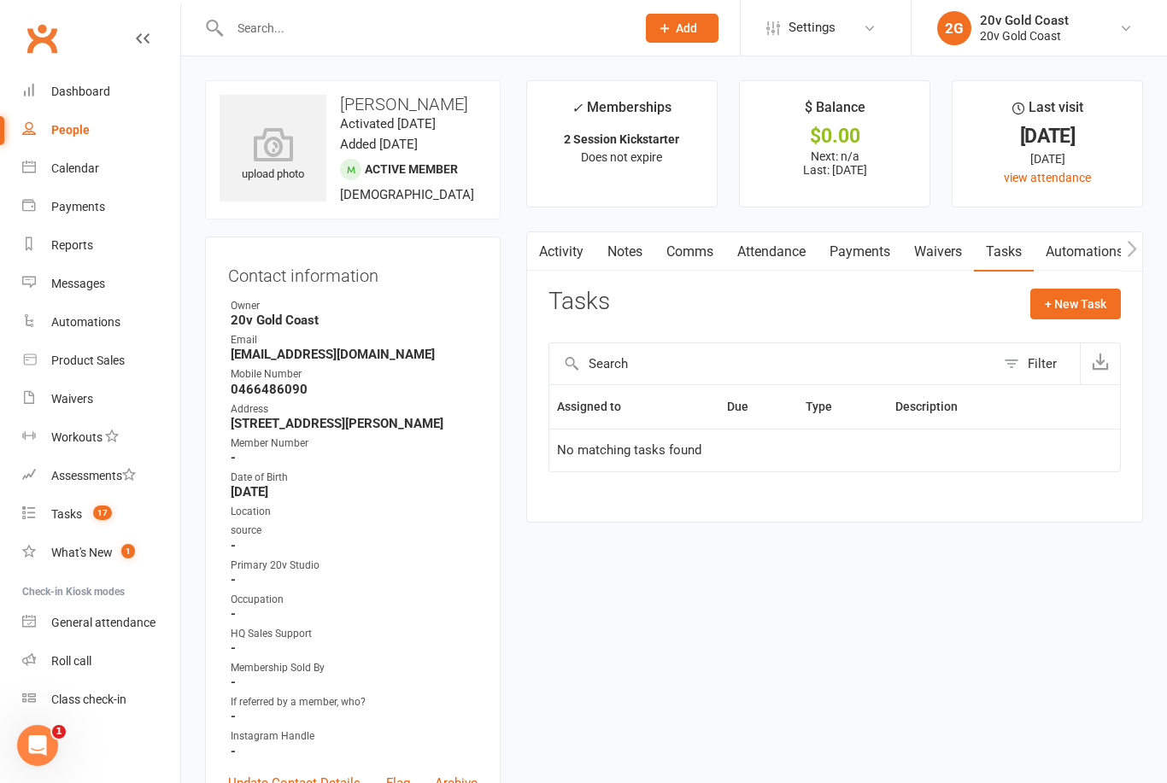
click at [686, 256] on link "Comms" at bounding box center [689, 251] width 71 height 39
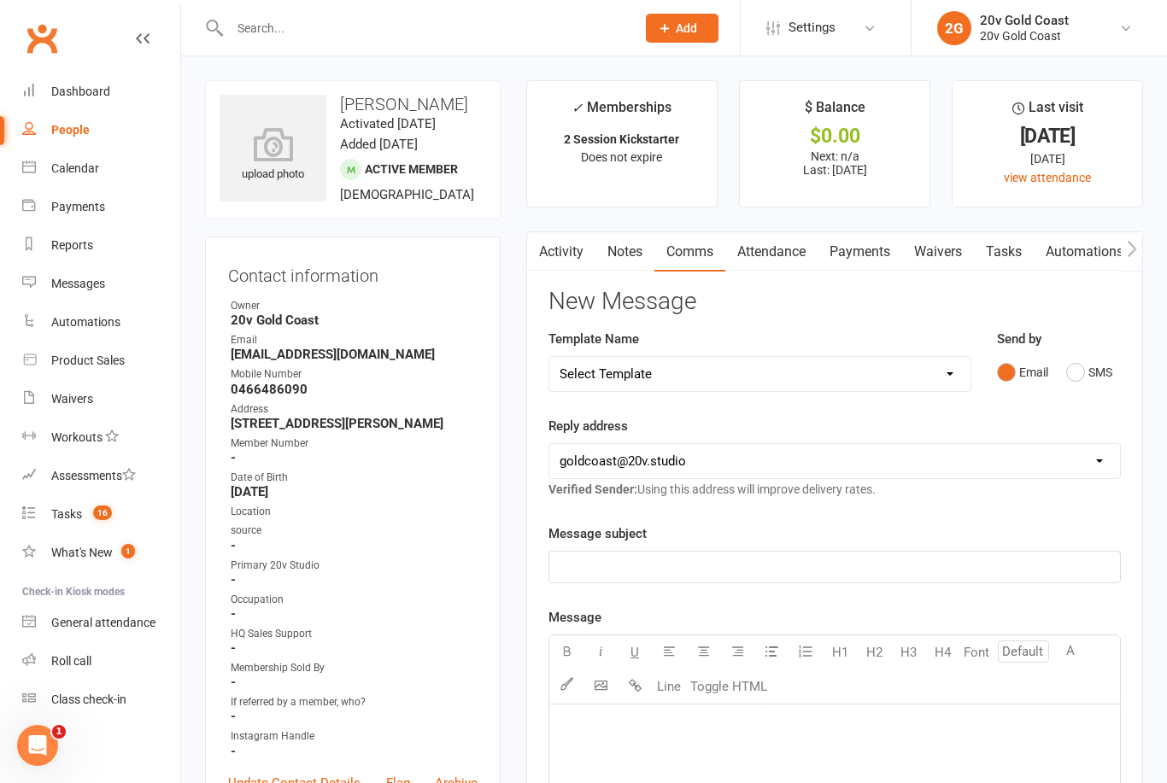
click at [1111, 377] on button "SMS" at bounding box center [1089, 372] width 46 height 32
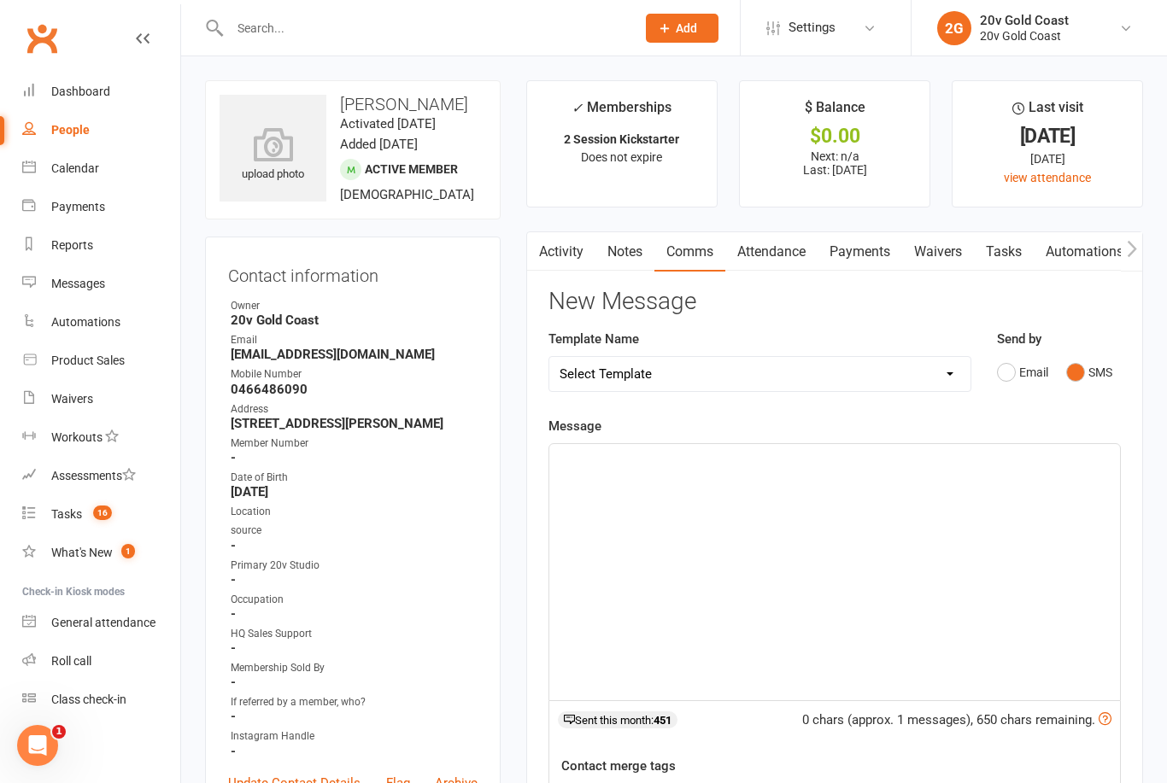
click at [1004, 506] on div "﻿" at bounding box center [834, 572] width 571 height 256
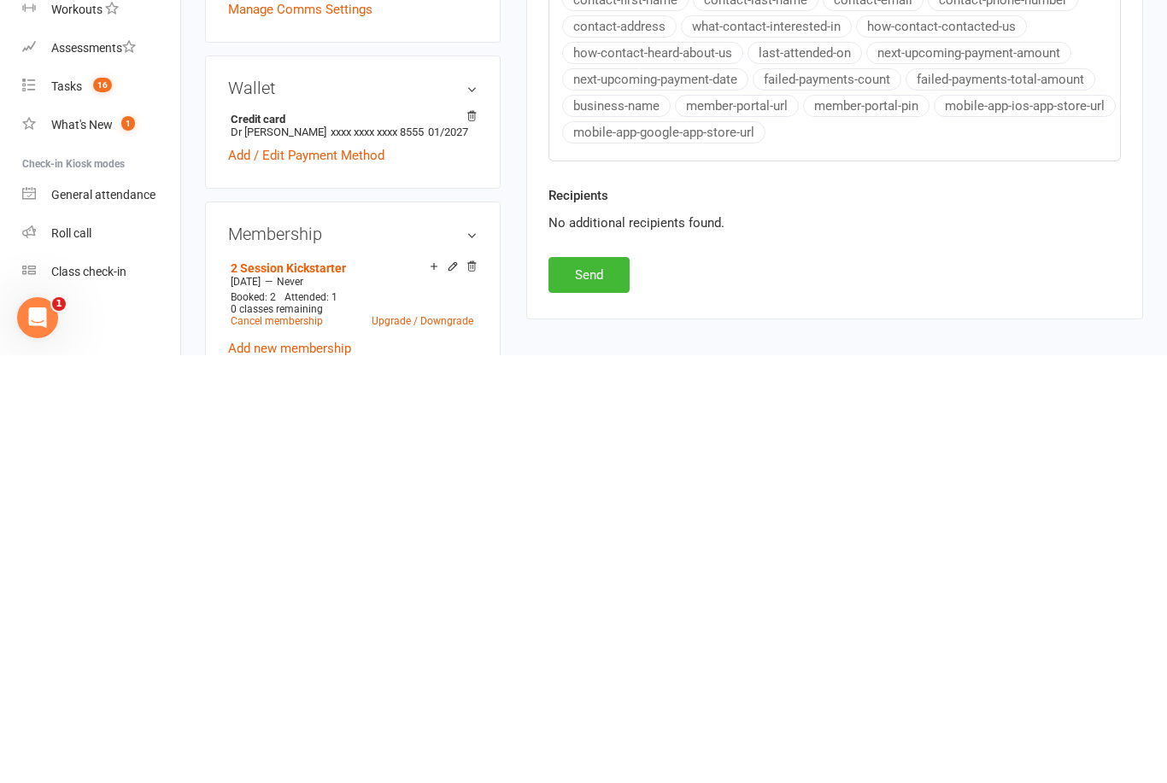
click at [601, 685] on button "Send" at bounding box center [588, 703] width 81 height 36
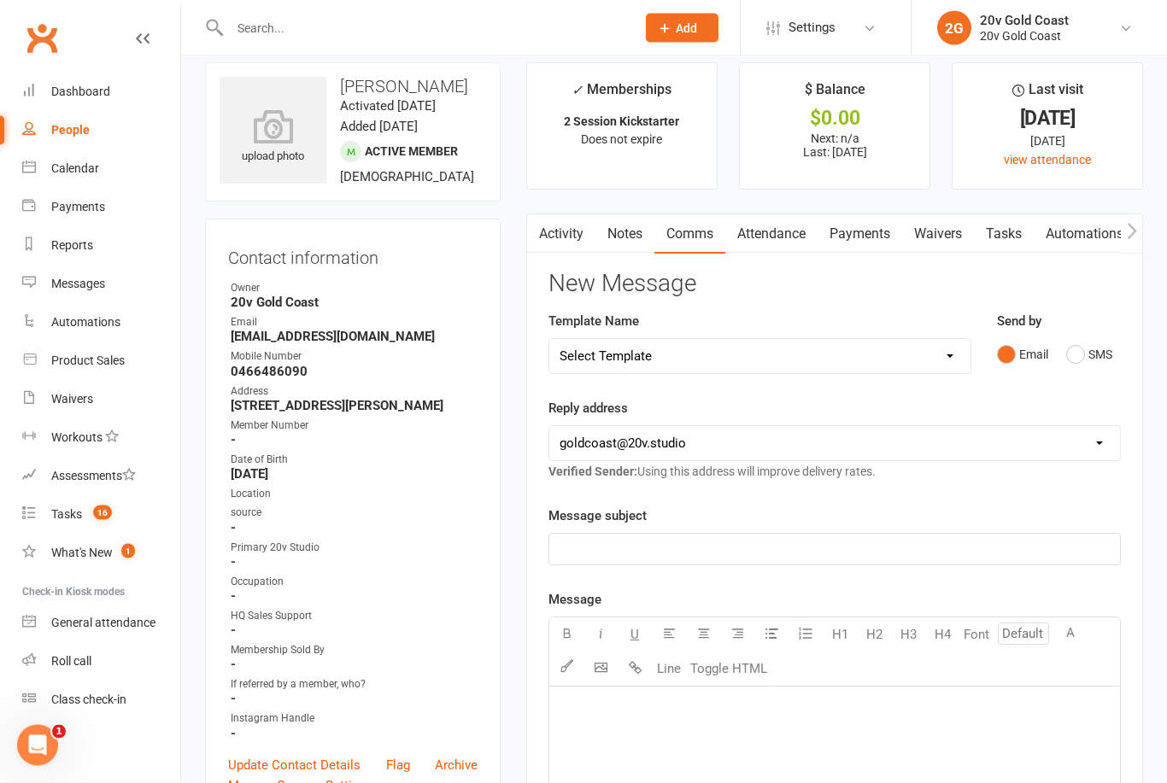
scroll to position [19, 0]
click at [1014, 224] on link "Tasks" at bounding box center [1004, 233] width 60 height 39
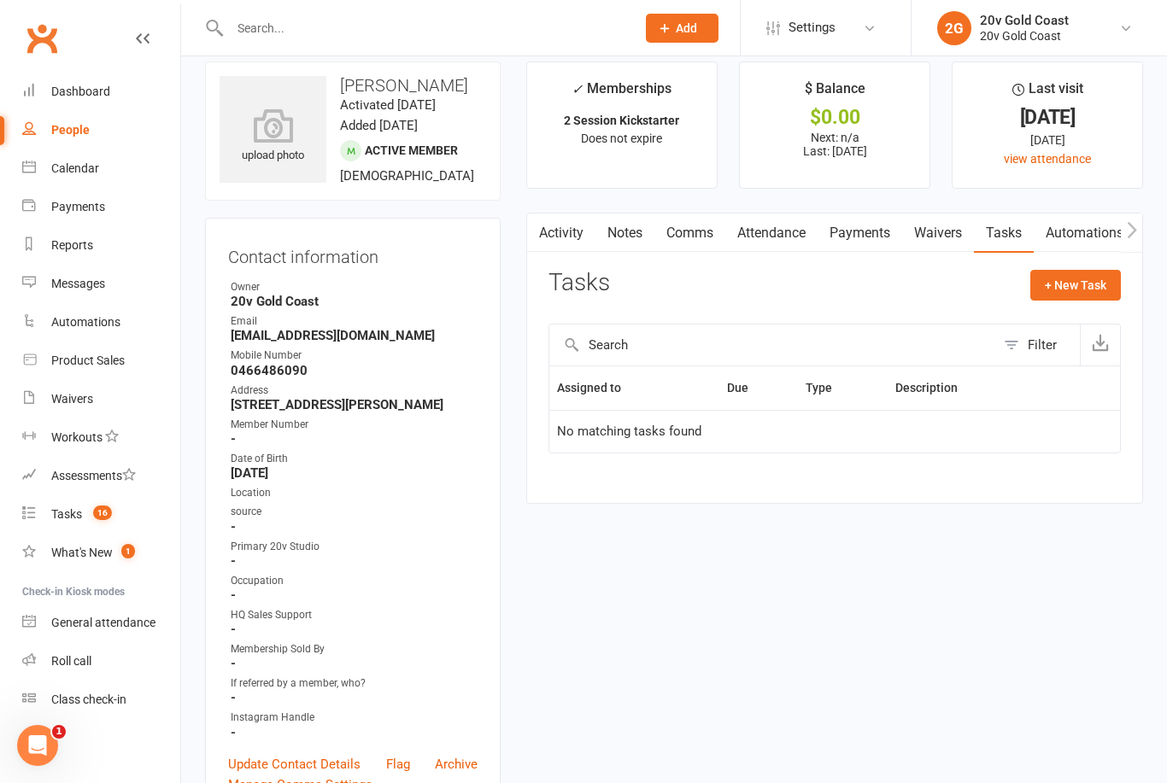
click at [89, 516] on count-badge "16" at bounding box center [98, 514] width 27 height 14
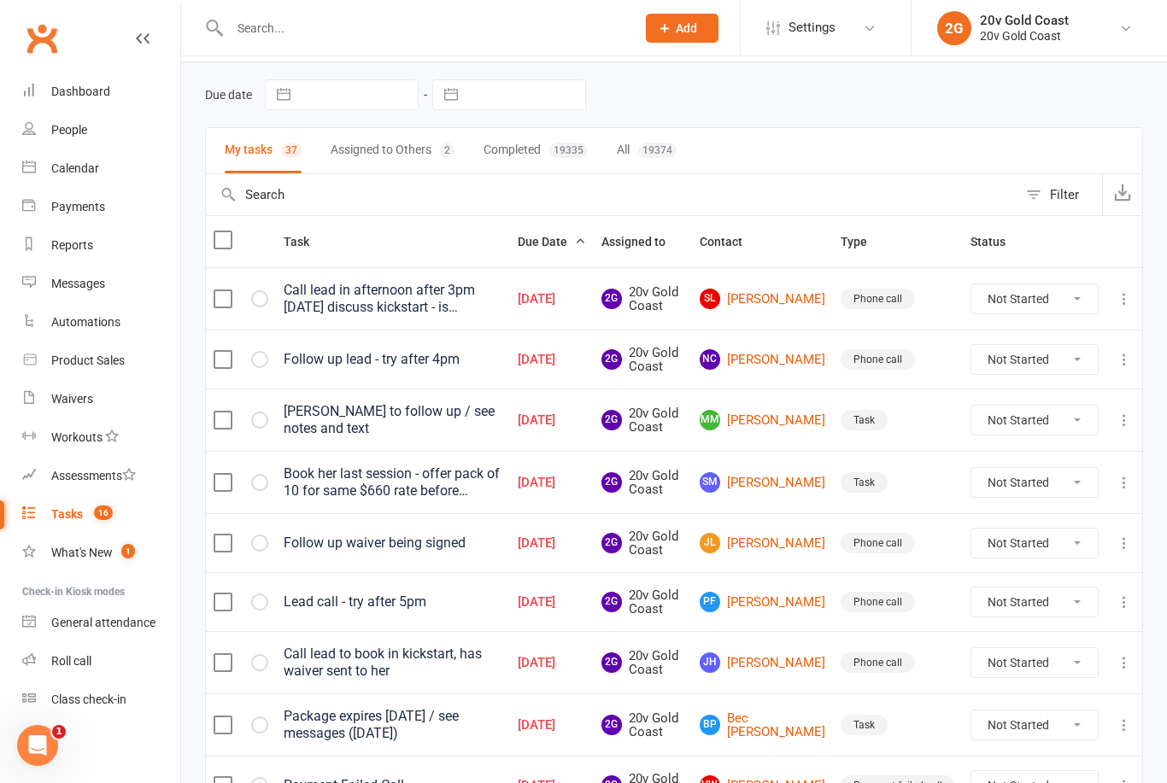
scroll to position [50, 0]
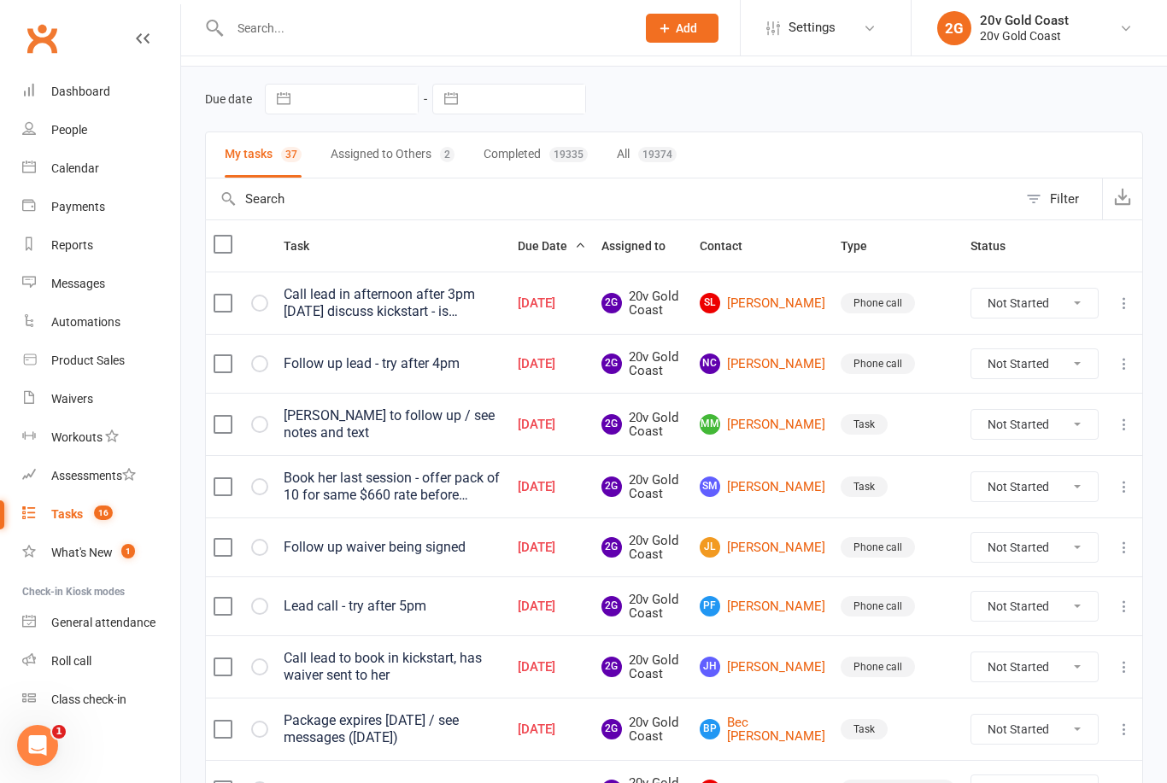
click at [778, 549] on link "JL [PERSON_NAME]" at bounding box center [763, 547] width 126 height 21
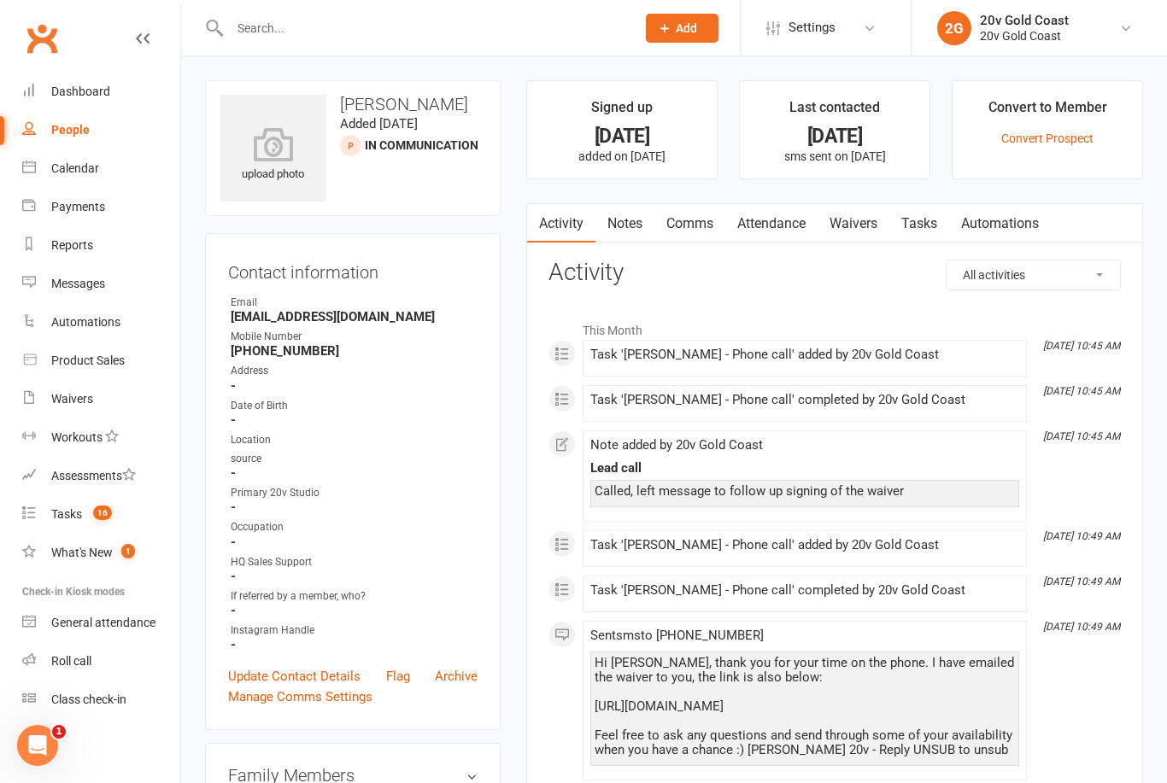
click at [701, 239] on link "Comms" at bounding box center [689, 223] width 71 height 39
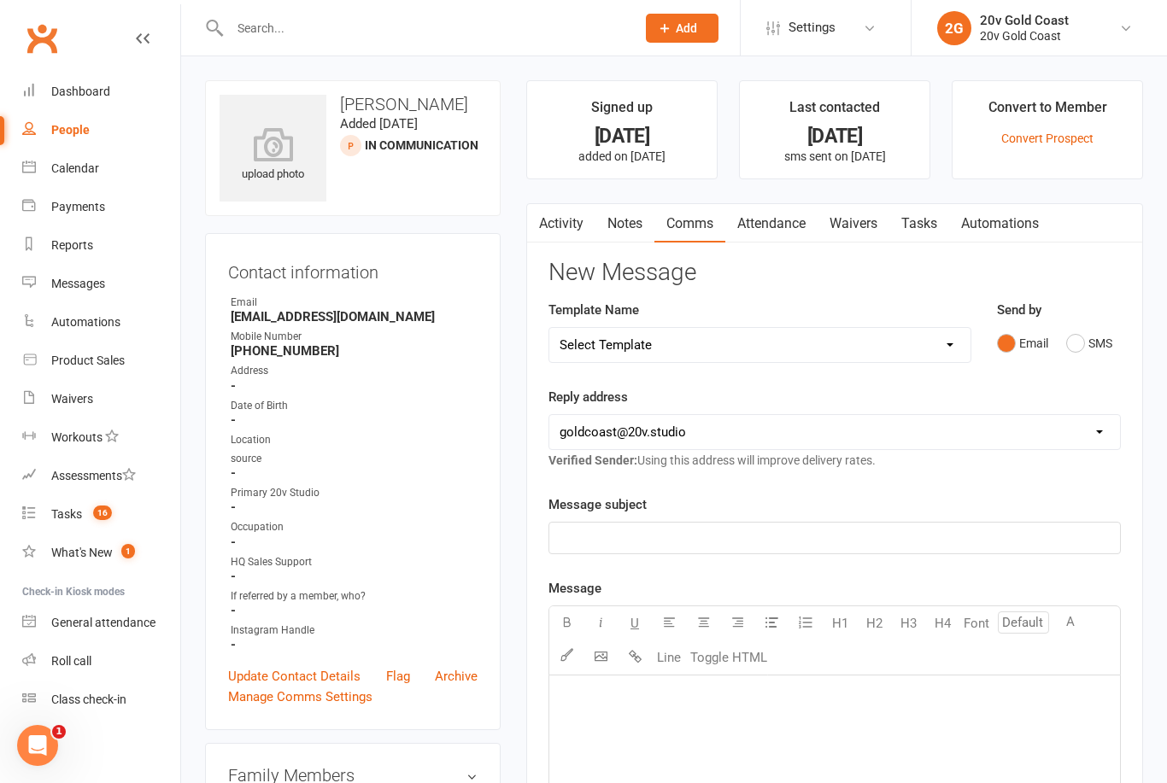
click at [871, 212] on link "Waivers" at bounding box center [854, 223] width 72 height 39
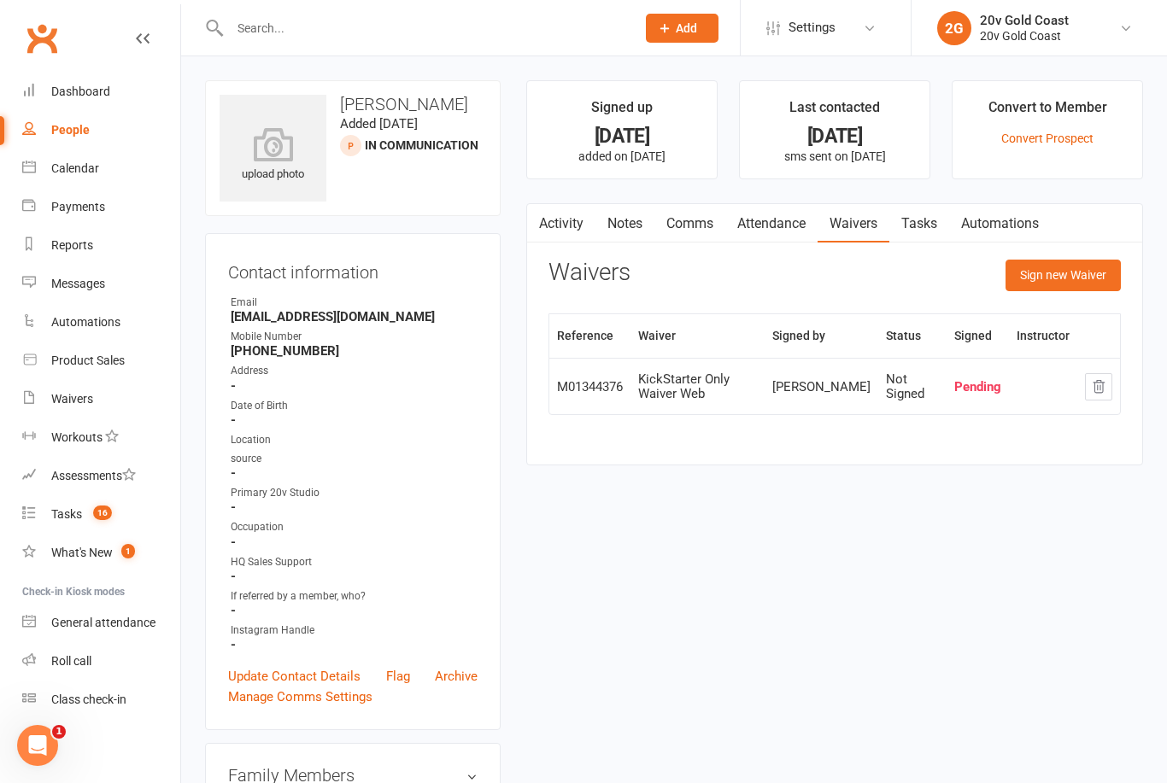
click at [640, 208] on link "Notes" at bounding box center [624, 223] width 59 height 39
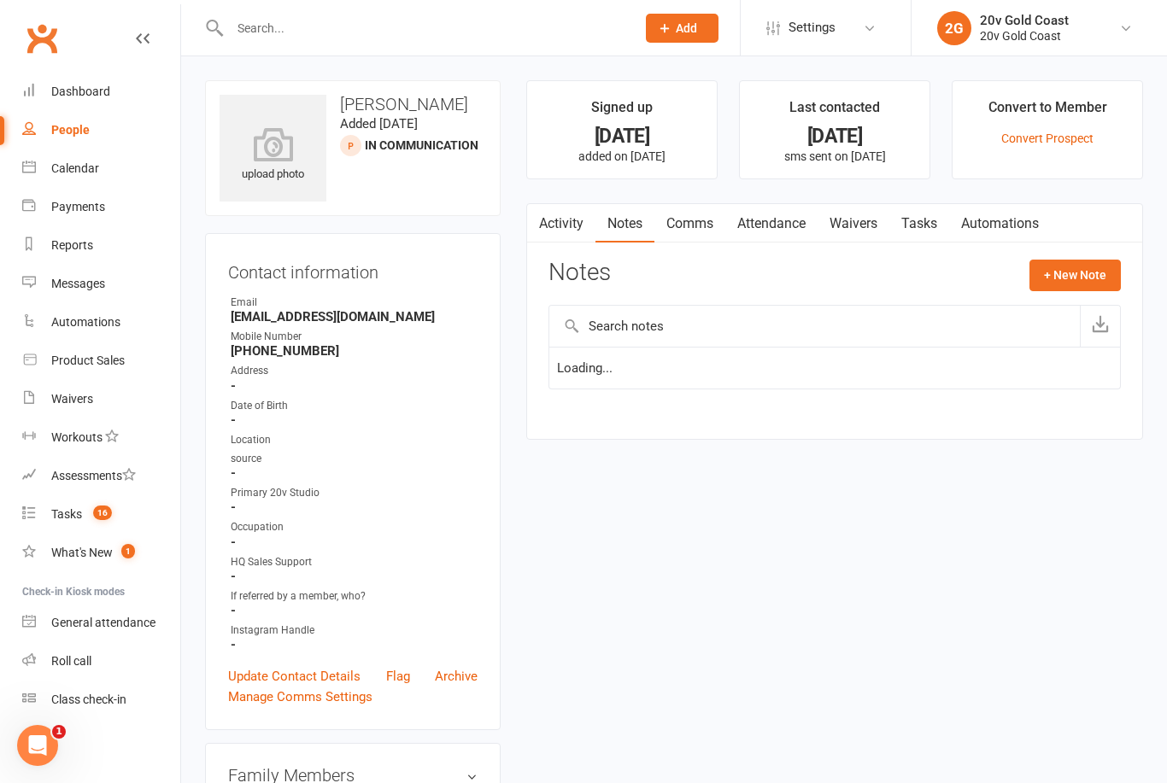
click at [682, 224] on link "Comms" at bounding box center [689, 223] width 71 height 39
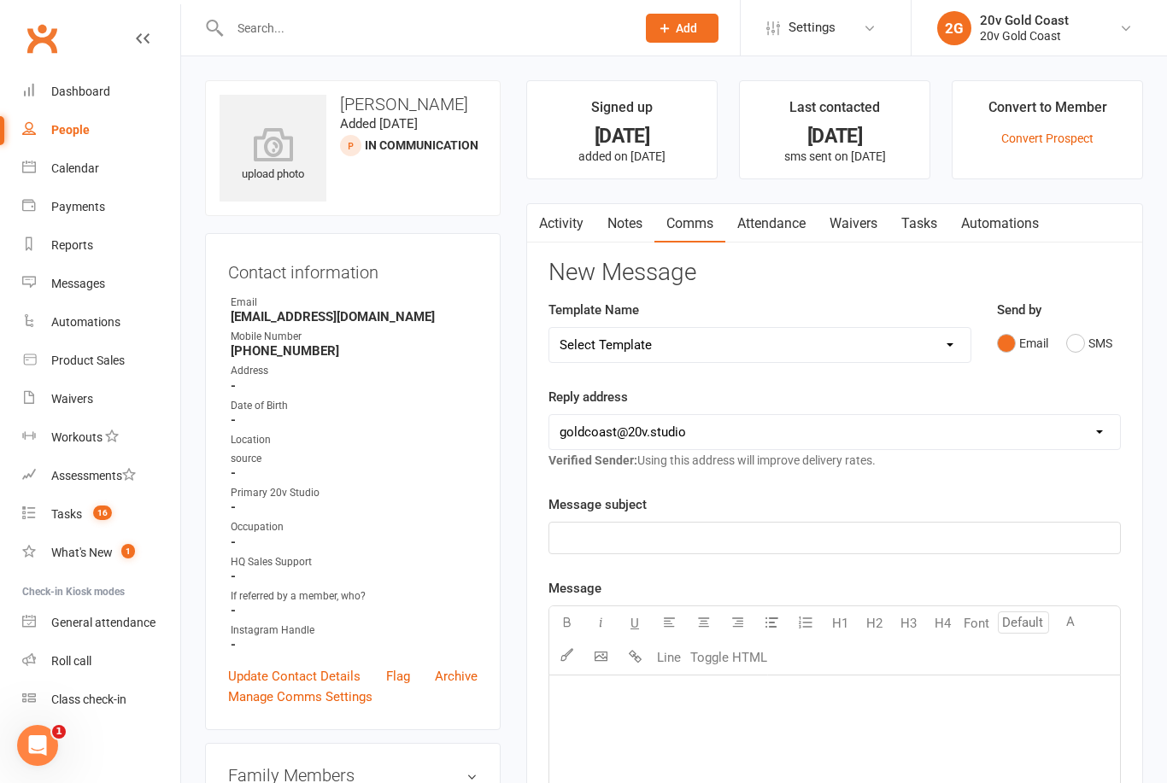
click at [608, 214] on link "Notes" at bounding box center [624, 223] width 59 height 39
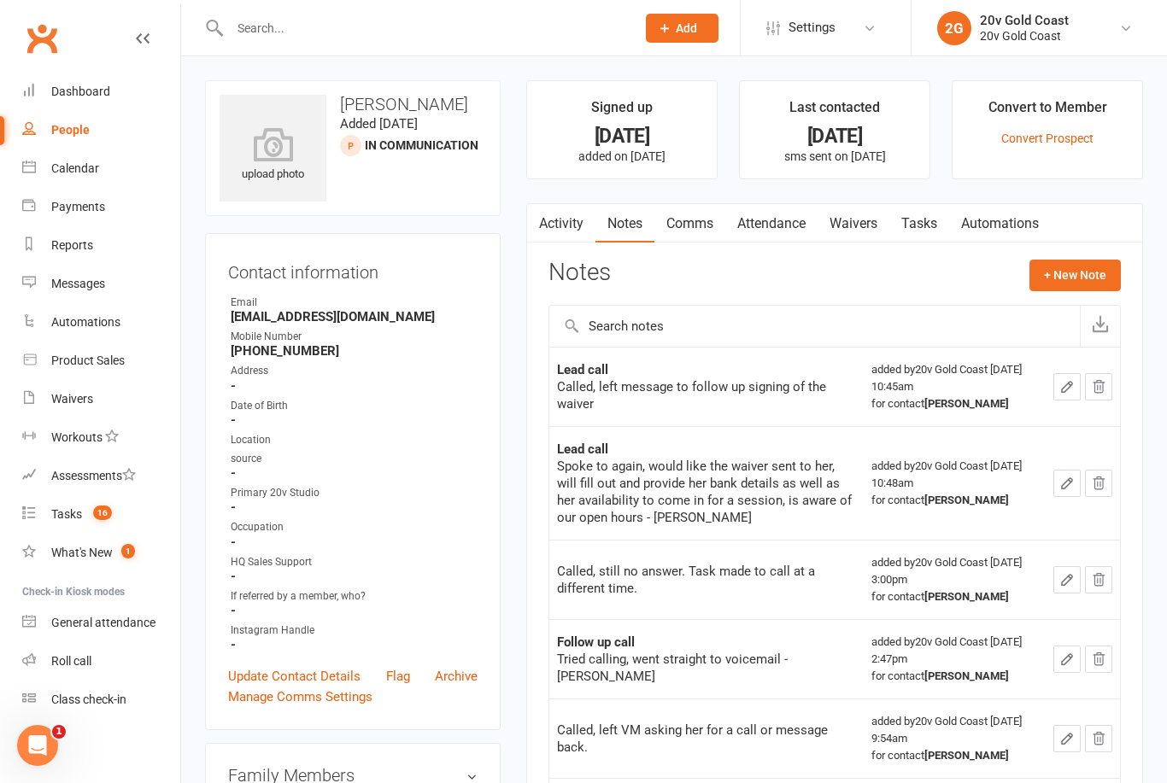
click at [684, 218] on link "Comms" at bounding box center [689, 223] width 71 height 39
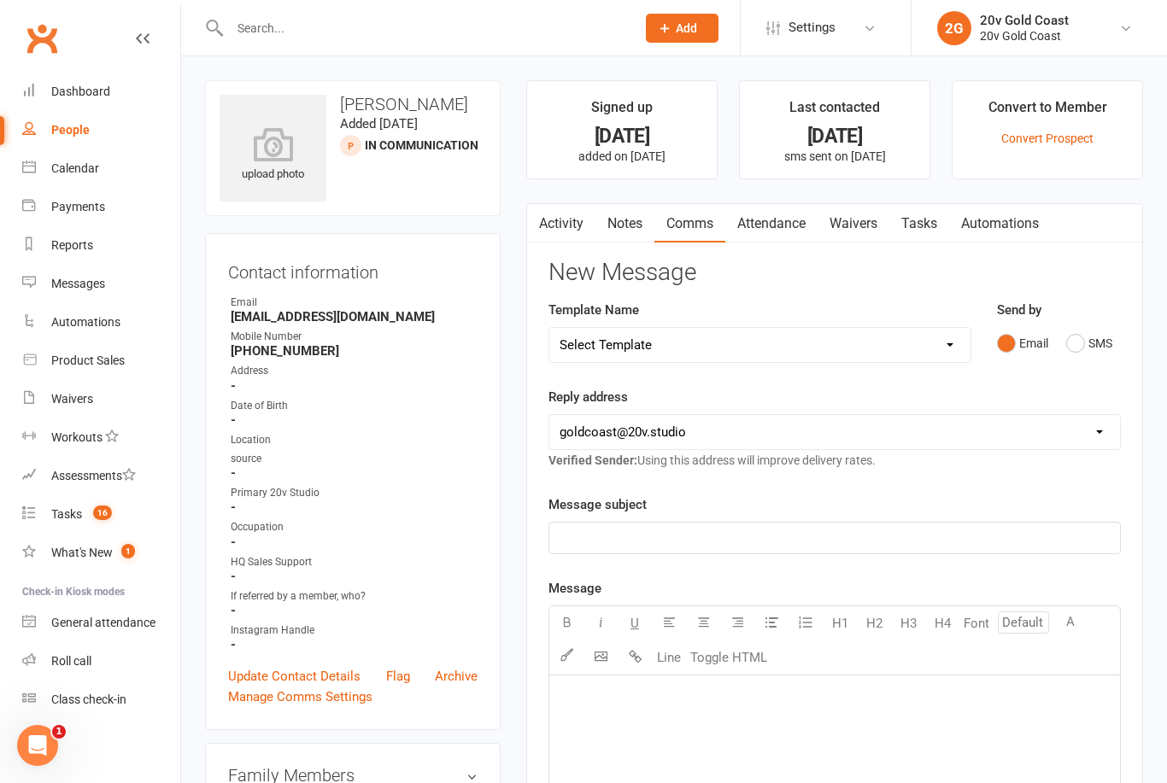
click at [1076, 351] on button "SMS" at bounding box center [1089, 343] width 46 height 32
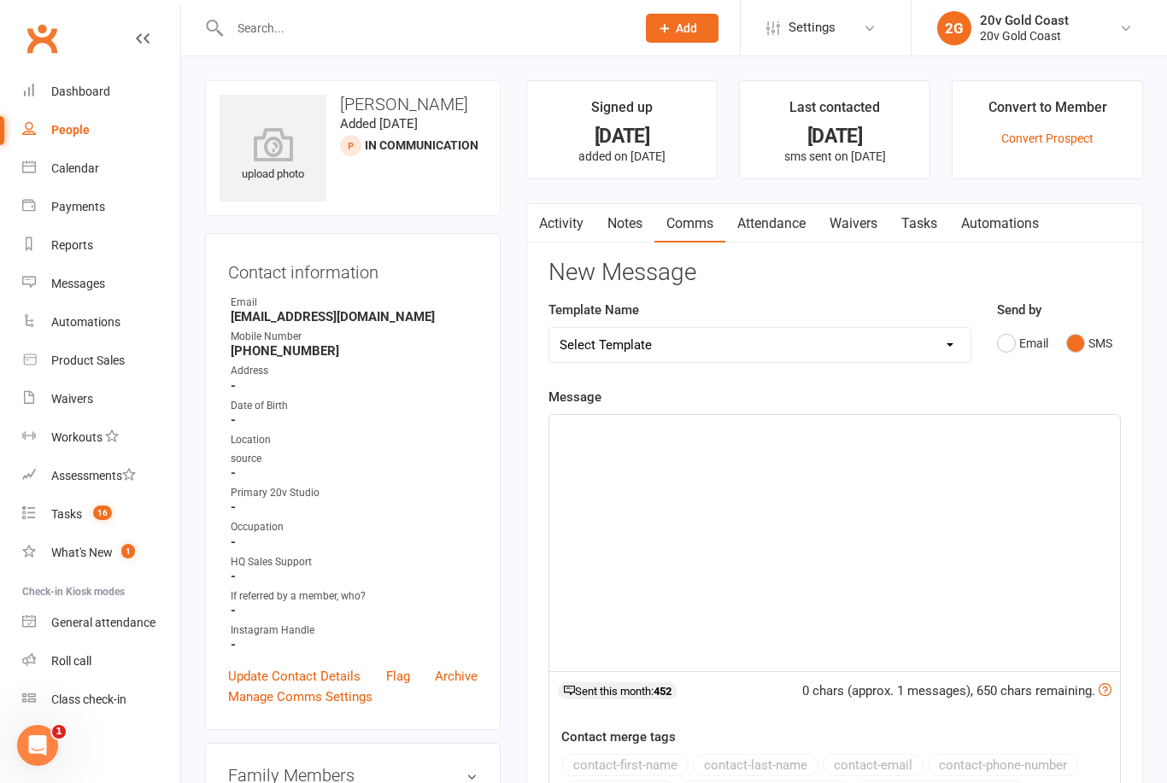
click at [958, 563] on div "﻿" at bounding box center [834, 543] width 571 height 256
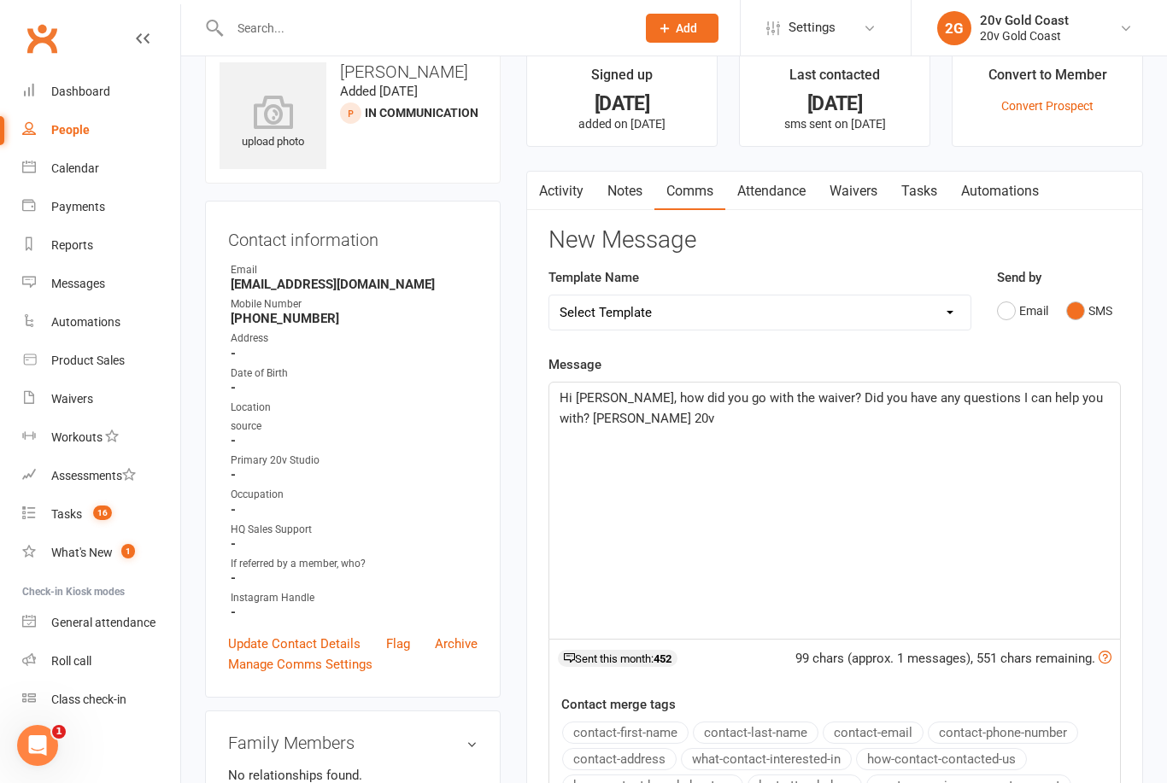
scroll to position [33, 0]
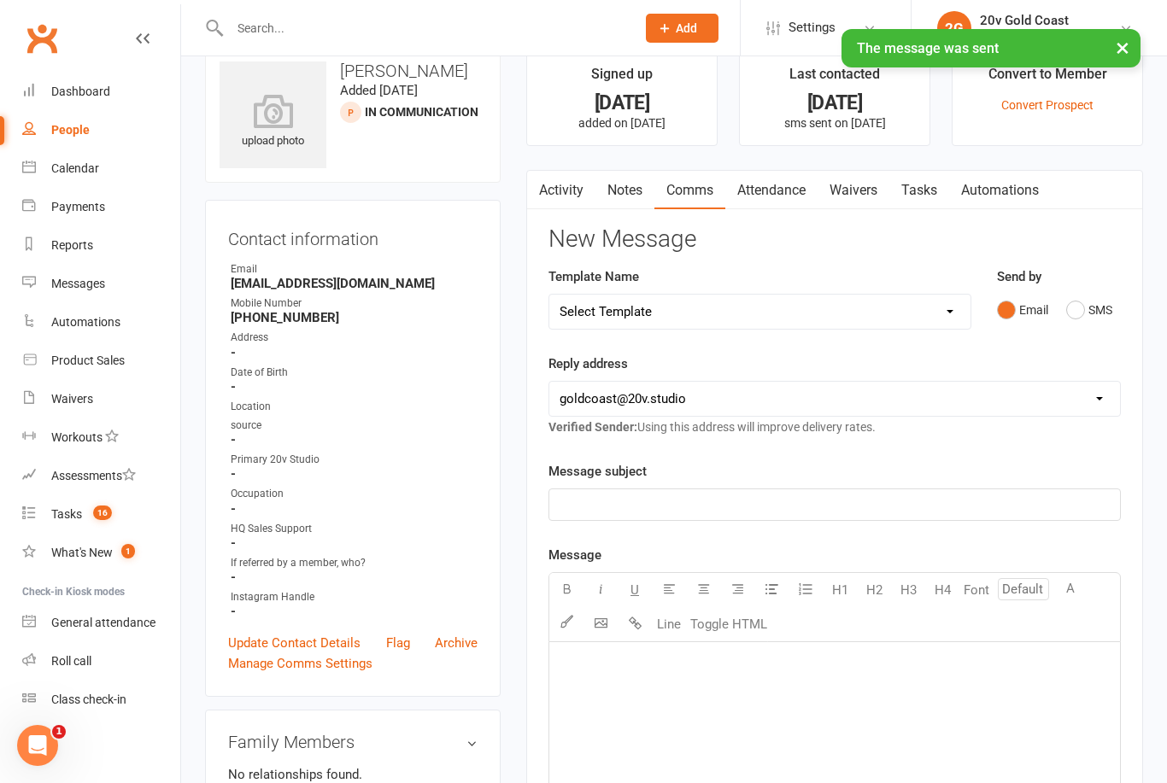
click at [924, 194] on link "Tasks" at bounding box center [919, 190] width 60 height 39
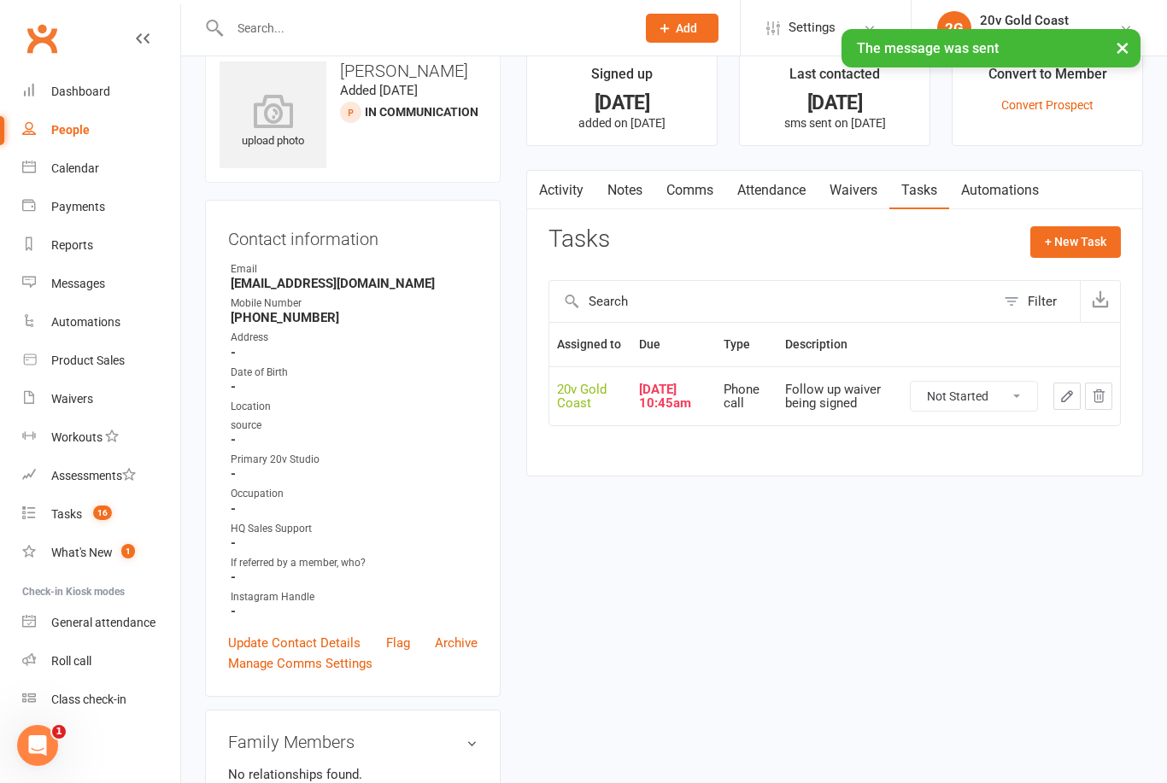
click at [1065, 404] on icon "button" at bounding box center [1066, 396] width 15 height 15
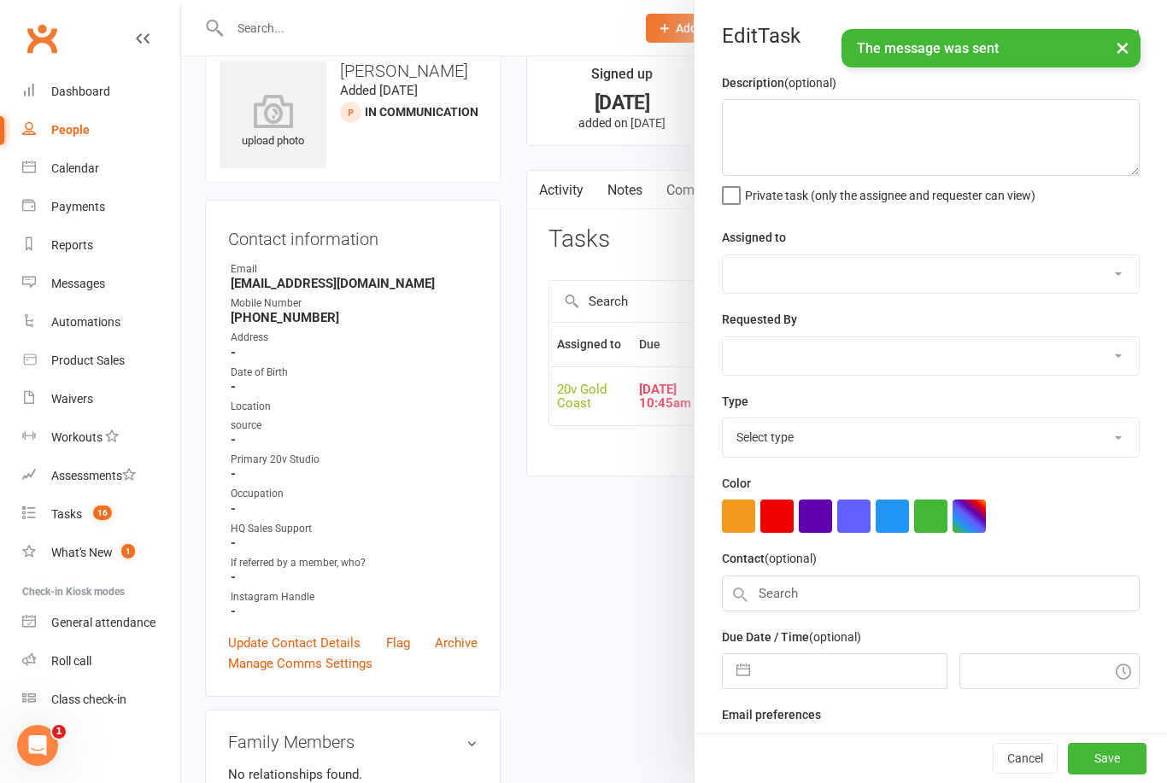
type textarea "Follow up waiver being signed"
select select "45734"
type input "[DATE]"
type input "10:45am"
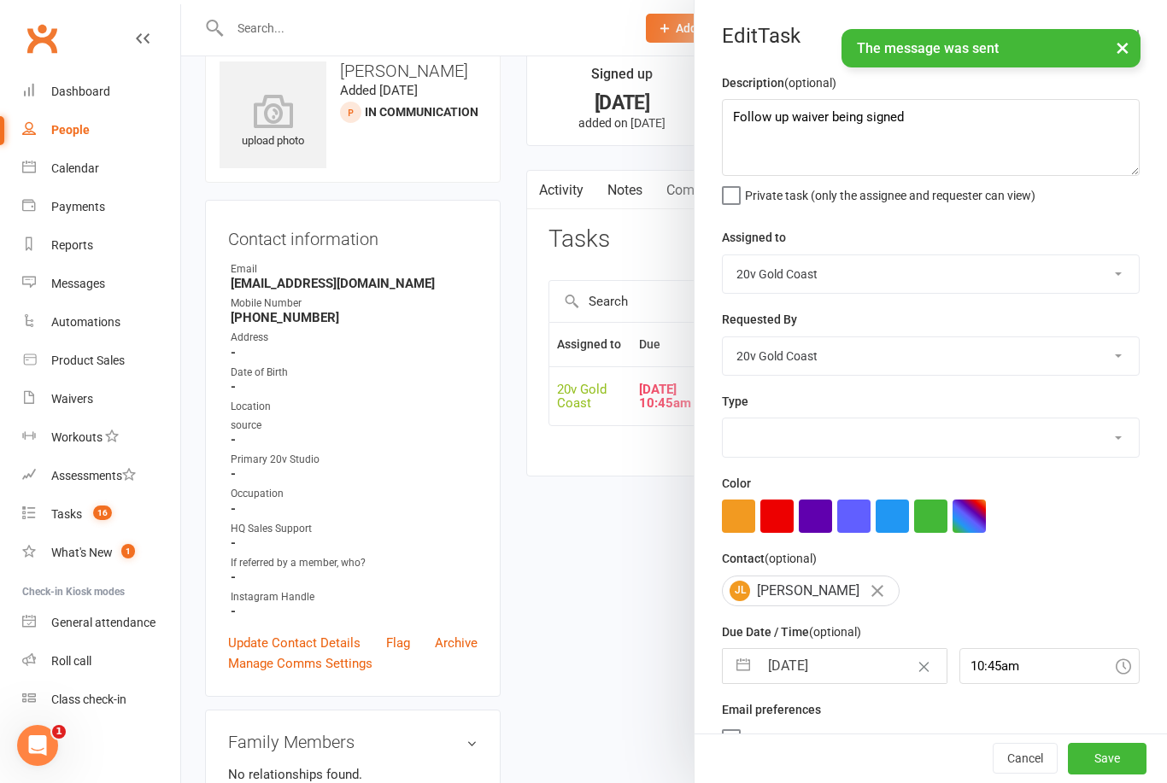
select select "22375"
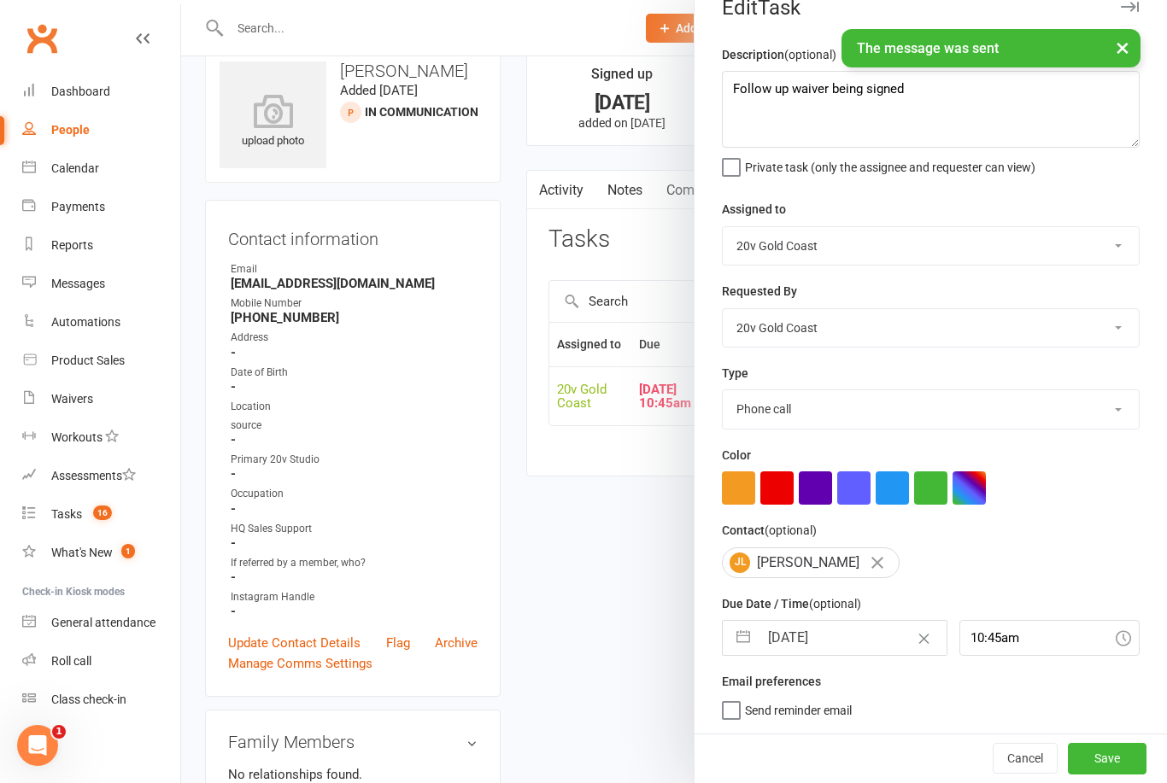
scroll to position [32, 0]
click at [795, 645] on input "[DATE]" at bounding box center [852, 638] width 187 height 34
select select "7"
select select "2025"
select select "8"
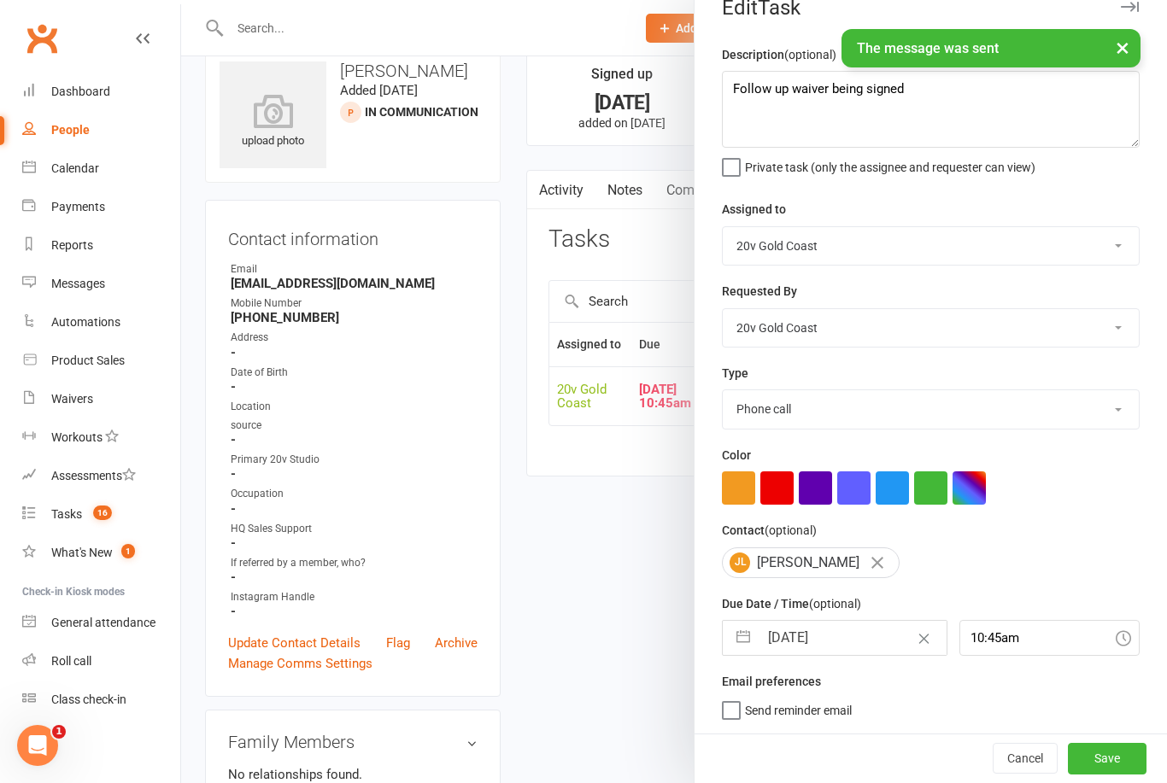
select select "2025"
select select "9"
select select "2025"
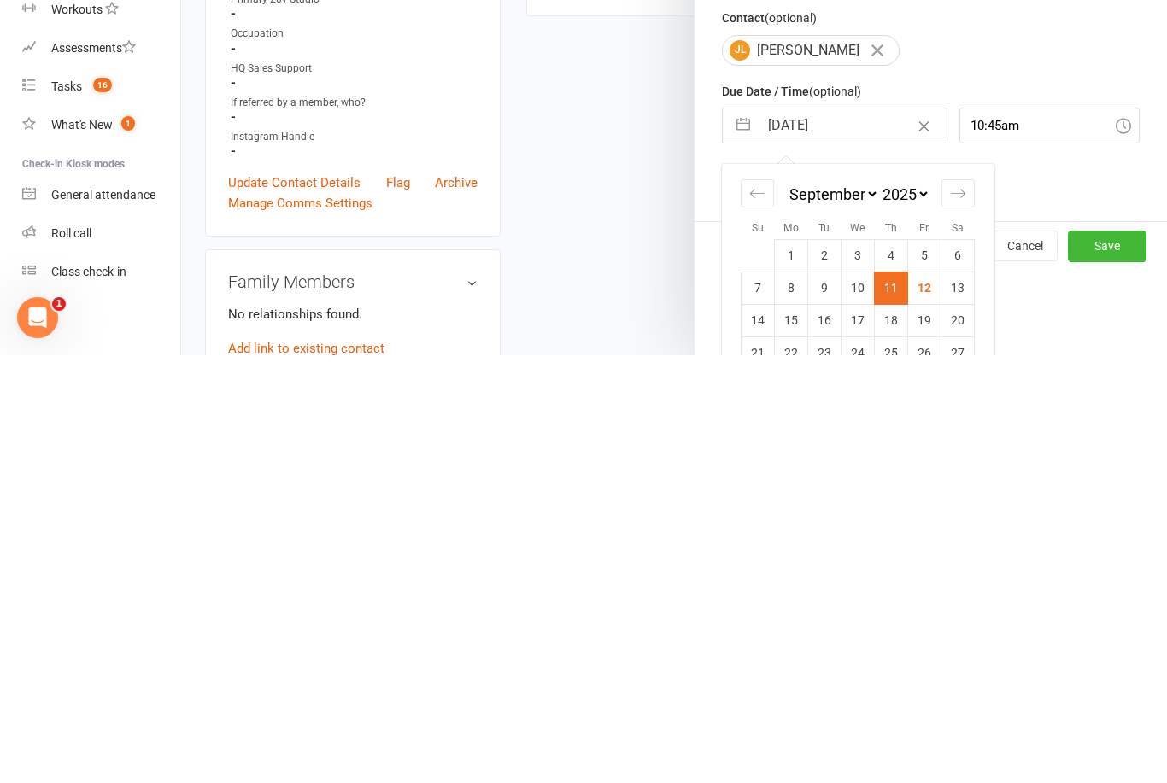
scroll to position [117, 0]
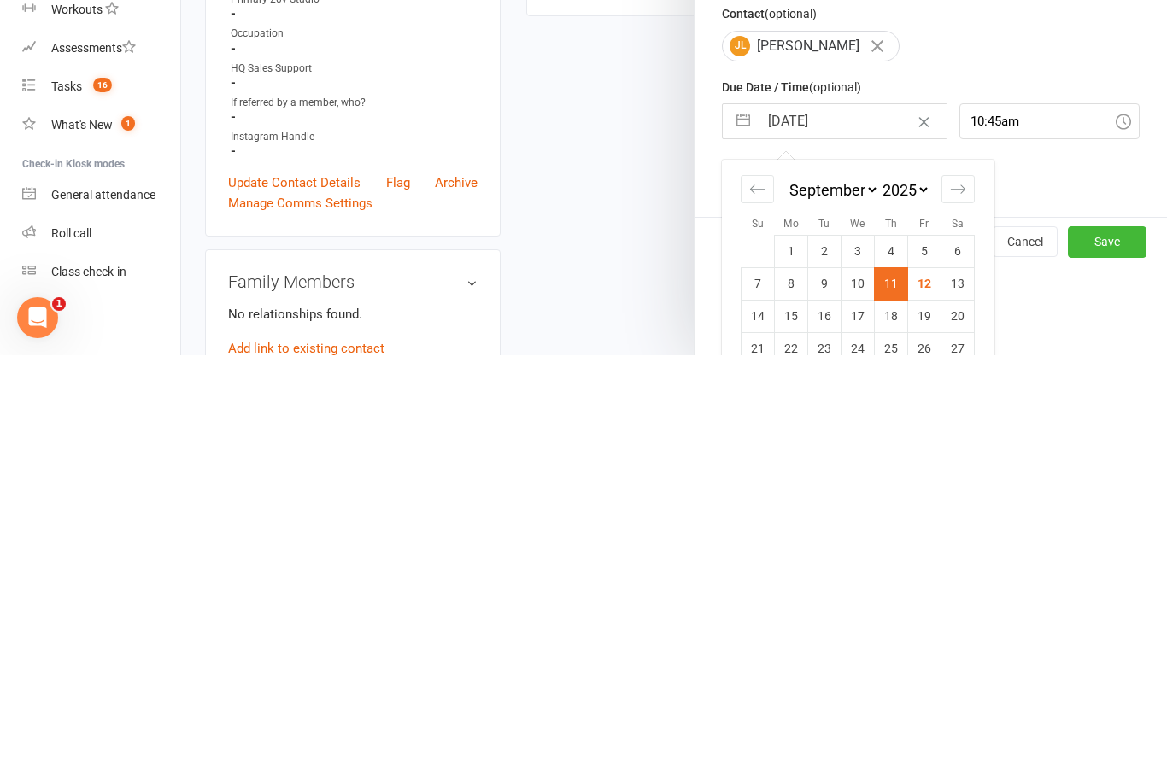
click at [791, 728] on td "15" at bounding box center [791, 744] width 33 height 32
type input "[DATE]"
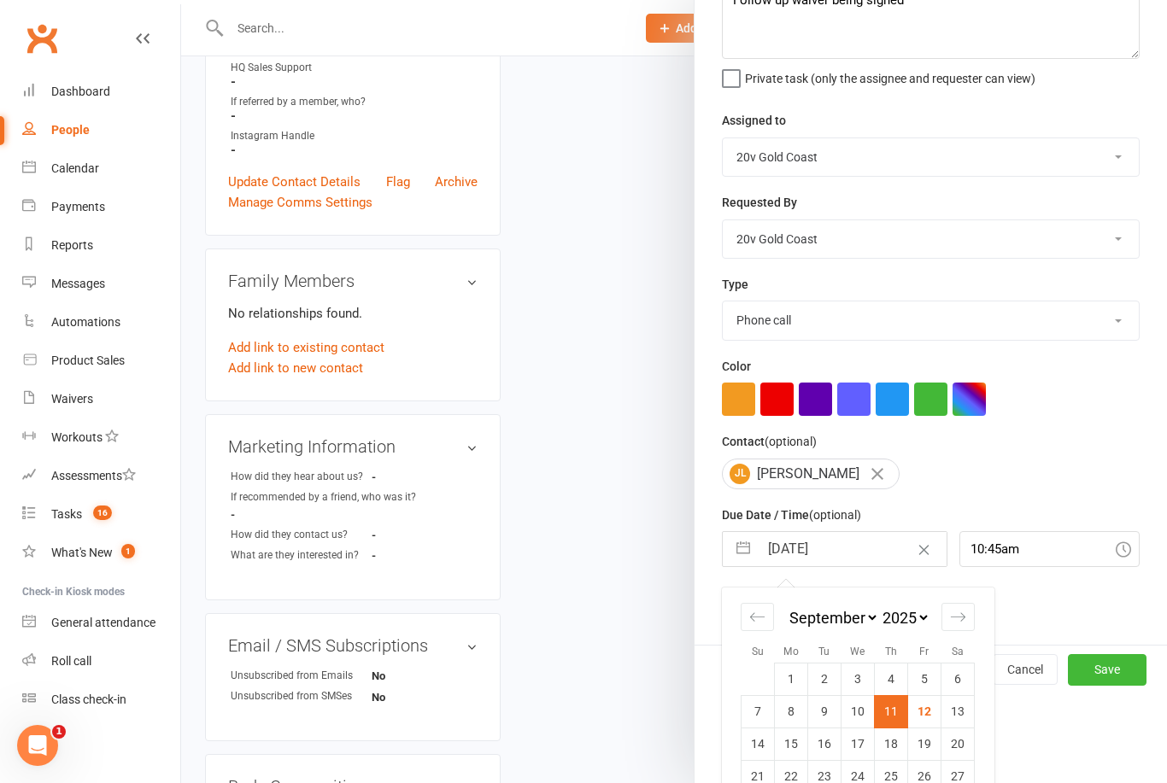
scroll to position [32, 0]
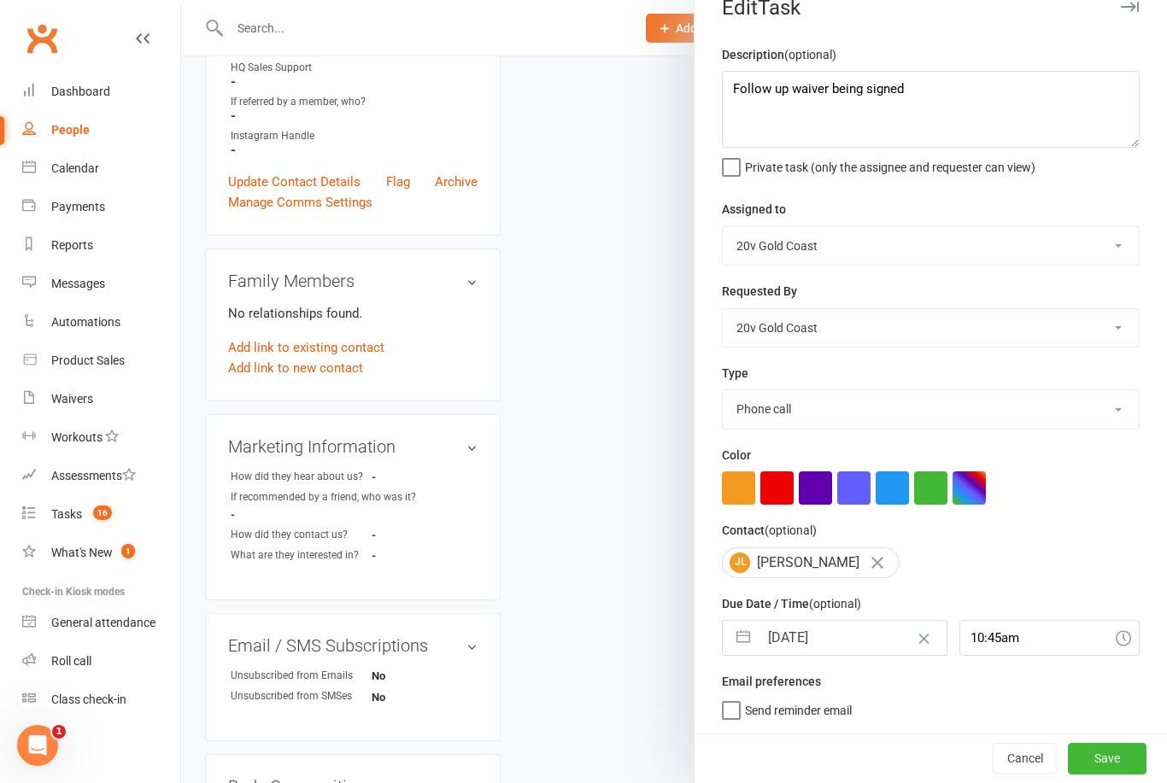
click at [1106, 769] on button "Save" at bounding box center [1107, 758] width 79 height 31
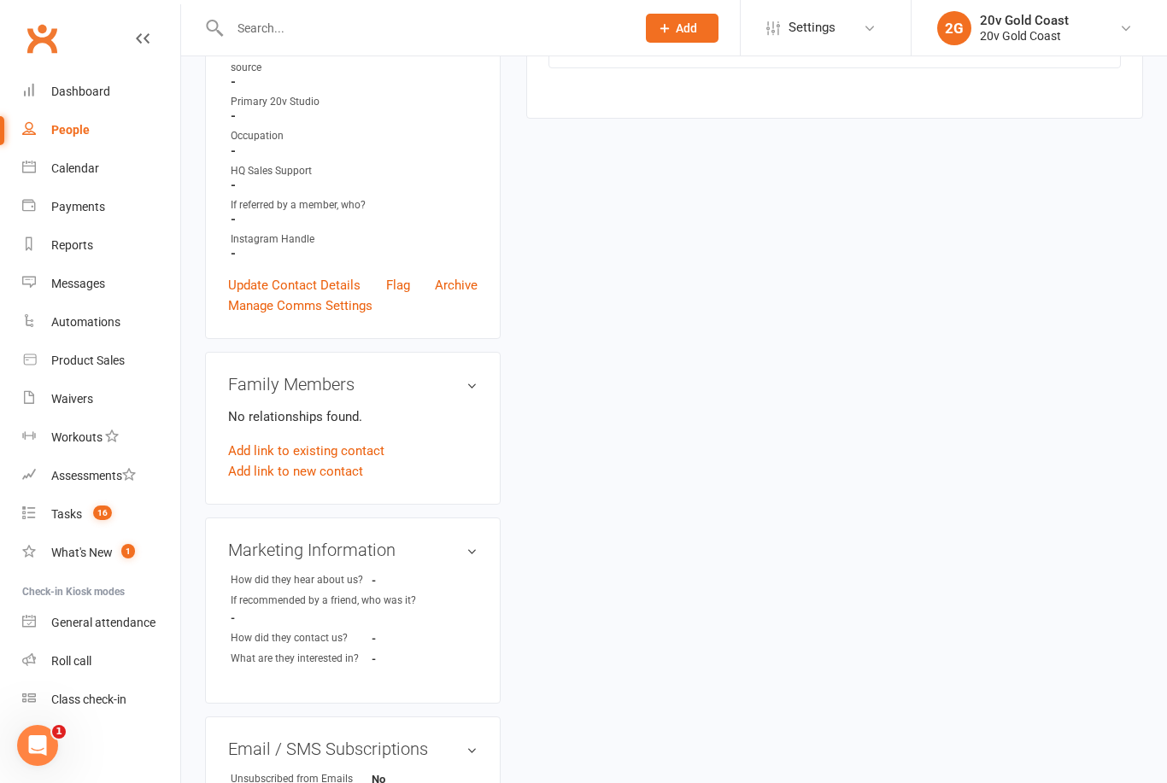
scroll to position [392, 0]
click at [86, 510] on count-badge "16" at bounding box center [98, 514] width 27 height 14
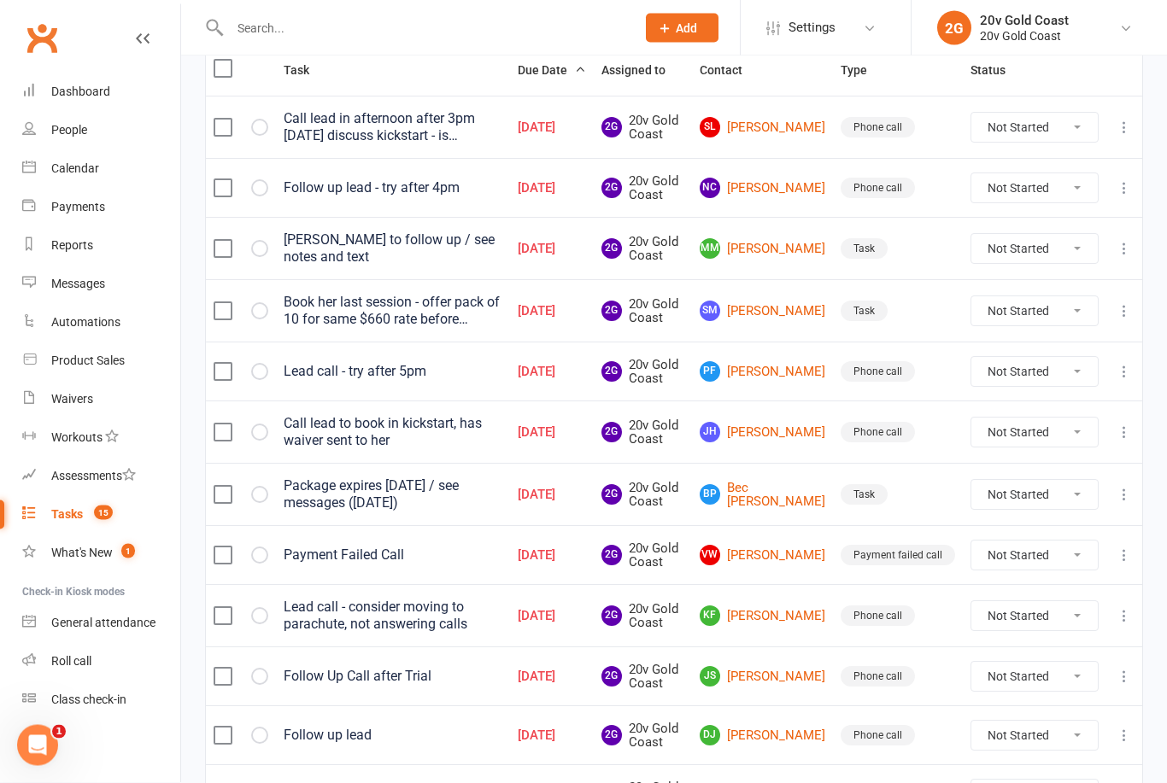
scroll to position [223, 0]
click at [793, 673] on link "JS [PERSON_NAME]" at bounding box center [763, 679] width 126 height 21
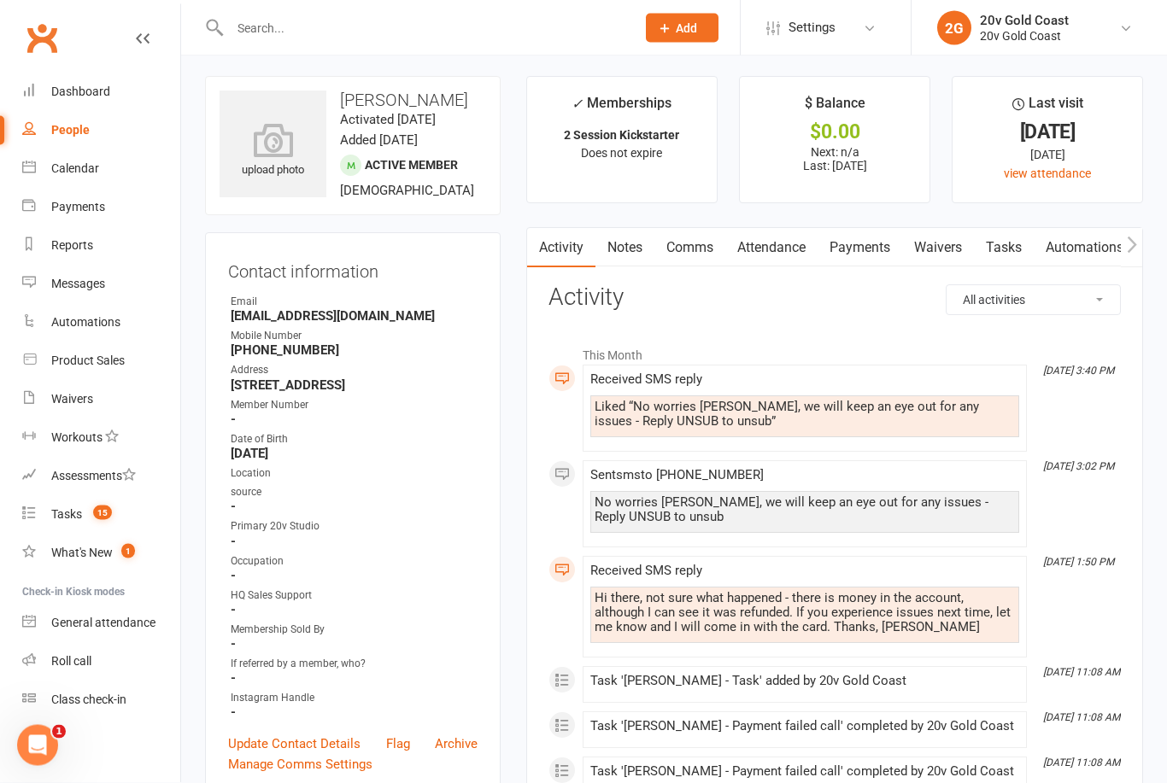
scroll to position [4, 0]
click at [774, 255] on link "Attendance" at bounding box center [771, 247] width 92 height 39
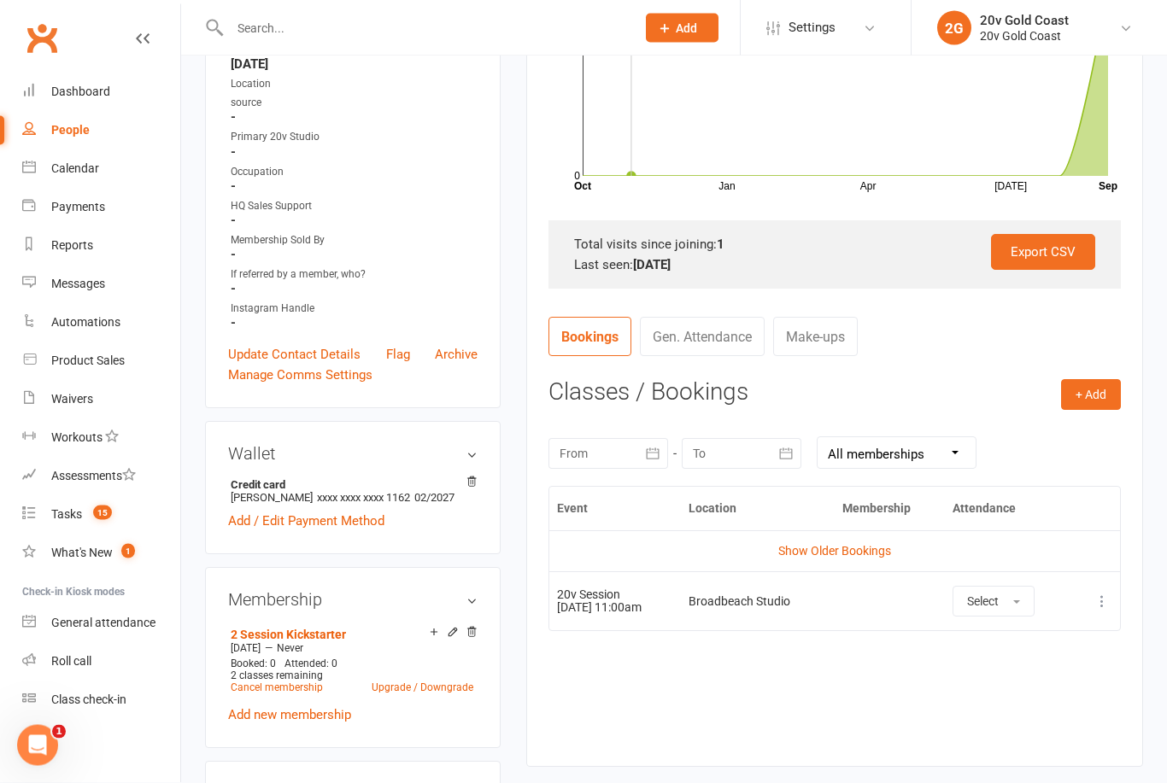
scroll to position [393, 0]
click at [835, 576] on td "Broadbeach Studio" at bounding box center [758, 601] width 154 height 59
click at [871, 545] on link "Show Older Bookings" at bounding box center [834, 552] width 113 height 14
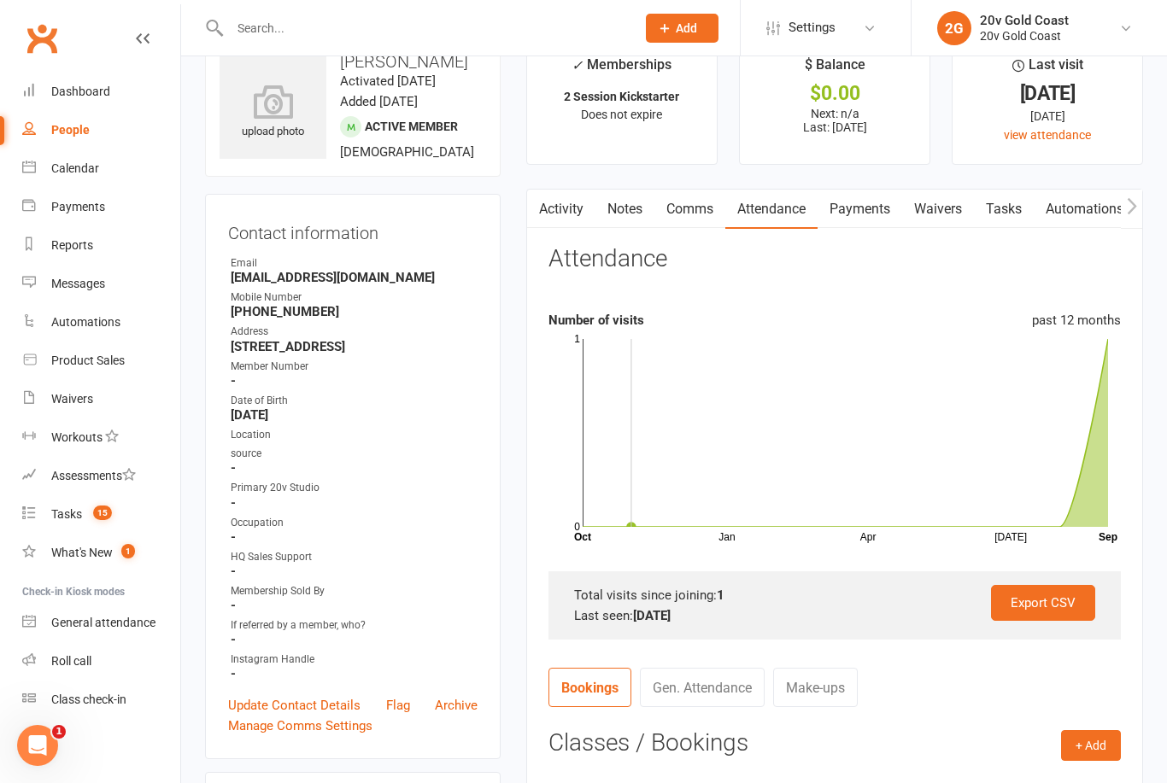
click at [681, 220] on link "Comms" at bounding box center [689, 209] width 71 height 39
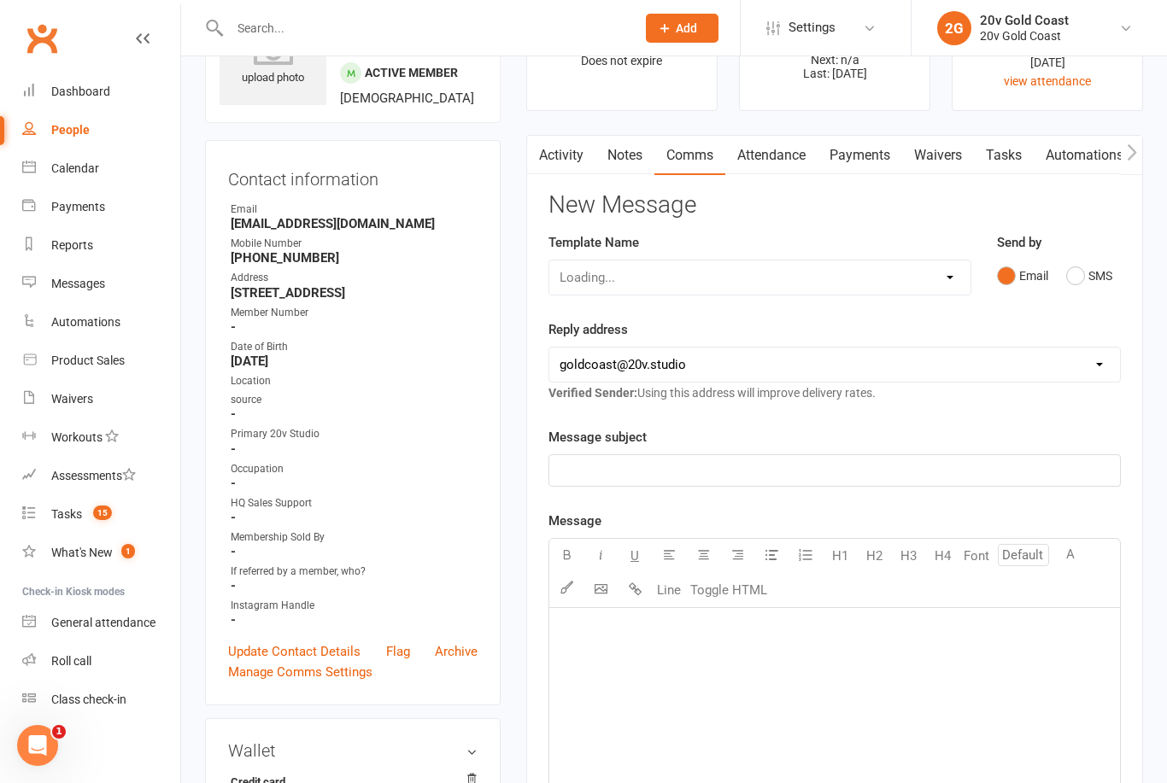
scroll to position [97, 0]
click at [1078, 269] on button "SMS" at bounding box center [1089, 275] width 46 height 32
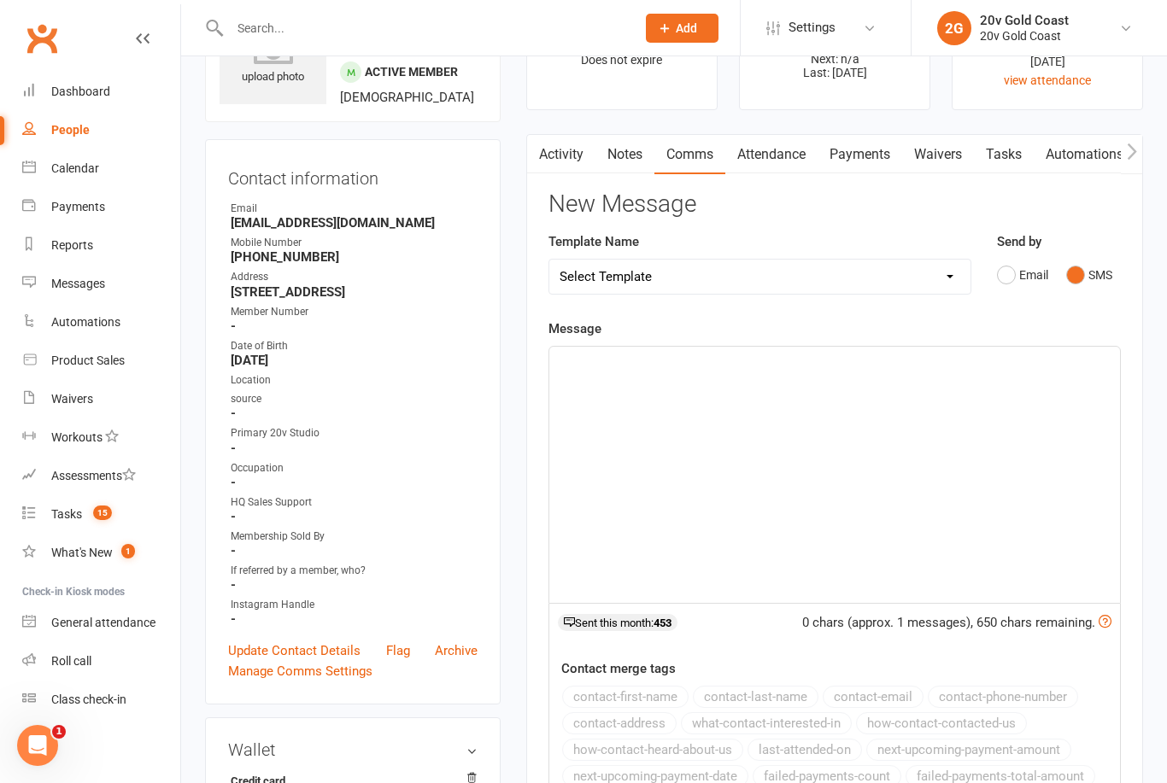
click at [828, 575] on div "﻿" at bounding box center [834, 475] width 571 height 256
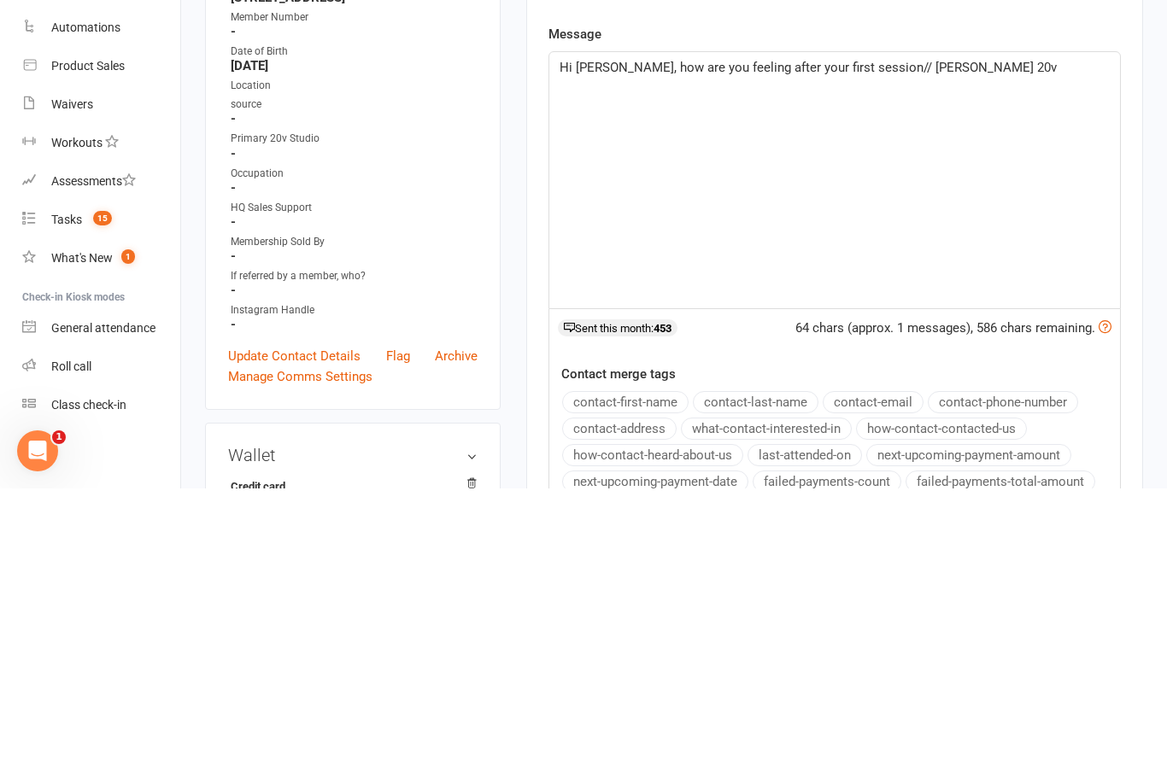
click at [846, 352] on p "Hi [PERSON_NAME], how are you feeling after your first session// [PERSON_NAME] …" at bounding box center [835, 362] width 550 height 21
click at [836, 355] on span "Hi [PERSON_NAME], how are you feeling after your first session// [PERSON_NAME] …" at bounding box center [808, 362] width 497 height 15
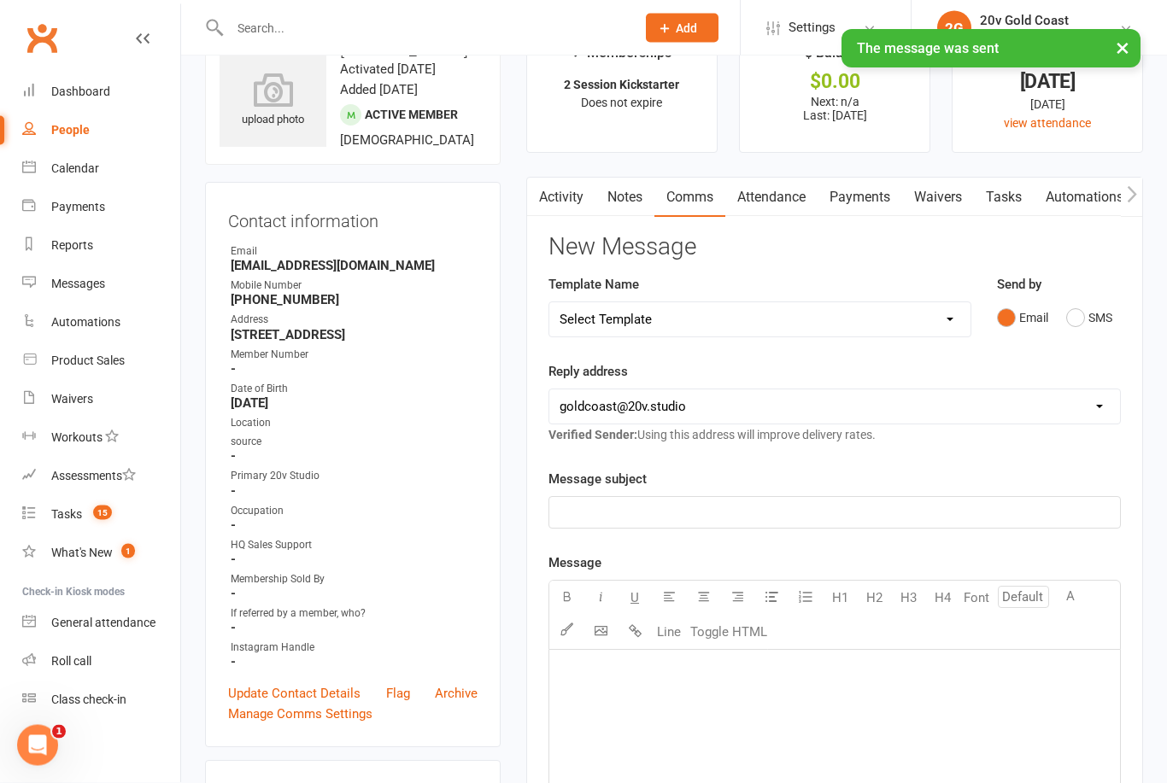
click at [1012, 202] on link "Tasks" at bounding box center [1004, 198] width 60 height 39
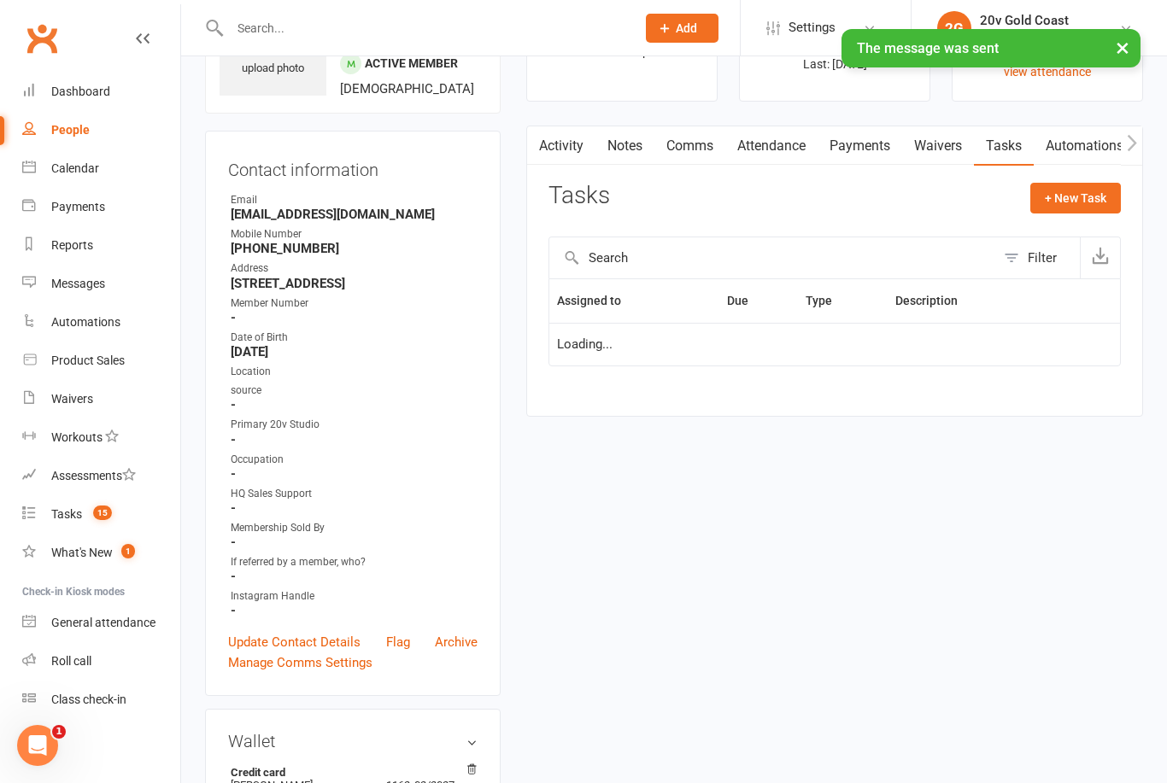
scroll to position [109, 0]
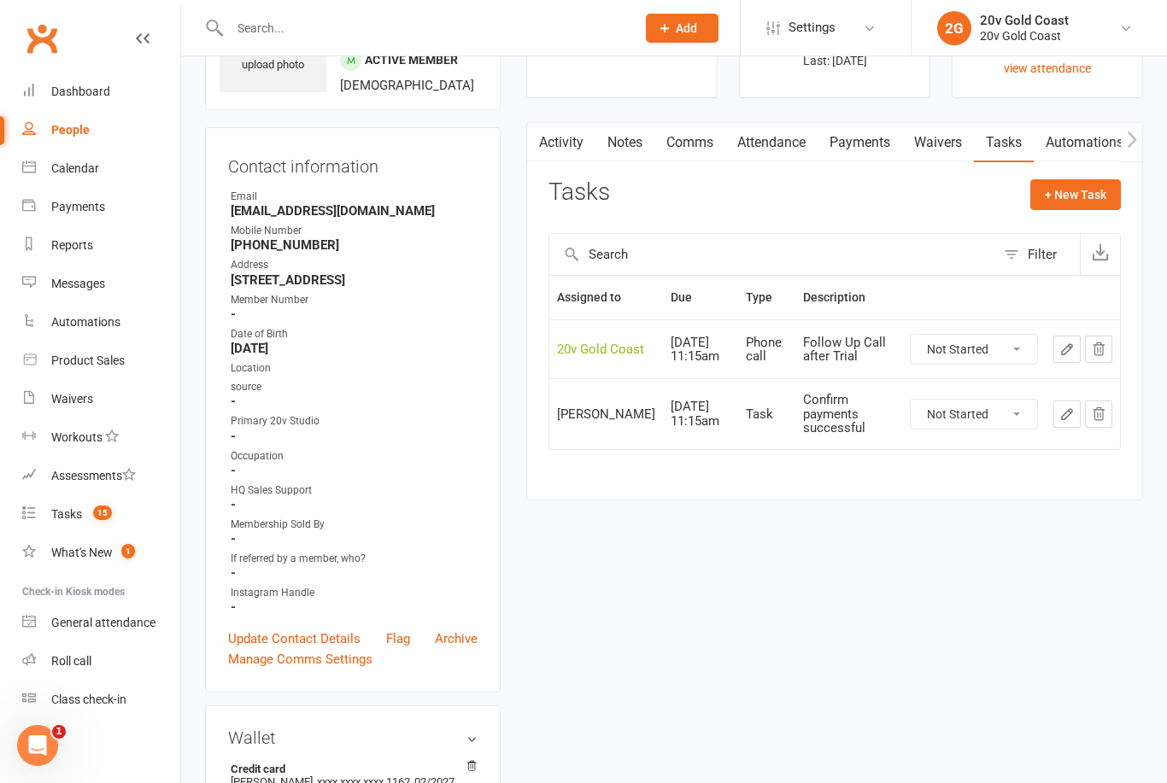
click at [999, 356] on select "Not Started In Progress Waiting Complete" at bounding box center [974, 349] width 126 height 29
select select "unstarted"
click at [935, 139] on link "Waivers" at bounding box center [938, 142] width 72 height 39
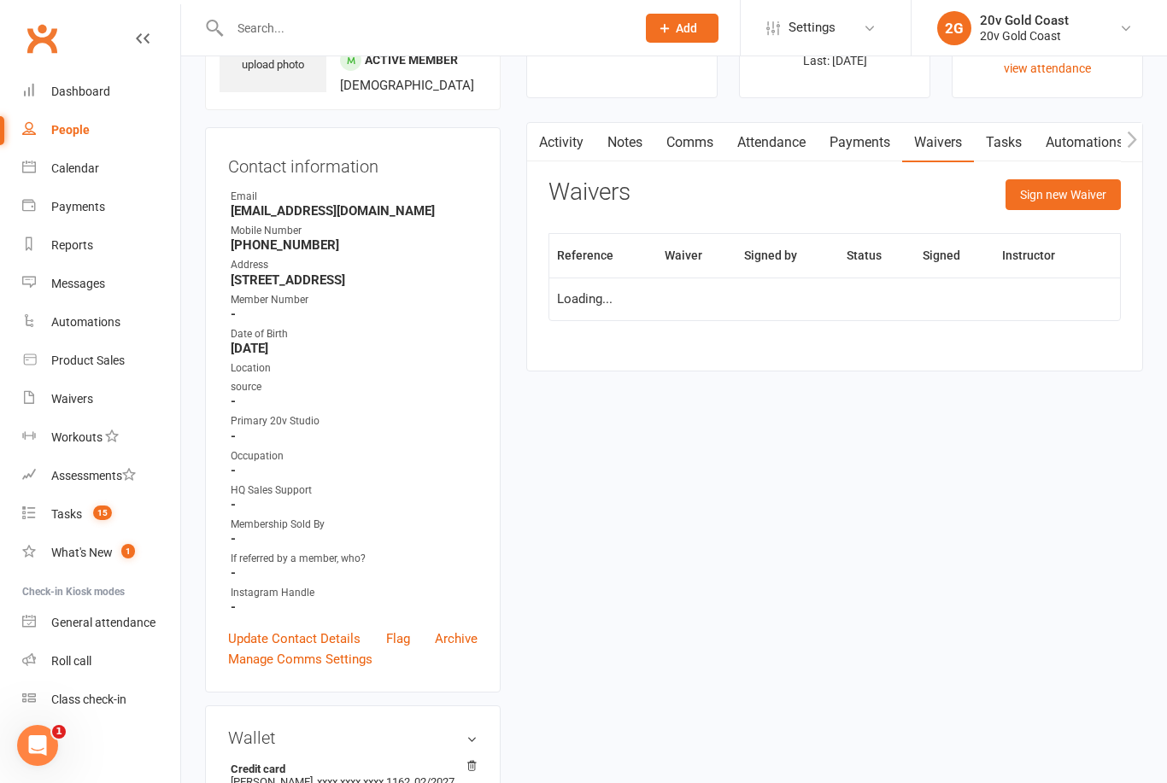
click at [857, 142] on link "Payments" at bounding box center [860, 142] width 85 height 39
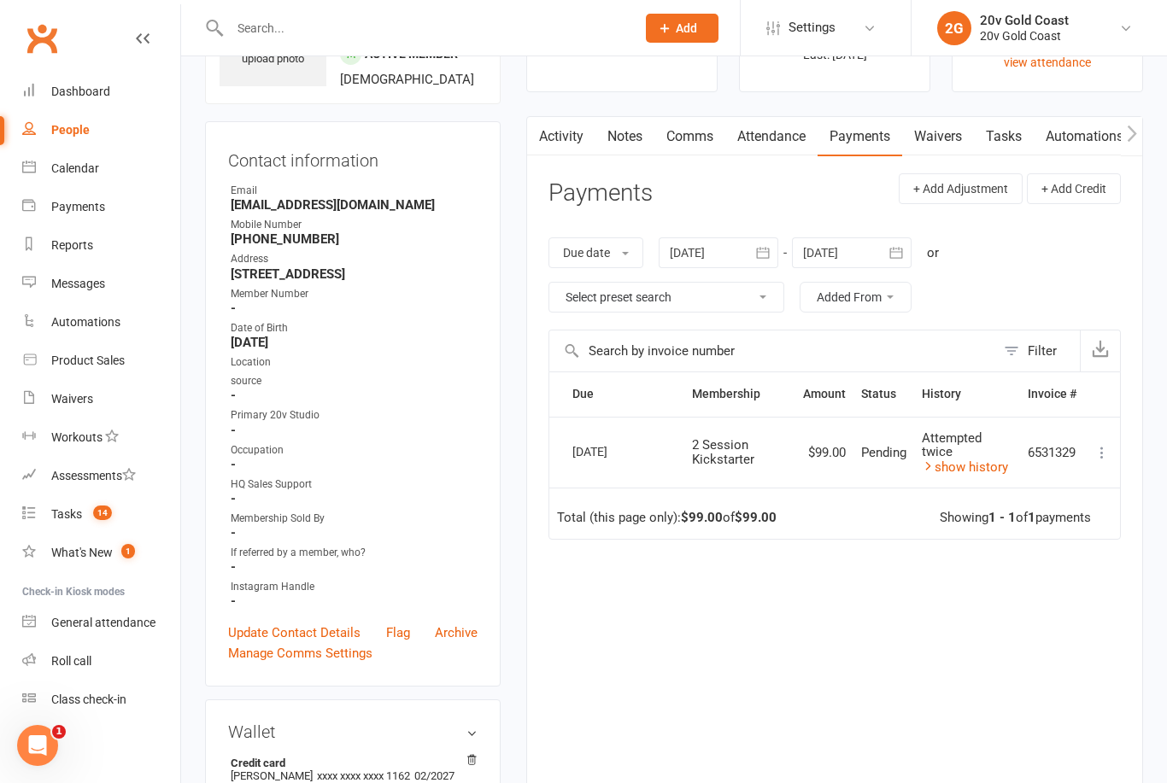
scroll to position [114, 0]
click at [102, 508] on span "14" at bounding box center [102, 513] width 19 height 15
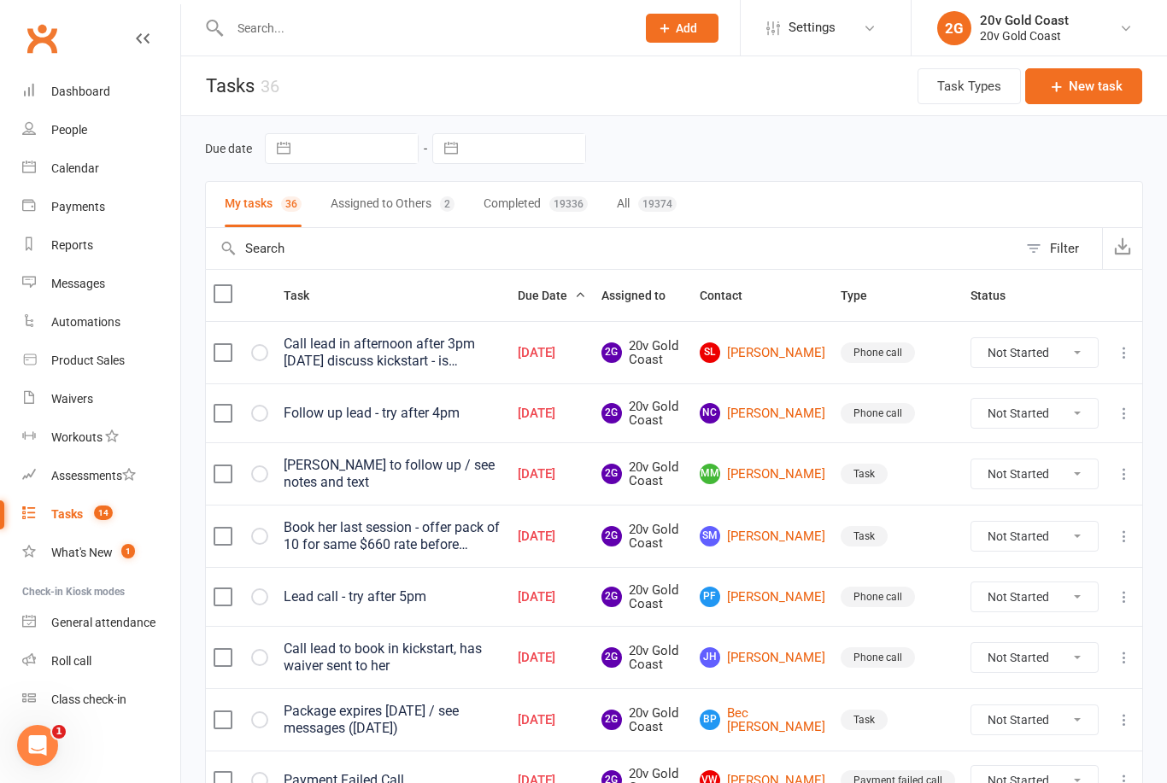
click at [684, 778] on span "2G 20v Gold Coast" at bounding box center [642, 781] width 83 height 28
click at [684, 777] on span "2G 20v Gold Coast" at bounding box center [642, 781] width 83 height 28
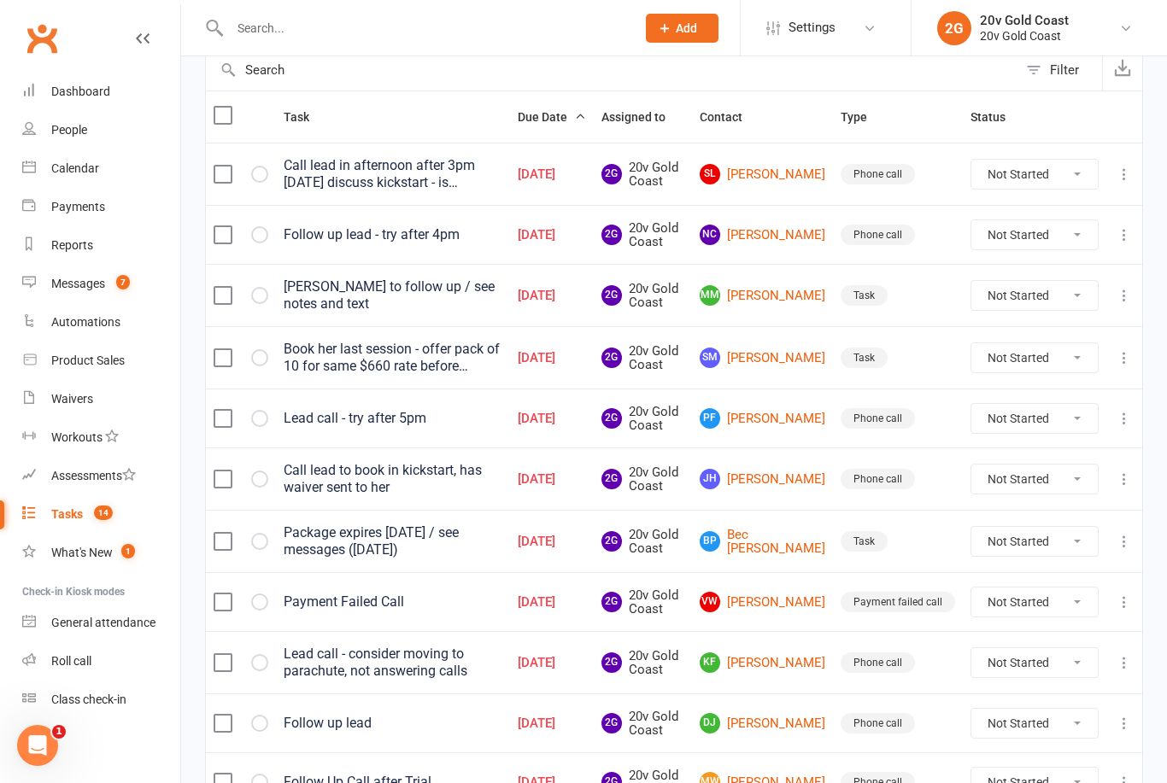
scroll to position [179, 0]
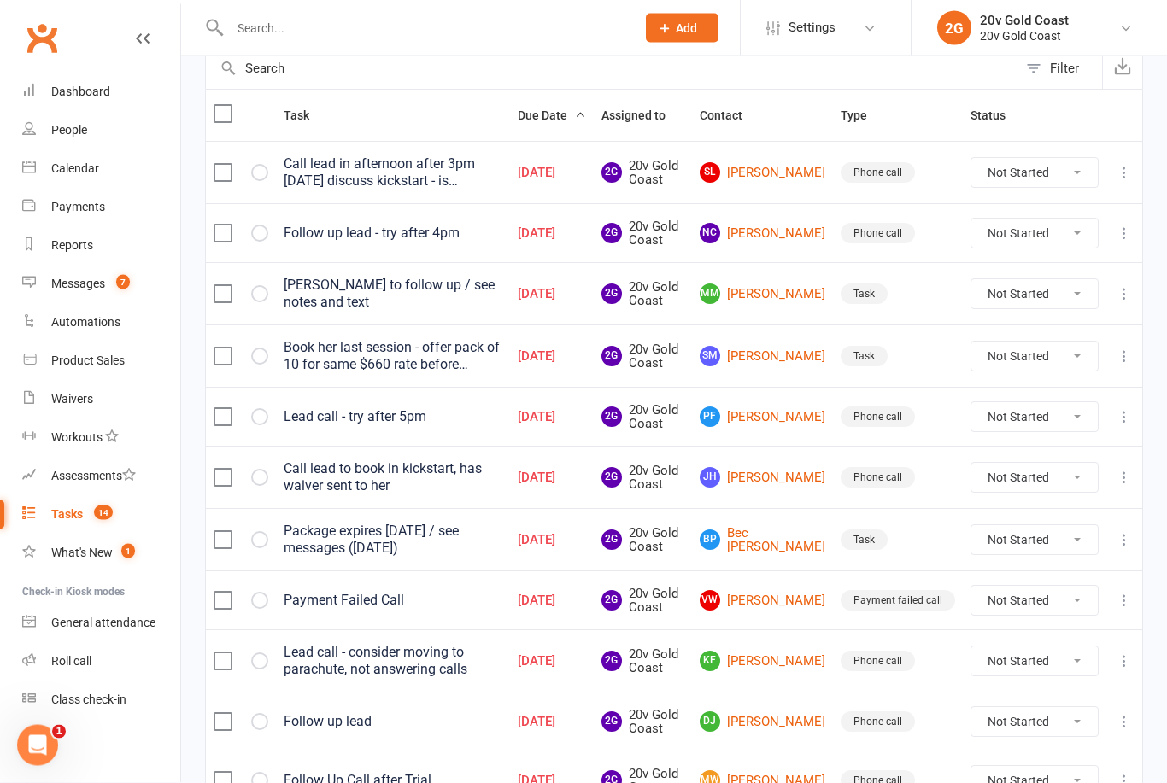
click at [780, 480] on link "JH Jacinta Haworth" at bounding box center [763, 478] width 126 height 21
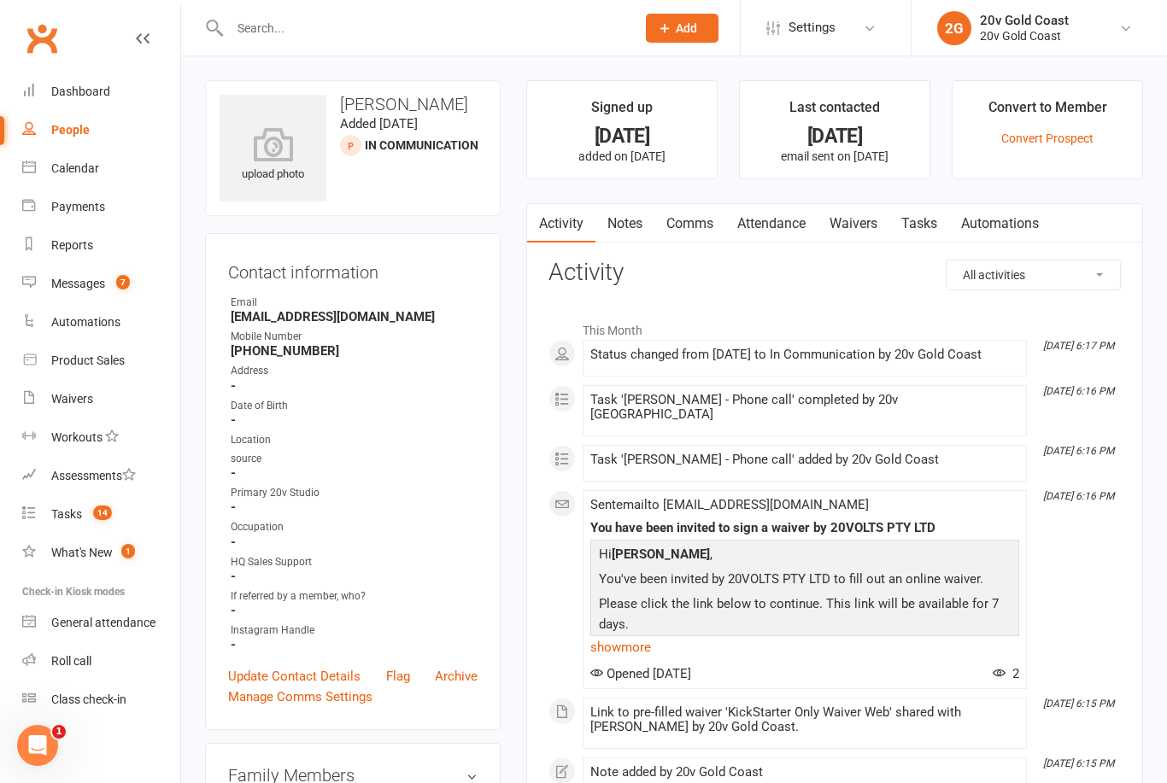
click at [867, 226] on link "Waivers" at bounding box center [854, 223] width 72 height 39
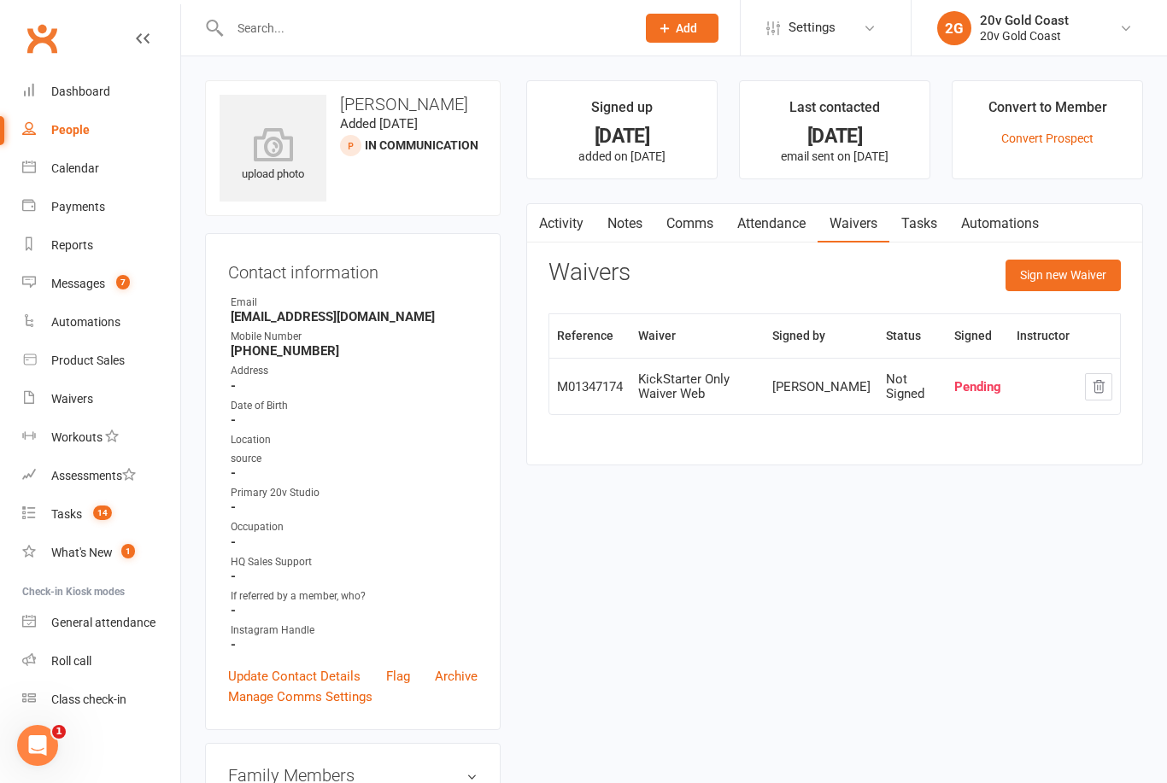
click at [576, 225] on link "Activity" at bounding box center [561, 223] width 68 height 39
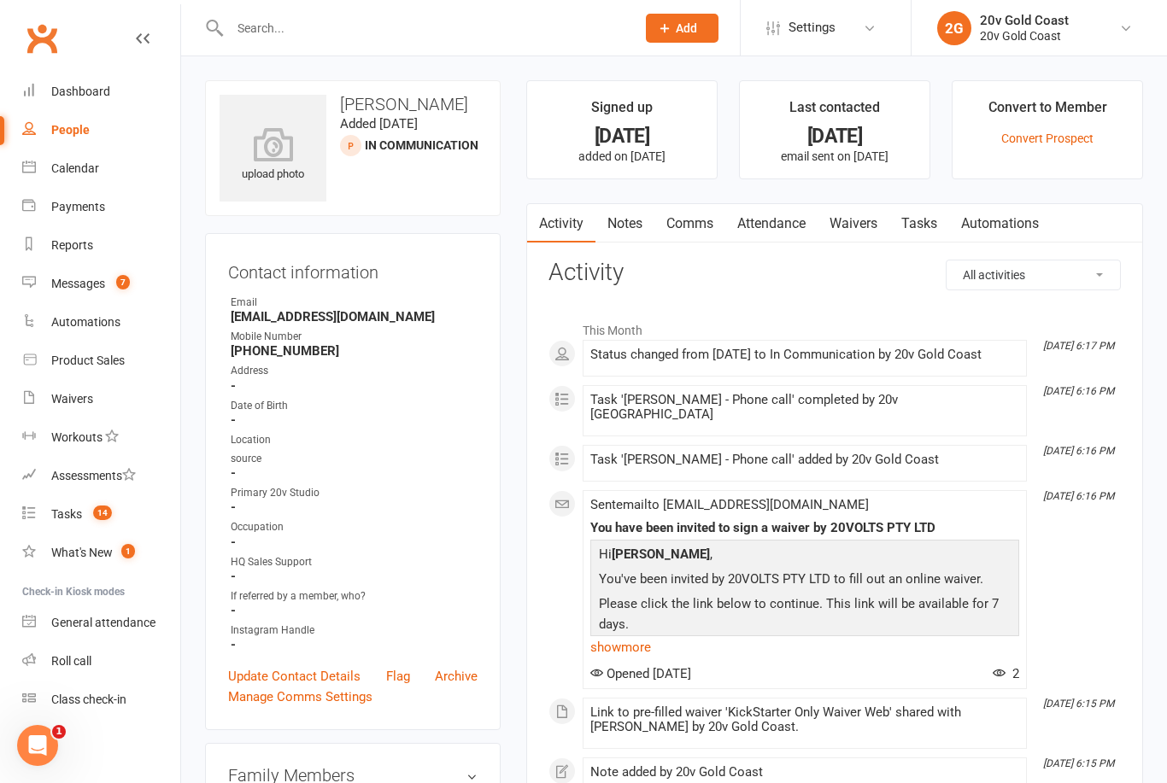
click at [109, 159] on link "Calendar" at bounding box center [101, 169] width 158 height 38
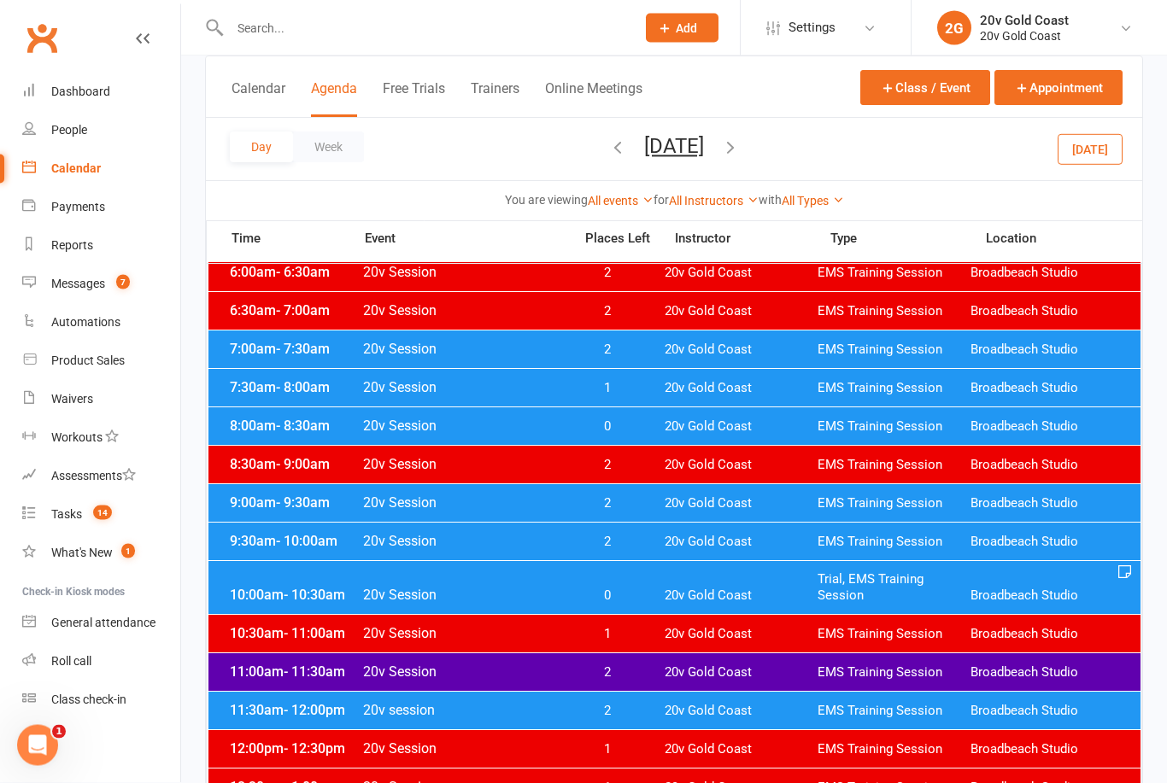
scroll to position [117, 0]
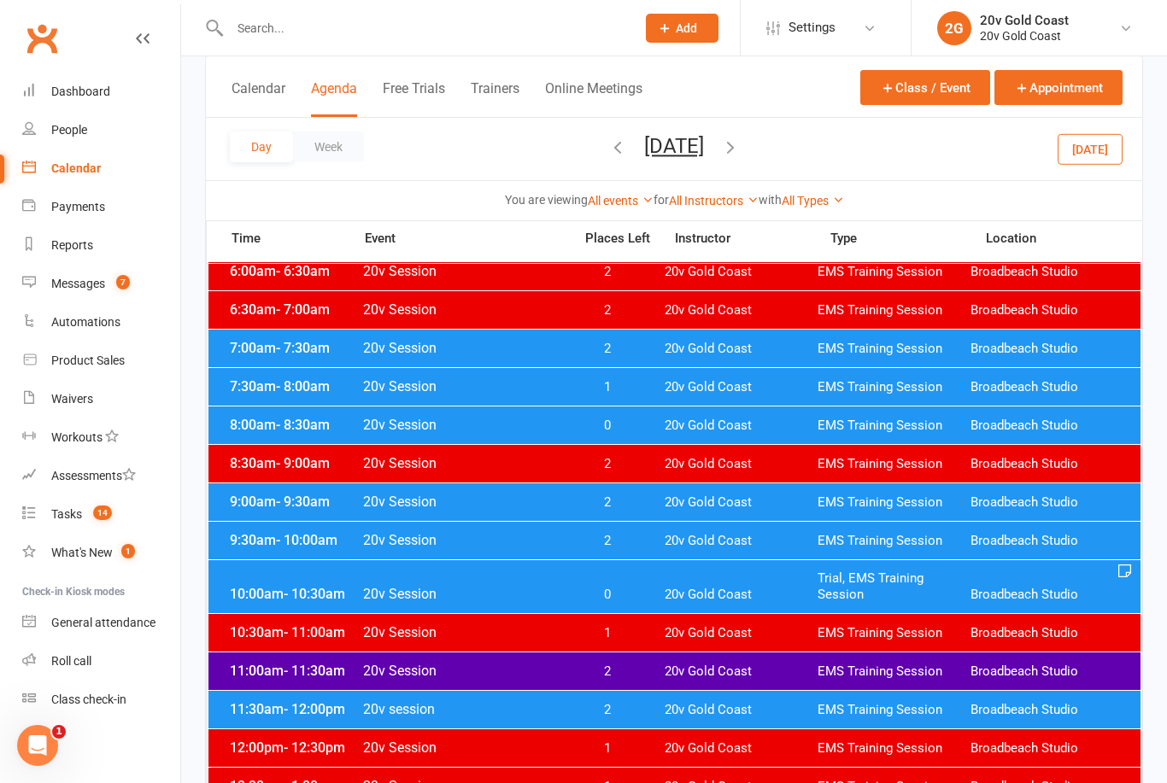
click at [1078, 151] on button "[DATE]" at bounding box center [1090, 148] width 65 height 31
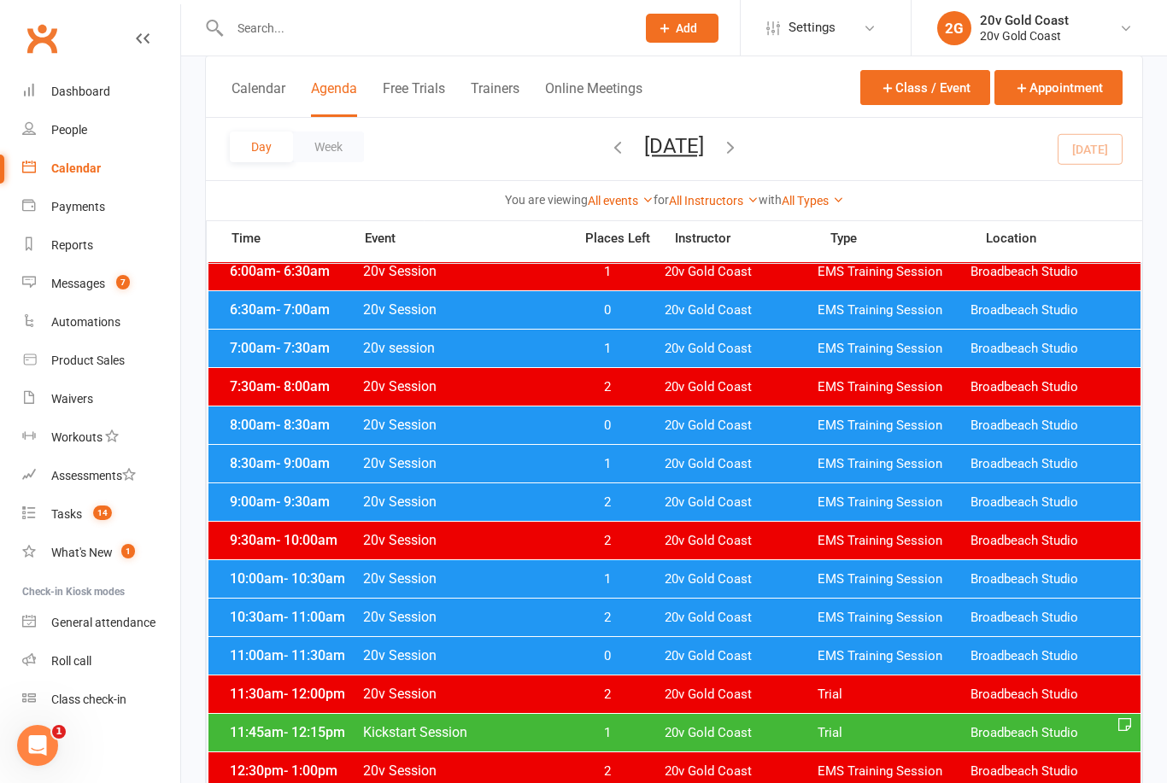
click at [826, 579] on span "EMS Training Session" at bounding box center [894, 580] width 153 height 16
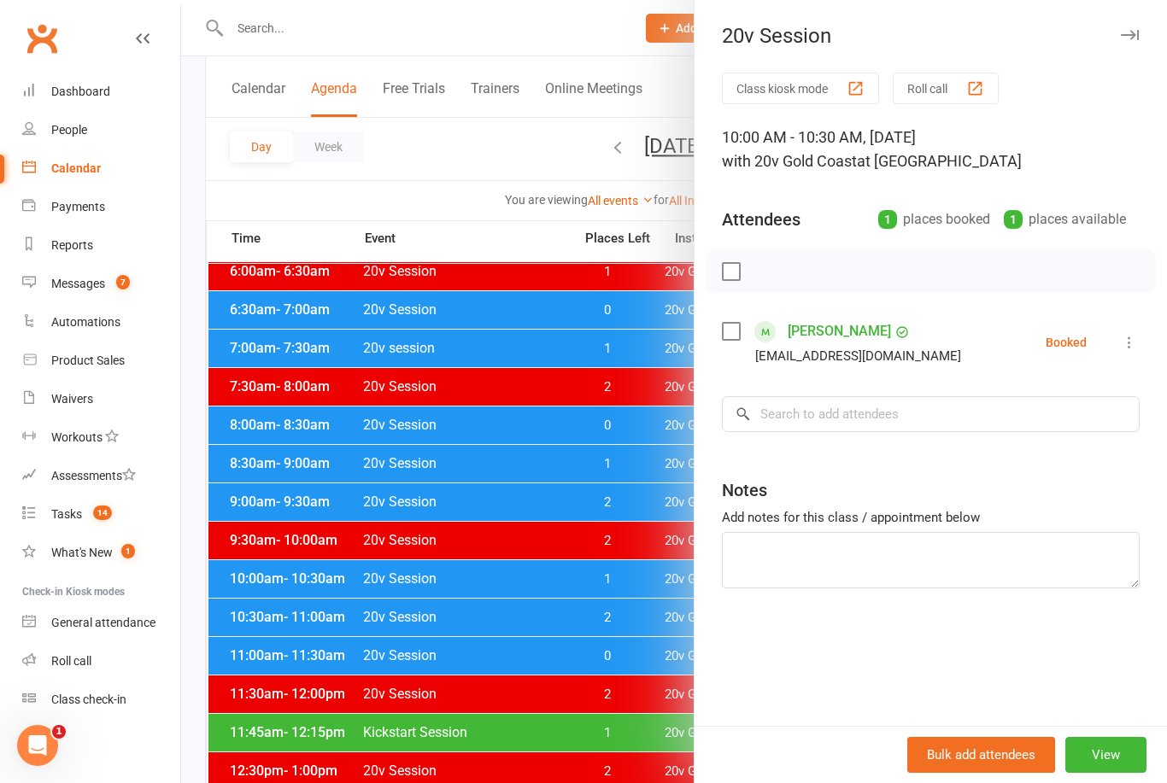
click at [836, 312] on div "Class kiosk mode Roll call 10:00 AM - 10:30 AM, Friday, September, 12, 2025 wit…" at bounding box center [931, 400] width 472 height 654
click at [836, 335] on link "[PERSON_NAME]" at bounding box center [839, 331] width 103 height 27
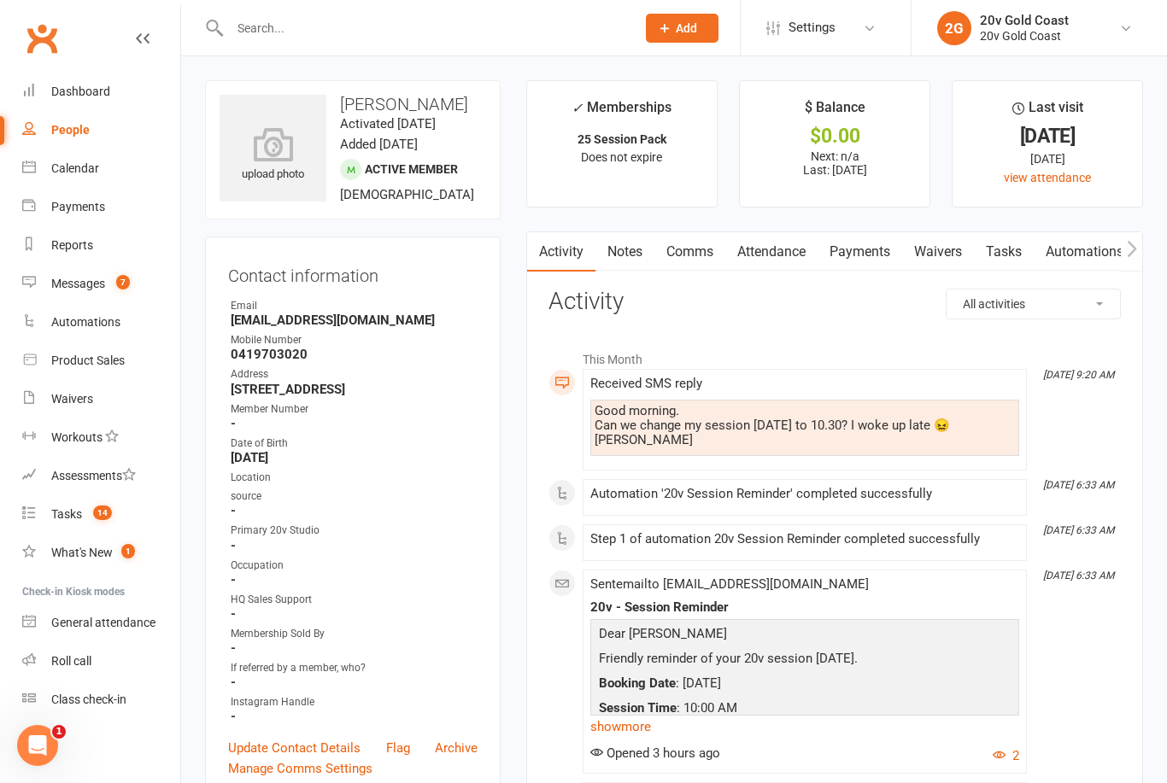
click at [79, 178] on link "Calendar" at bounding box center [101, 169] width 158 height 38
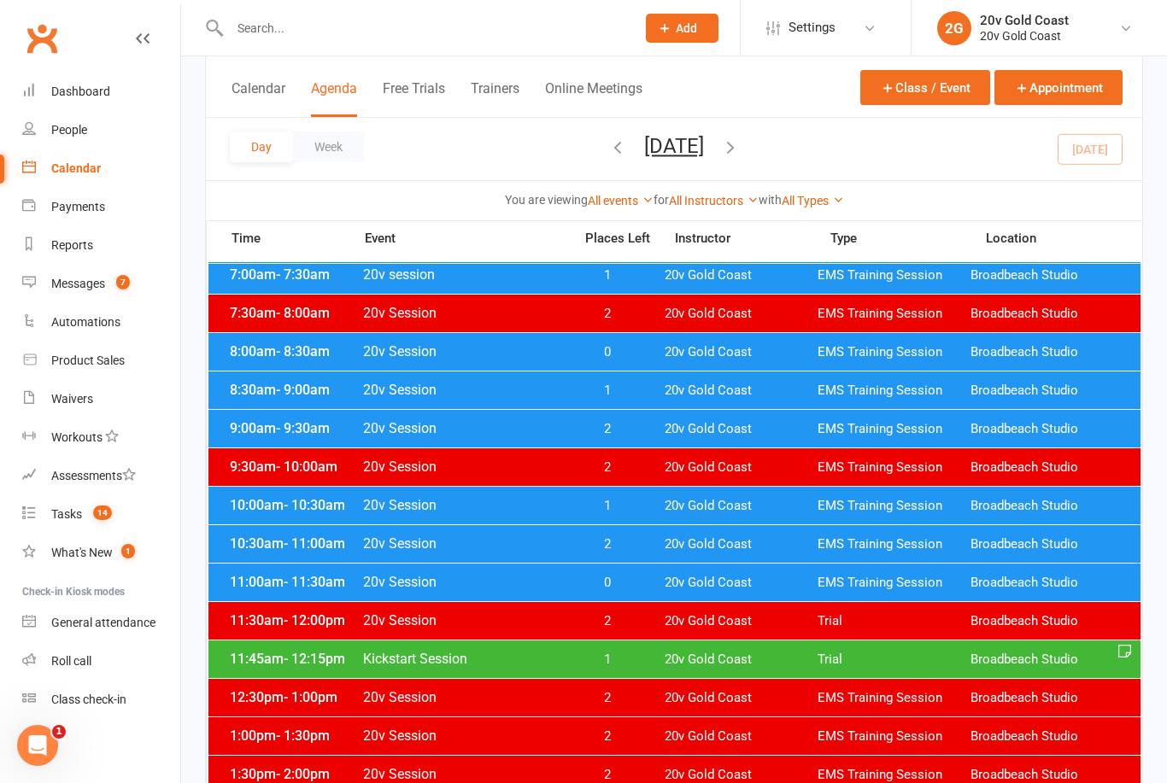
scroll to position [197, 0]
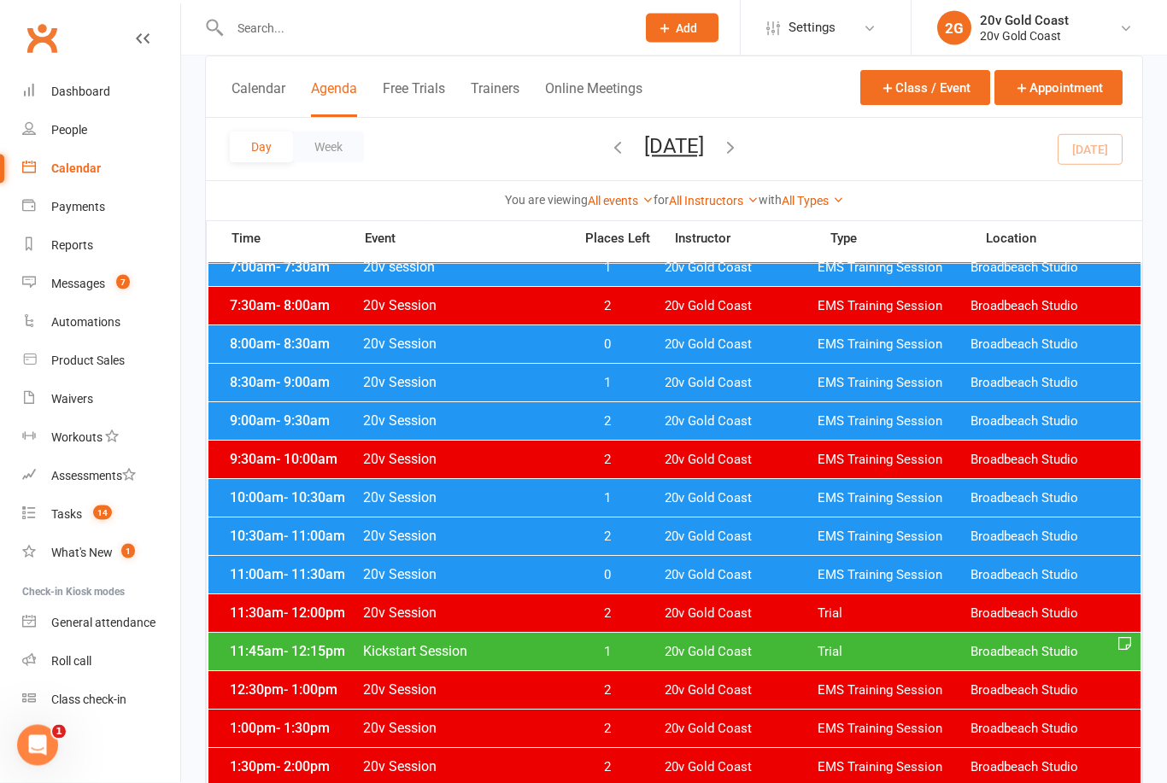
click at [670, 583] on span "20v Gold Coast" at bounding box center [741, 576] width 153 height 16
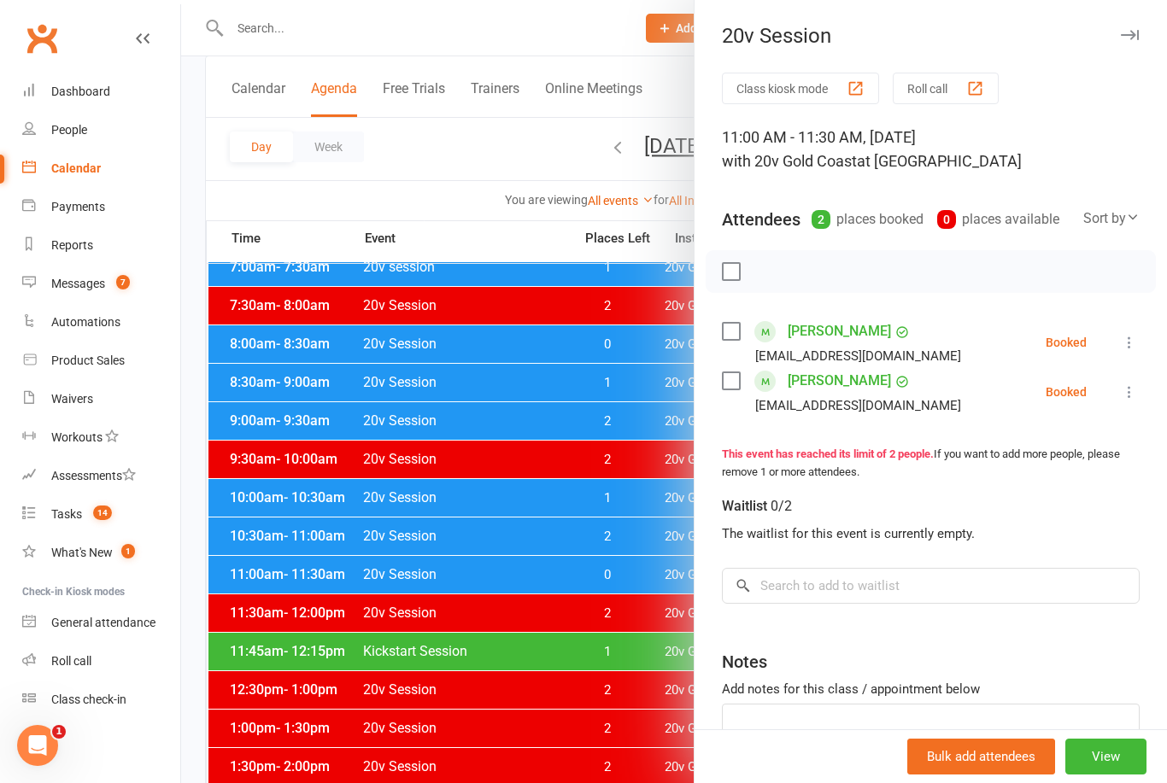
click at [599, 747] on div at bounding box center [674, 391] width 986 height 783
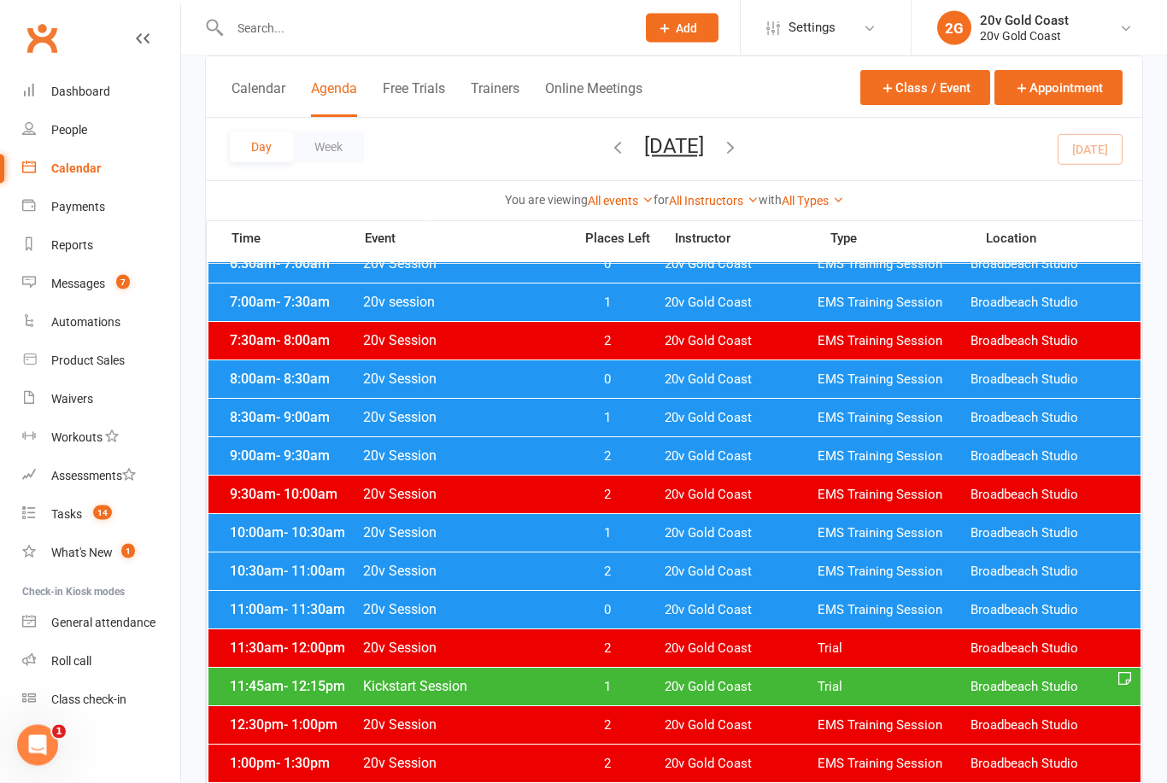
scroll to position [162, 0]
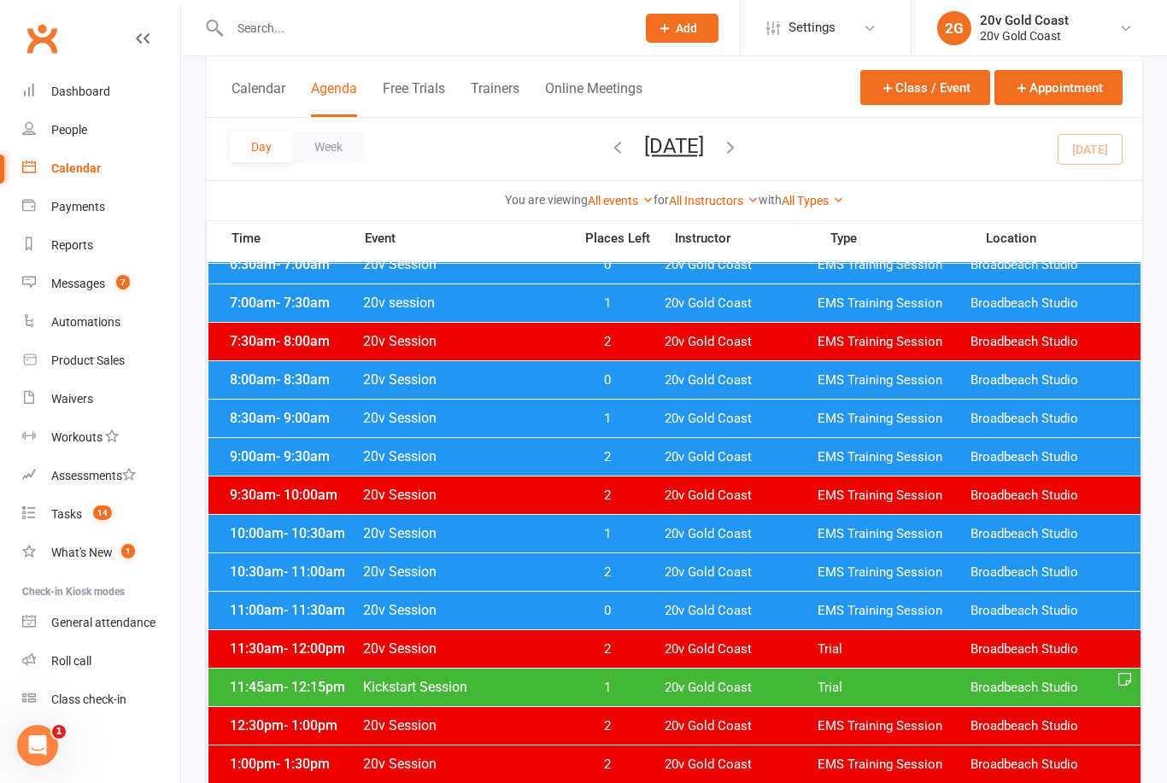
click at [711, 539] on span "20v Gold Coast" at bounding box center [741, 534] width 153 height 16
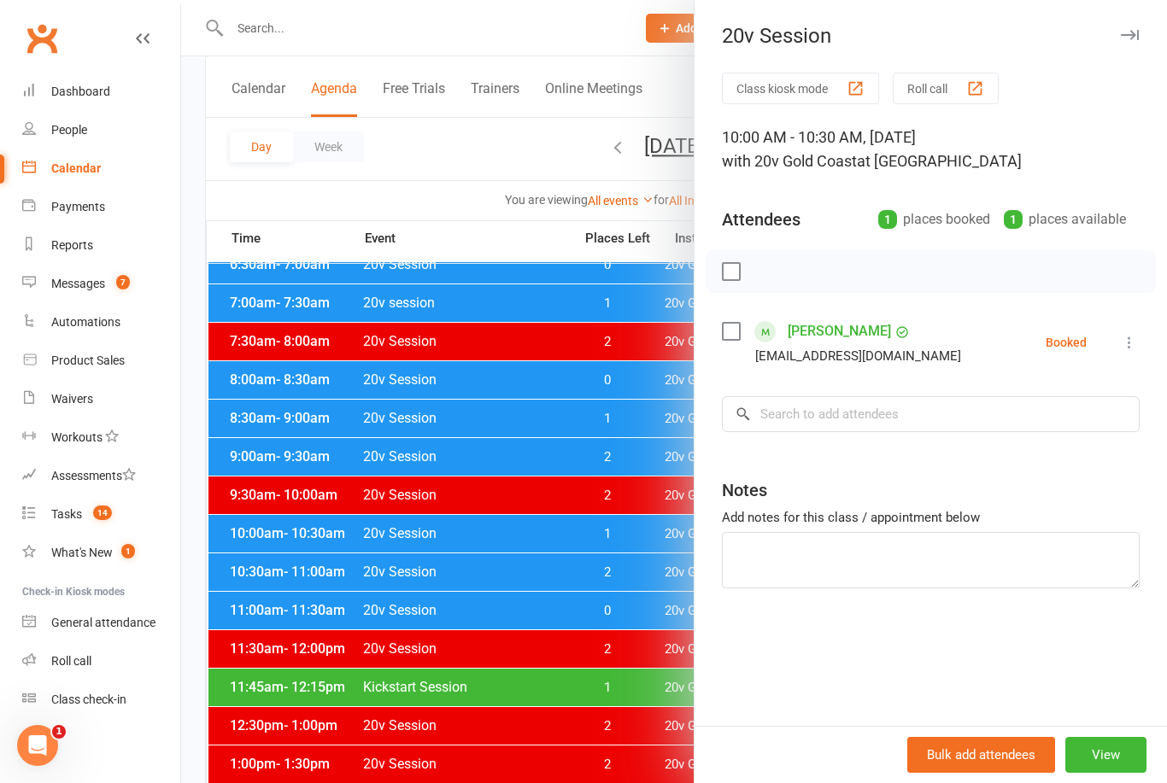
click at [822, 343] on link "[PERSON_NAME]" at bounding box center [839, 331] width 103 height 27
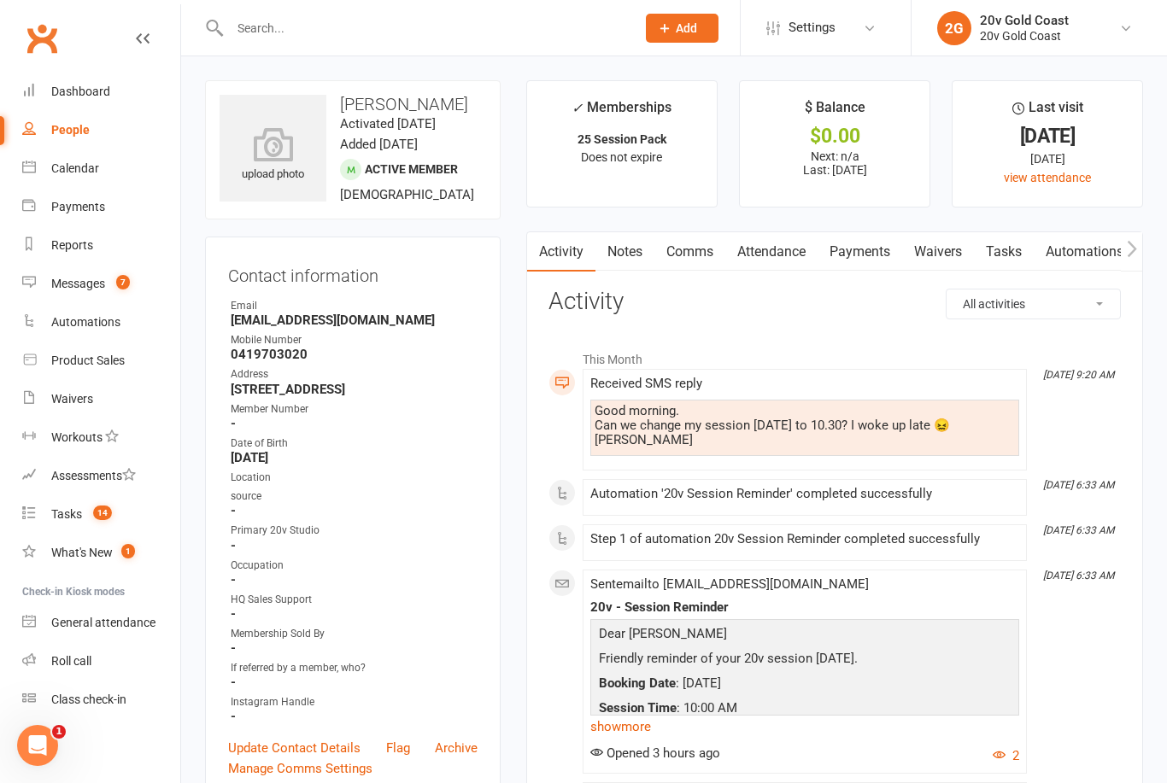
click at [701, 255] on link "Comms" at bounding box center [689, 251] width 71 height 39
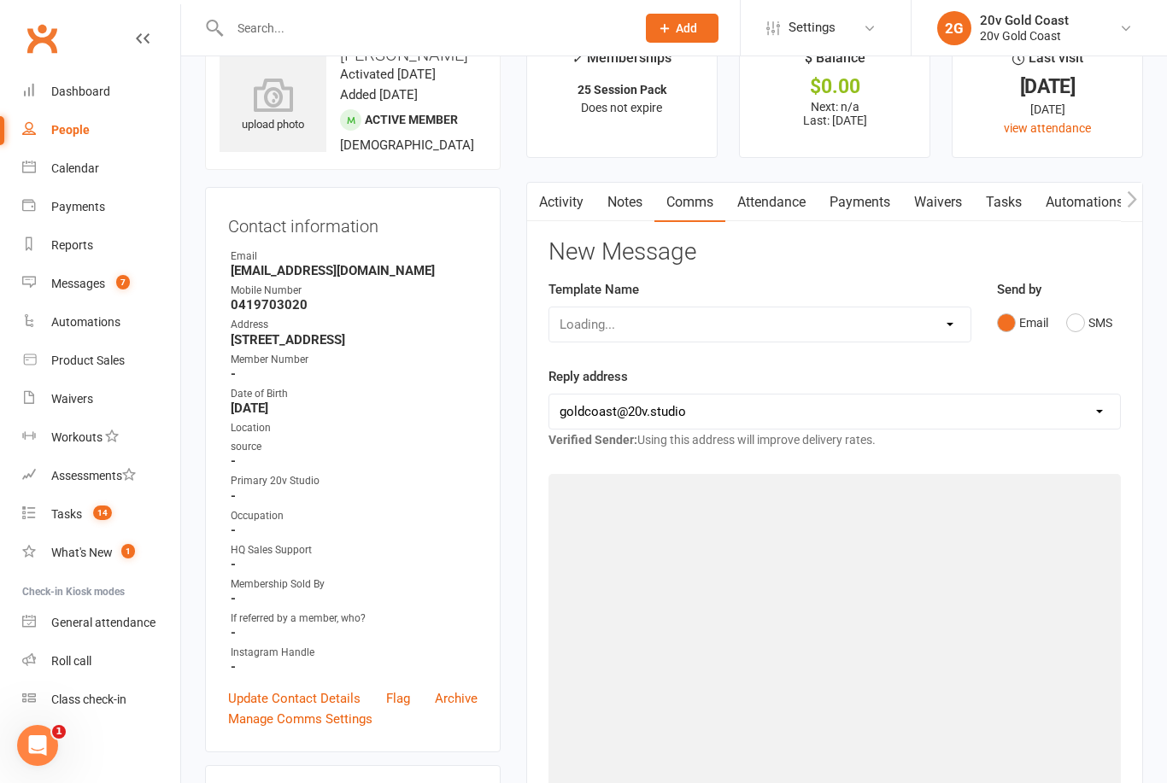
scroll to position [55, 0]
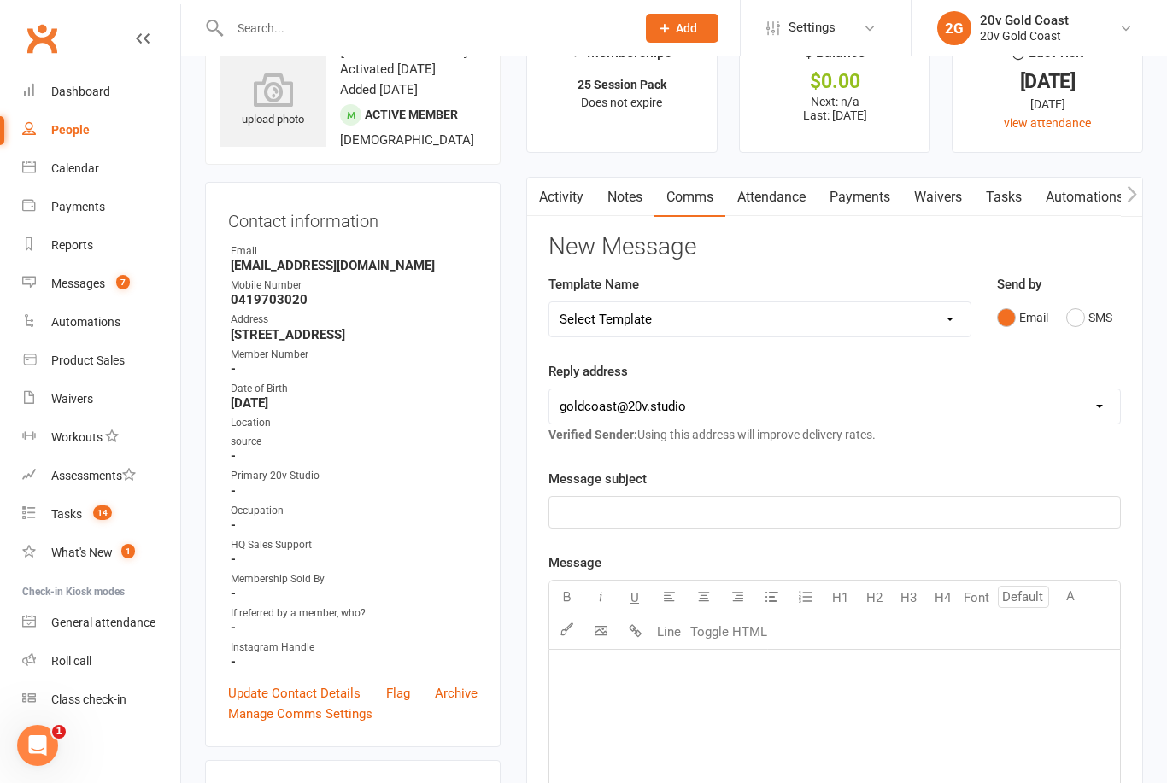
click at [1079, 330] on button "SMS" at bounding box center [1089, 318] width 46 height 32
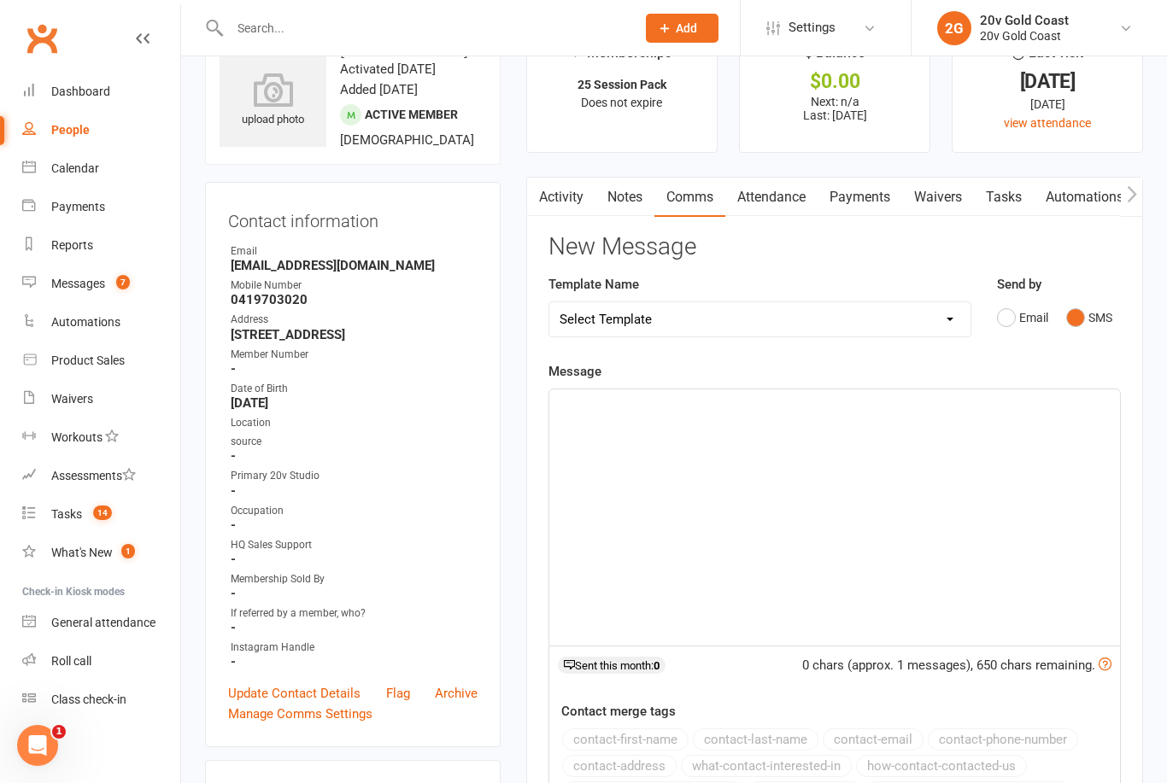
click at [949, 528] on div "﻿" at bounding box center [834, 518] width 571 height 256
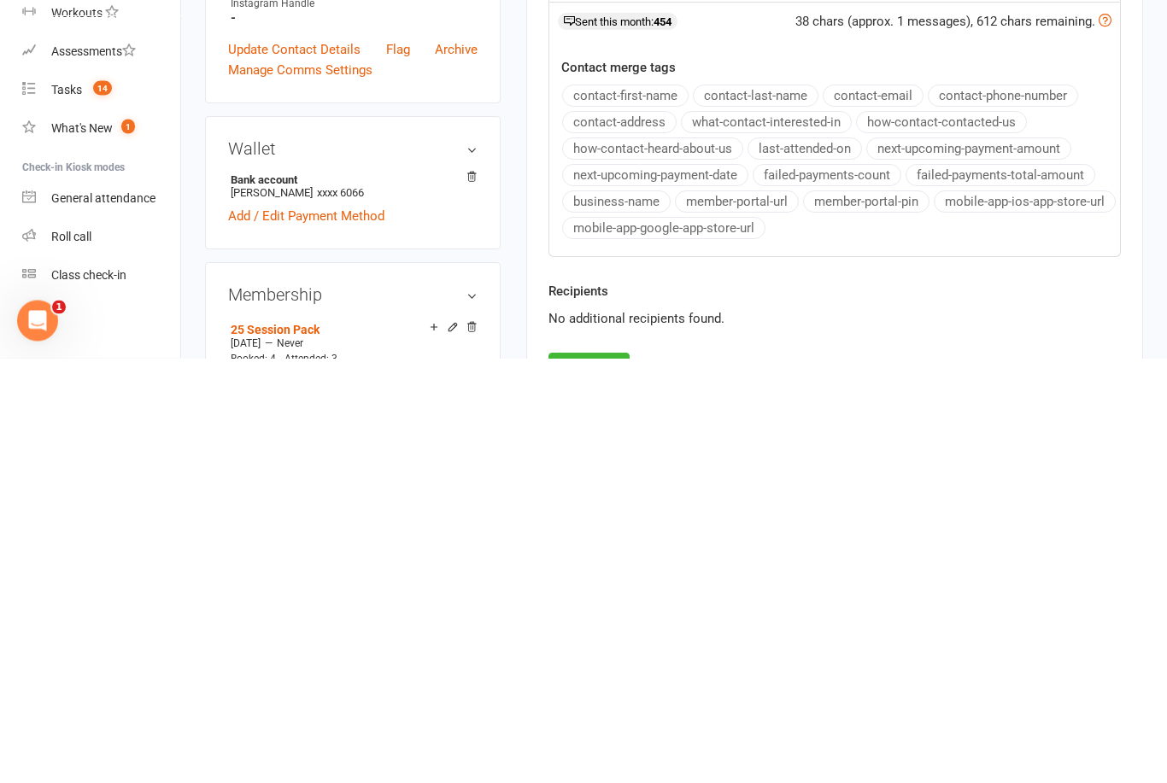
click at [630, 778] on button "Send" at bounding box center [588, 796] width 81 height 36
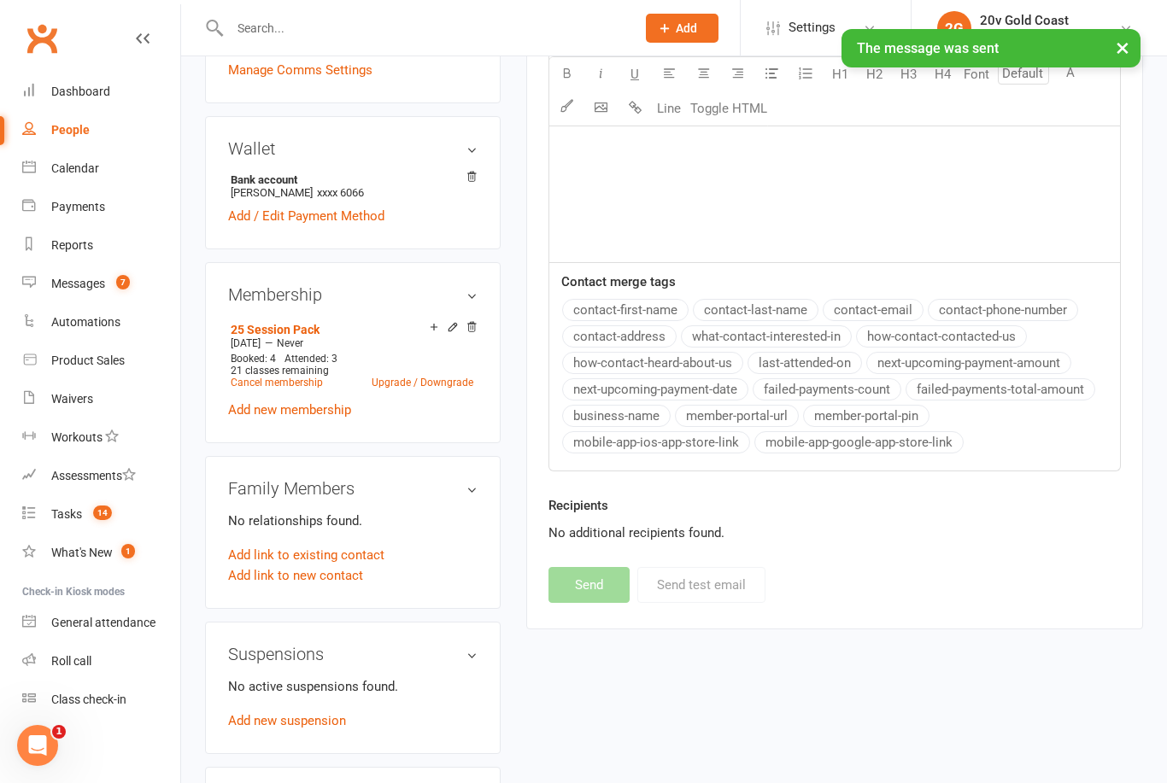
click at [62, 284] on div "Messages" at bounding box center [78, 284] width 54 height 14
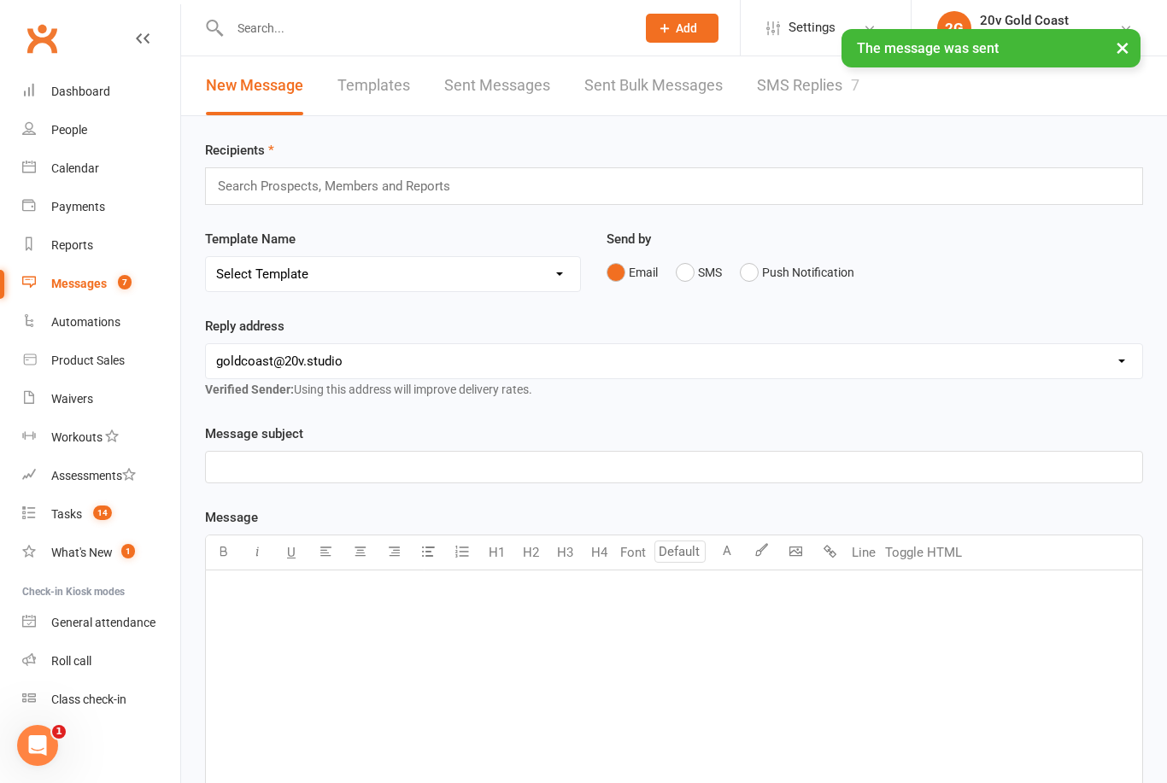
click at [787, 114] on link "SMS Replies 7" at bounding box center [808, 85] width 103 height 59
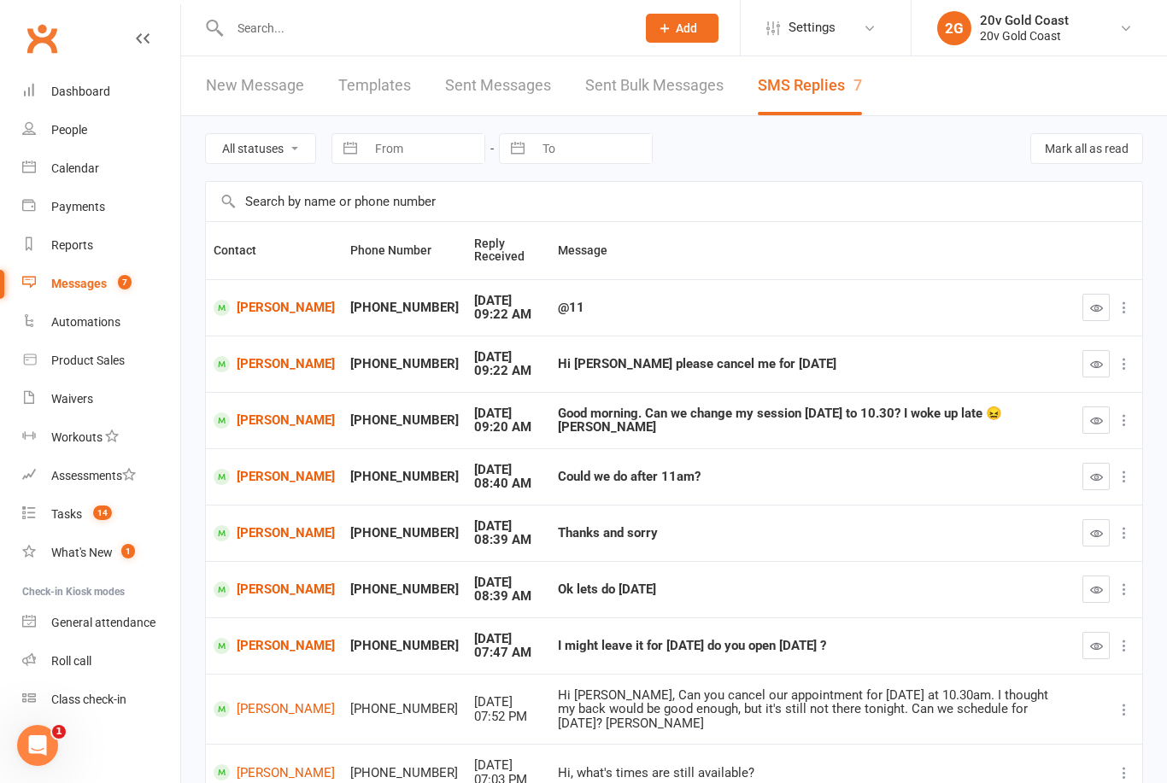
click at [1098, 414] on icon "button" at bounding box center [1096, 420] width 13 height 13
click at [235, 363] on link "[PERSON_NAME]" at bounding box center [274, 364] width 121 height 16
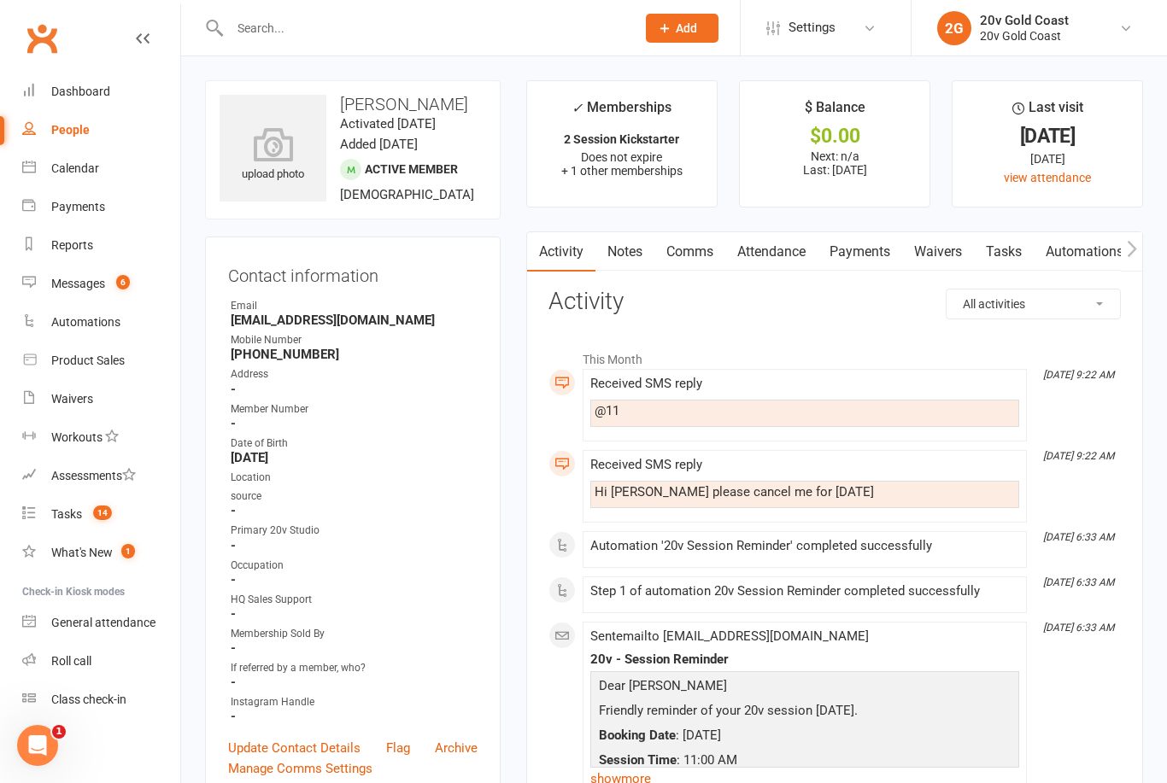
click at [625, 235] on link "Notes" at bounding box center [624, 251] width 59 height 39
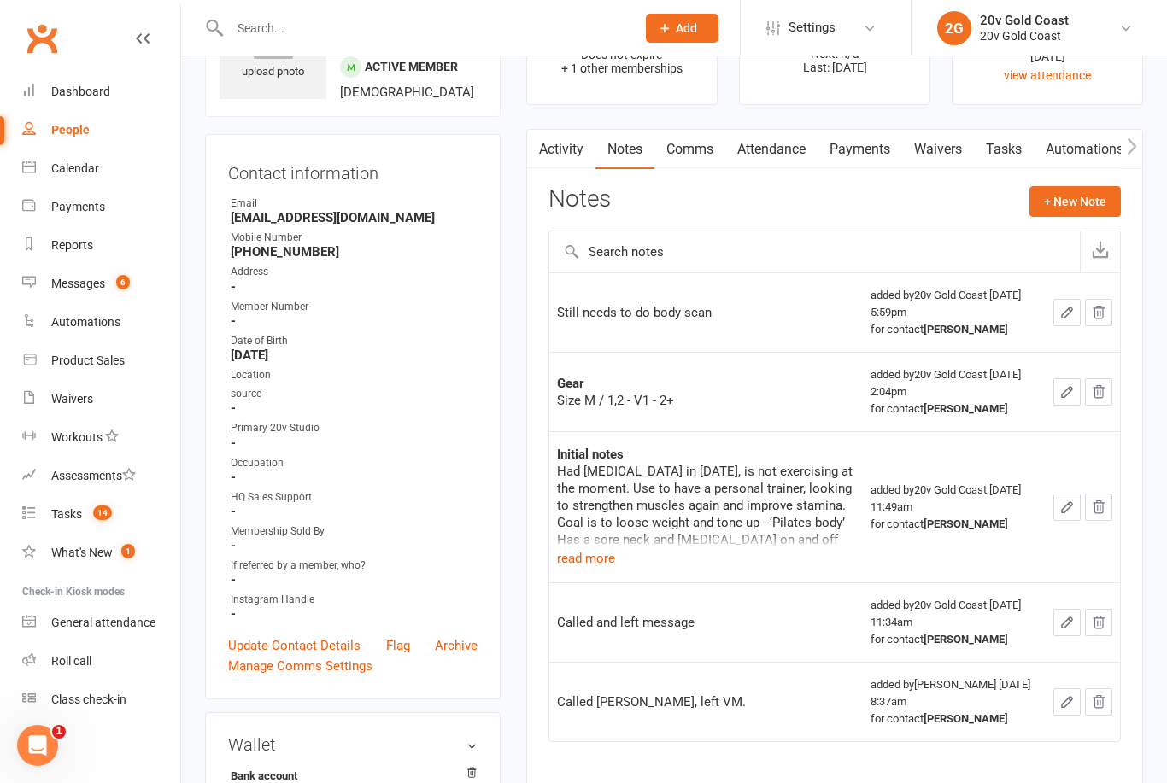
click at [627, 572] on td "Initial notes Had brain cancer in 2019, is not exercising at the moment. Use to…" at bounding box center [706, 506] width 314 height 151
click at [612, 556] on button "read more" at bounding box center [586, 558] width 58 height 21
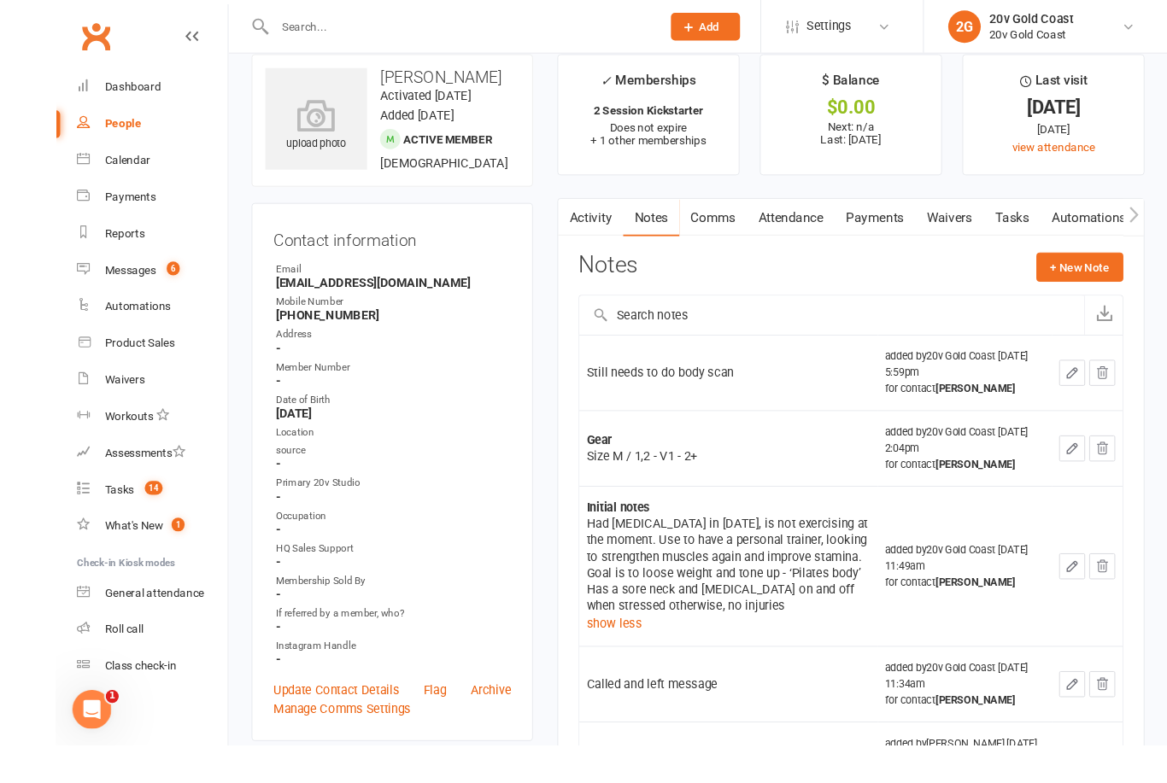
scroll to position [191, 0]
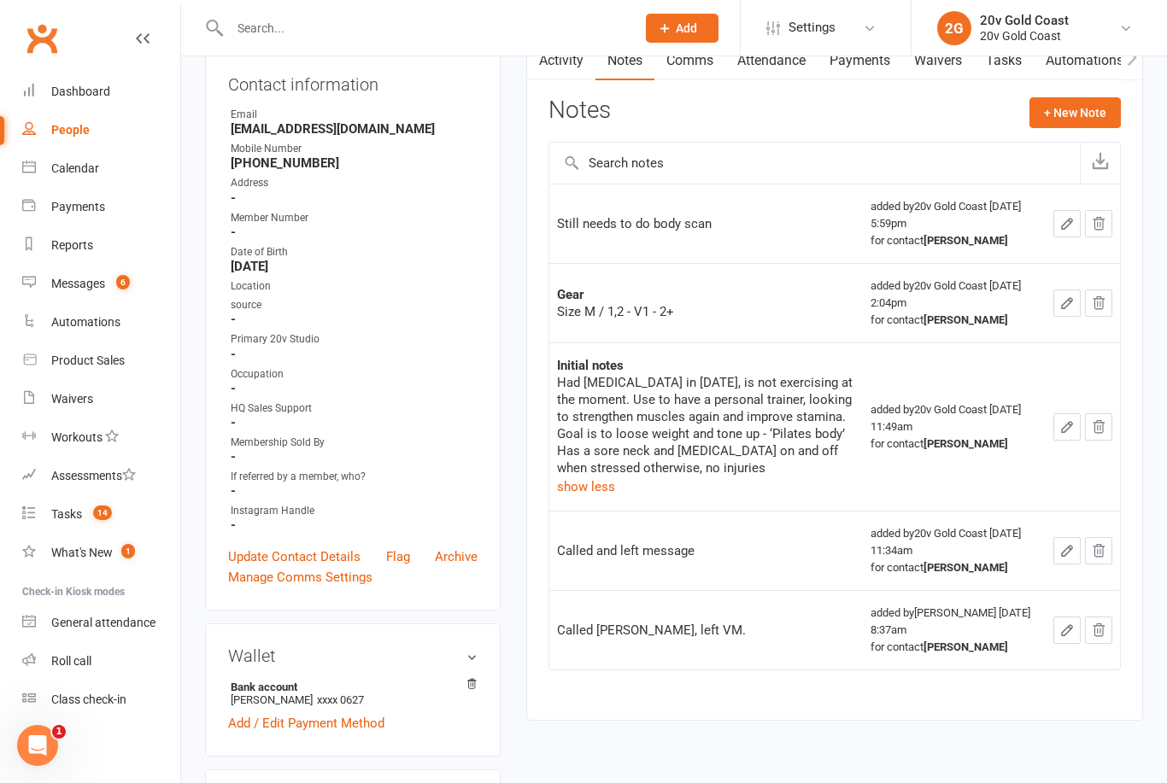
click at [109, 211] on link "Payments" at bounding box center [101, 207] width 158 height 38
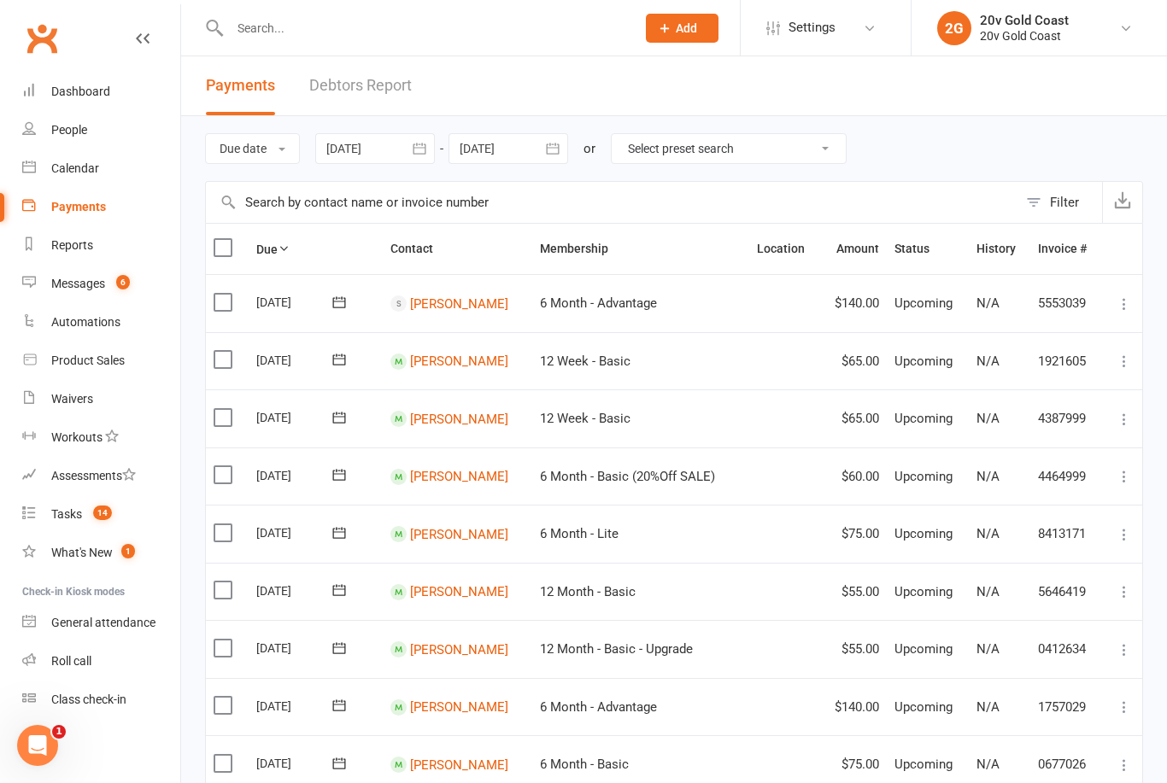
click at [94, 172] on div "Calendar" at bounding box center [75, 168] width 48 height 14
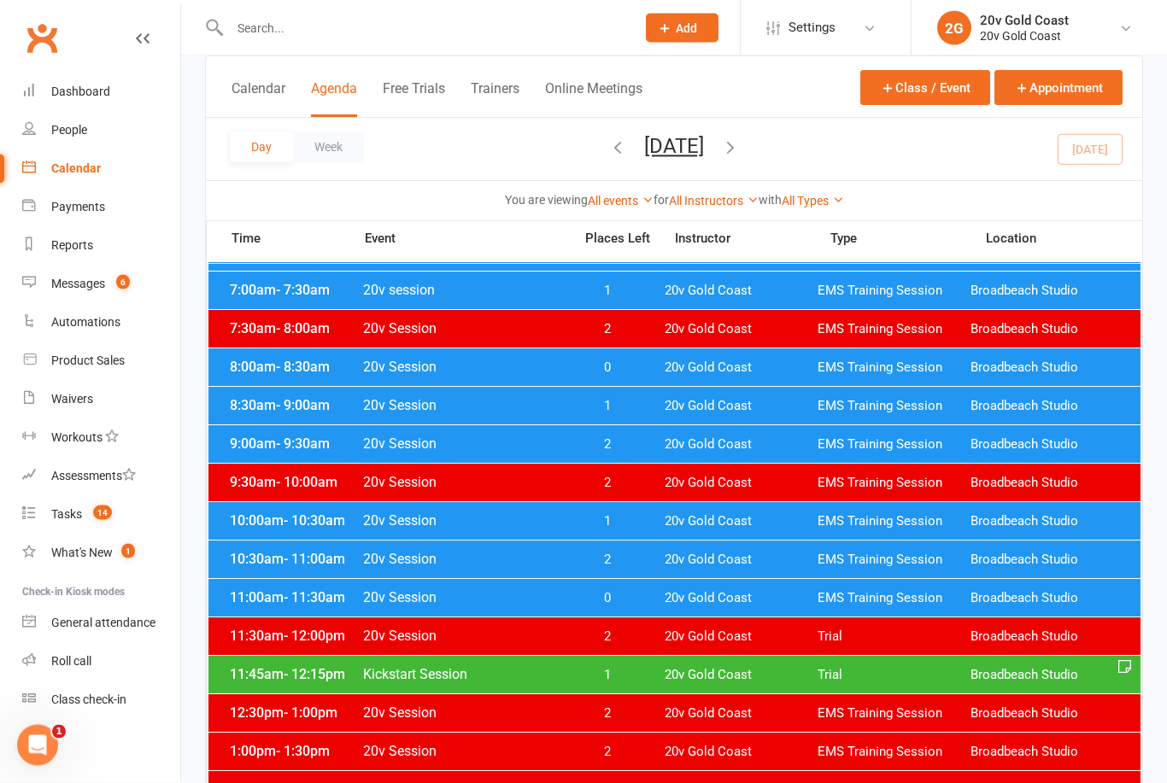
scroll to position [175, 0]
click at [830, 615] on div "11:00am - 11:30am 20v Session 0 20v Gold Coast EMS Training Session Broadbeach …" at bounding box center [674, 598] width 932 height 38
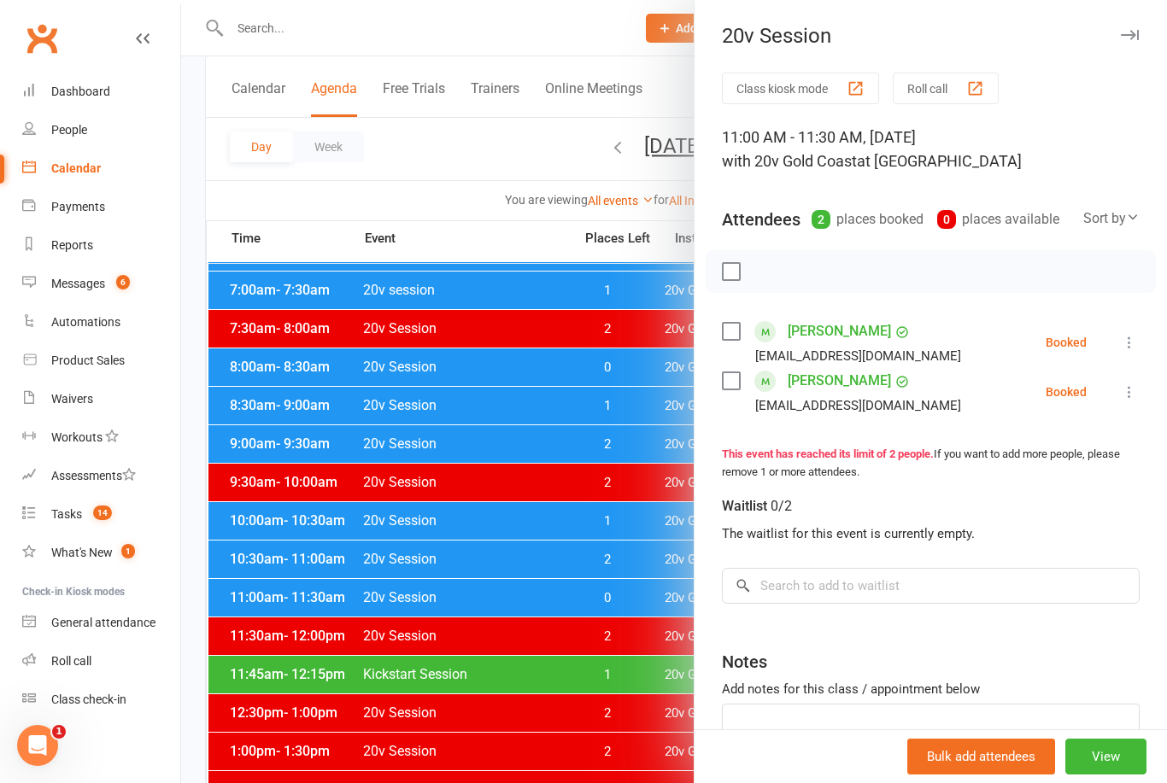
click at [551, 754] on div at bounding box center [674, 391] width 986 height 783
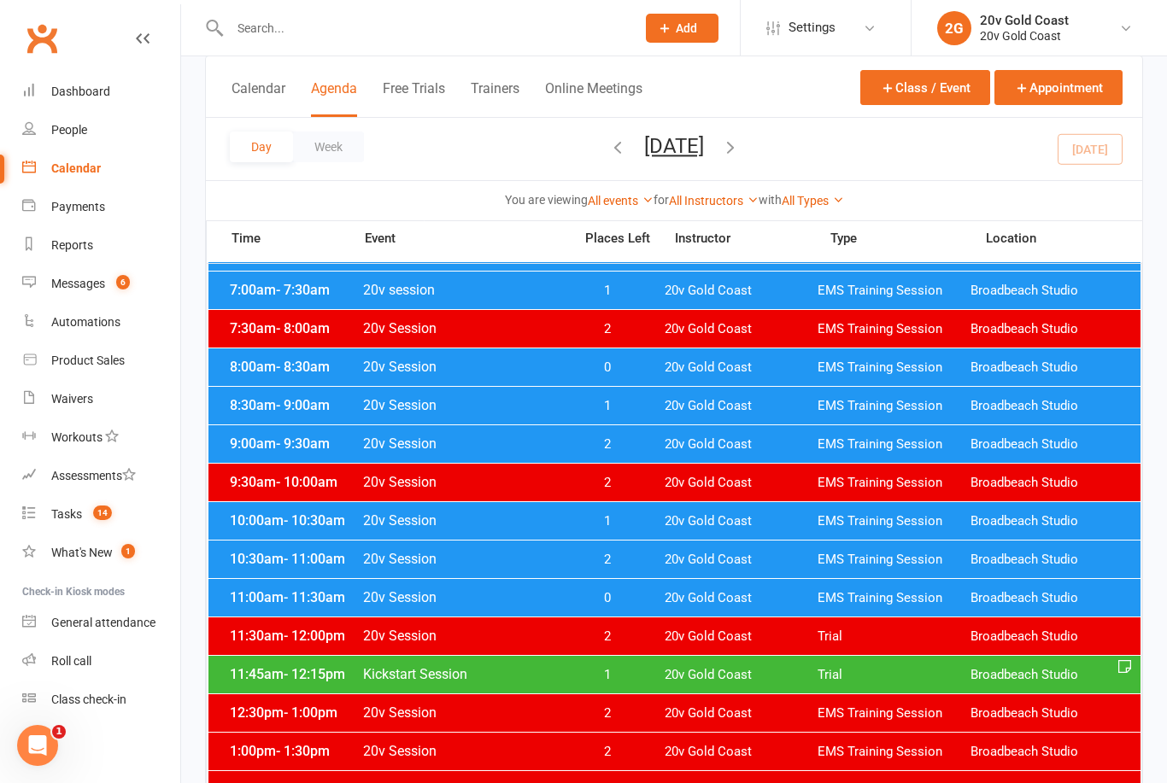
click at [560, 683] on div "11:45am - 12:15pm Kickstart Session 1 20v Gold Coast Trial Broadbeach Studio" at bounding box center [674, 675] width 932 height 38
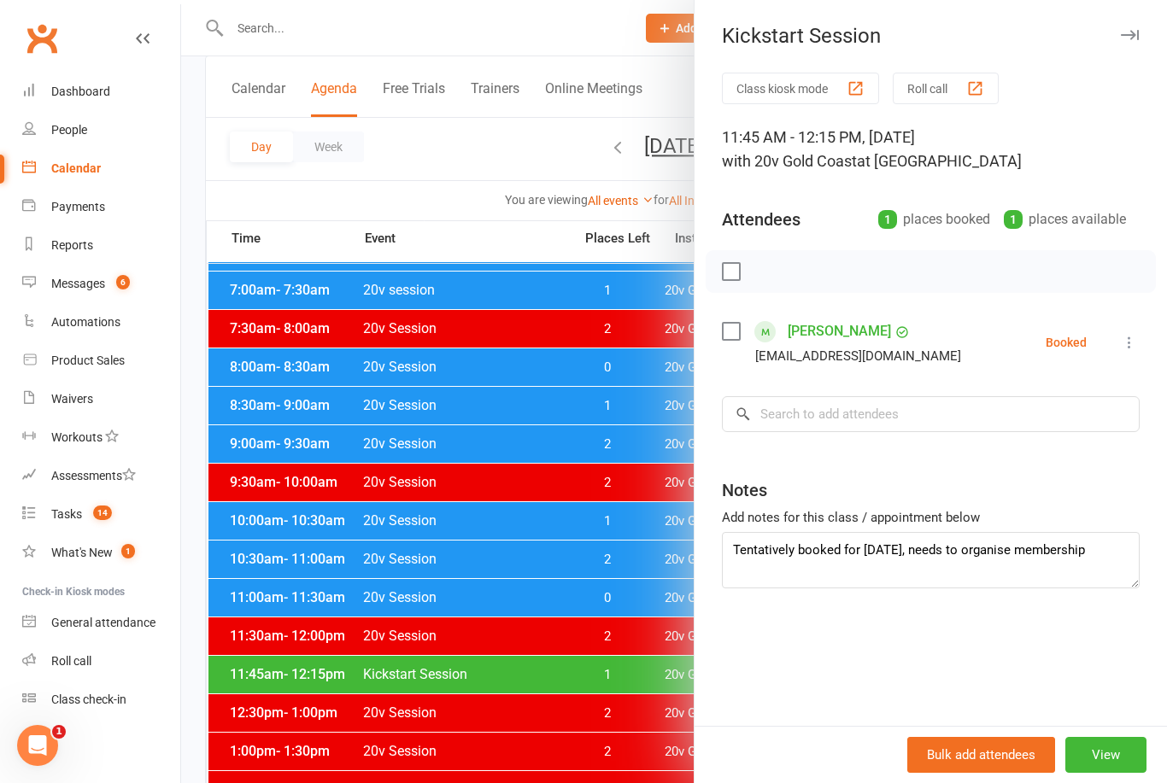
click at [512, 737] on div at bounding box center [674, 391] width 986 height 783
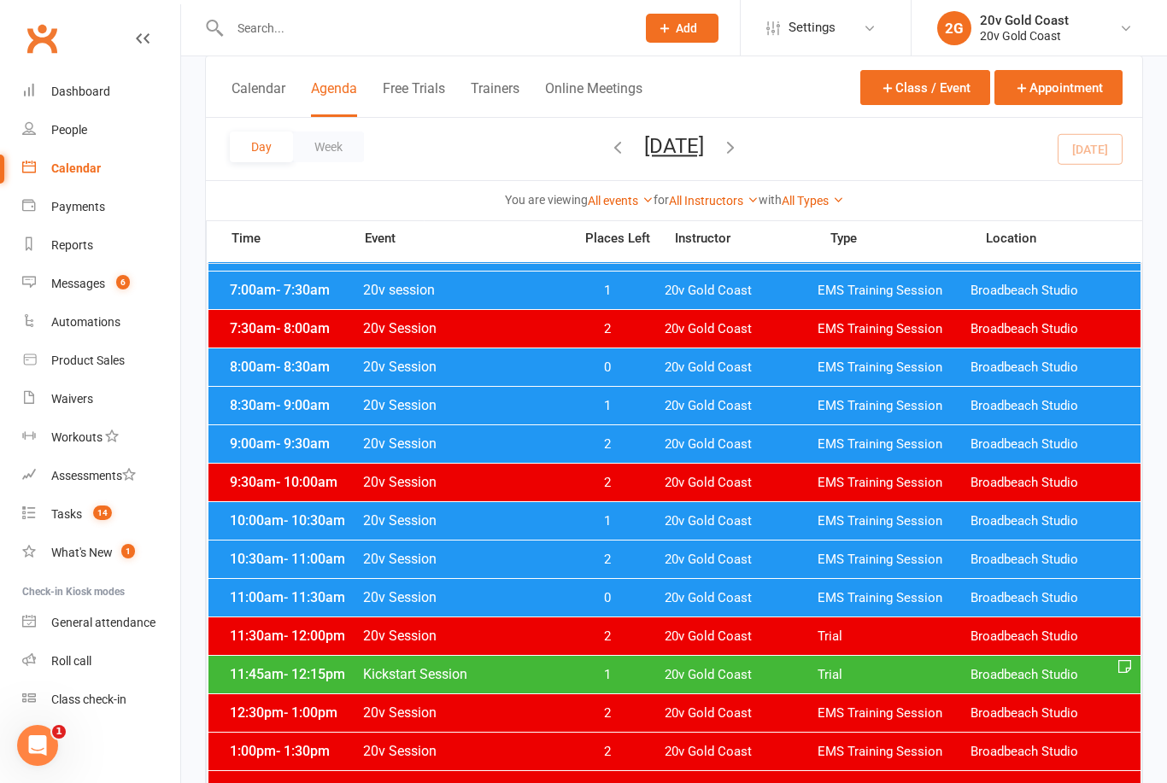
click at [109, 520] on span "14" at bounding box center [102, 513] width 19 height 15
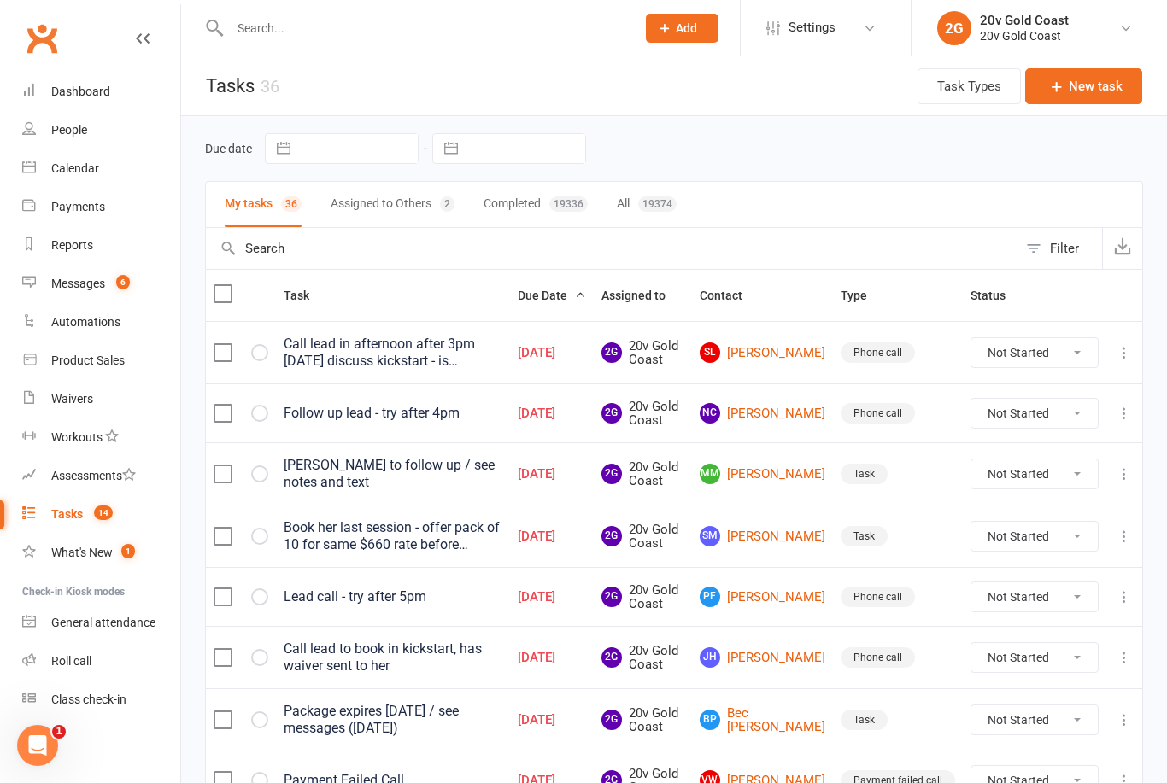
click at [91, 143] on link "People" at bounding box center [101, 130] width 158 height 38
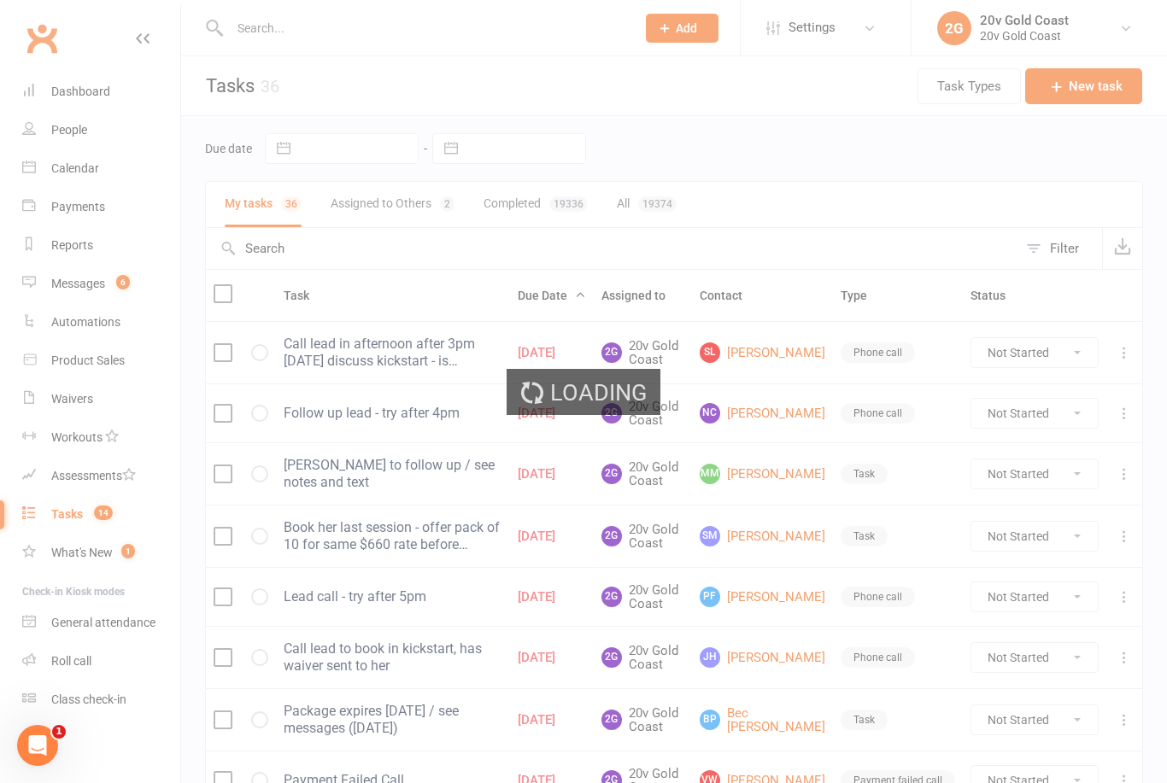
select select "100"
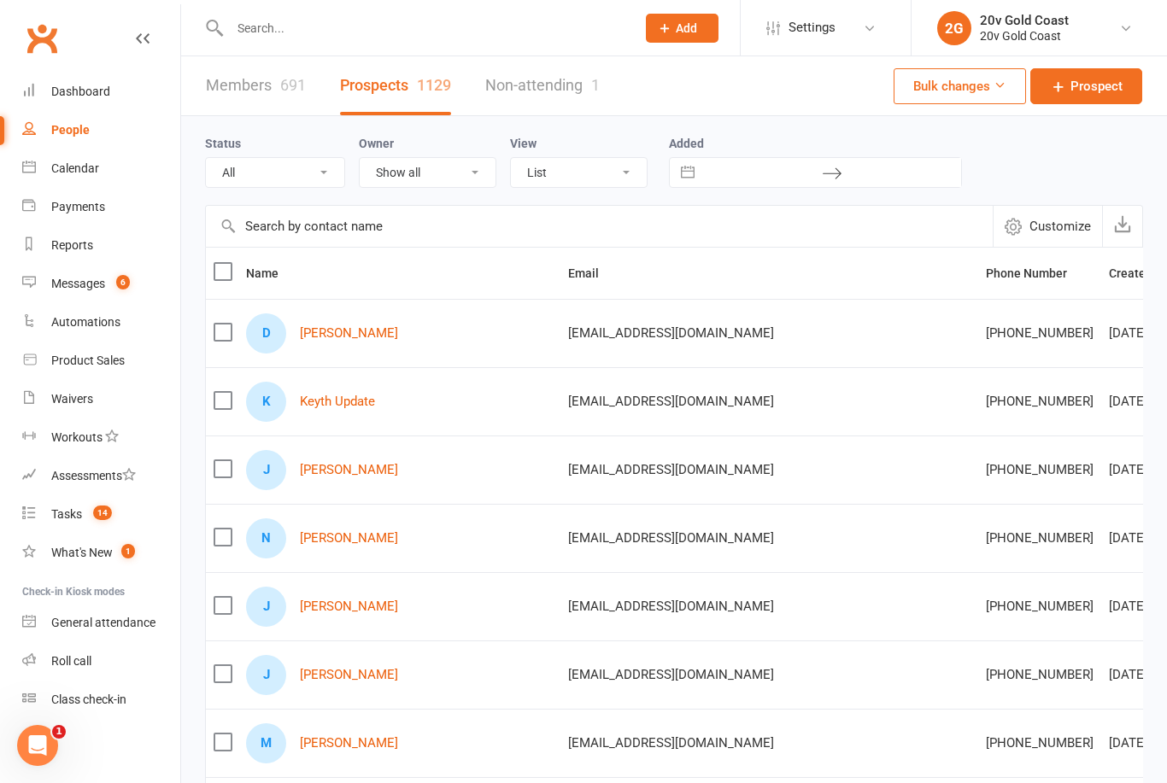
click at [92, 188] on link "Payments" at bounding box center [101, 207] width 158 height 38
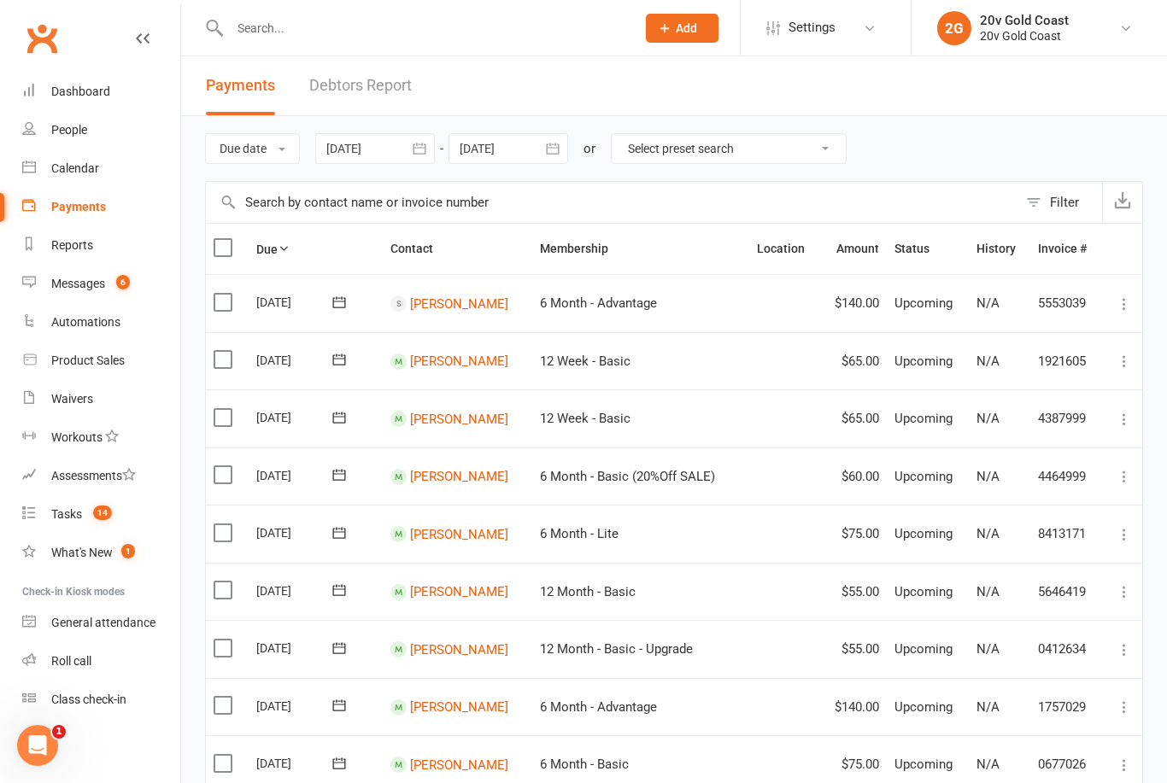
click at [101, 183] on link "Calendar" at bounding box center [101, 169] width 158 height 38
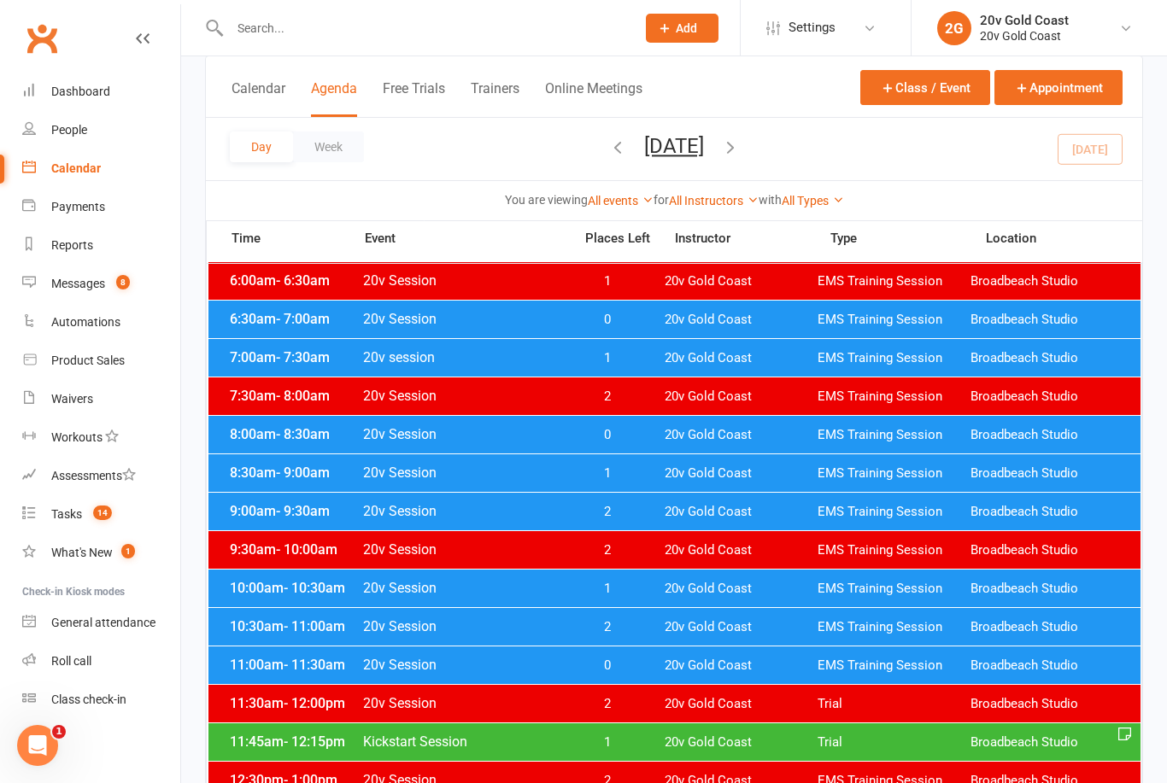
scroll to position [108, 0]
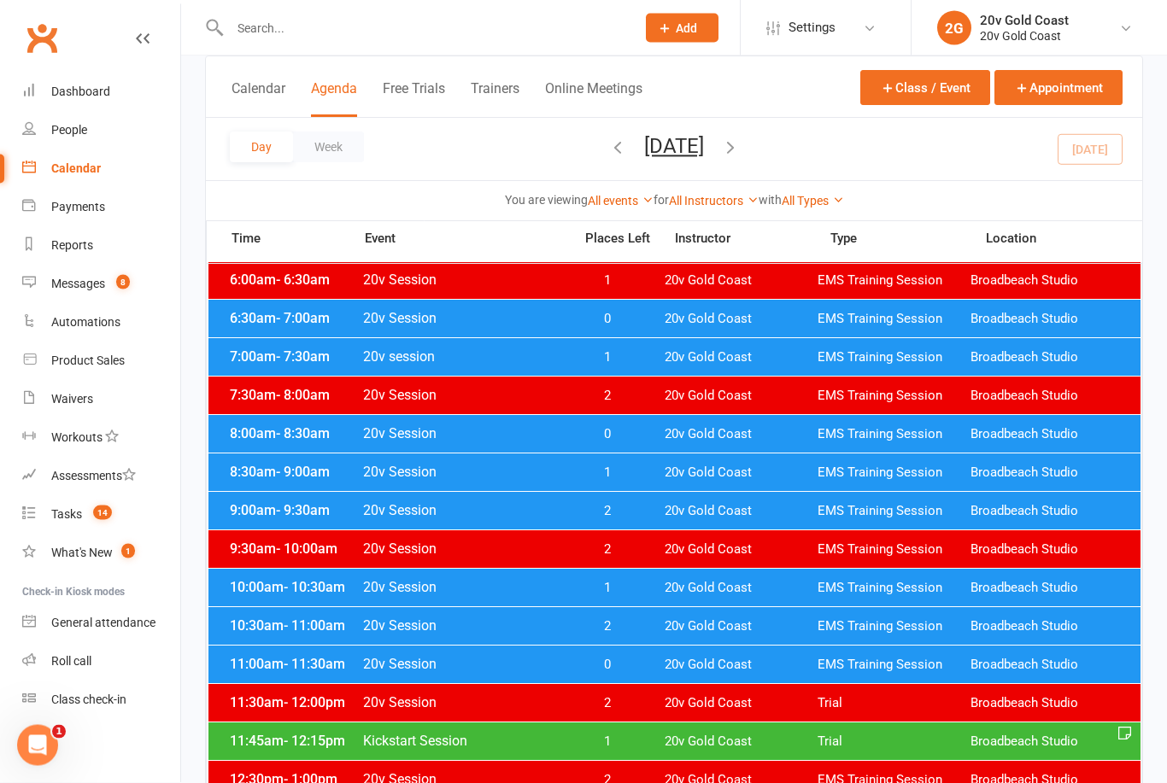
click at [636, 618] on div "10:30am - 11:00am 20v Session 2 20v Gold Coast EMS Training Session Broadbeach …" at bounding box center [674, 627] width 932 height 38
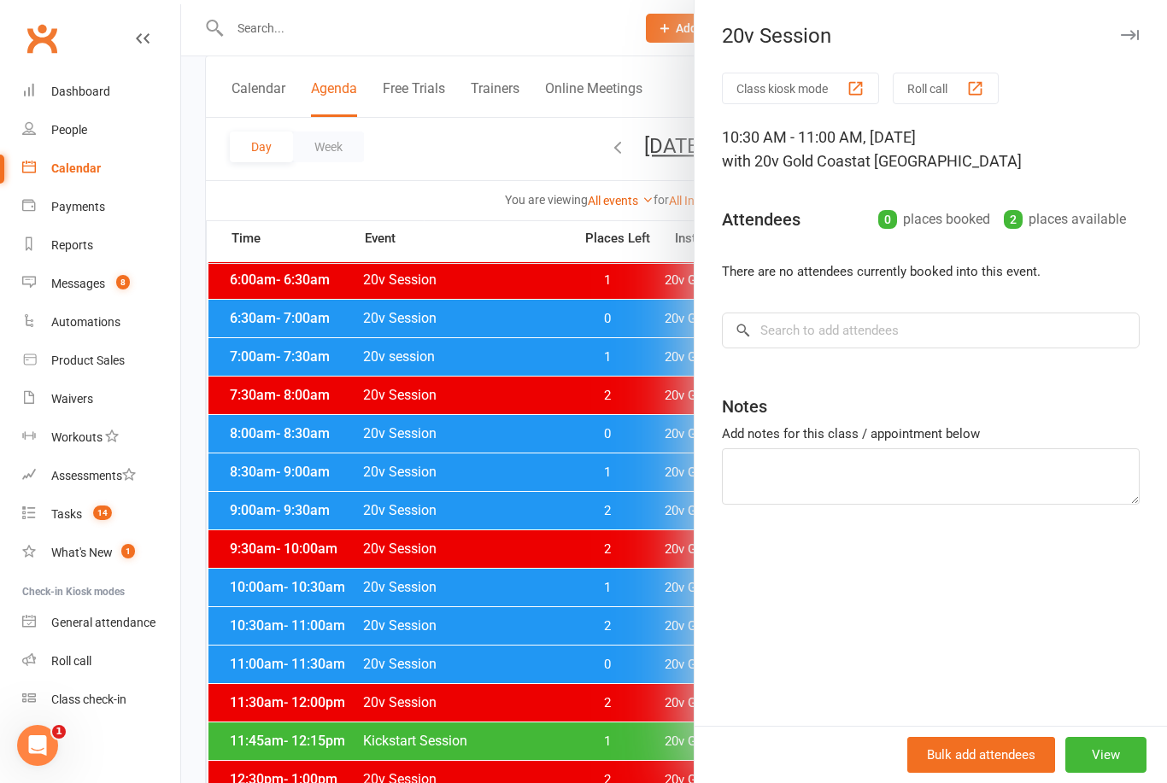
click at [622, 623] on div at bounding box center [674, 391] width 986 height 783
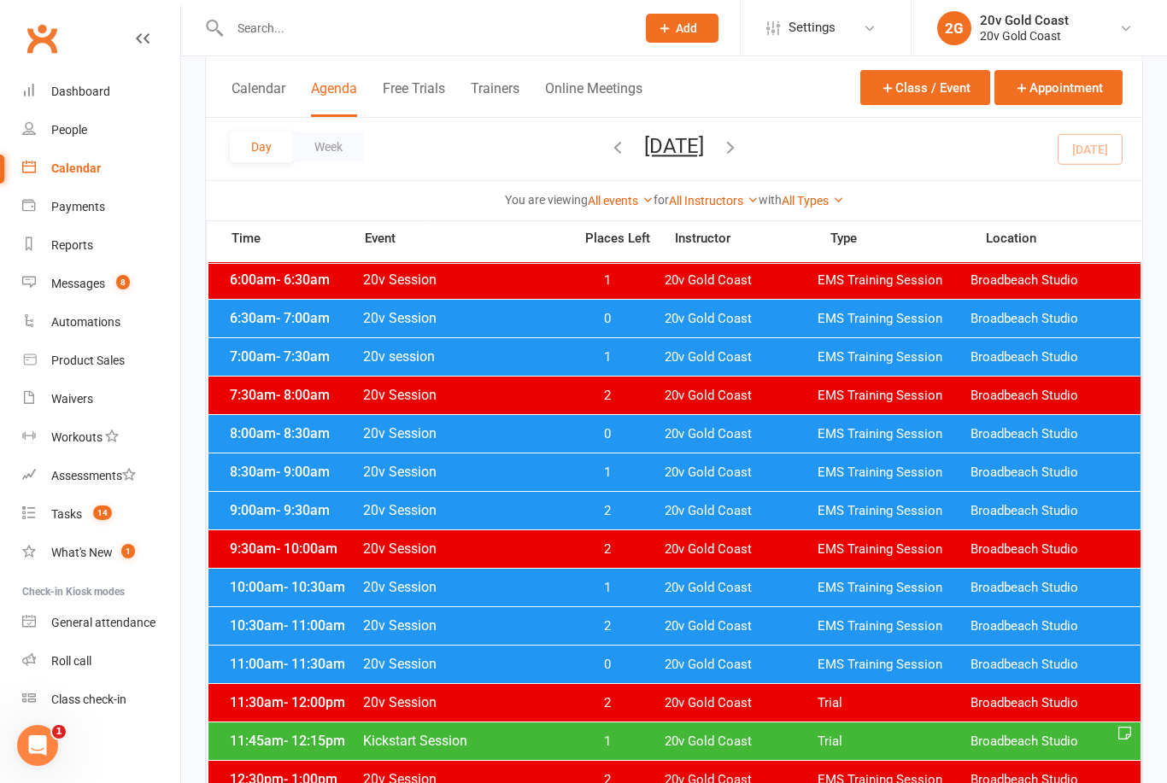
click at [624, 580] on span "1" at bounding box center [607, 588] width 90 height 16
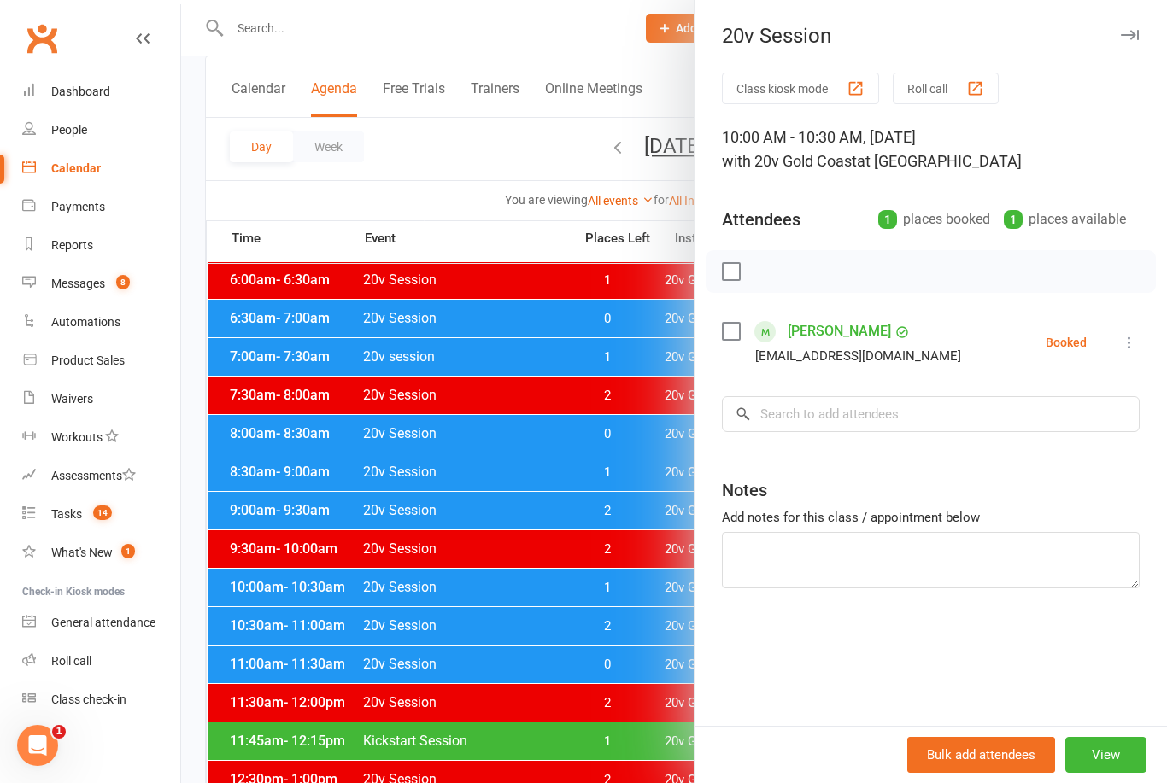
click at [631, 587] on div at bounding box center [674, 391] width 986 height 783
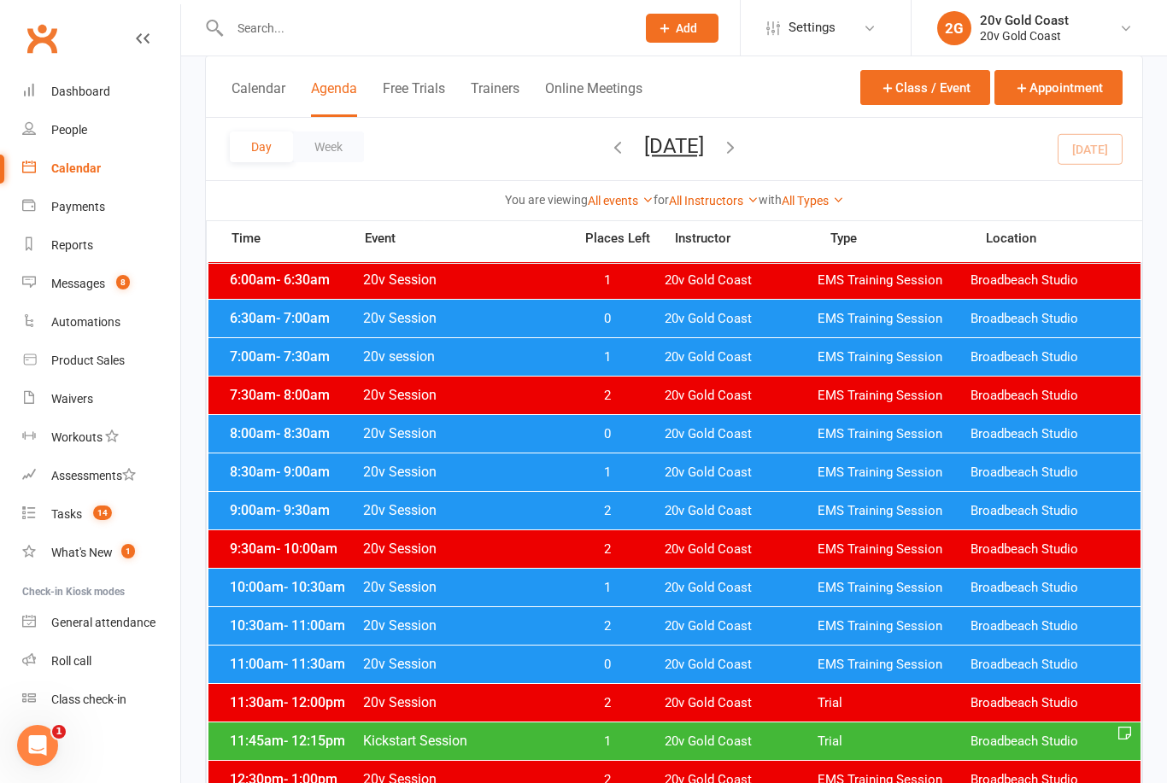
click at [615, 748] on span "1" at bounding box center [607, 742] width 90 height 16
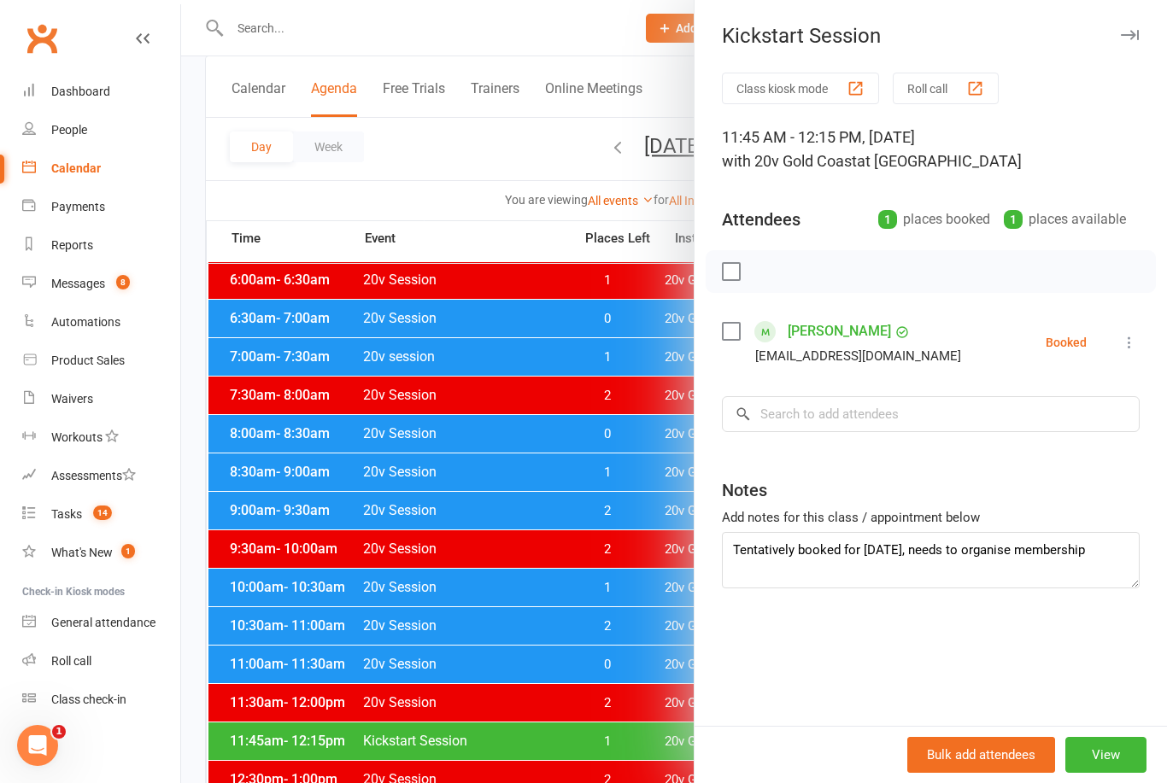
click at [621, 741] on div at bounding box center [674, 391] width 986 height 783
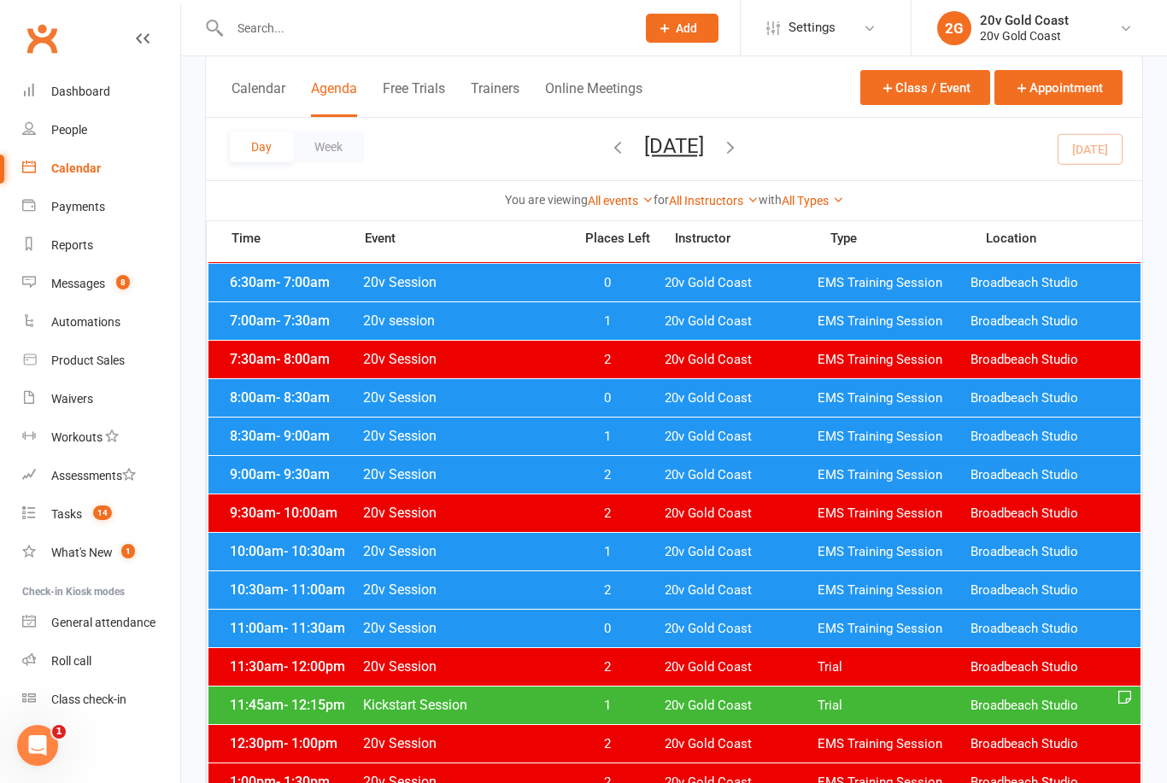
scroll to position [133, 0]
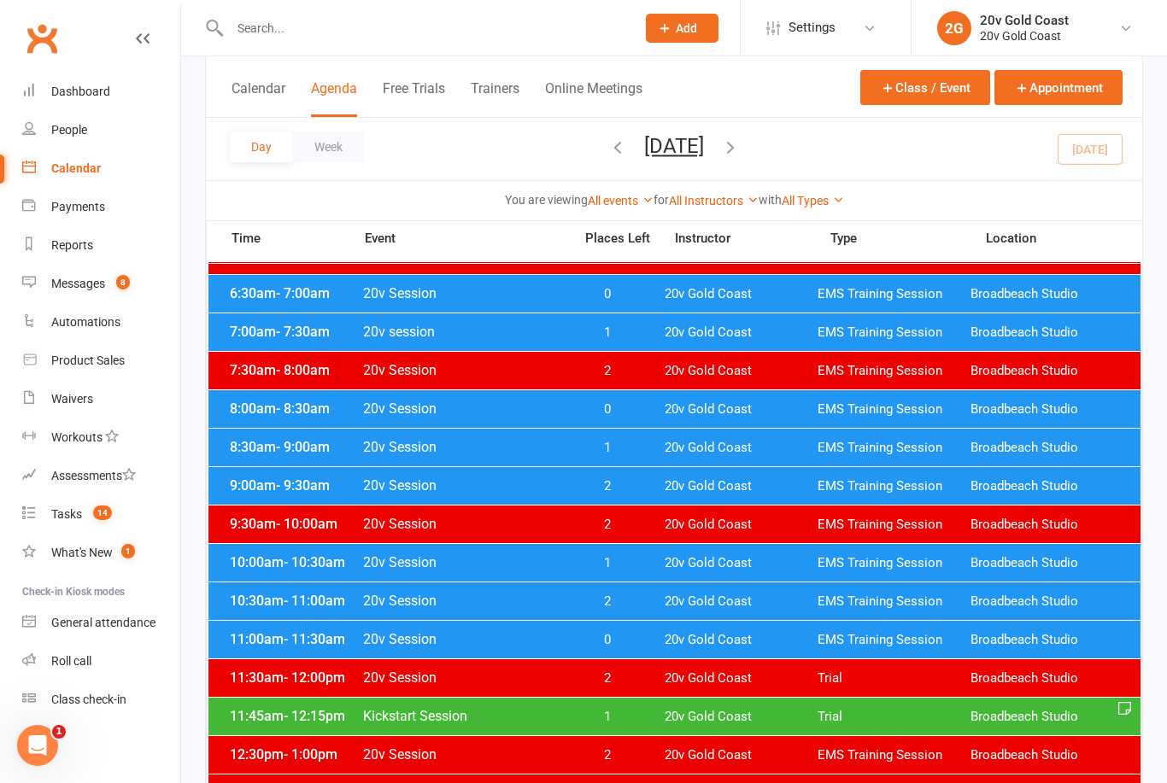
click at [1091, 726] on div "11:45am - 12:15pm Kickstart Session 1 20v Gold Coast Trial Broadbeach Studio" at bounding box center [674, 717] width 932 height 38
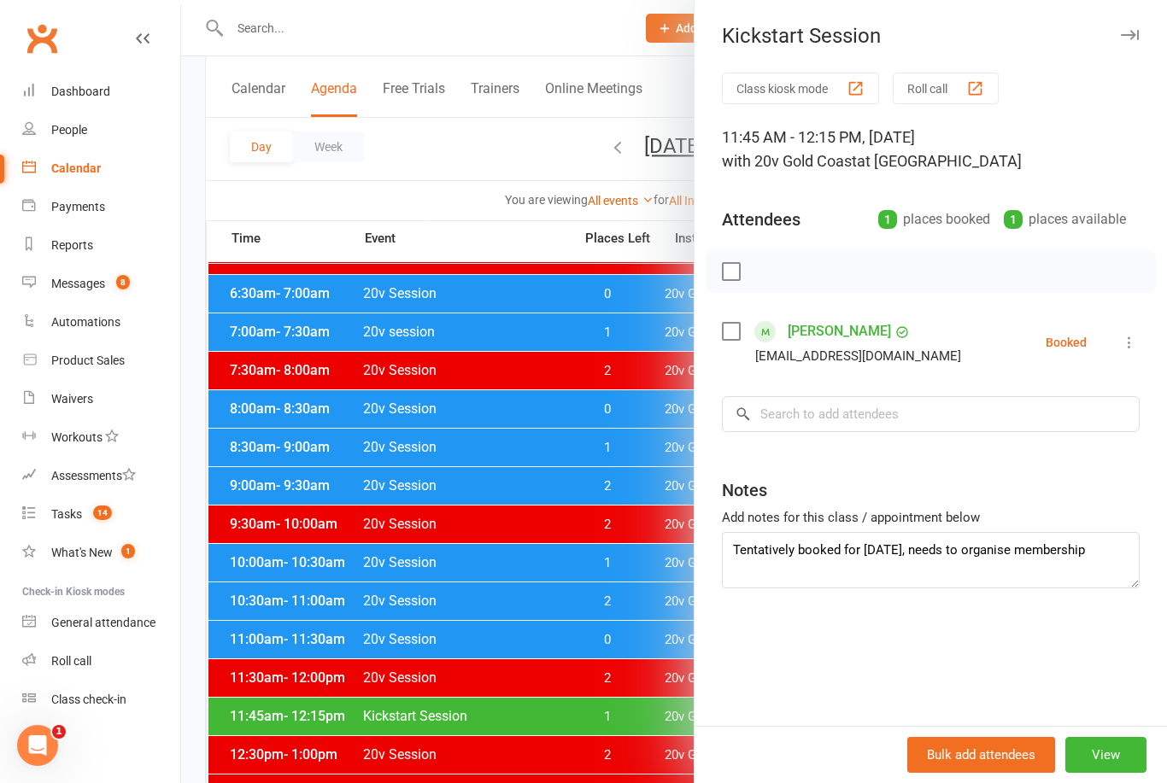
click at [597, 709] on div at bounding box center [674, 391] width 986 height 783
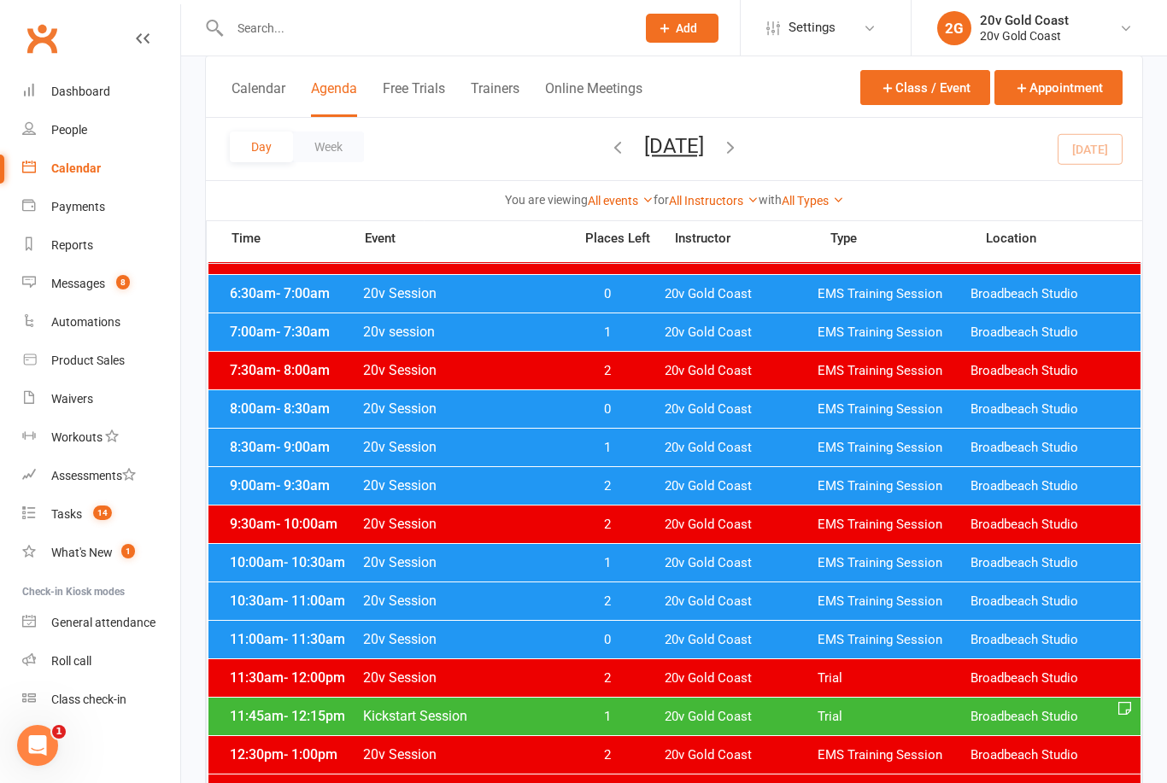
click at [609, 638] on span "0" at bounding box center [607, 640] width 90 height 16
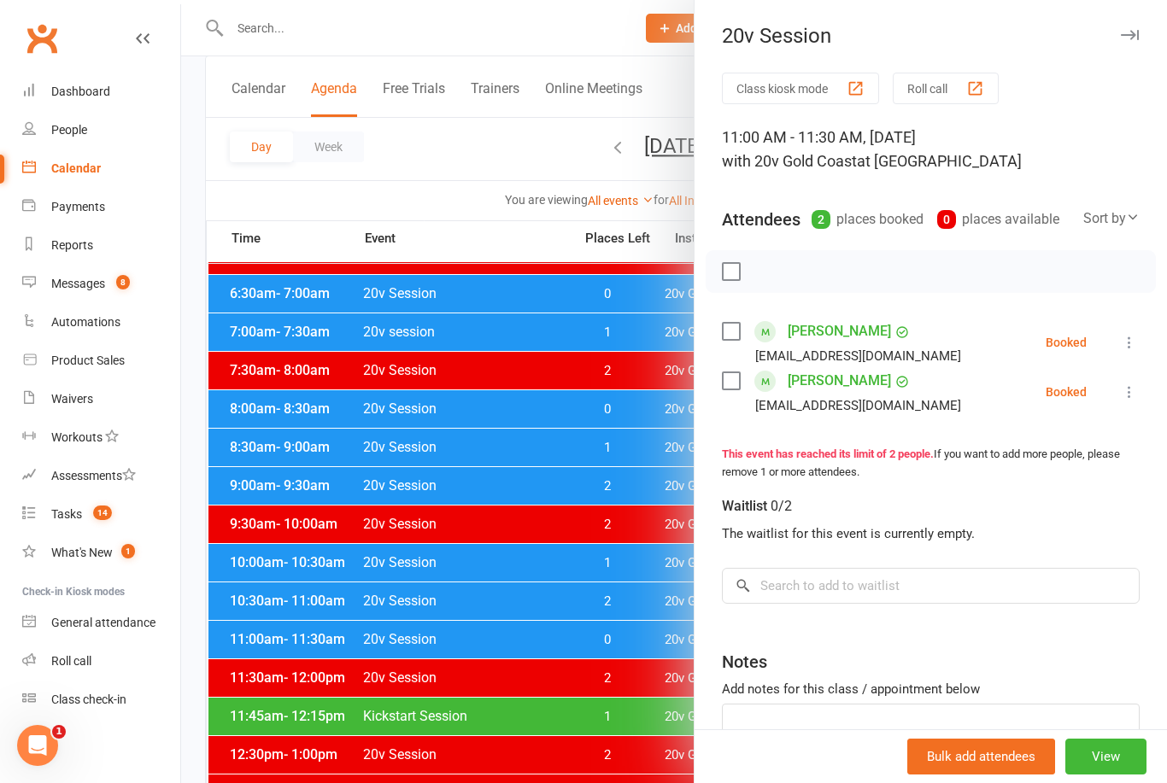
click at [583, 631] on div at bounding box center [674, 391] width 986 height 783
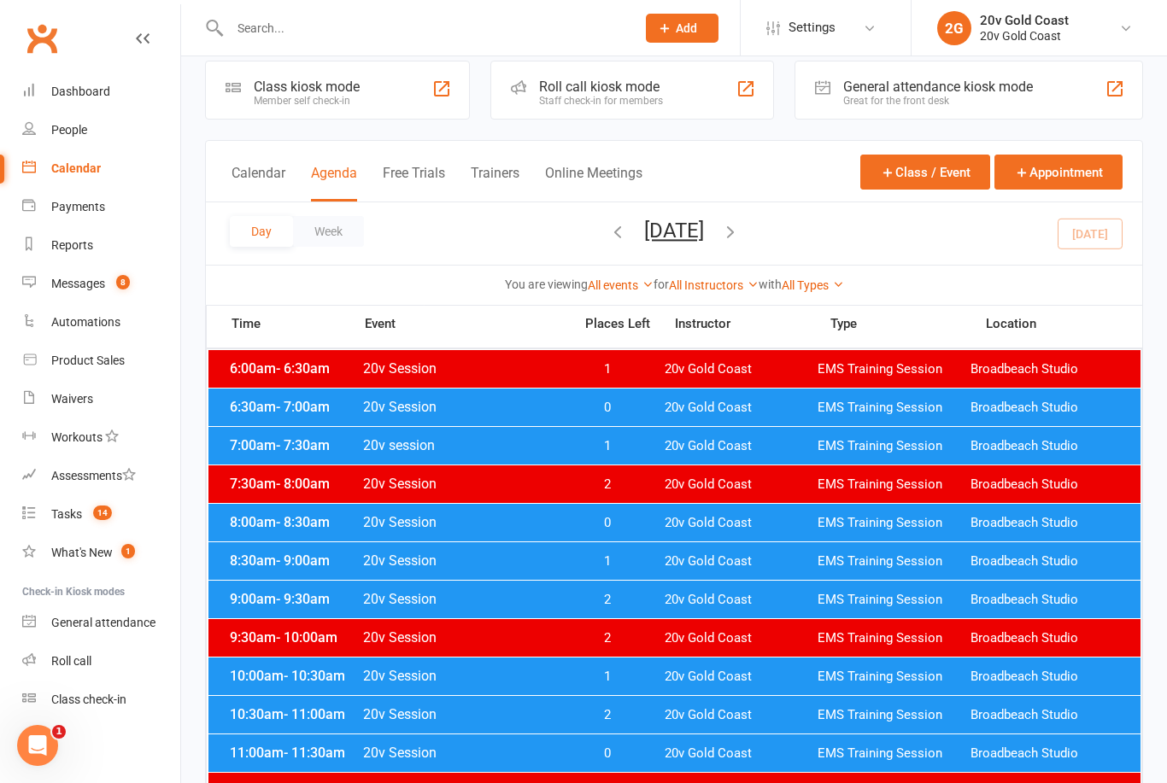
scroll to position [31, 0]
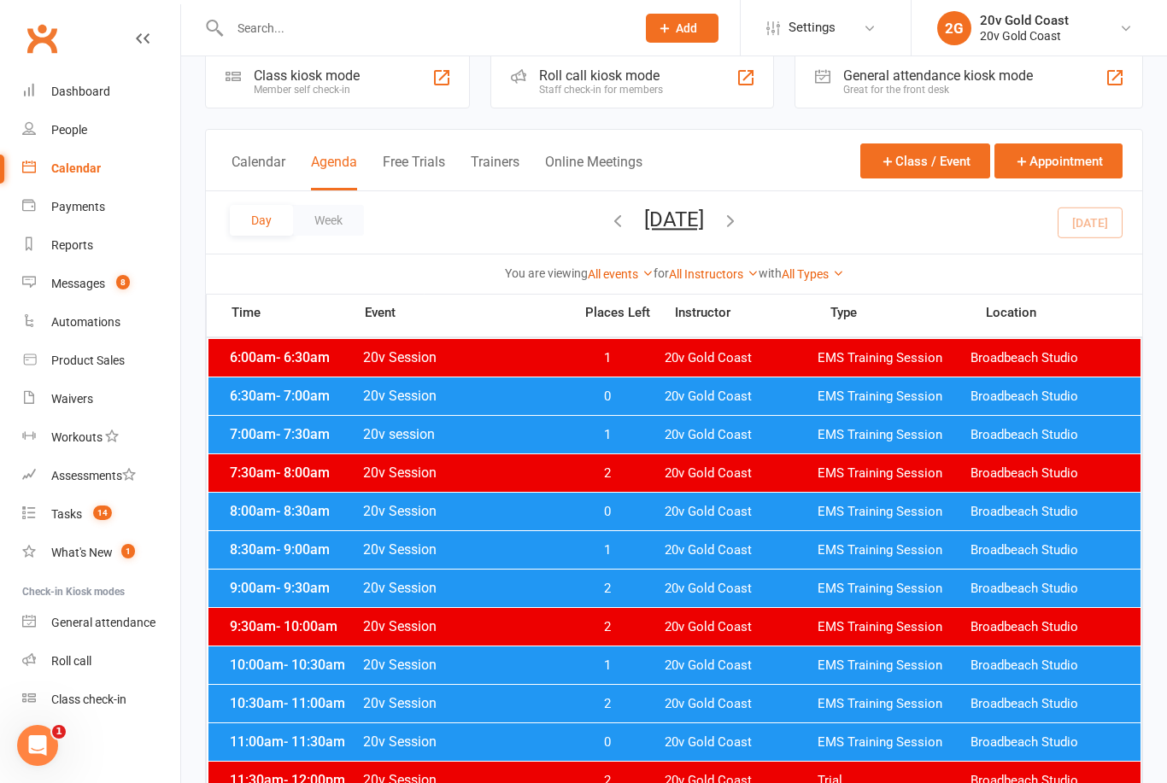
click at [110, 293] on link "Messages 8" at bounding box center [101, 284] width 158 height 38
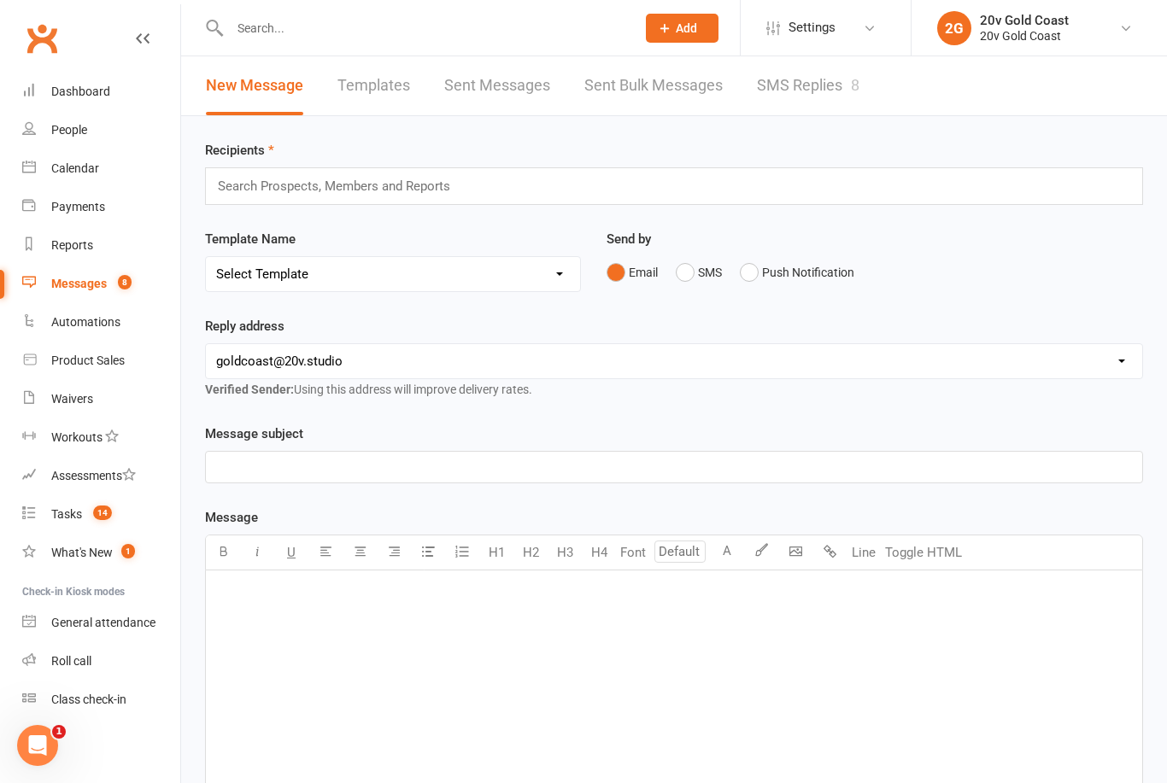
click at [810, 108] on link "SMS Replies 8" at bounding box center [808, 85] width 103 height 59
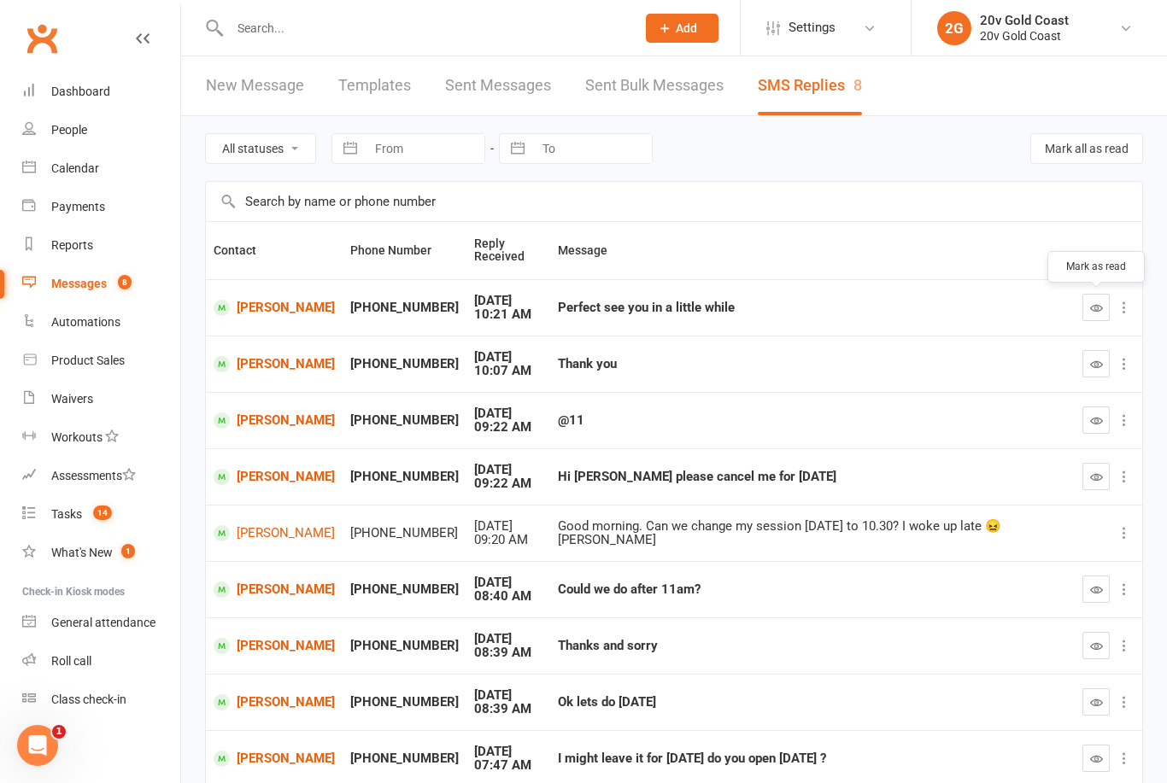
click at [1088, 311] on button "button" at bounding box center [1095, 307] width 27 height 27
click at [1093, 371] on button "button" at bounding box center [1095, 363] width 27 height 27
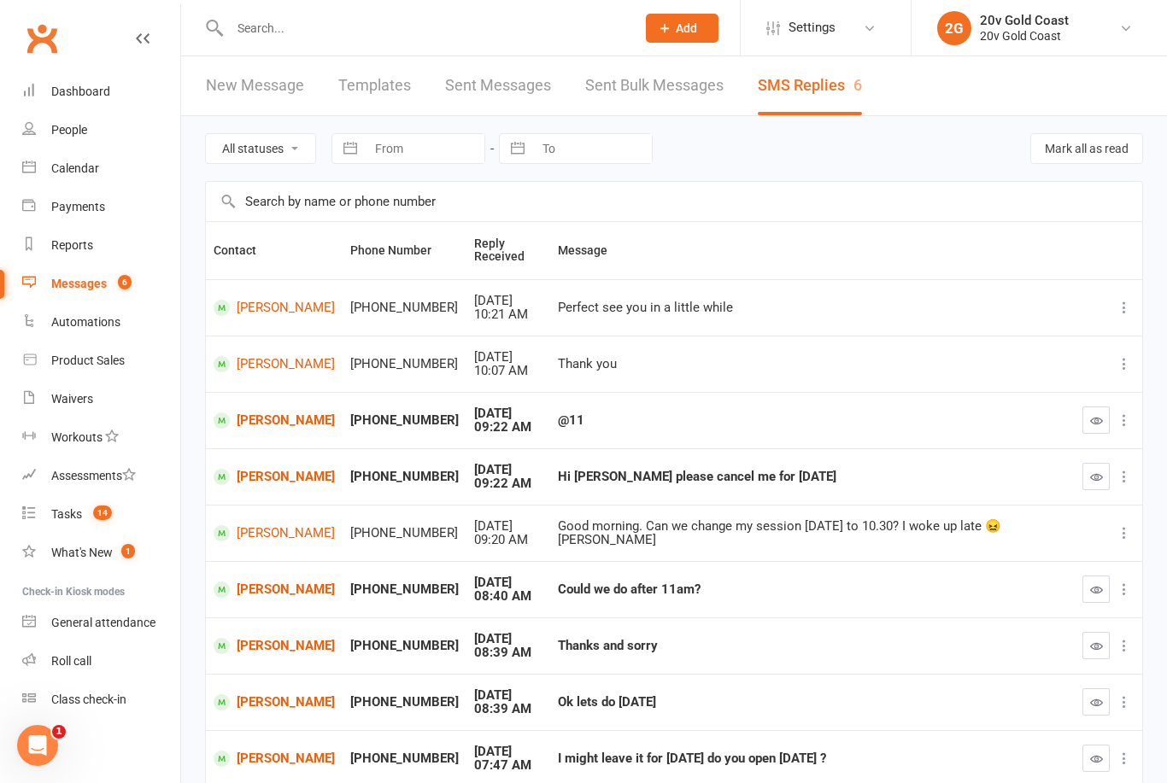
click at [97, 178] on link "Calendar" at bounding box center [101, 169] width 158 height 38
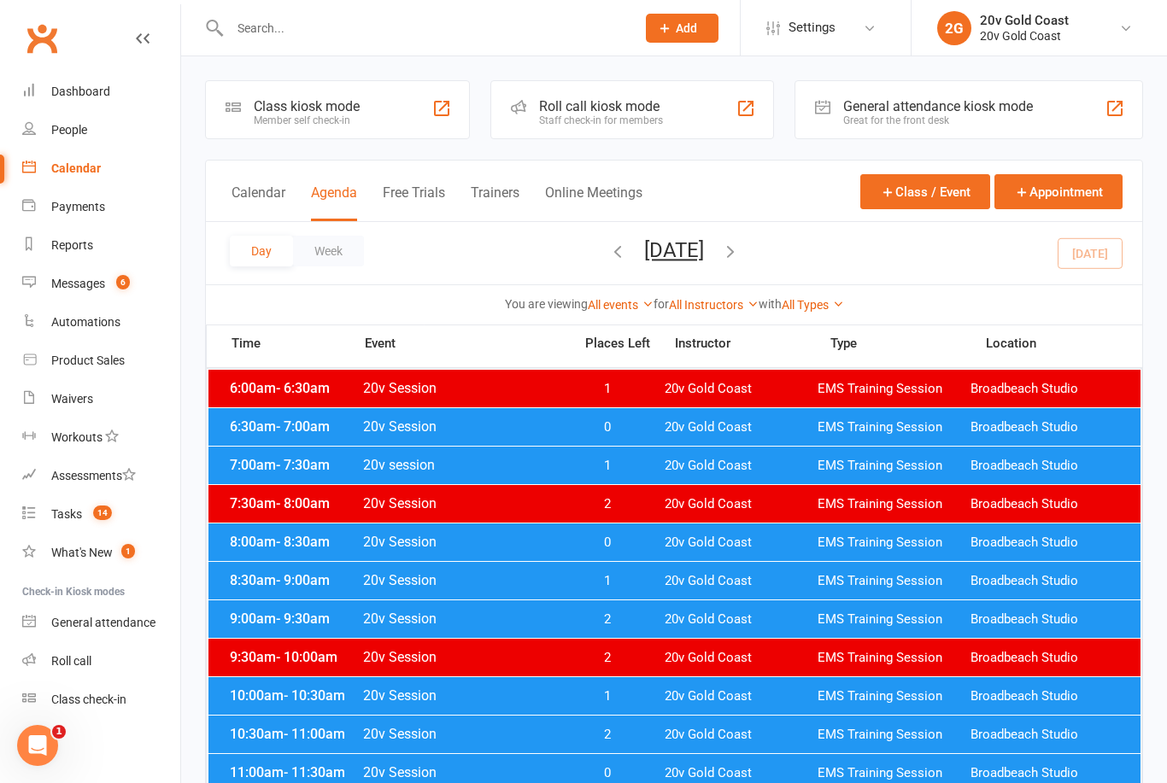
click at [1091, 259] on div "Day Week [DATE] [DATE] Sun Mon Tue Wed Thu Fri Sat 31 01 02 03 04 05 06 07 08 0…" at bounding box center [674, 253] width 936 height 62
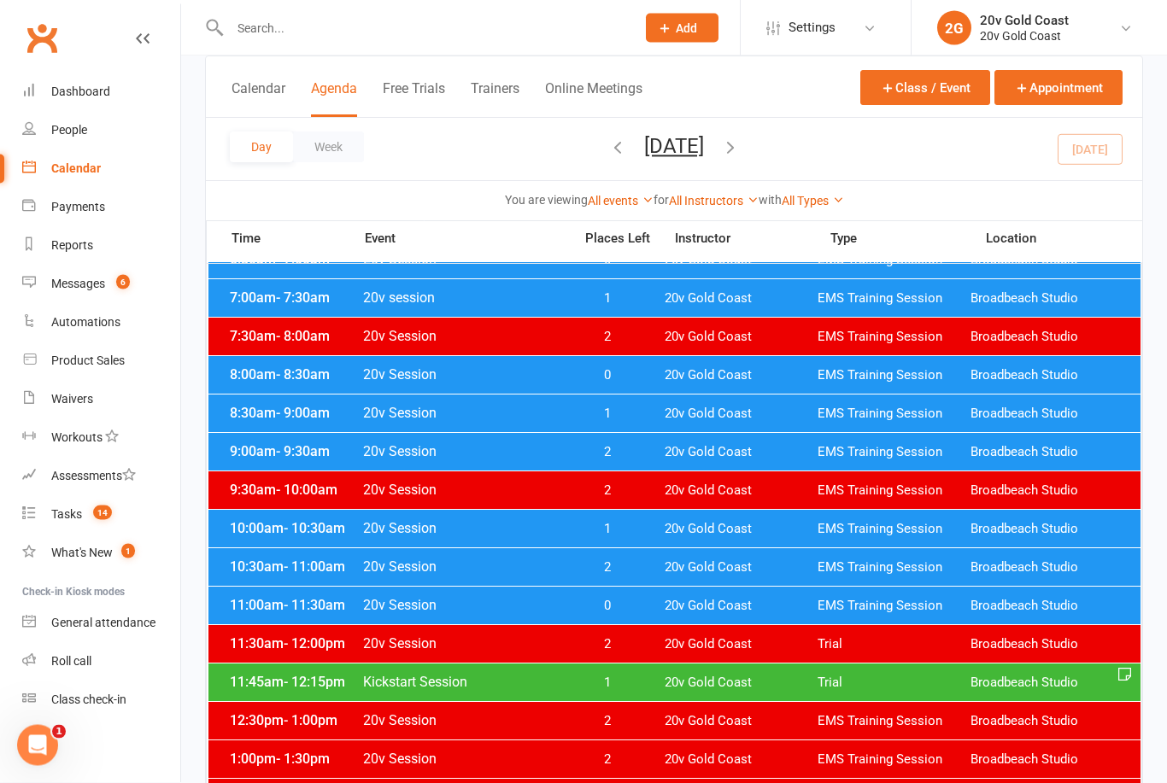
scroll to position [176, 0]
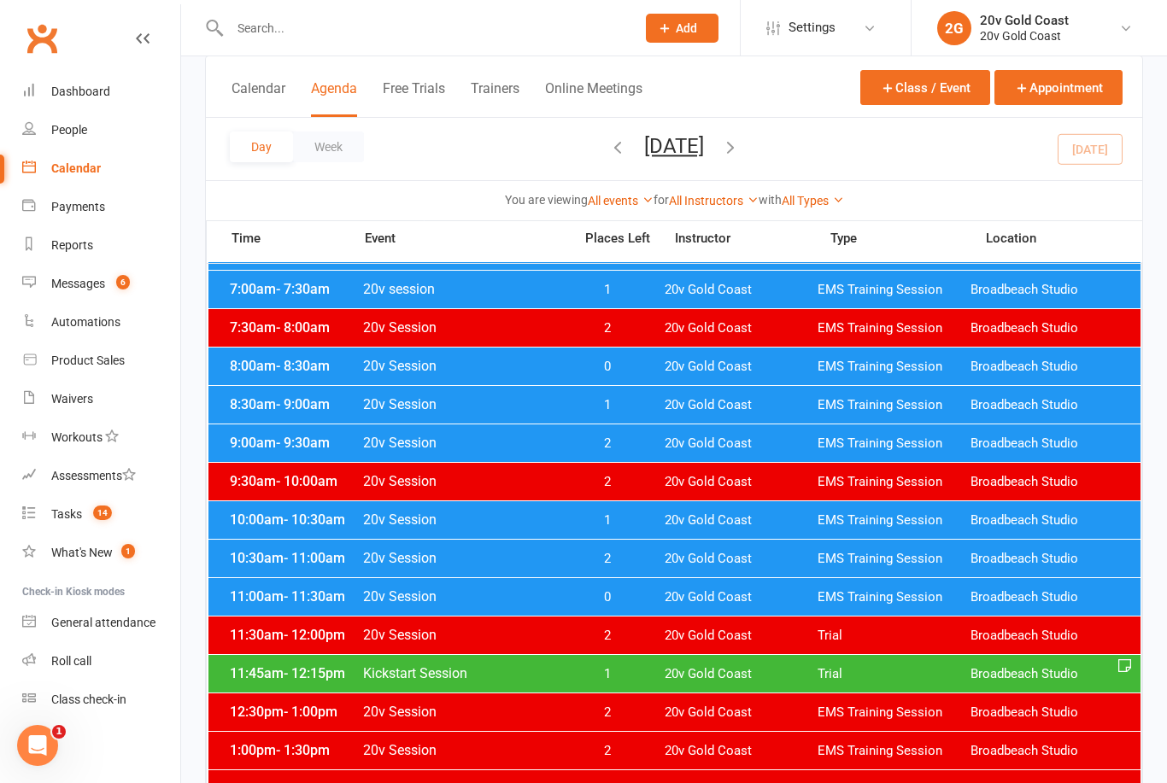
click at [630, 597] on span "0" at bounding box center [607, 597] width 90 height 16
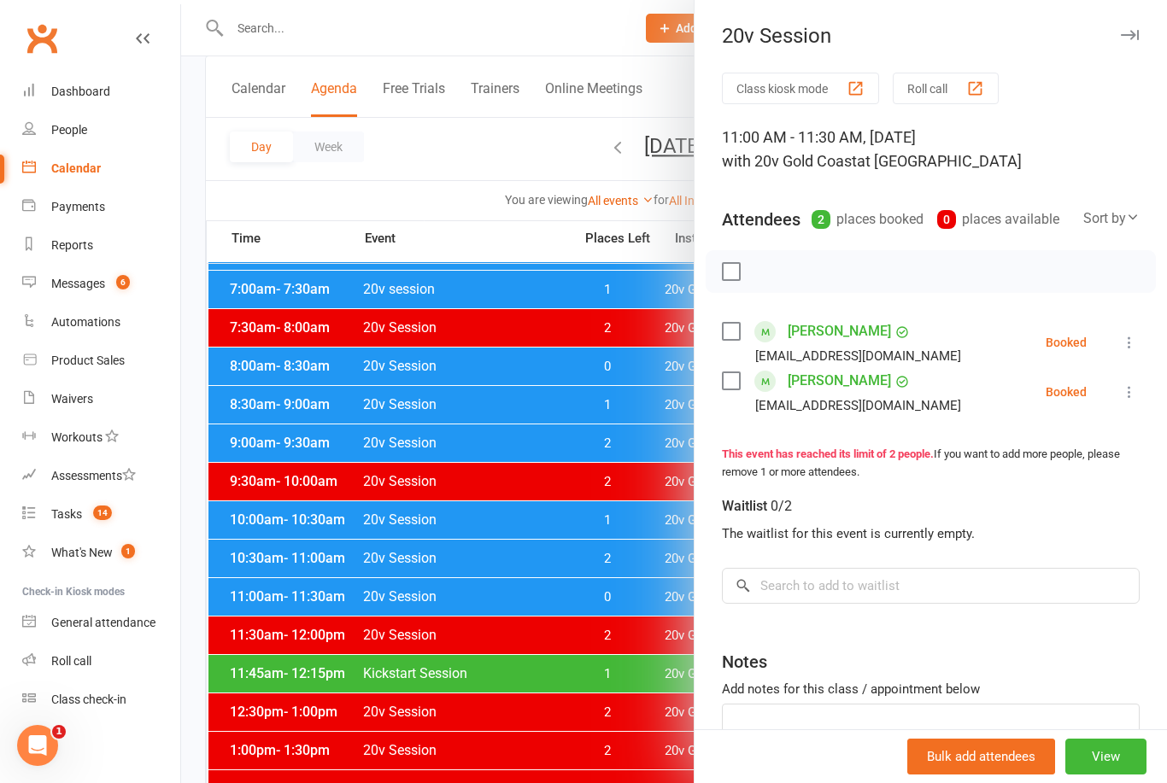
click at [539, 657] on div at bounding box center [674, 391] width 986 height 783
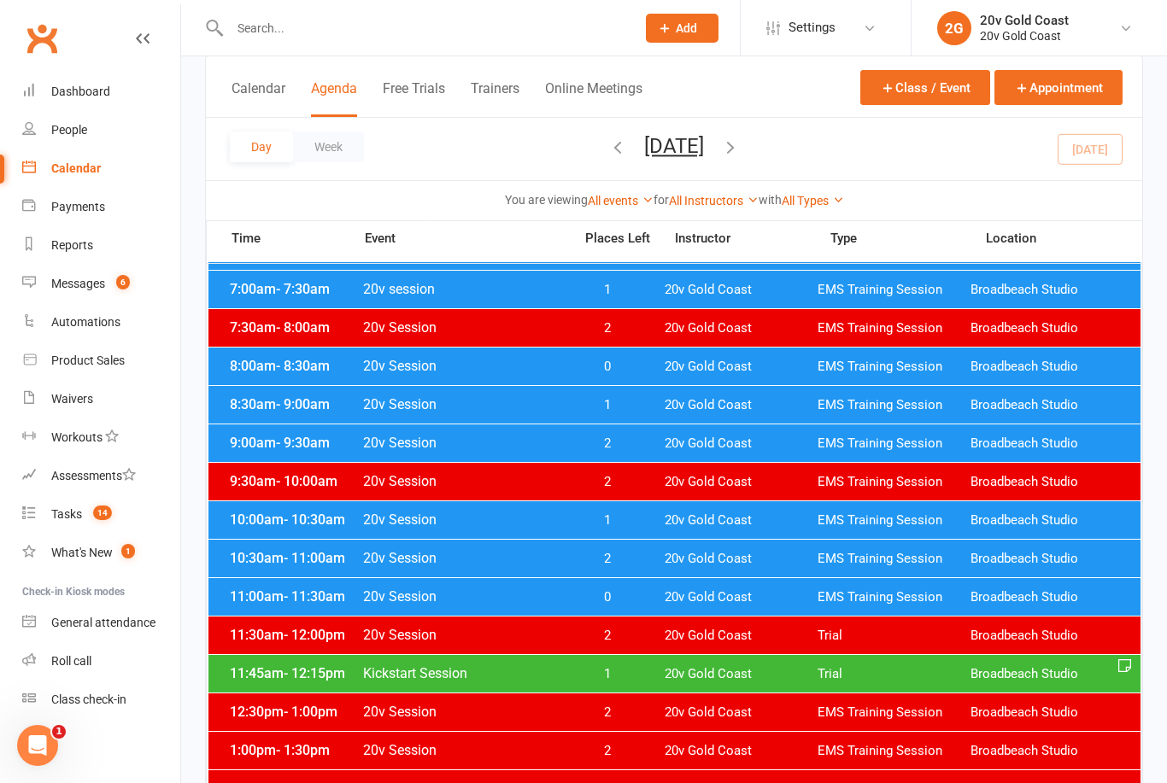
click at [601, 527] on span "1" at bounding box center [607, 521] width 90 height 16
